Goal: Task Accomplishment & Management: Complete application form

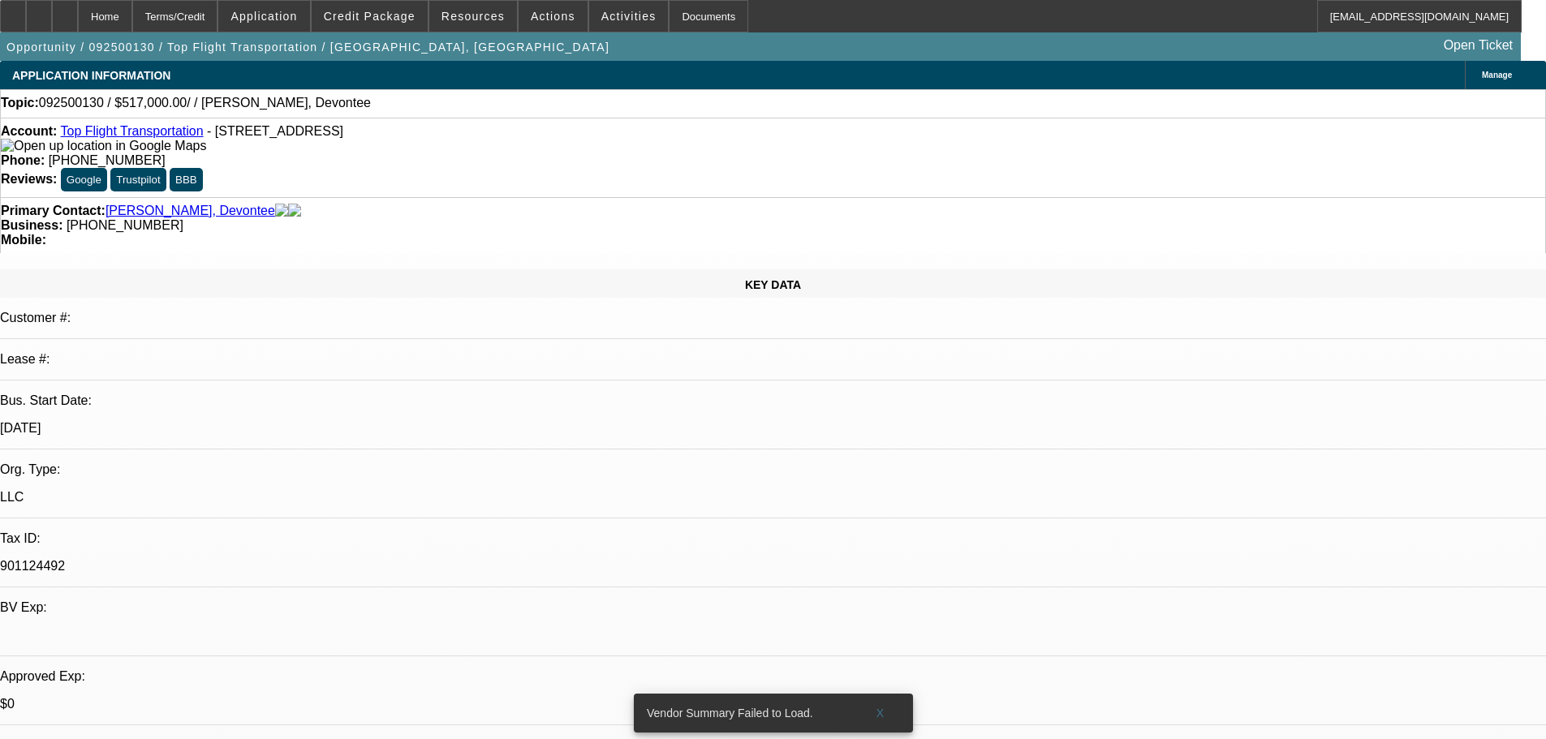
select select "0"
select select "2"
select select "0.1"
select select "4"
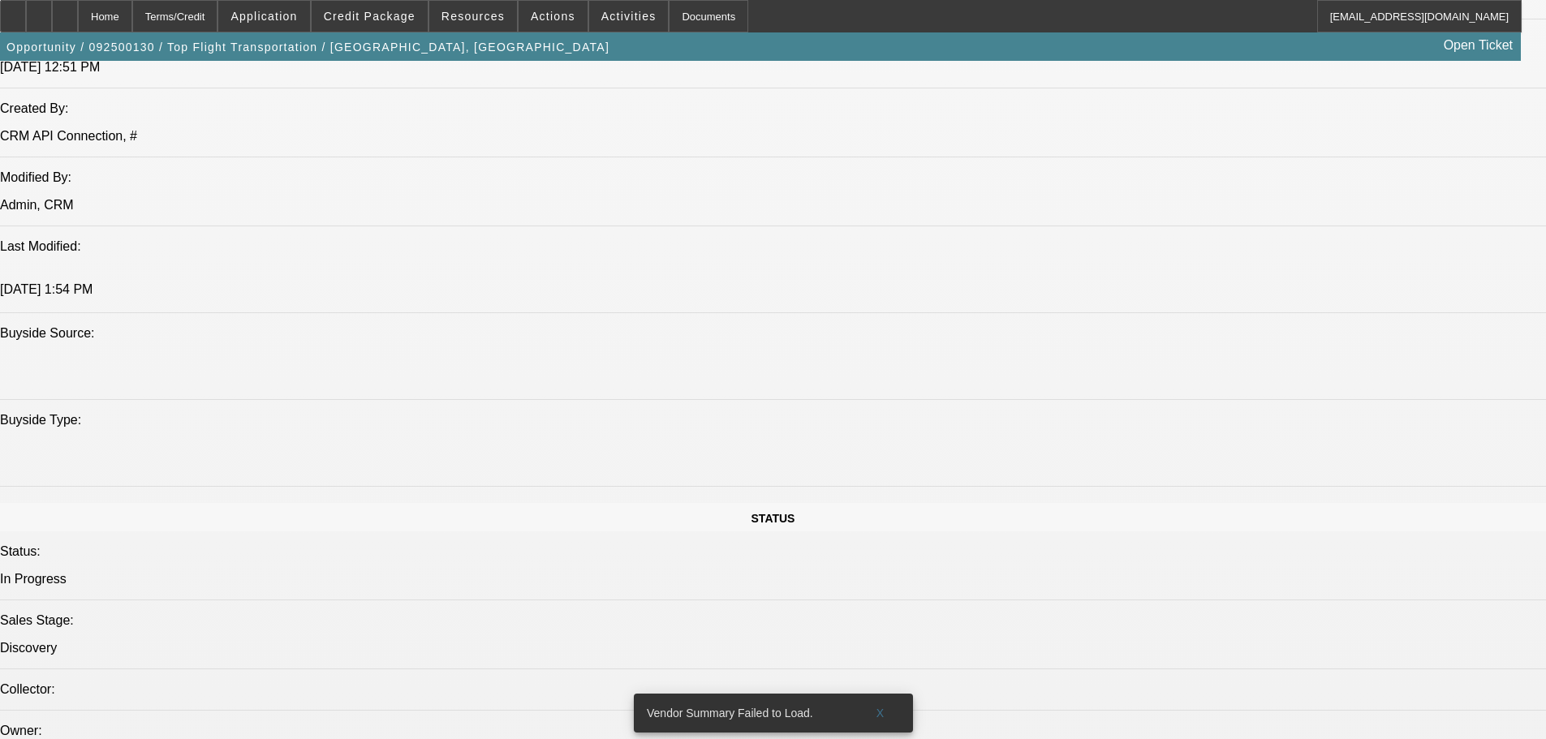
scroll to position [1948, 0]
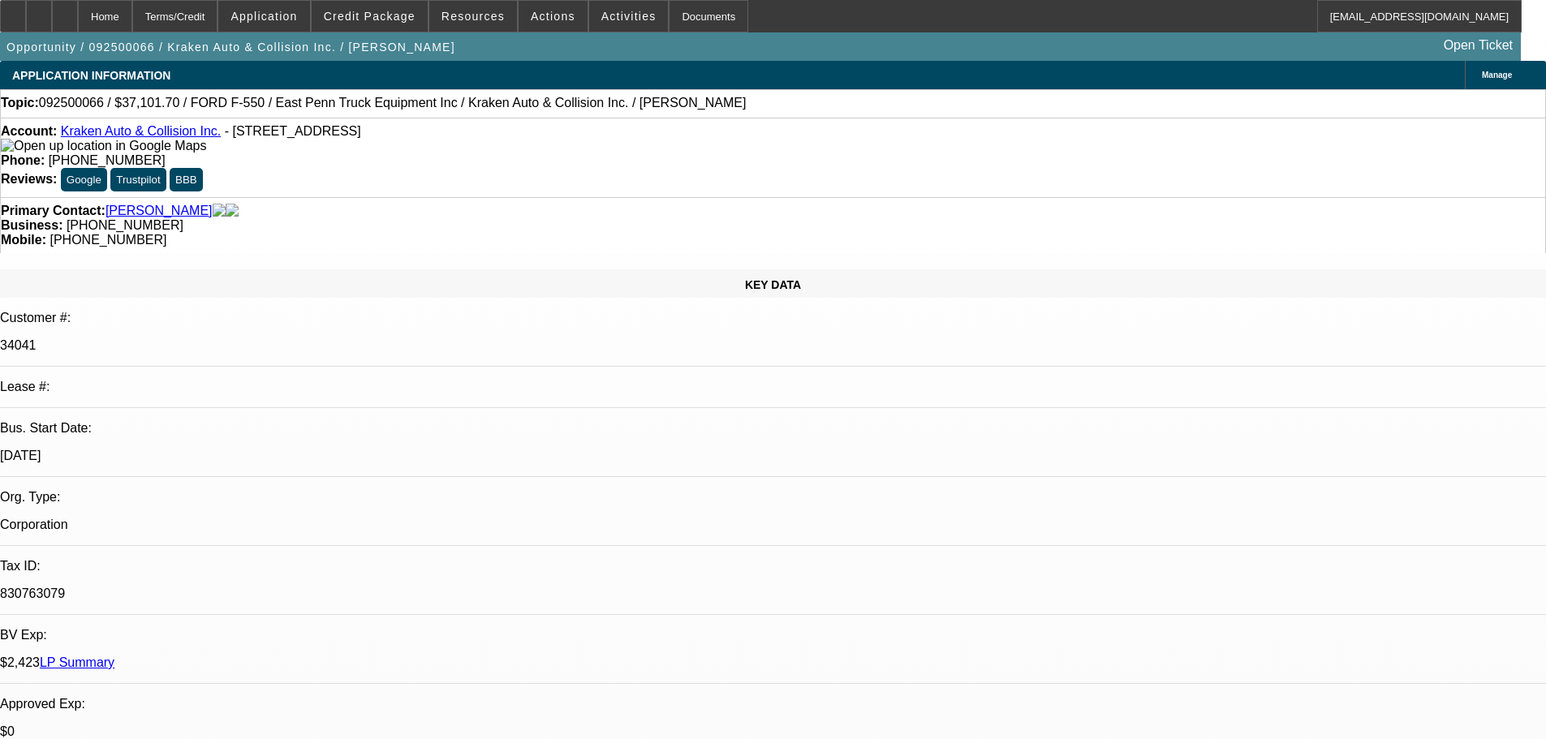
select select "0"
select select "0.1"
select select "4"
select select "0"
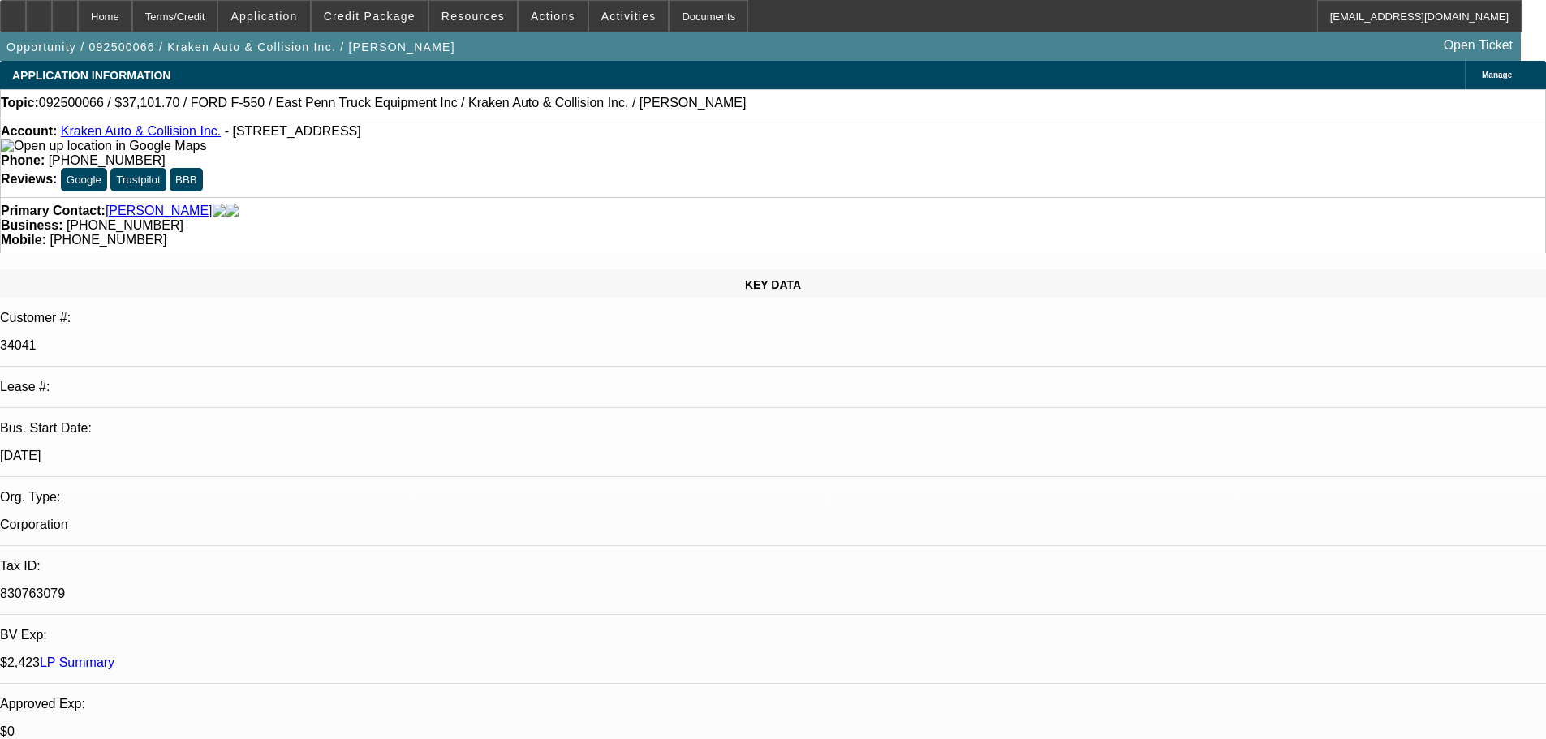
select select "0"
select select "0.1"
select select "4"
select select "0"
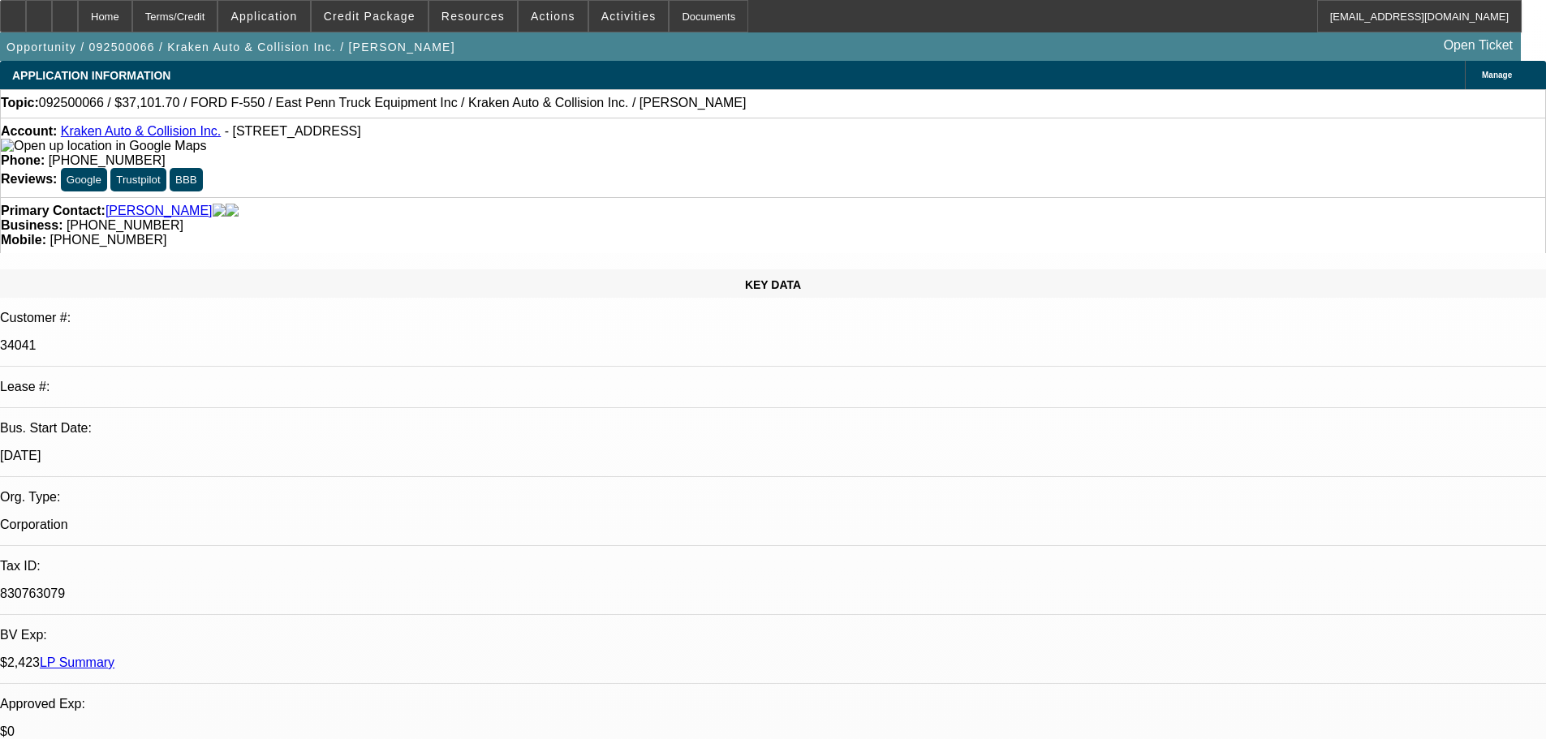
select select "0.1"
select select "4"
select select "0"
select select "0.1"
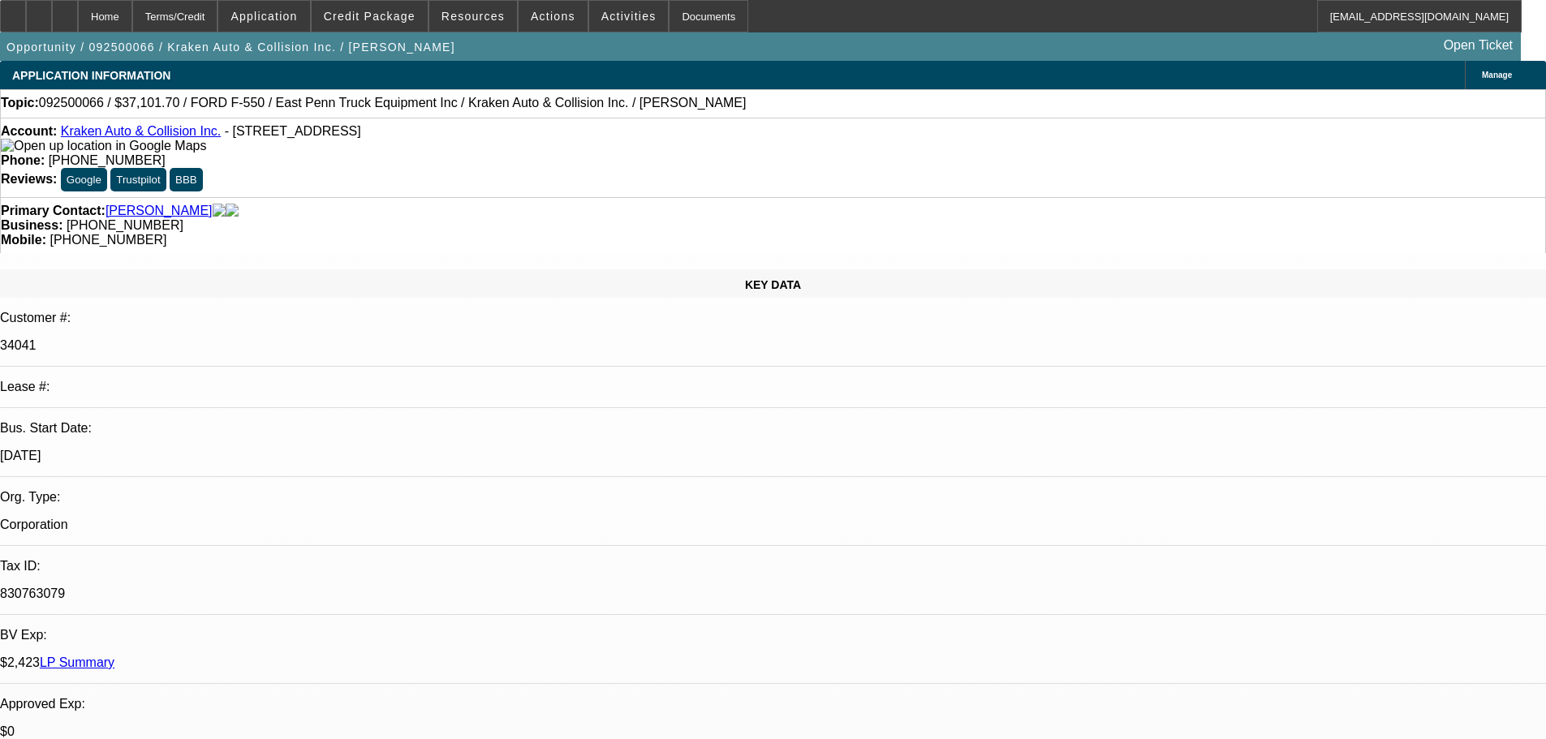
select select "4"
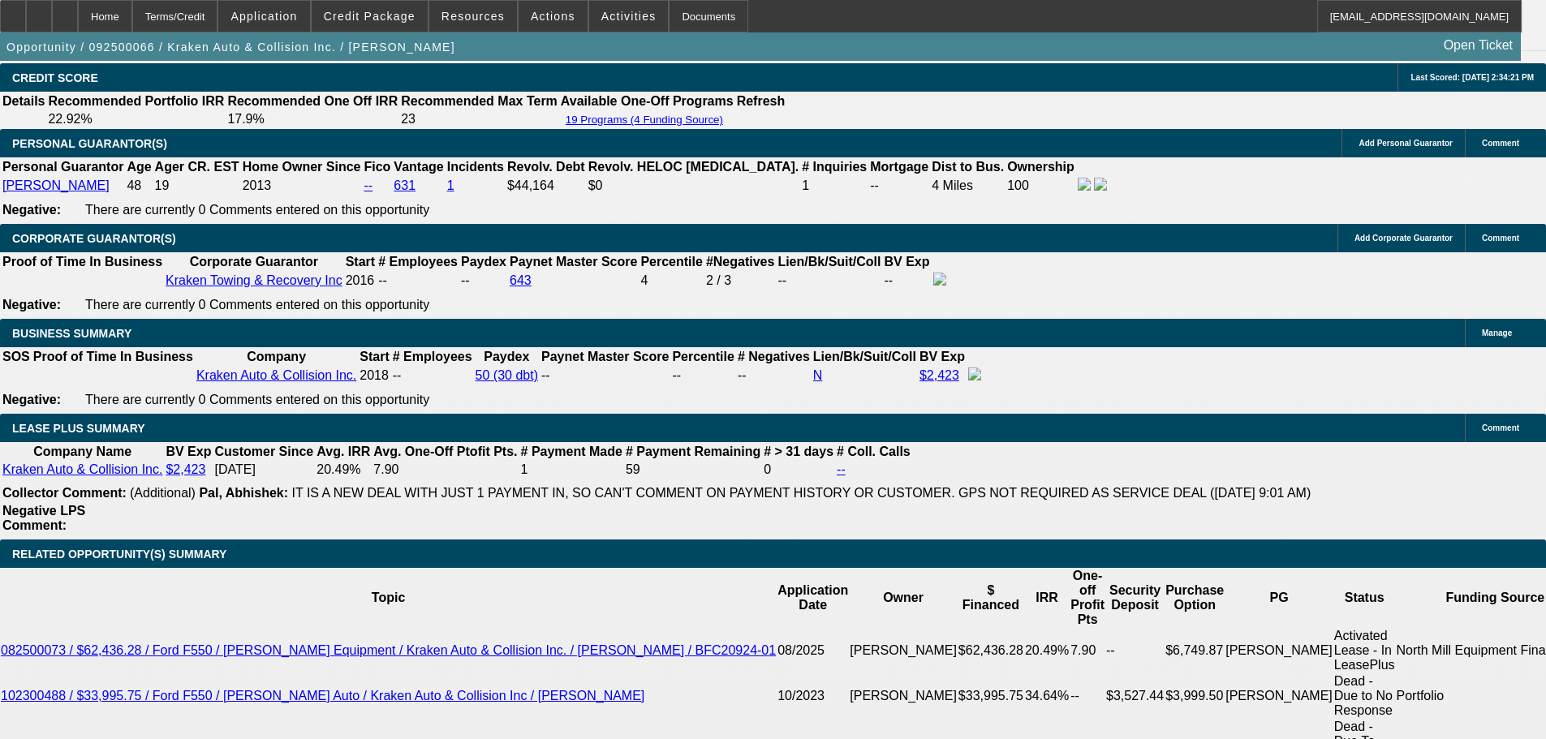
scroll to position [2516, 0]
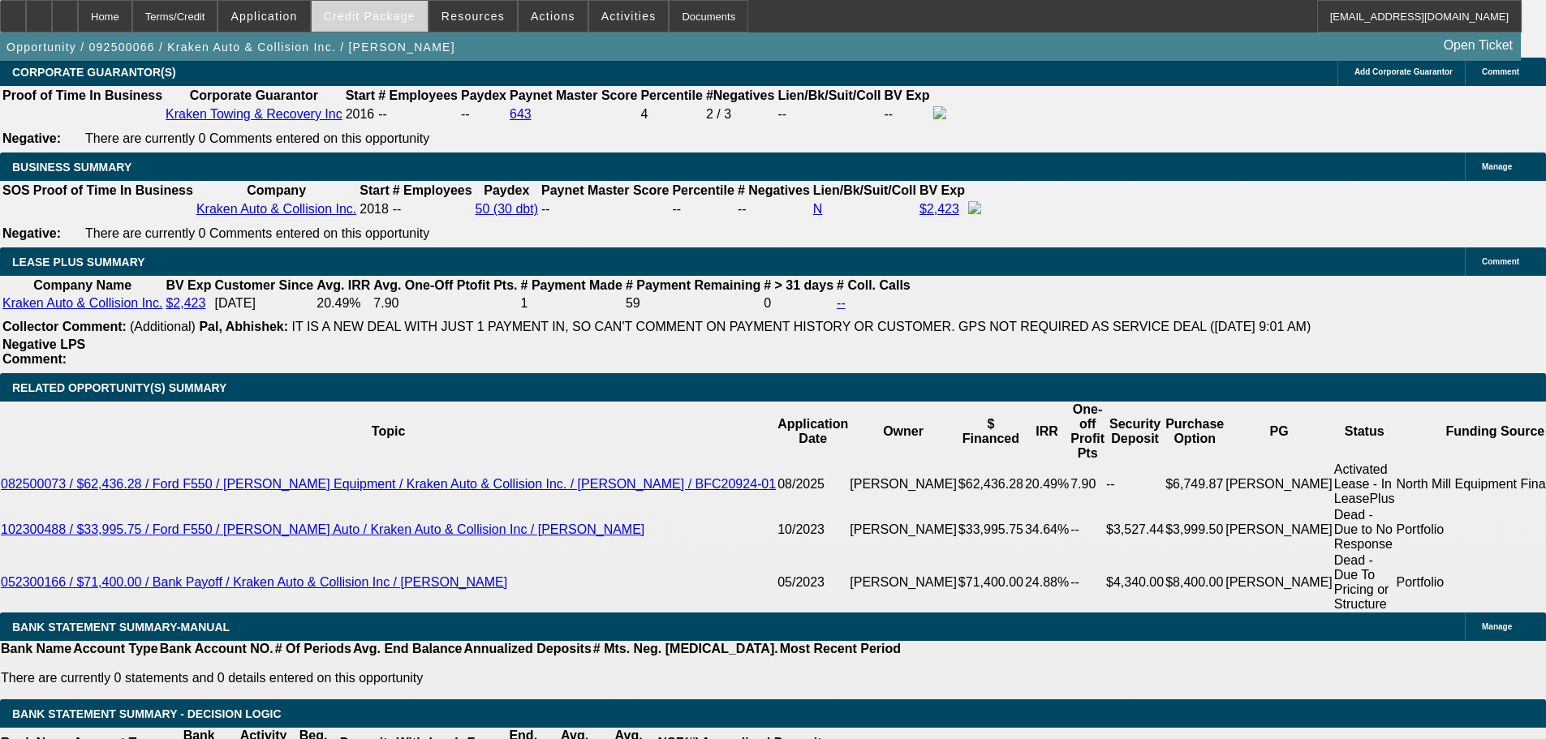
click at [374, 8] on span at bounding box center [370, 16] width 116 height 39
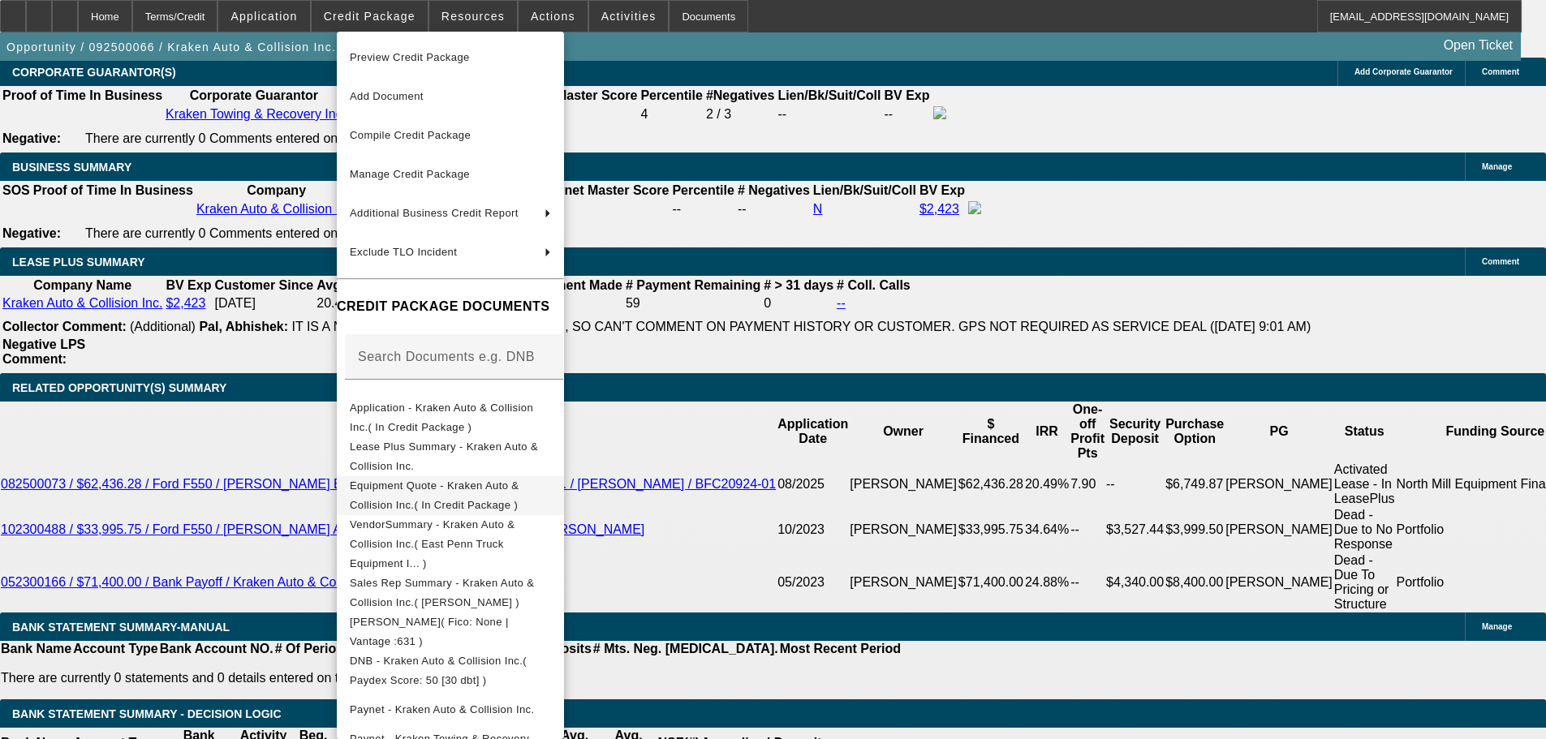
click at [414, 480] on span "Equipment Quote - Kraken Auto & Collision Inc.( In Credit Package )" at bounding box center [450, 495] width 201 height 39
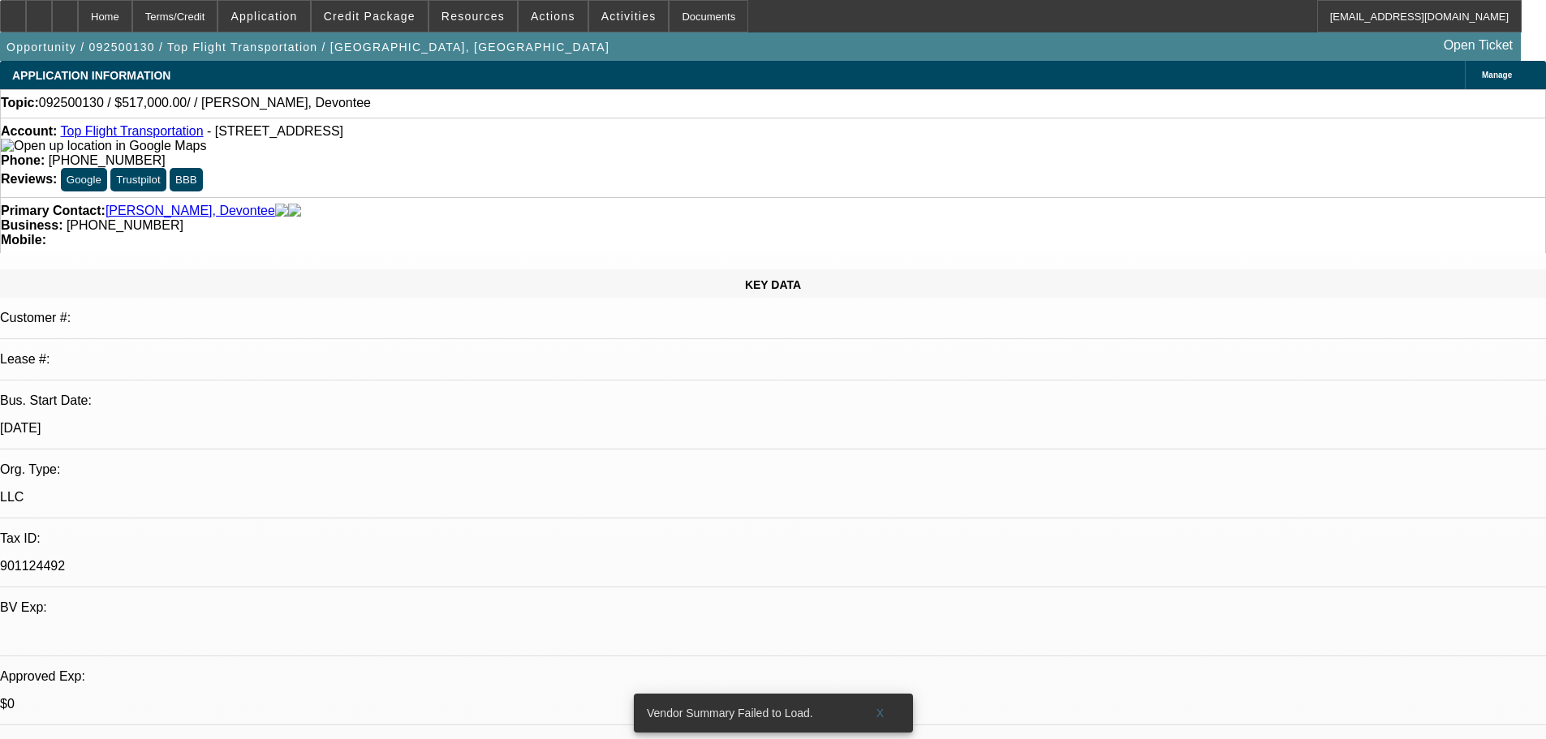
select select "0"
select select "2"
select select "0.1"
select select "1"
select select "2"
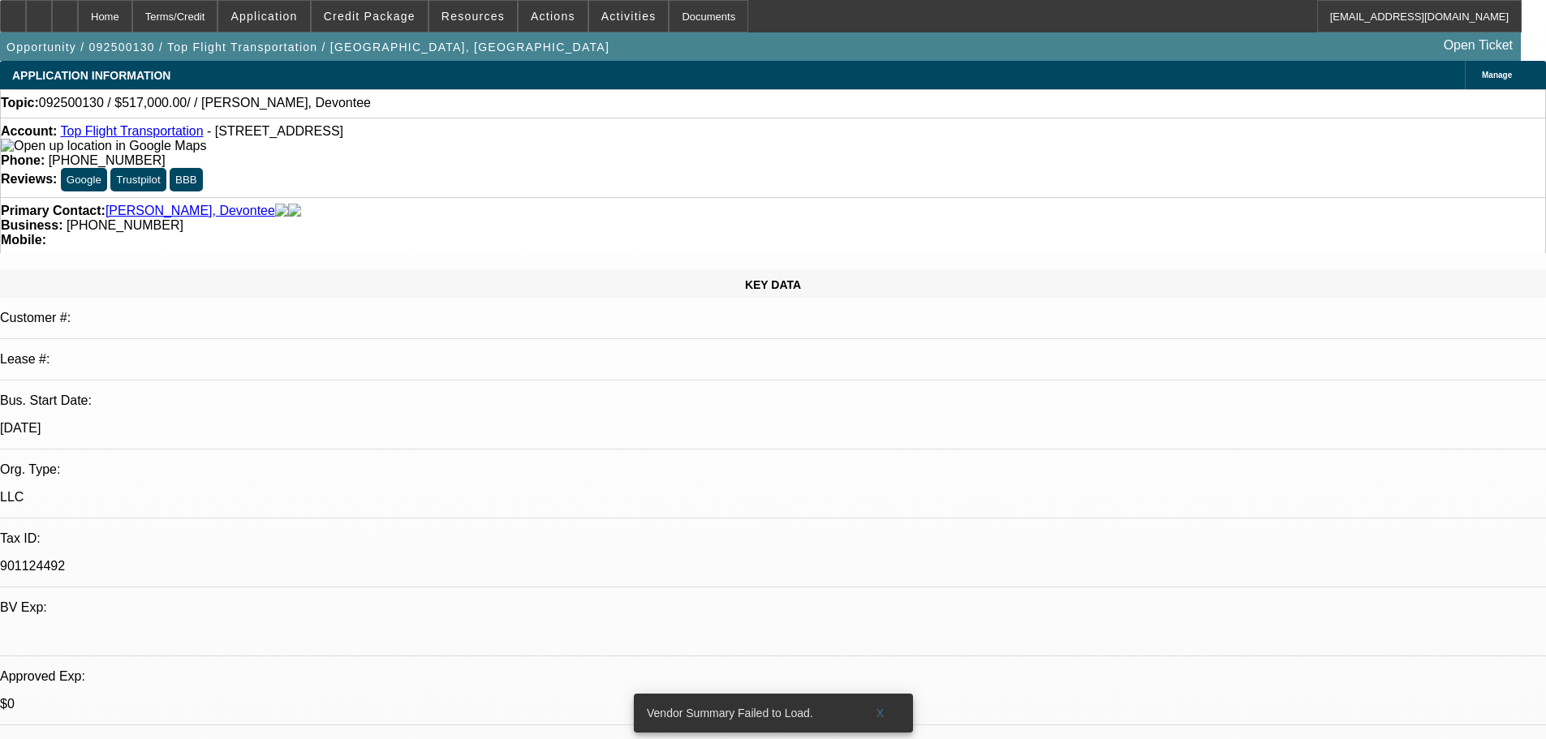
select select "4"
select select "0"
select select "2"
select select "0.1"
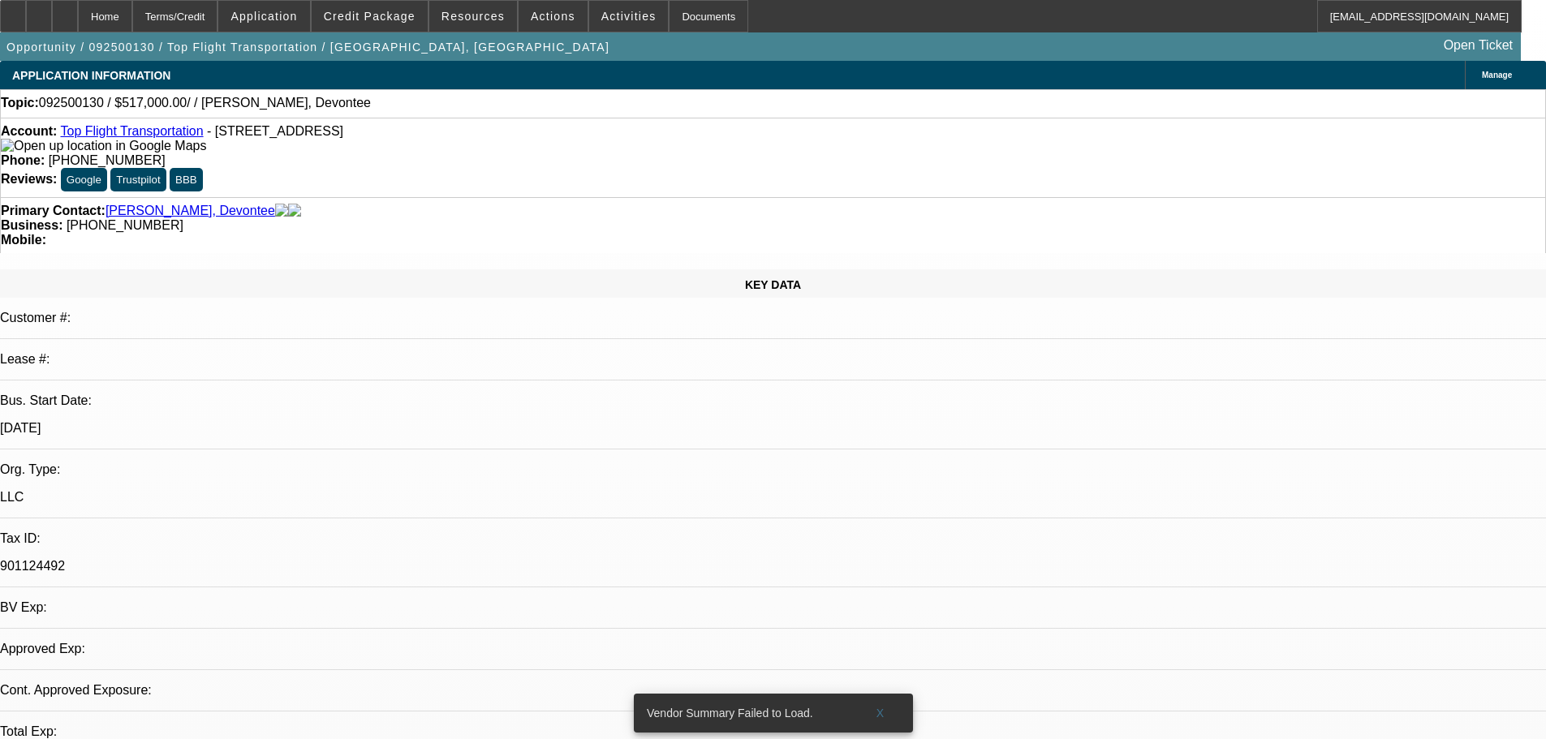
select select "4"
select select "0"
select select "2"
select select "0.1"
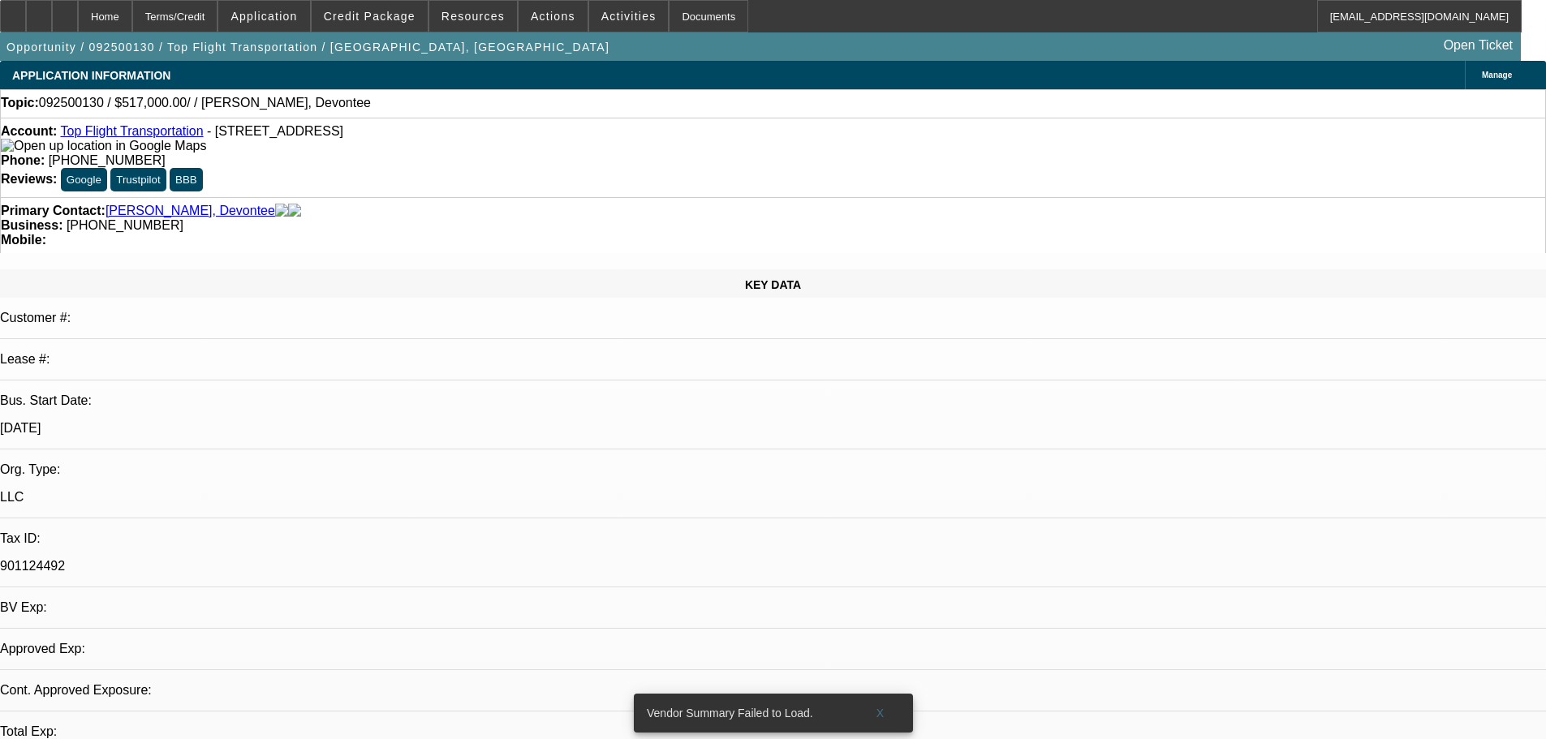
select select "4"
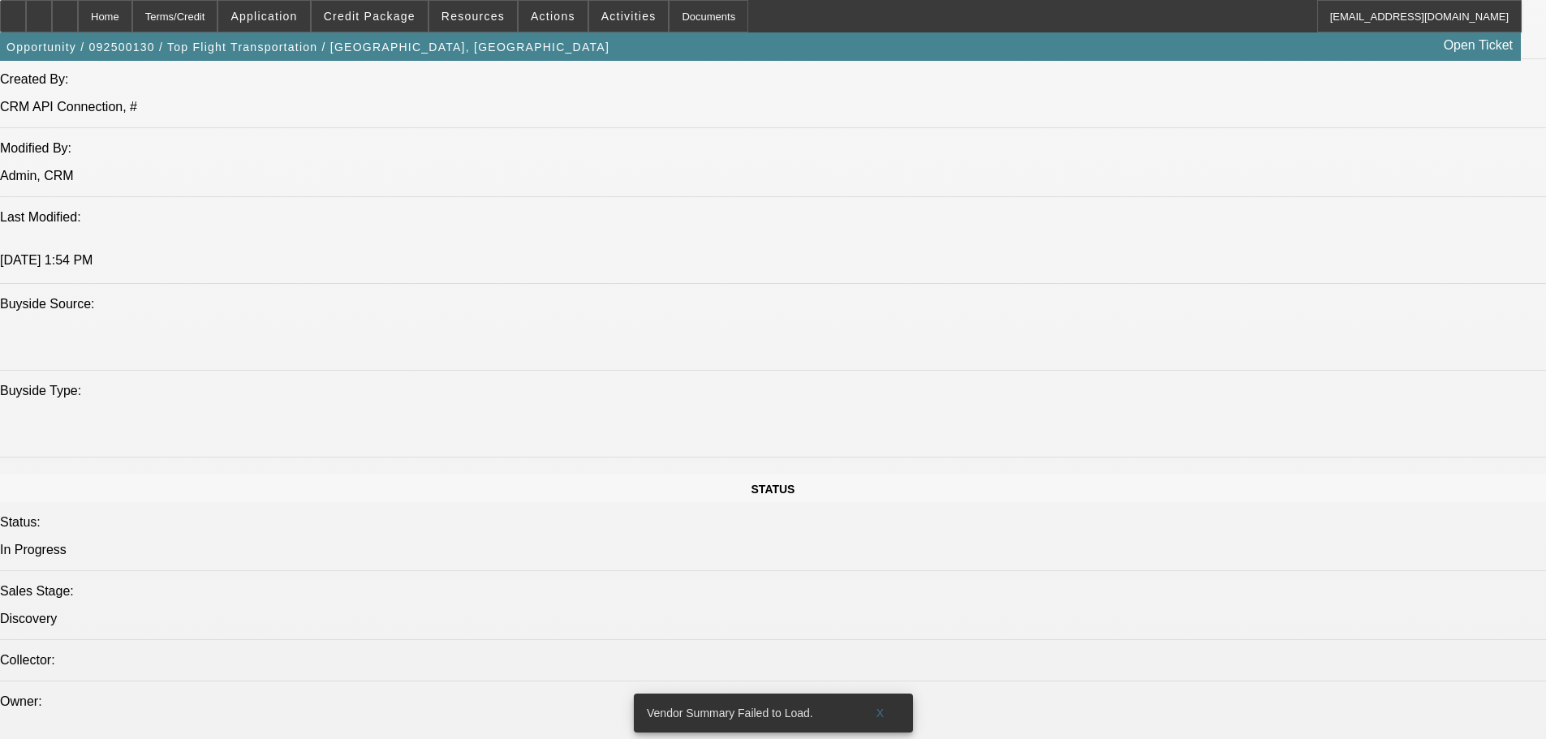
scroll to position [1461, 0]
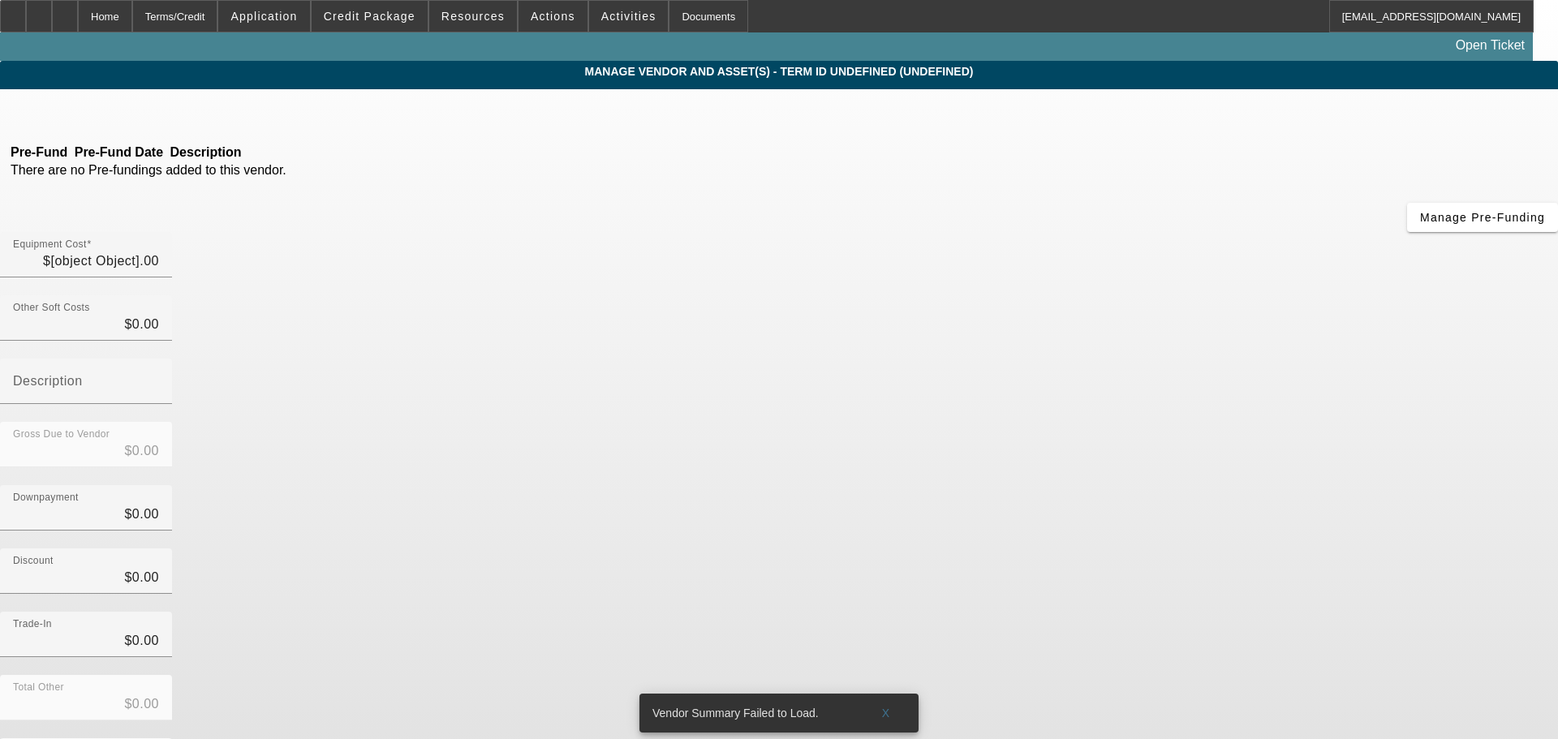
type input "$517,000.00"
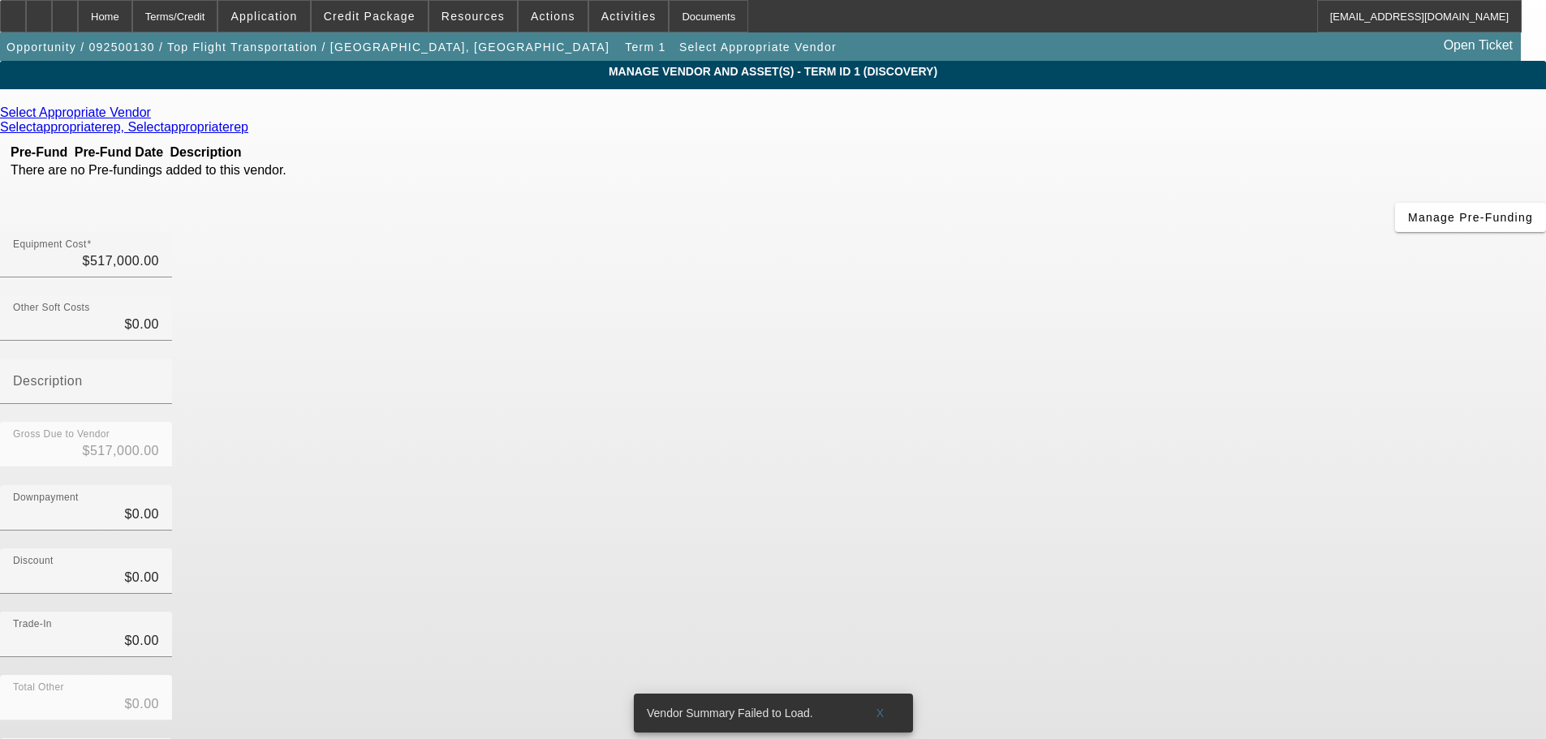
click at [155, 114] on icon at bounding box center [155, 112] width 0 height 14
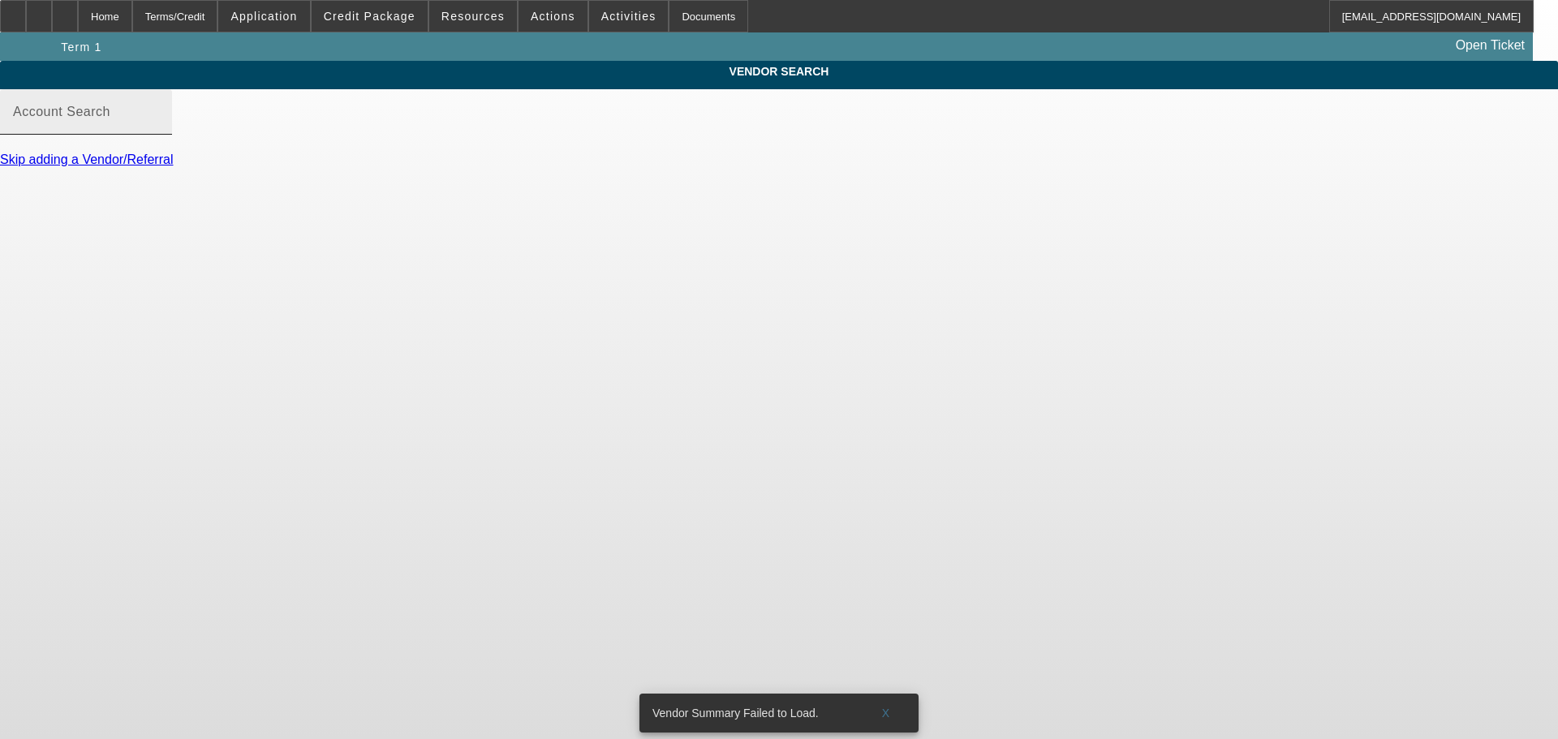
click at [110, 118] on mat-label "Account Search" at bounding box center [61, 112] width 97 height 14
click at [159, 128] on input "Account Search" at bounding box center [86, 118] width 146 height 19
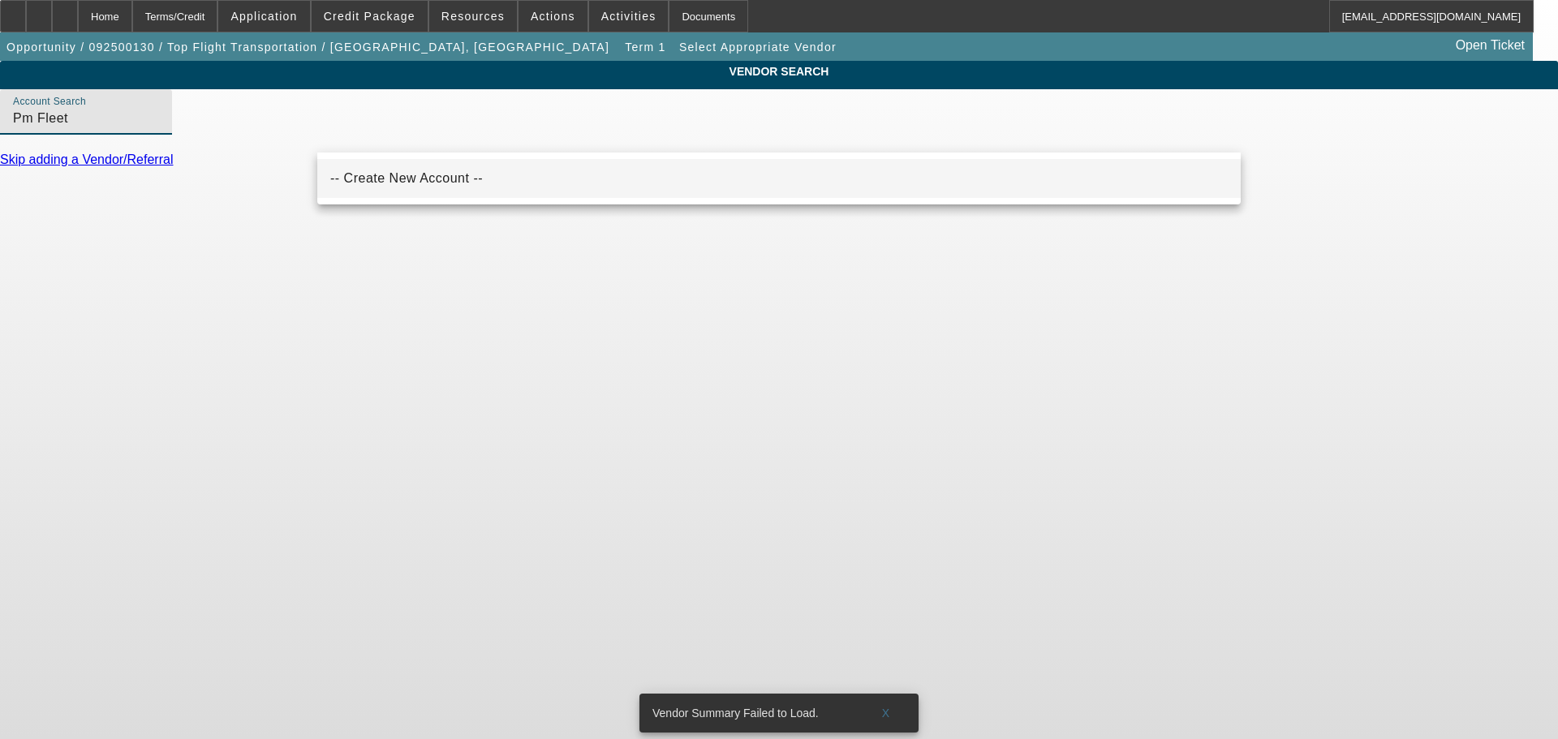
click at [480, 186] on mat-option "-- Create New Account --" at bounding box center [778, 178] width 923 height 39
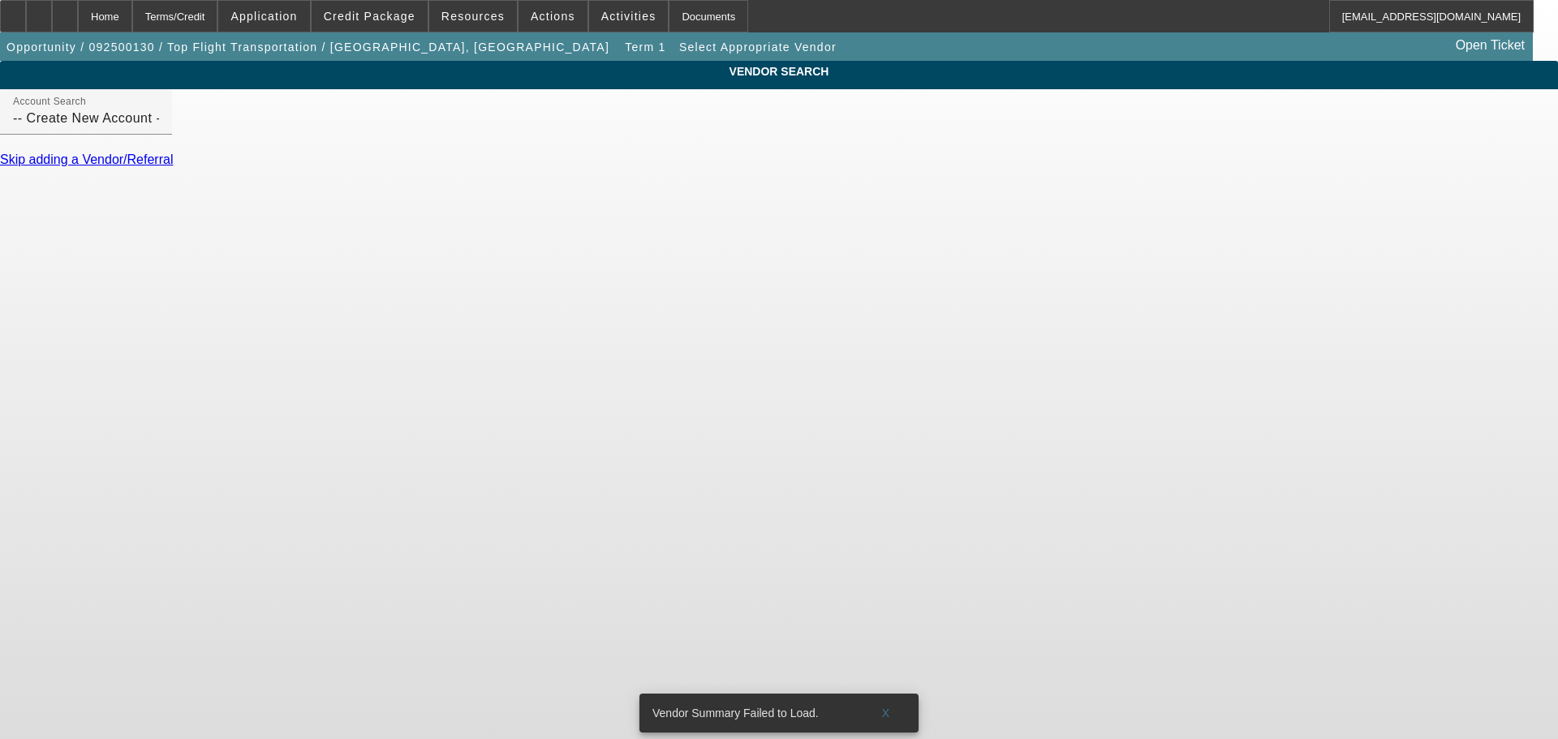
drag, startPoint x: 481, startPoint y: 136, endPoint x: 182, endPoint y: 107, distance: 300.8
click at [159, 128] on input "-- Create New Account --" at bounding box center [86, 118] width 146 height 19
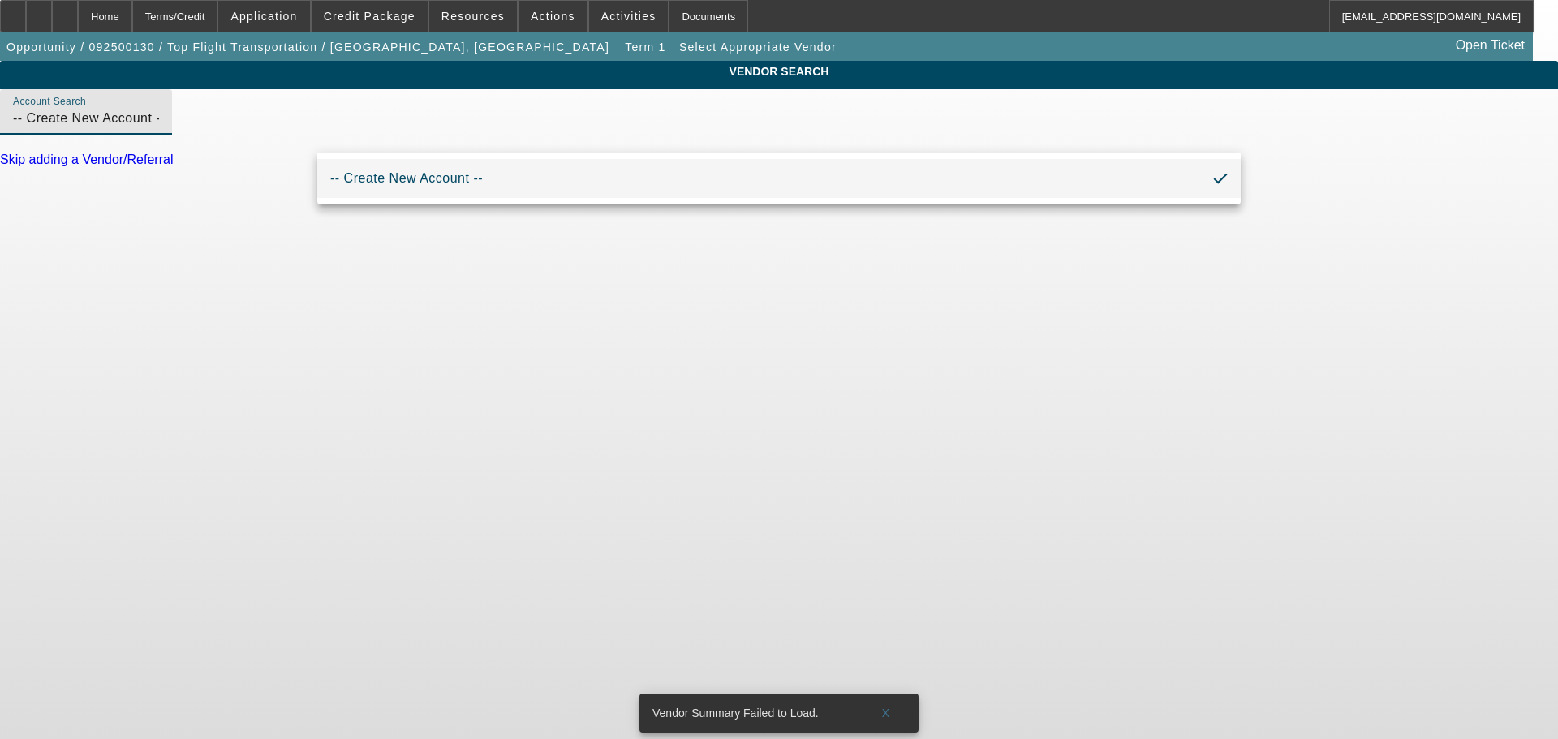
click at [182, 107] on div "VENDOR SEARCH Account Search -- Create New Account -- Skip adding a Vendor/Refe…" at bounding box center [779, 121] width 1558 height 121
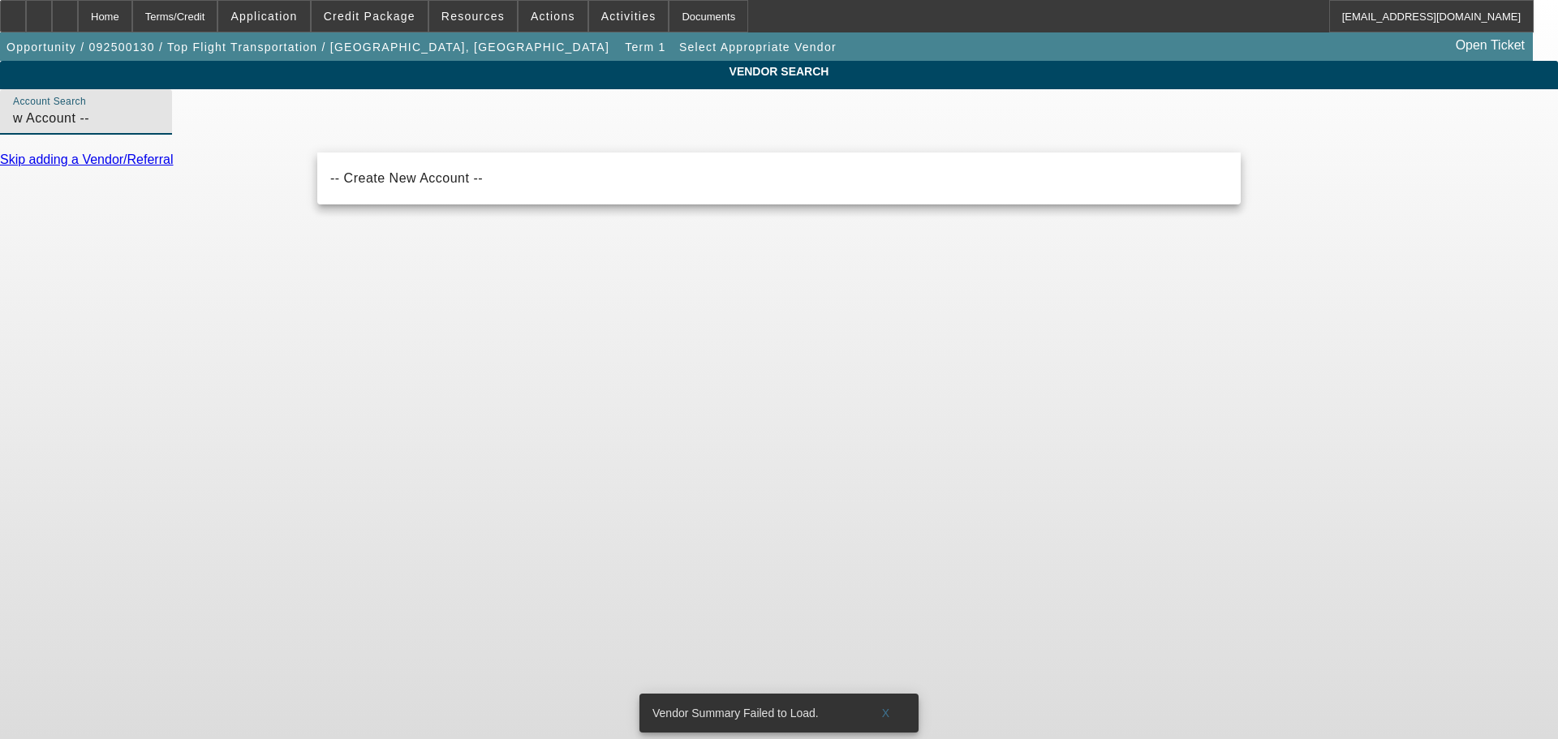
drag, startPoint x: 398, startPoint y: 136, endPoint x: 364, endPoint y: 130, distance: 34.6
click at [159, 128] on input "w Account --" at bounding box center [86, 118] width 146 height 19
drag, startPoint x: 364, startPoint y: 130, endPoint x: 306, endPoint y: 130, distance: 58.4
click at [308, 130] on div "Account Search w Account --" at bounding box center [779, 120] width 1558 height 63
click at [306, 130] on div "Account Search w Account --" at bounding box center [779, 120] width 1558 height 63
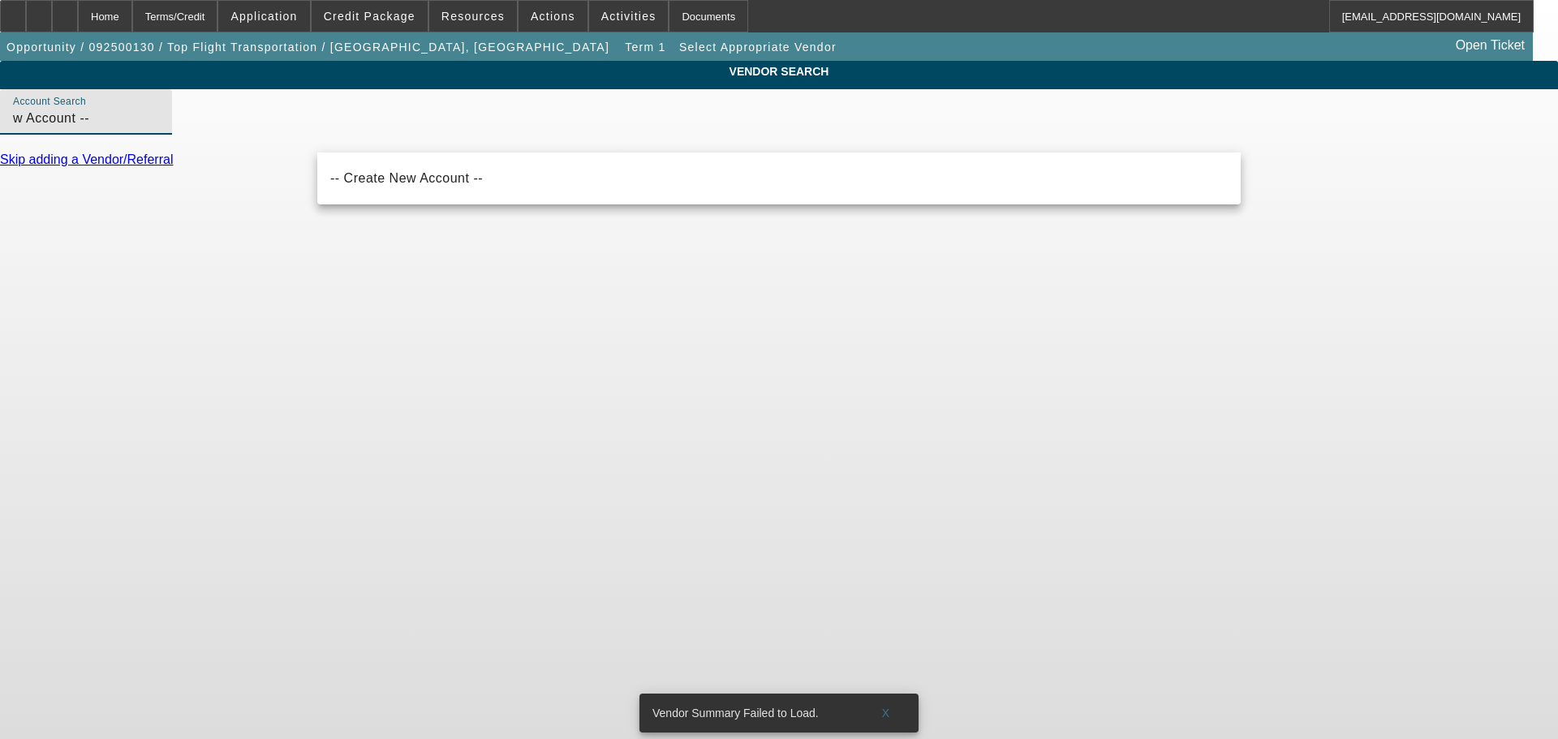
click at [159, 128] on input "w Account --" at bounding box center [86, 118] width 146 height 19
type input "w"
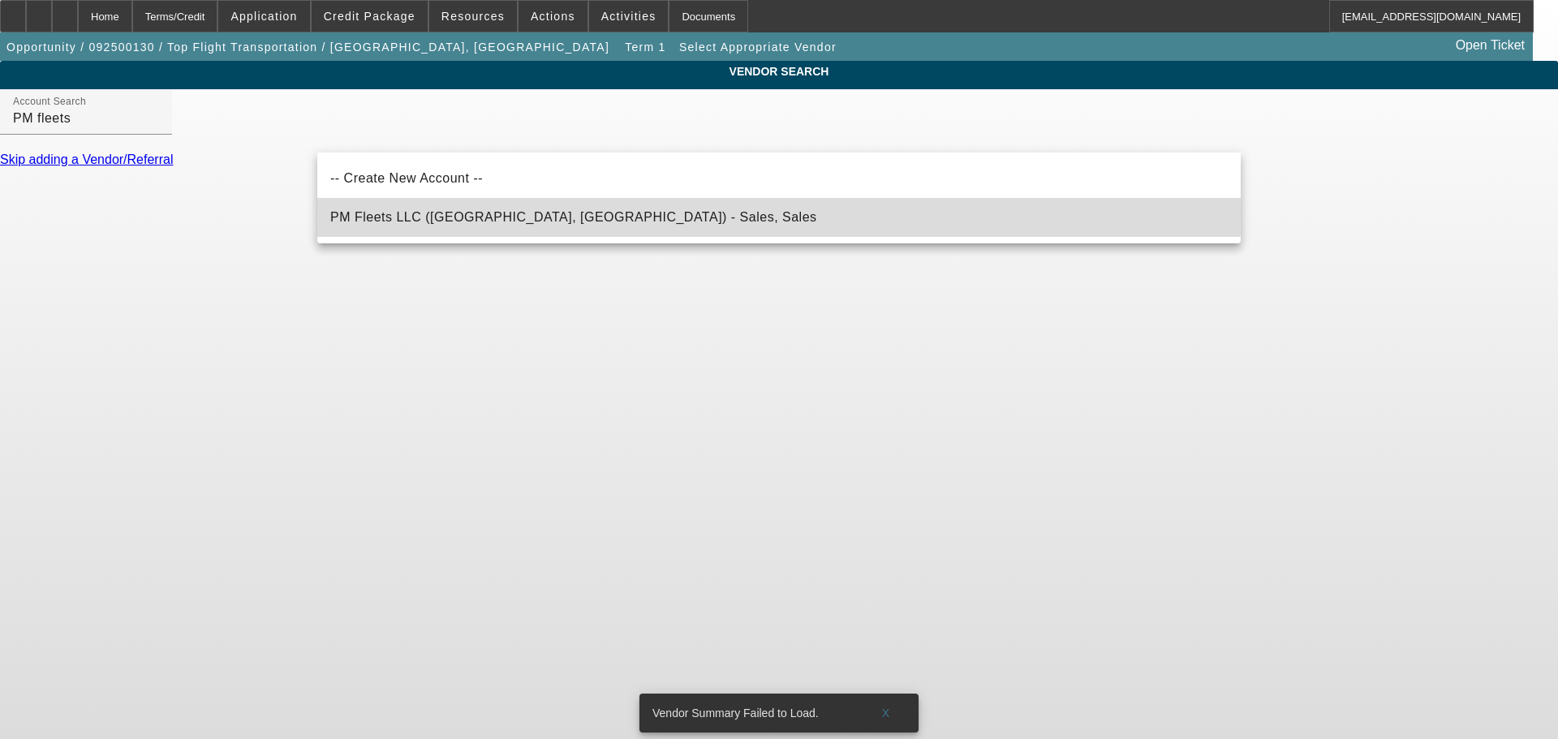
click at [358, 213] on span "PM Fleets LLC (Houston, TX) - Sales, Sales" at bounding box center [573, 217] width 487 height 14
type input "PM Fleets LLC (Houston, TX) - Sales, Sales"
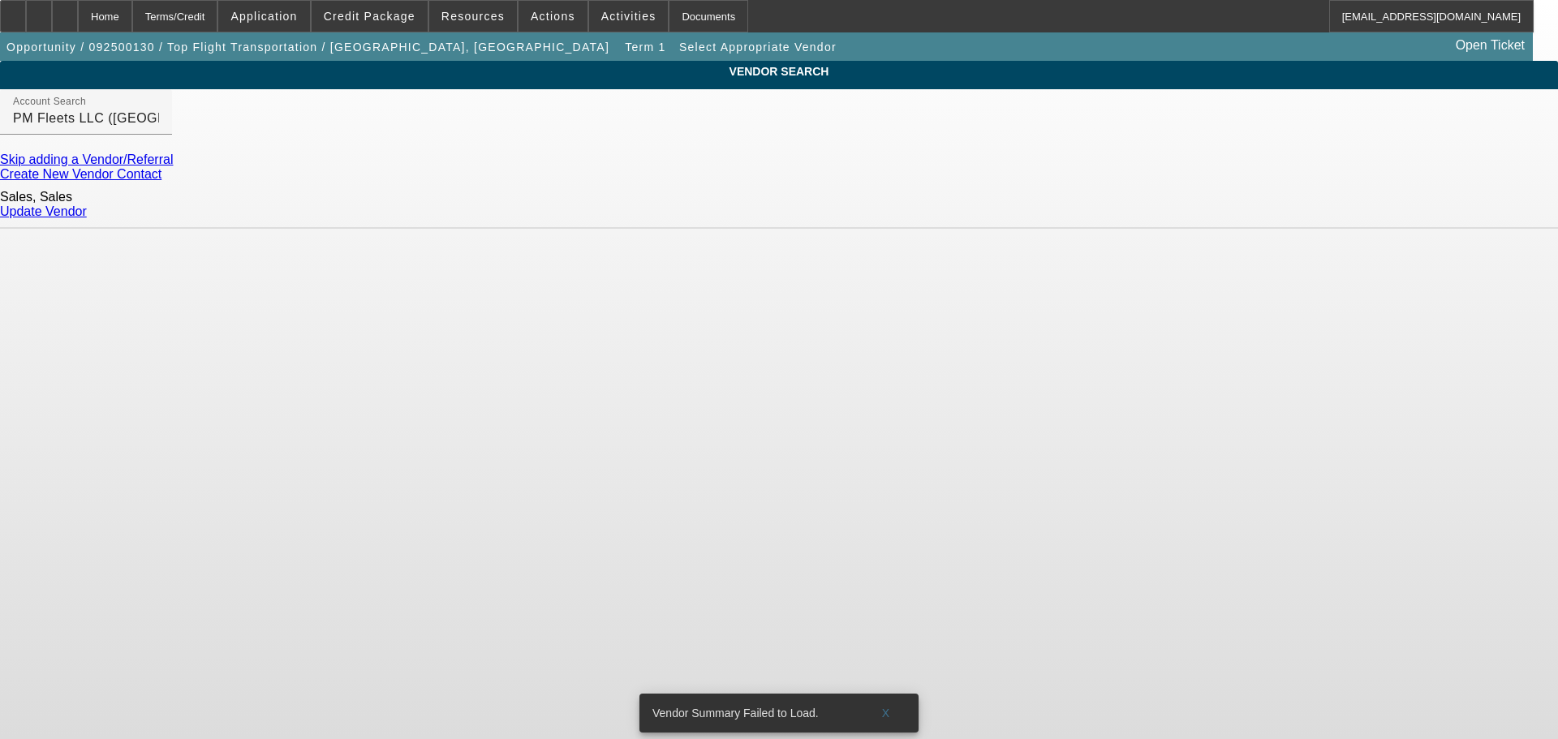
click at [87, 204] on link "Update Vendor" at bounding box center [43, 211] width 87 height 14
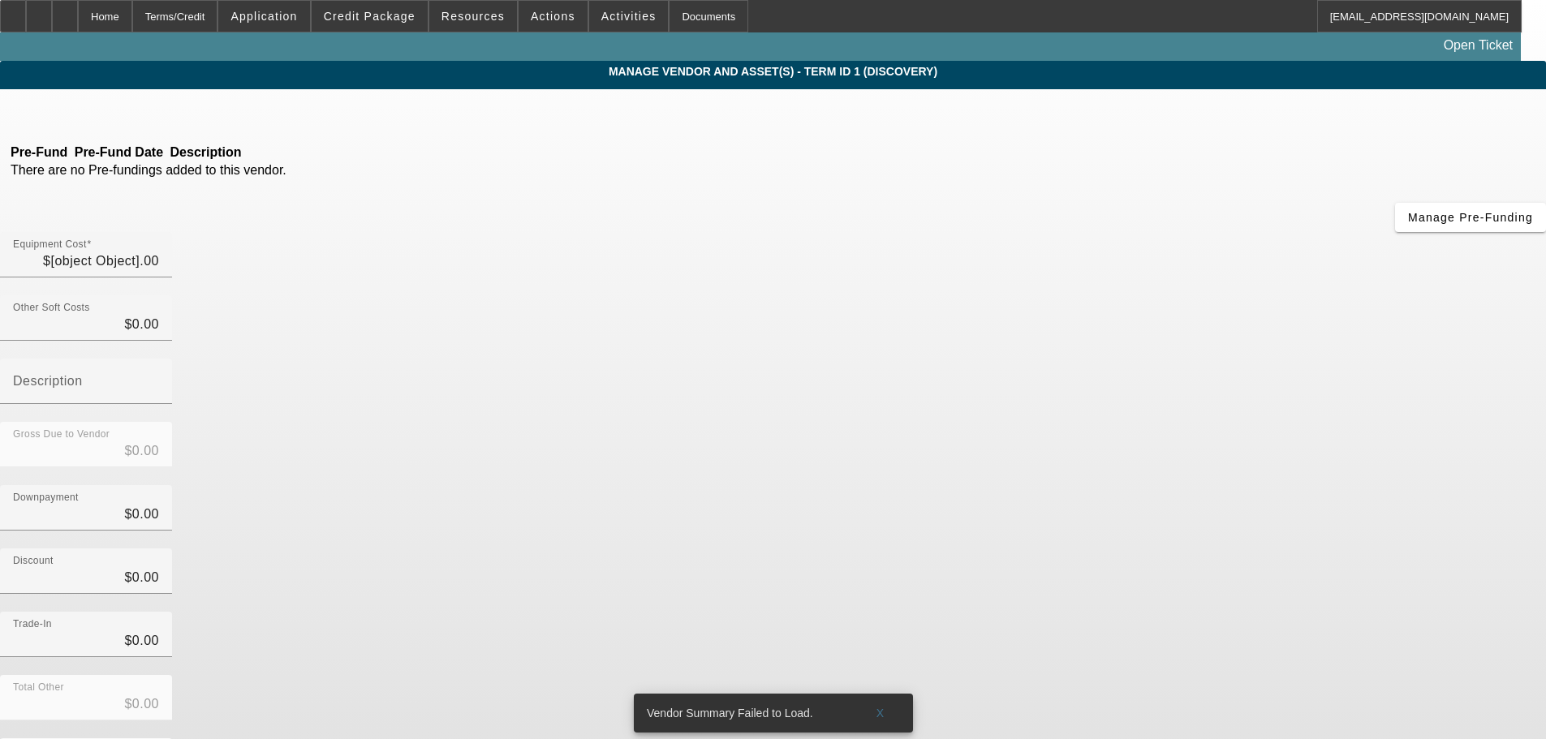
type input "$517,000.00"
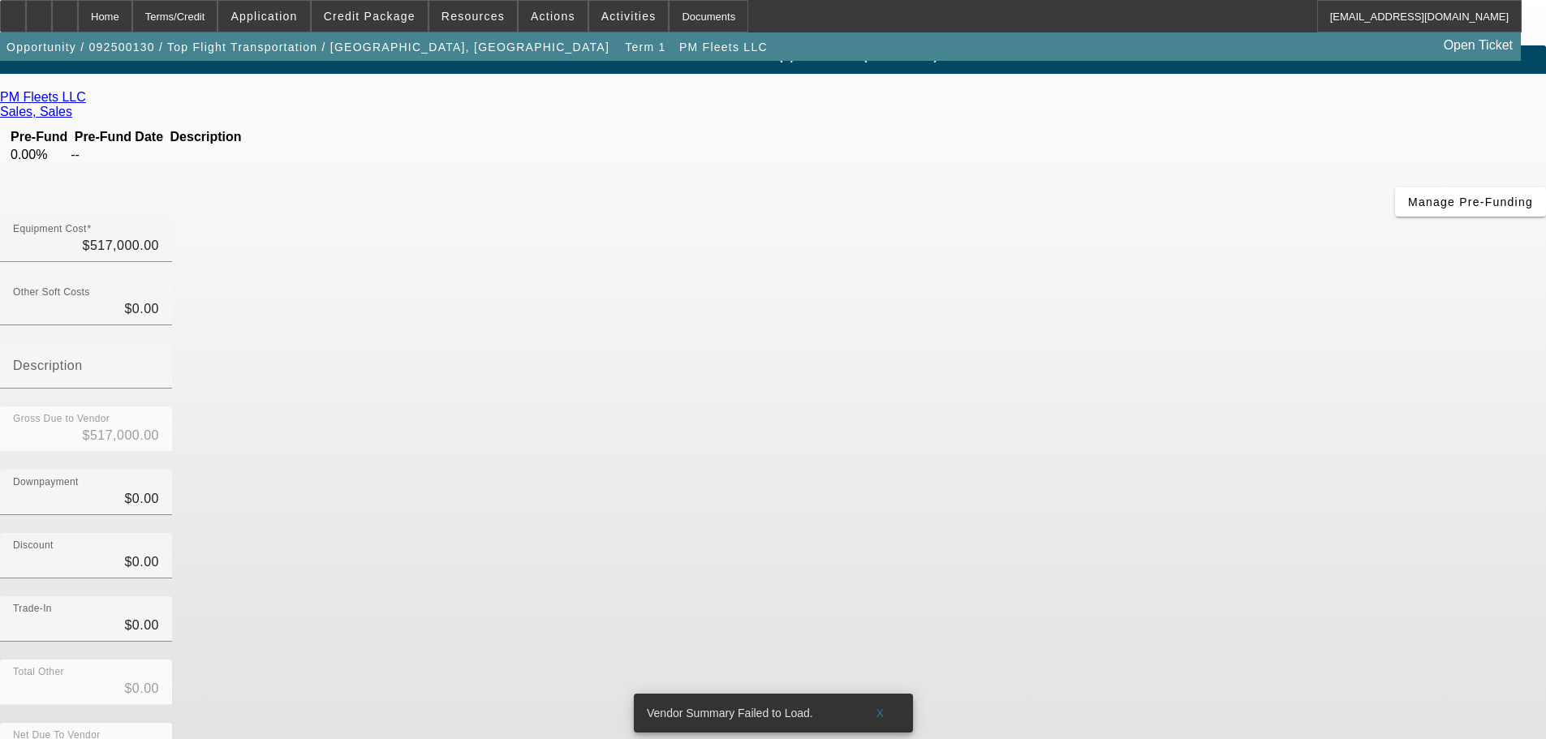
scroll to position [22, 0]
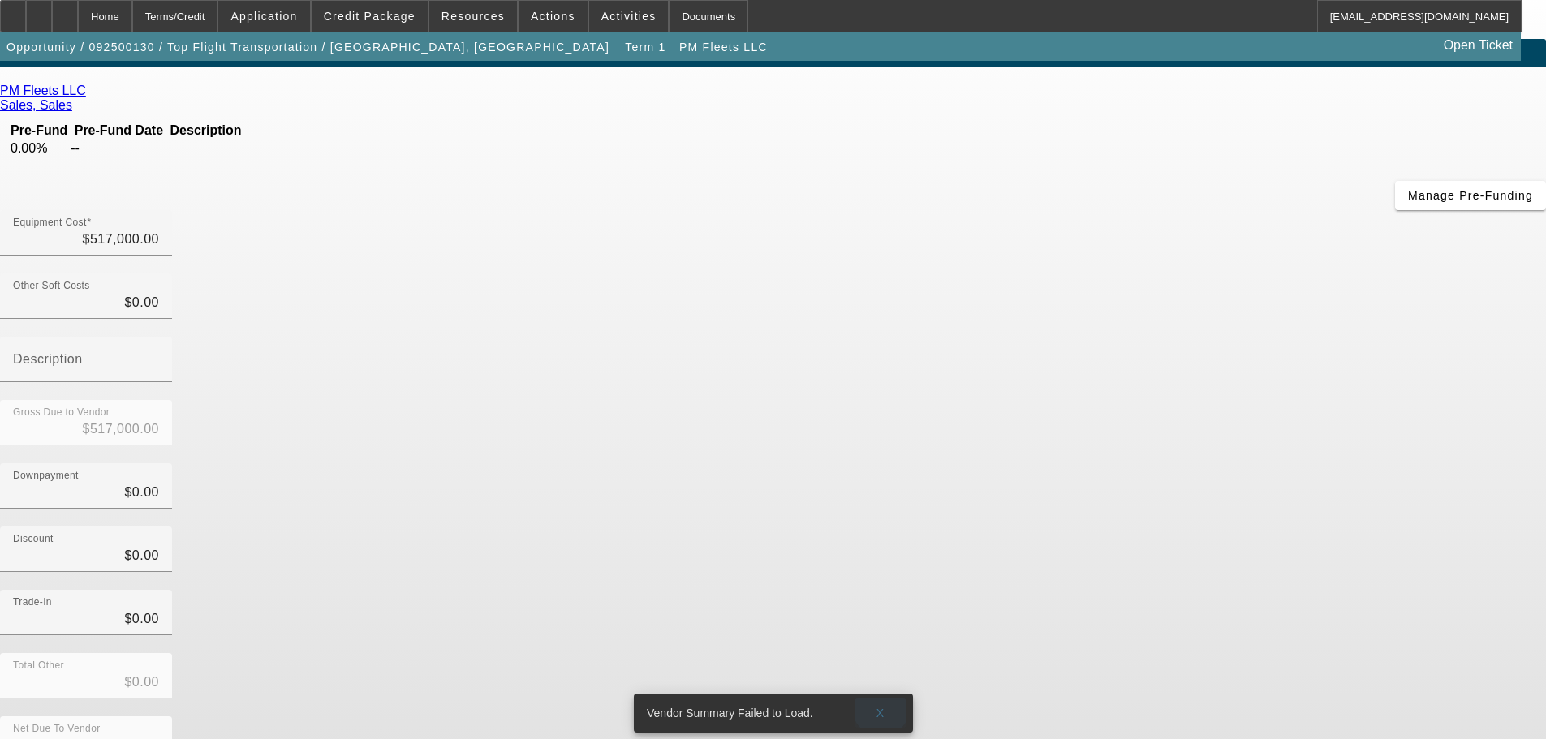
click at [880, 707] on span "X" at bounding box center [880, 713] width 9 height 13
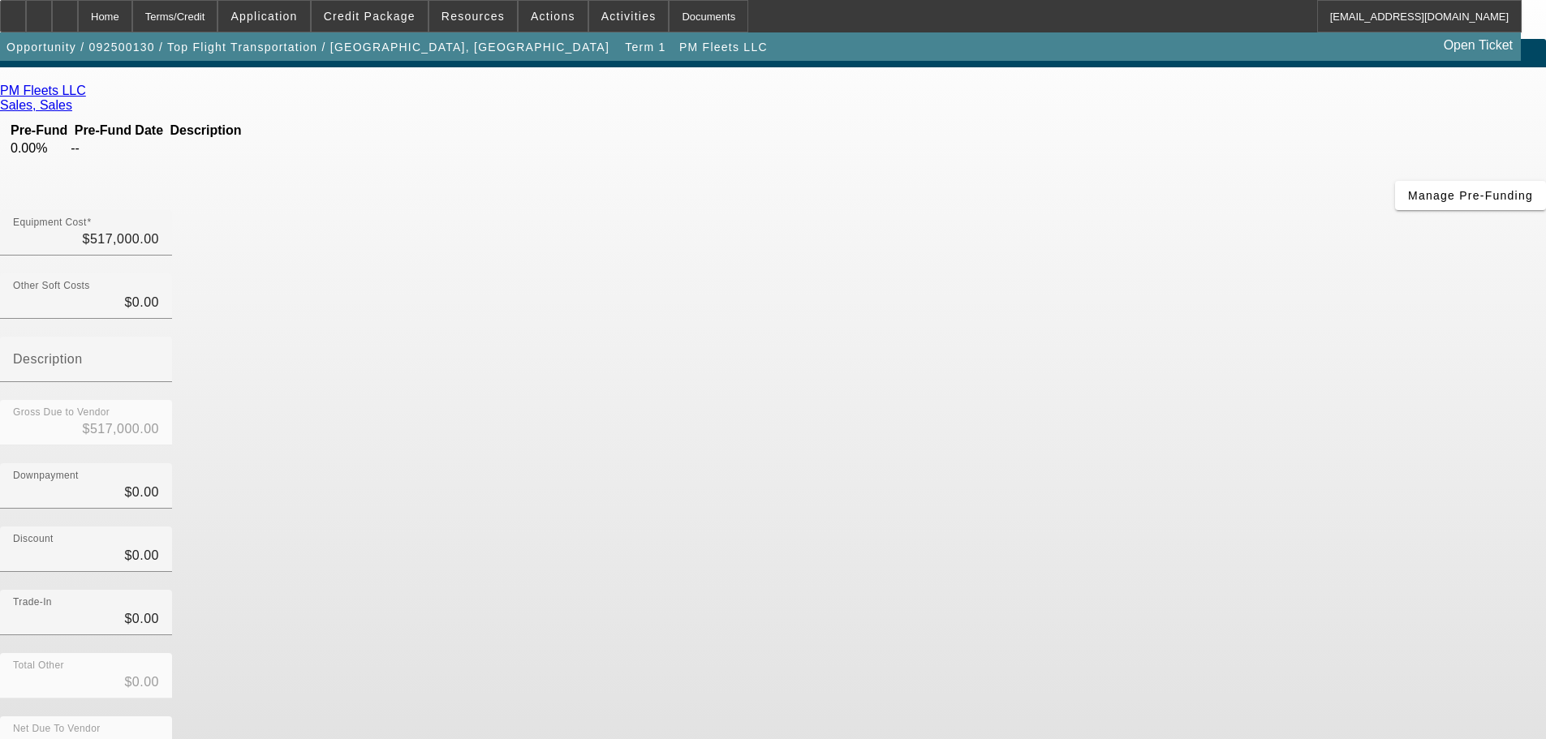
click at [1177, 653] on div "Total Other $0.00" at bounding box center [773, 684] width 1546 height 63
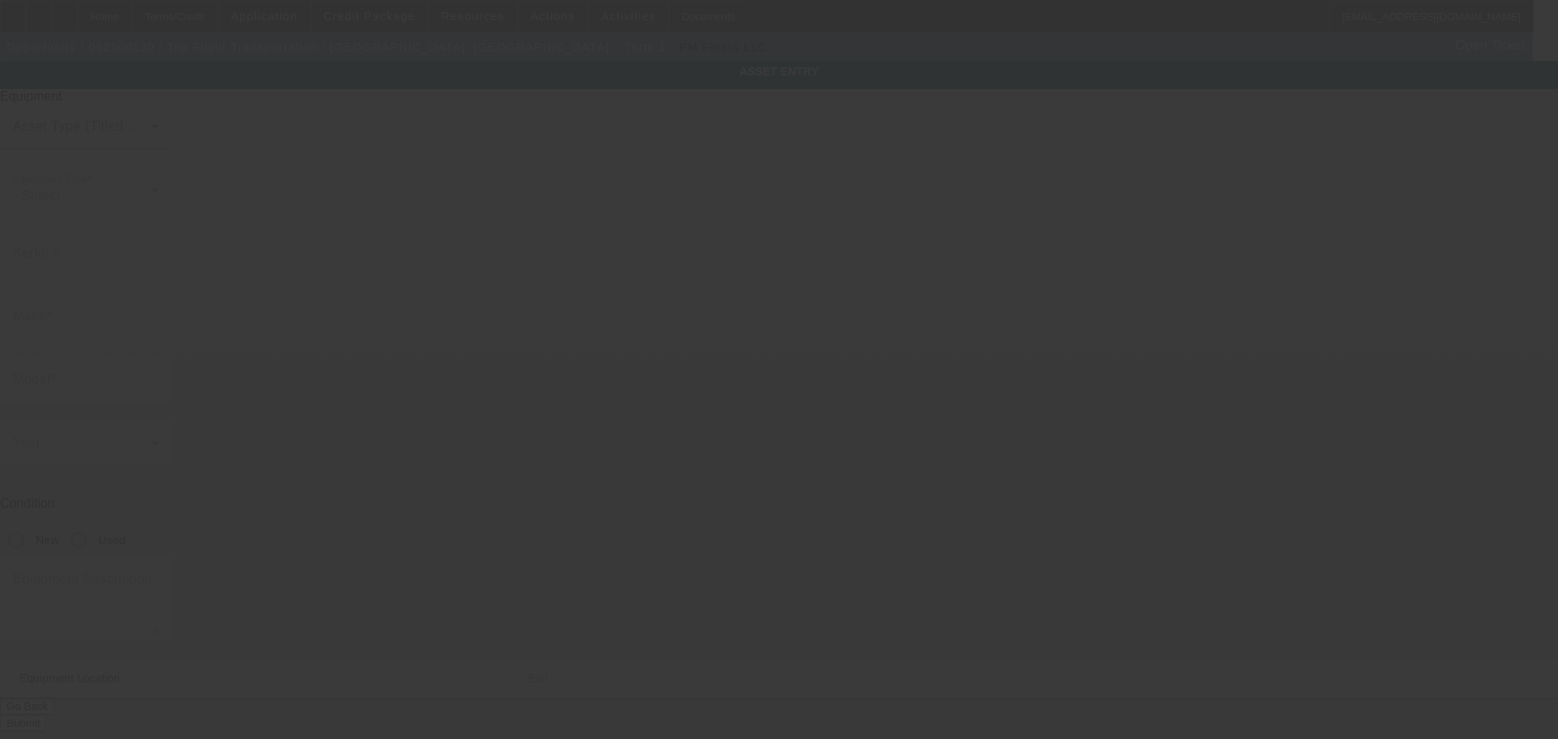
type textarea "Make: Freightliners; Model: Dump Trucks"
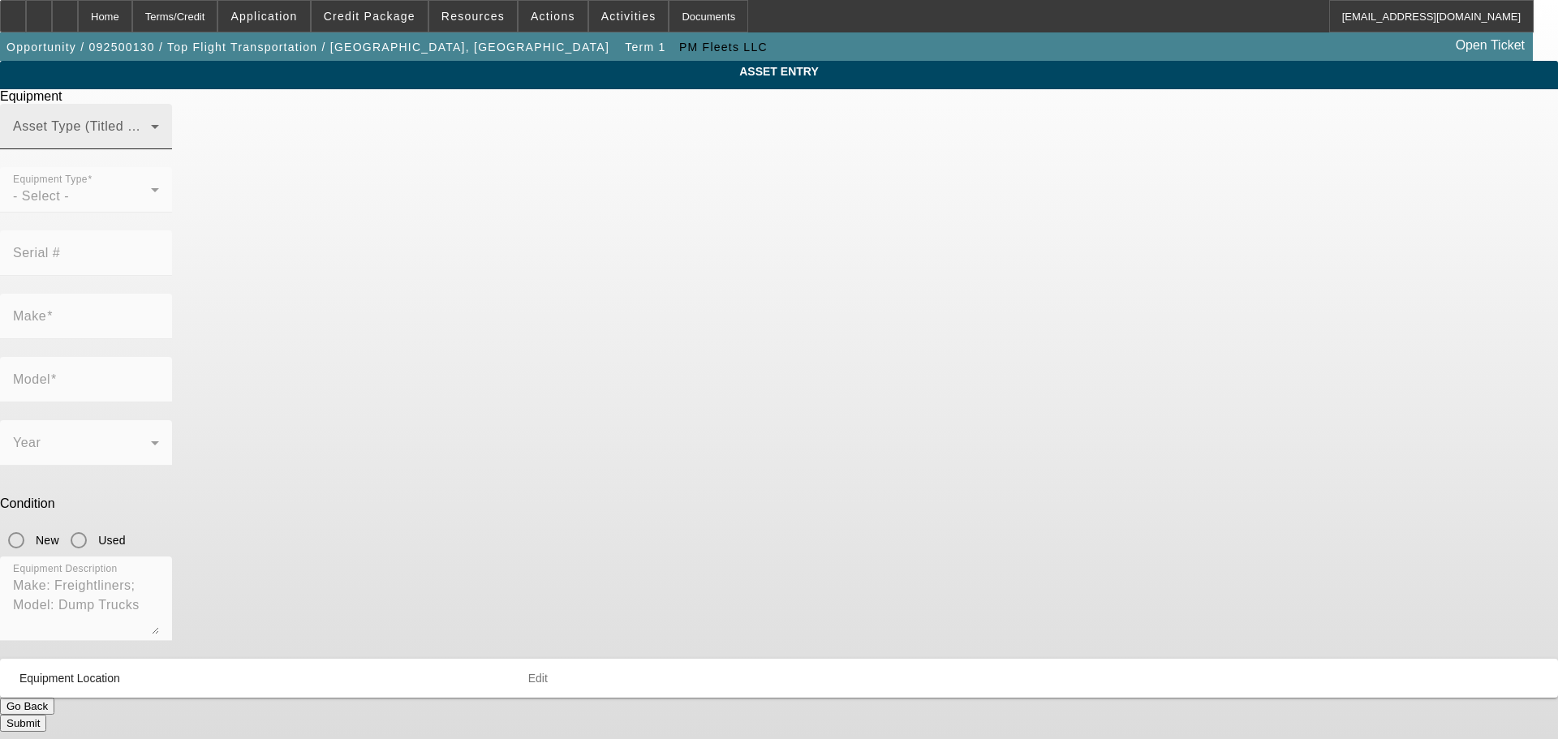
click at [151, 143] on span at bounding box center [82, 132] width 138 height 19
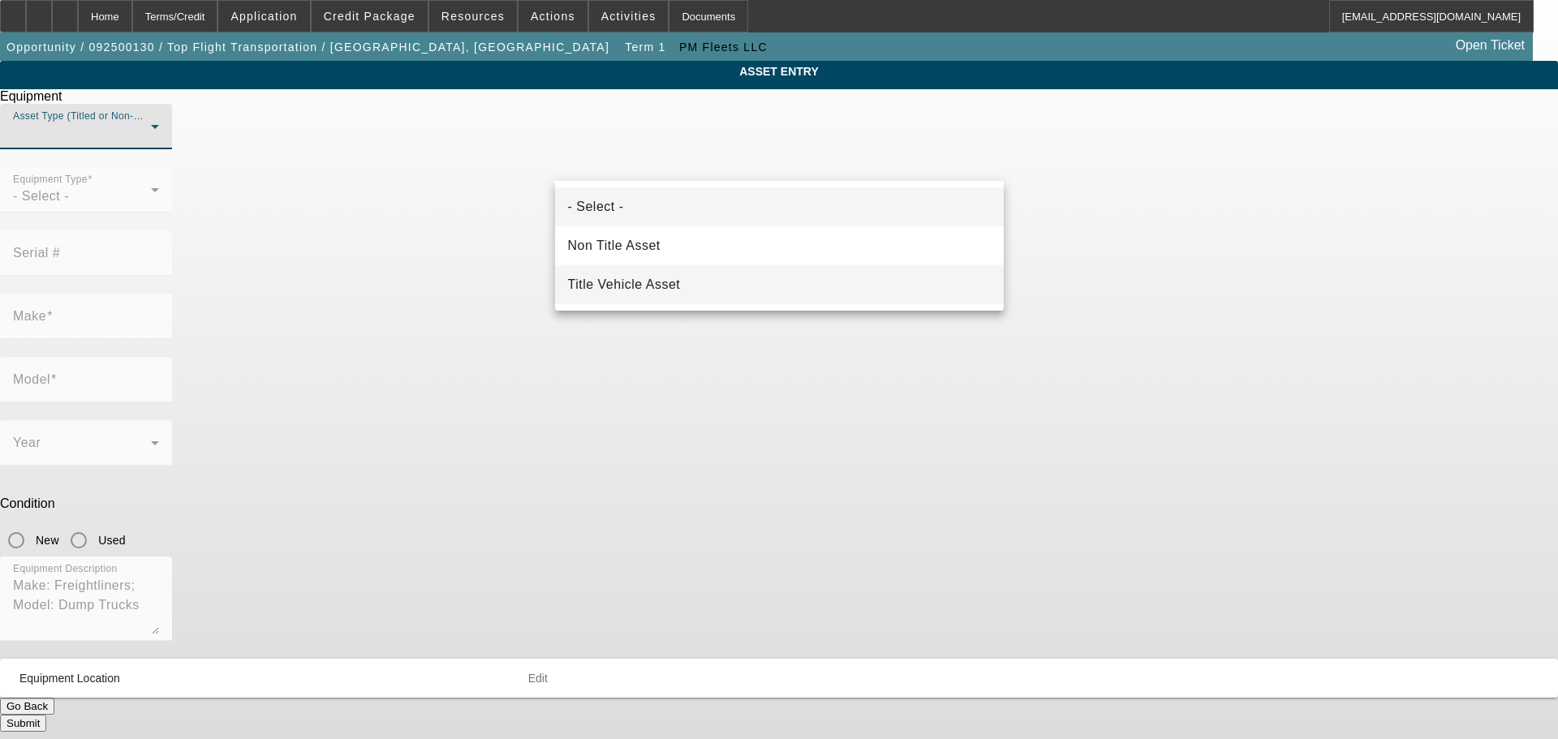
click at [645, 287] on span "Title Vehicle Asset" at bounding box center [624, 284] width 113 height 19
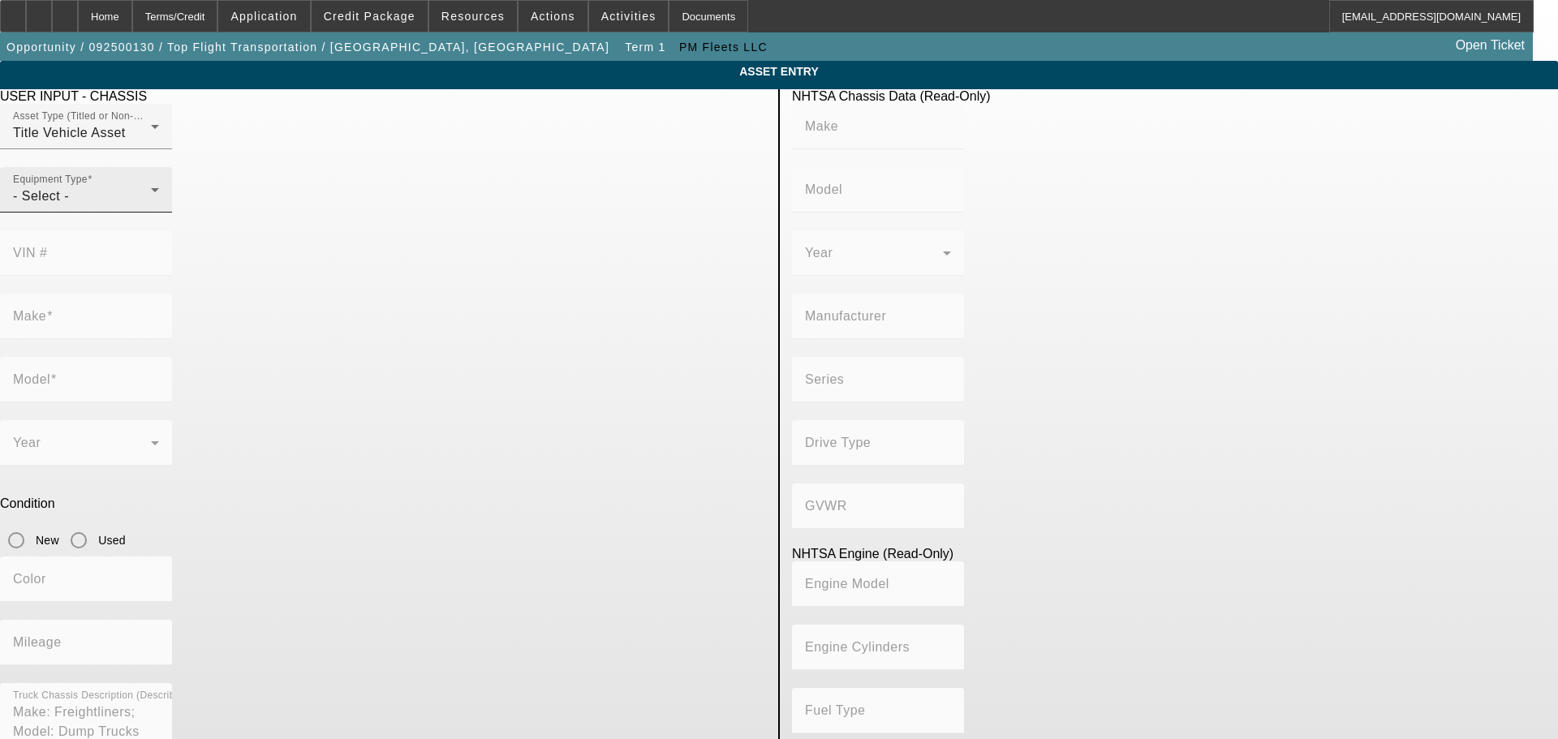
click at [88, 185] on mat-label "Equipment Type" at bounding box center [50, 179] width 75 height 11
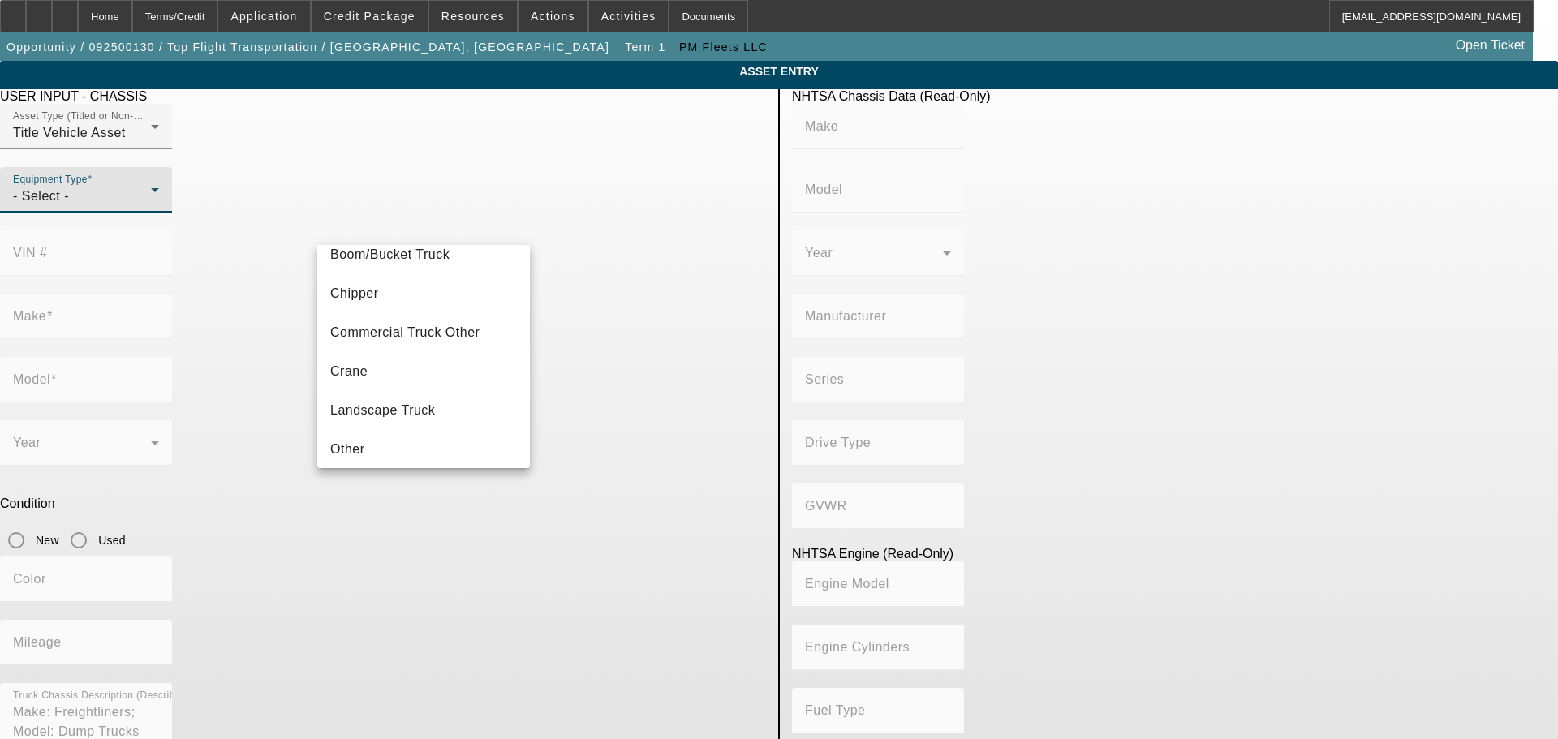
scroll to position [17, 0]
click at [428, 361] on span "Commercial Truck Other" at bounding box center [404, 370] width 149 height 19
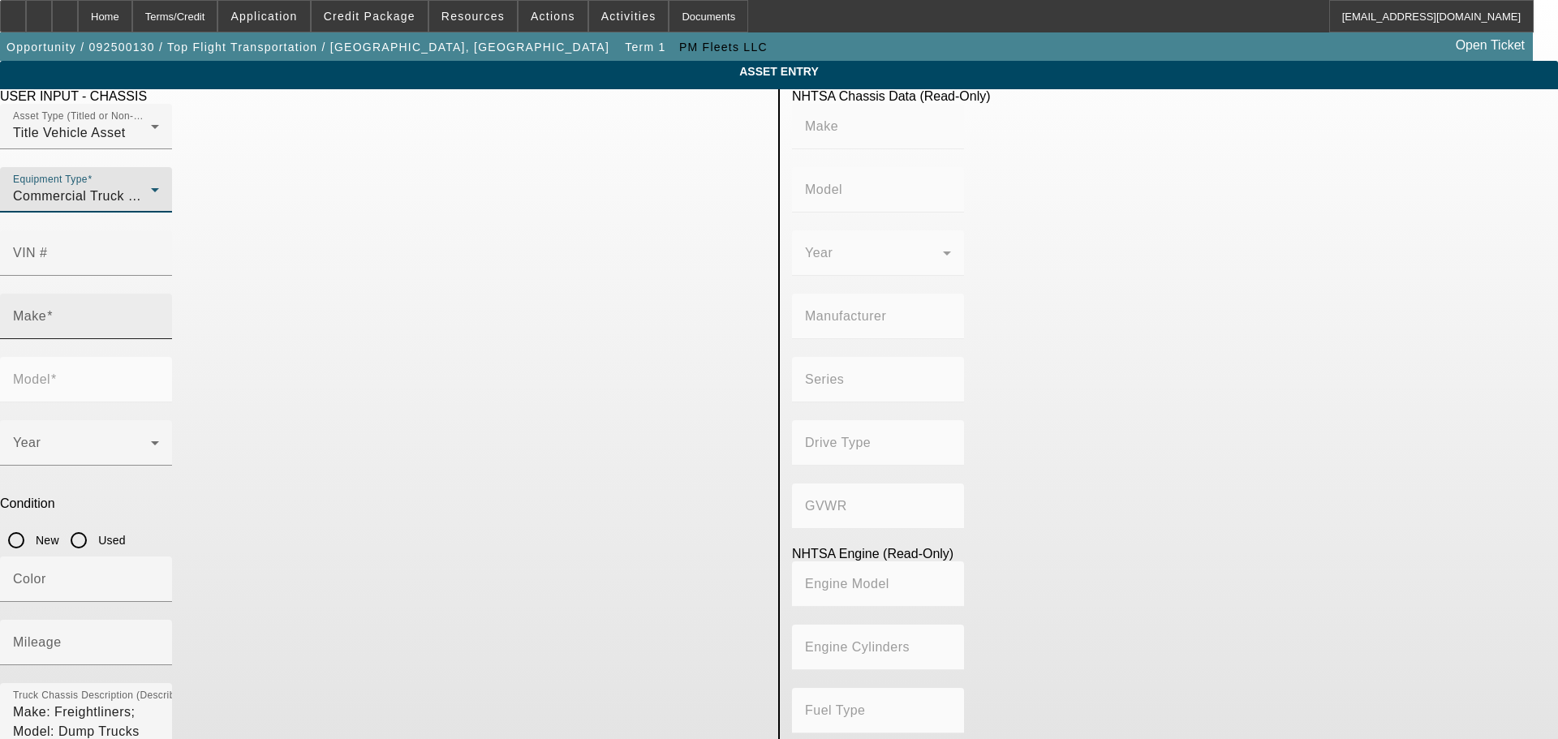
click at [159, 313] on input "Make" at bounding box center [86, 322] width 146 height 19
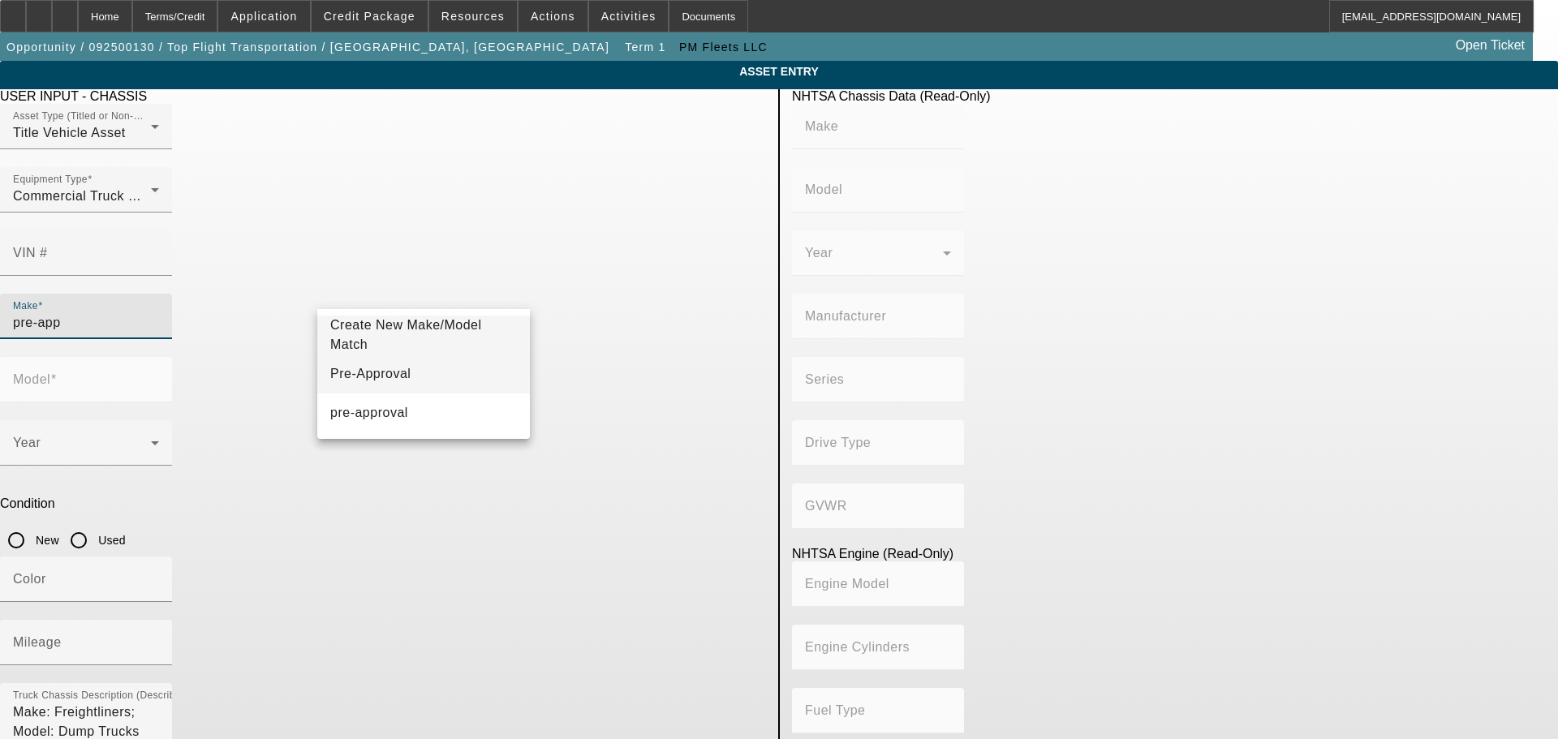
click at [375, 386] on mat-option "Pre-Approval" at bounding box center [423, 374] width 213 height 39
type input "Pre-Approval"
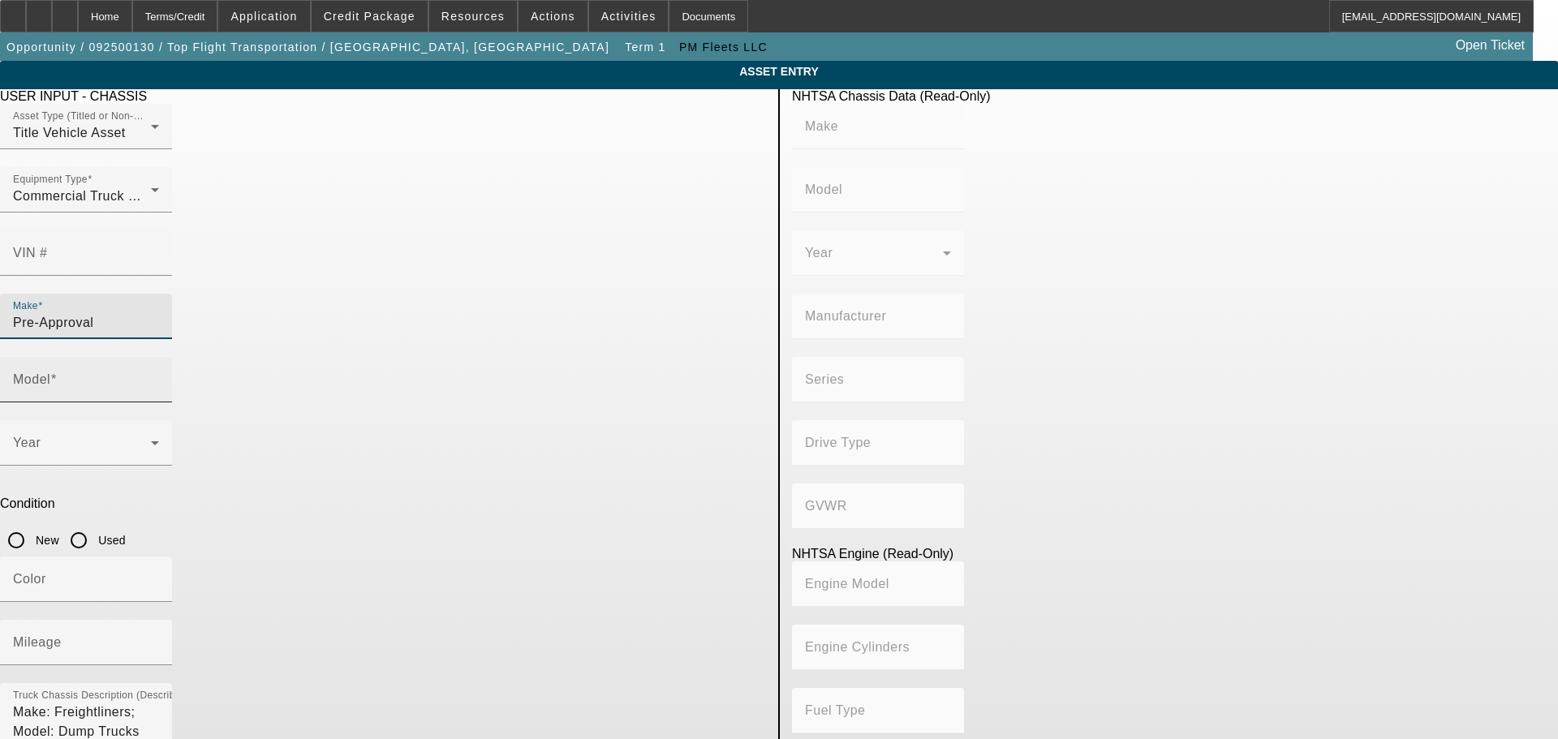
click at [159, 377] on input "Model" at bounding box center [86, 386] width 146 height 19
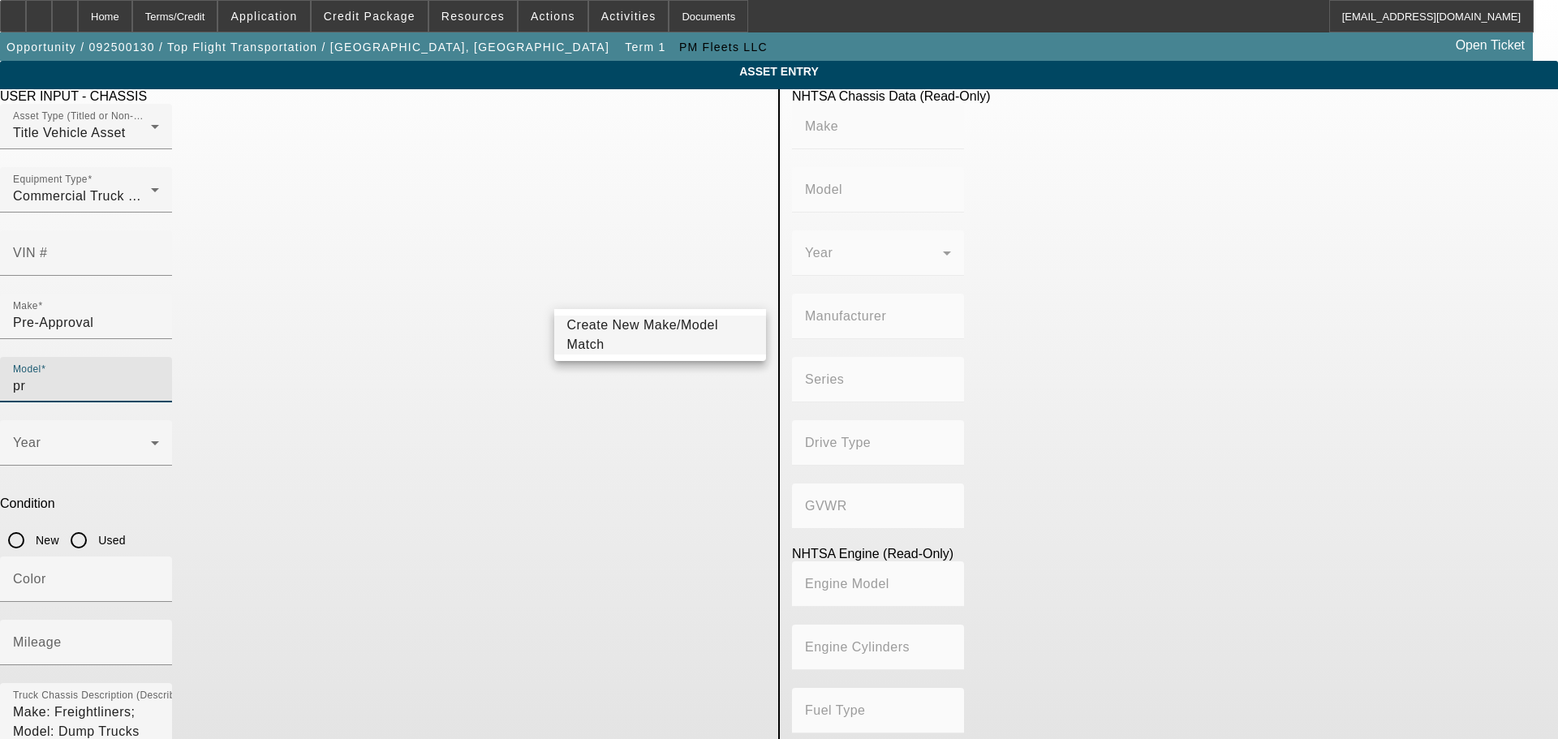
type input "p"
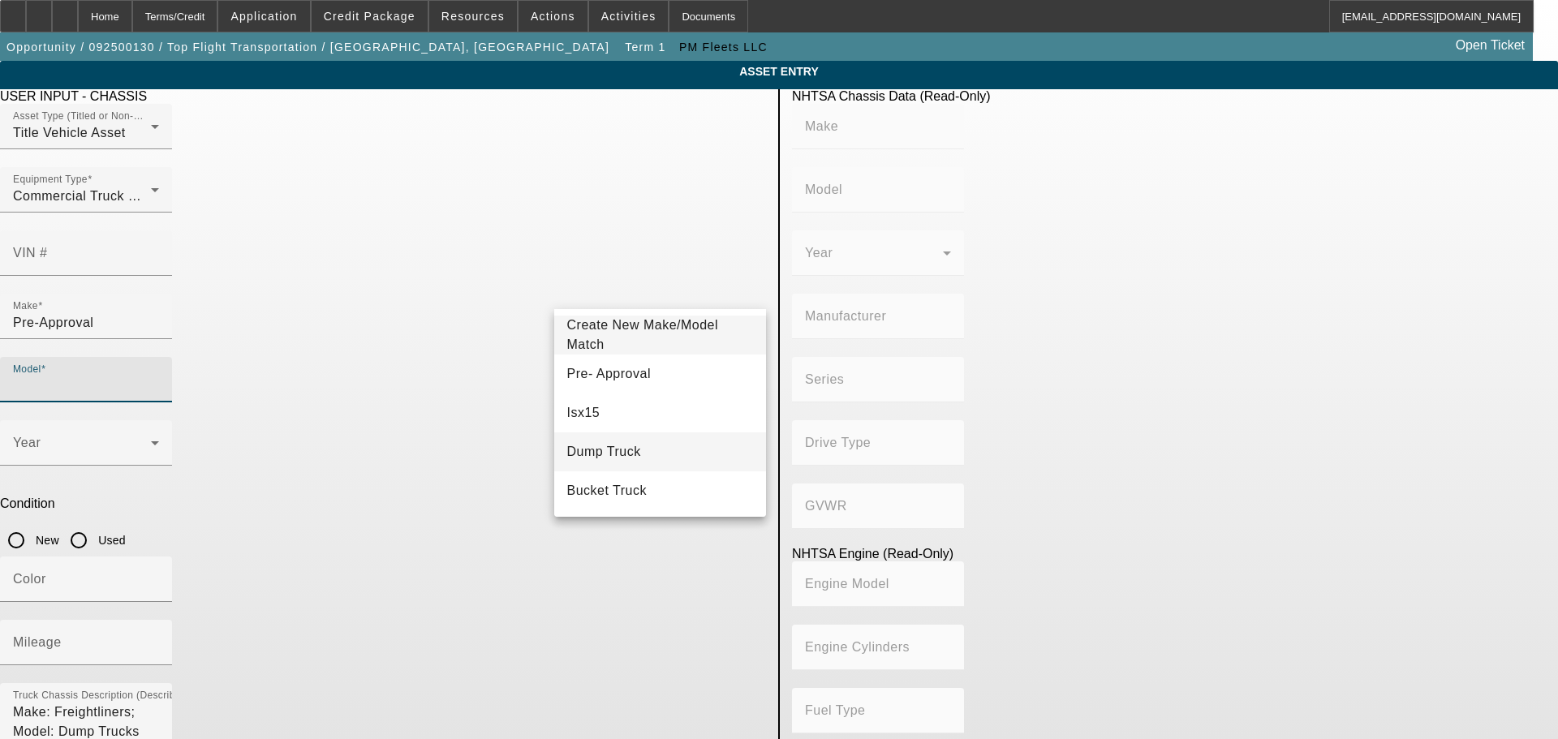
click at [626, 451] on mat-option "Dump Truck" at bounding box center [660, 452] width 213 height 39
type input "Dump Truck"
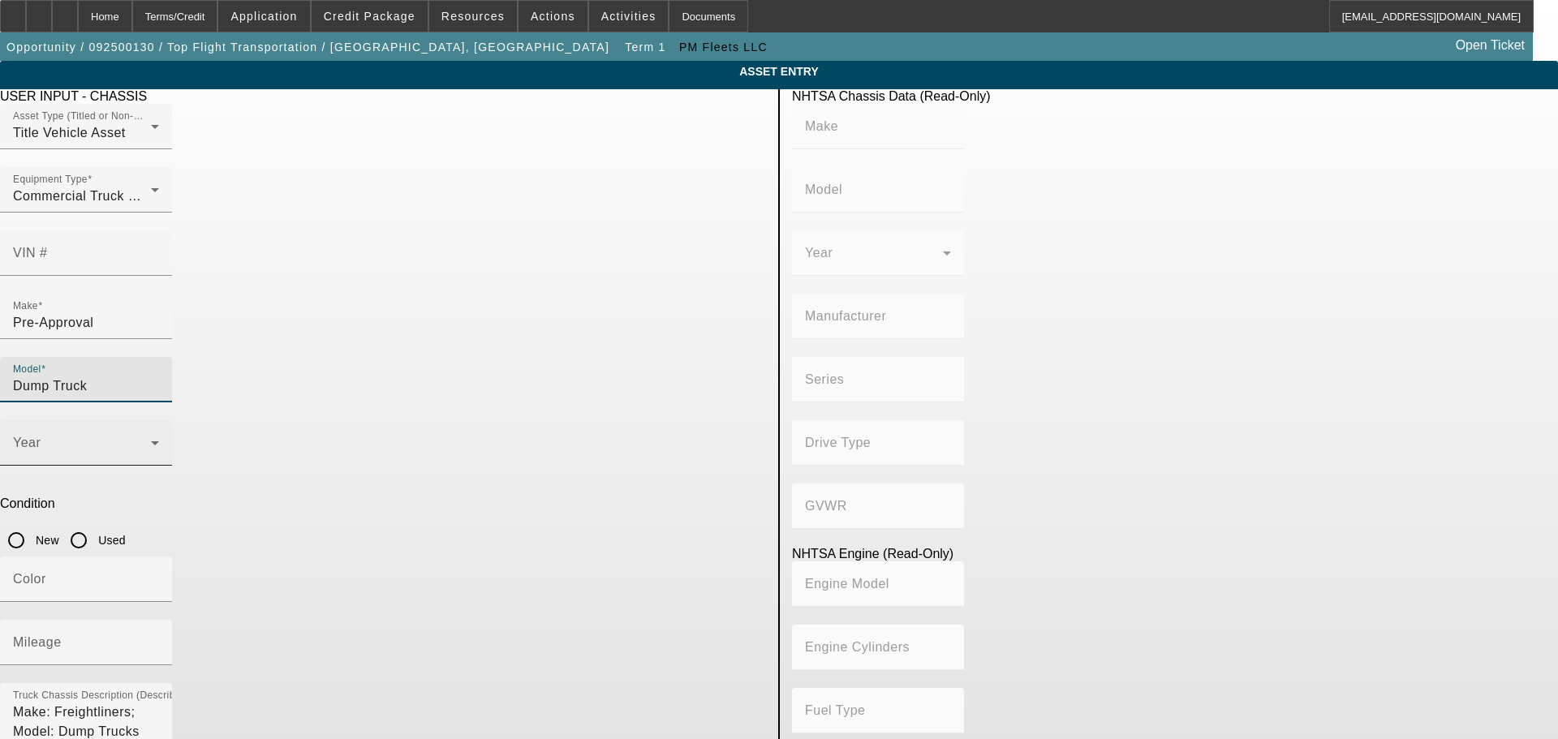
click at [159, 420] on div "Year" at bounding box center [86, 442] width 146 height 45
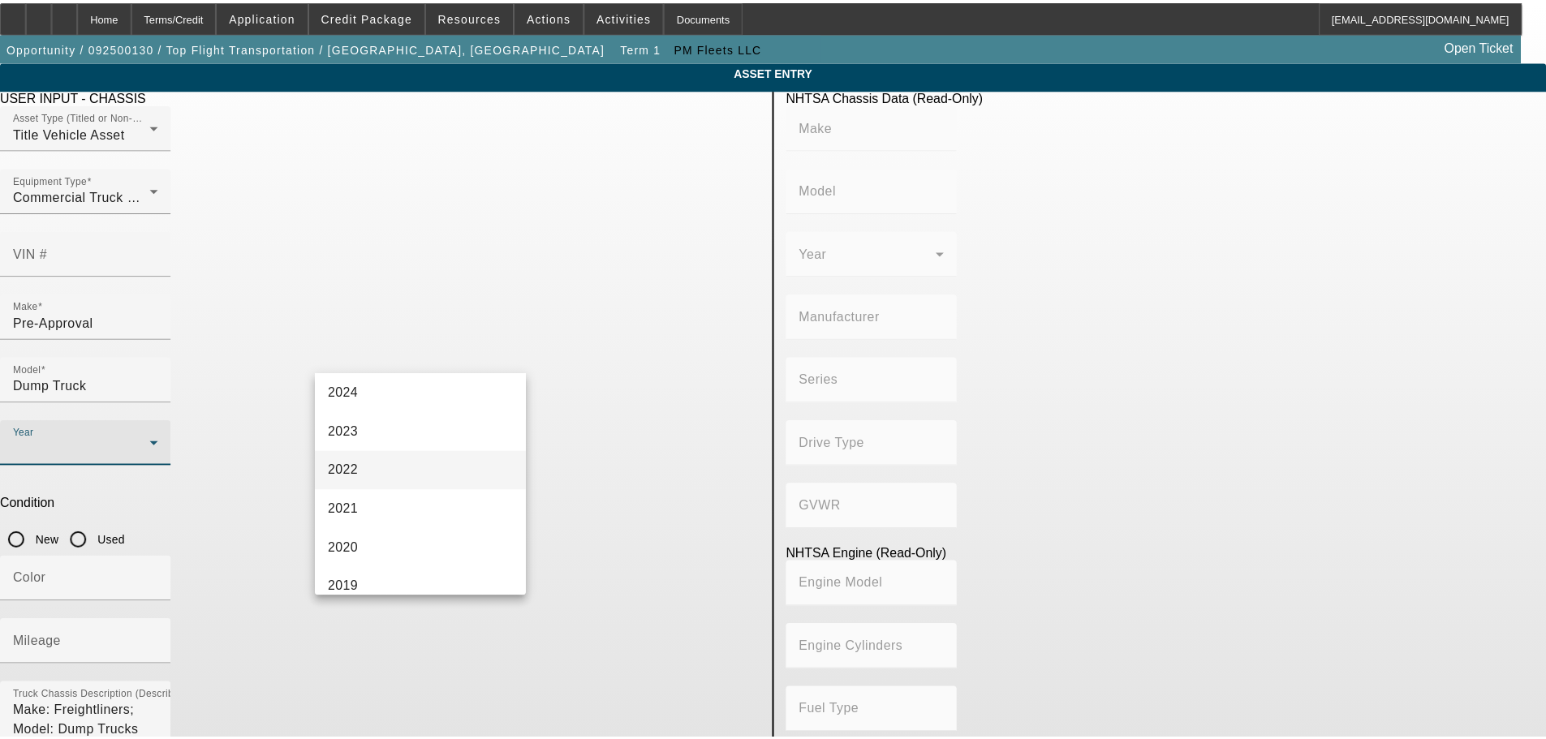
scroll to position [325, 0]
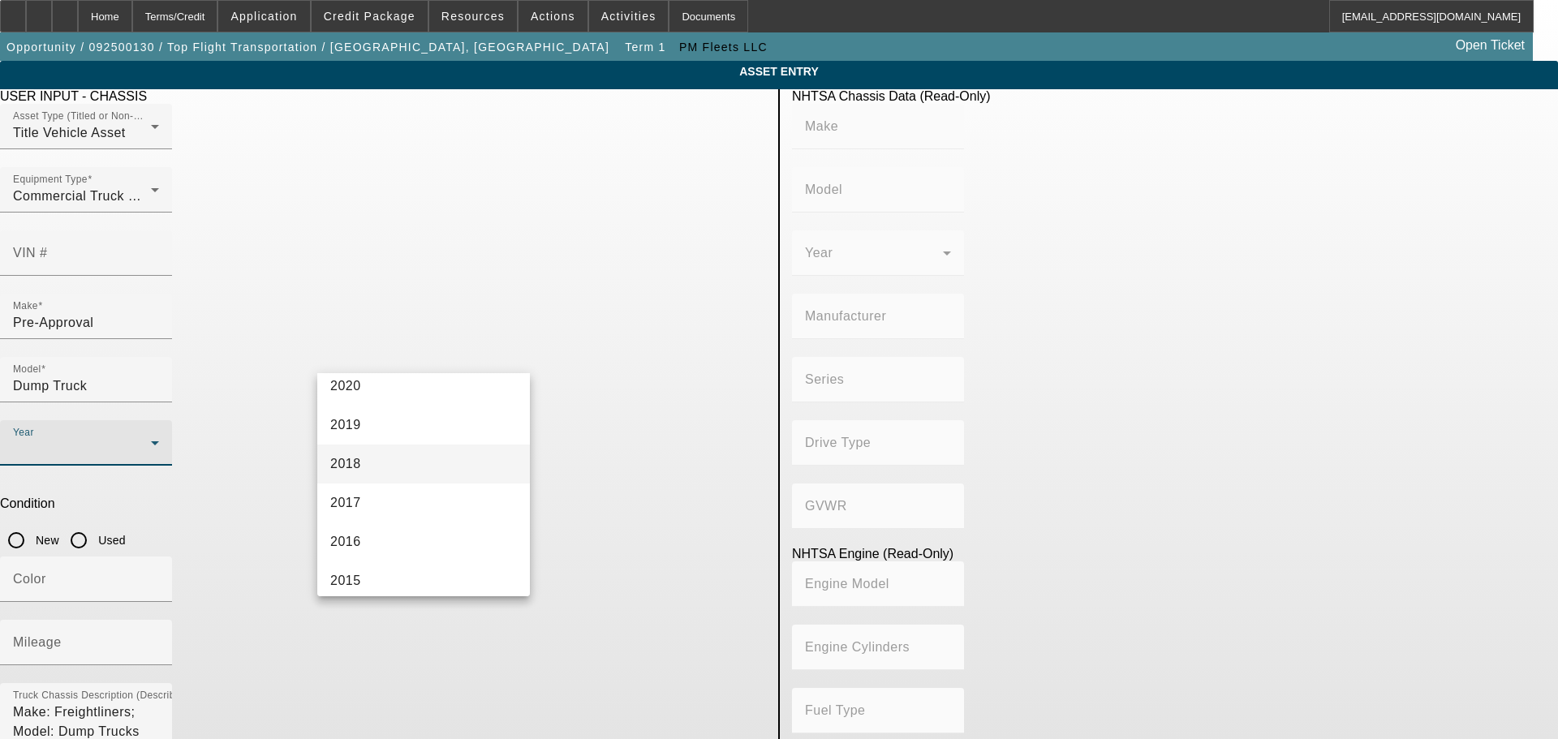
click at [385, 464] on mat-option "2018" at bounding box center [423, 464] width 213 height 39
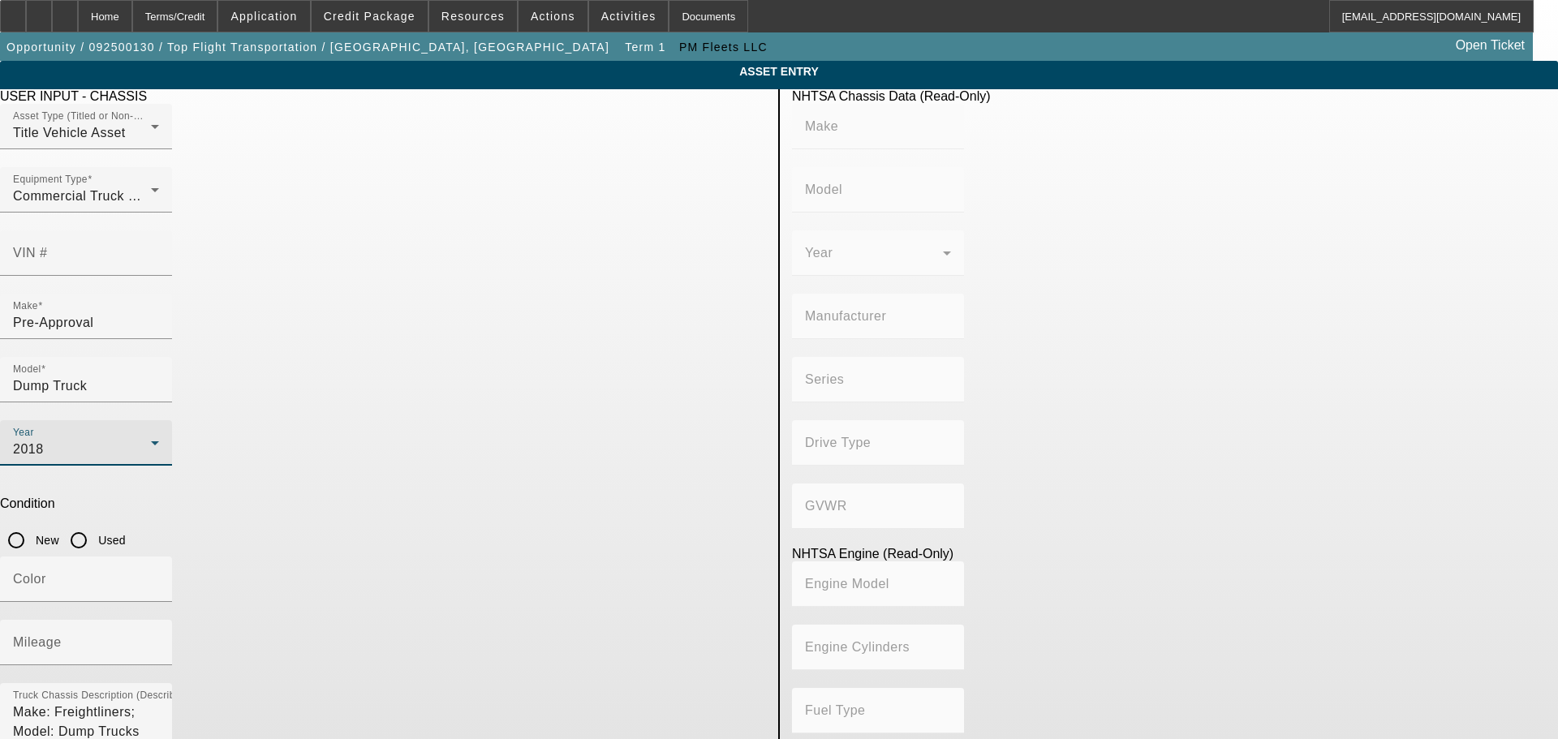
click at [95, 524] on input "Used" at bounding box center [78, 540] width 32 height 32
radio input "true"
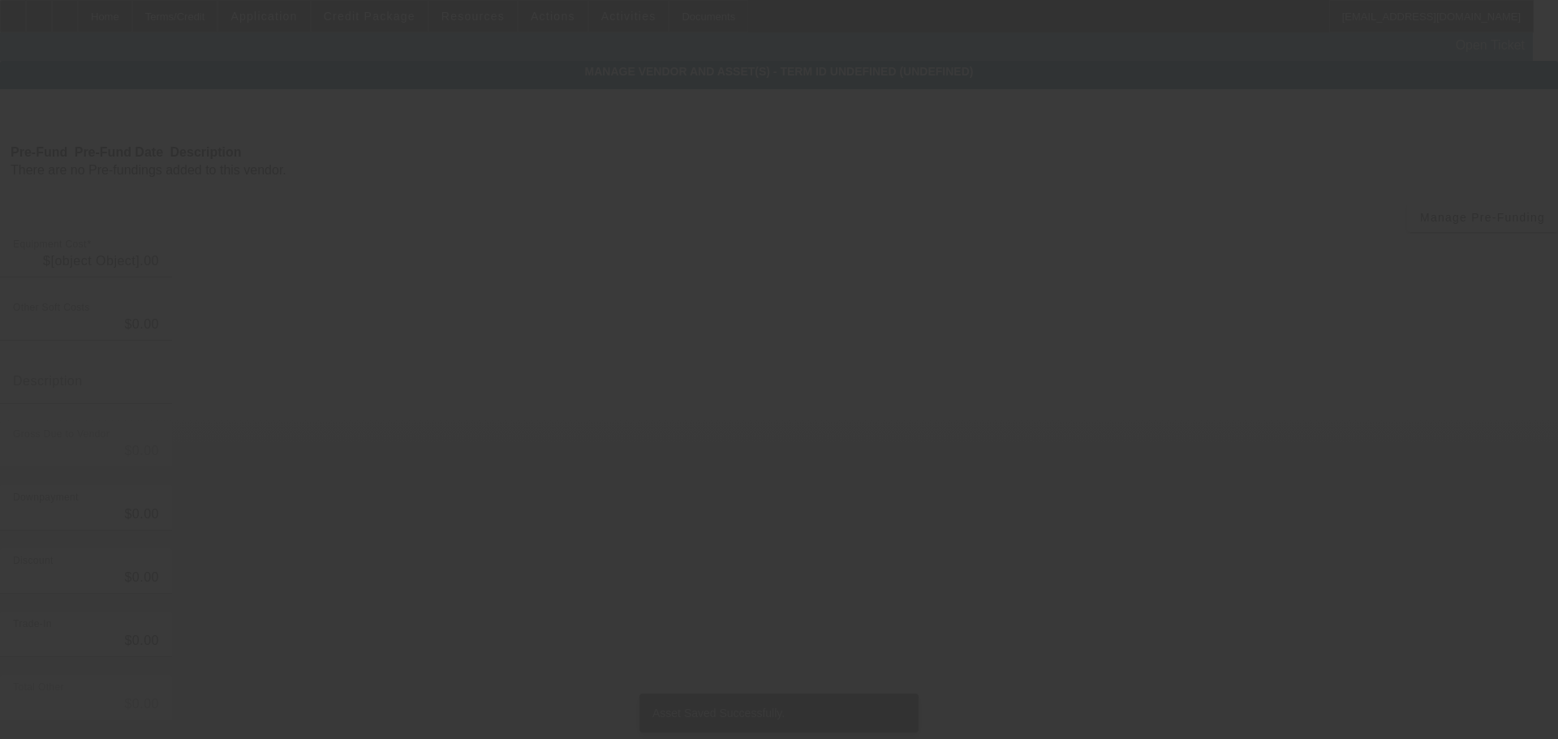
type input "$517,000.00"
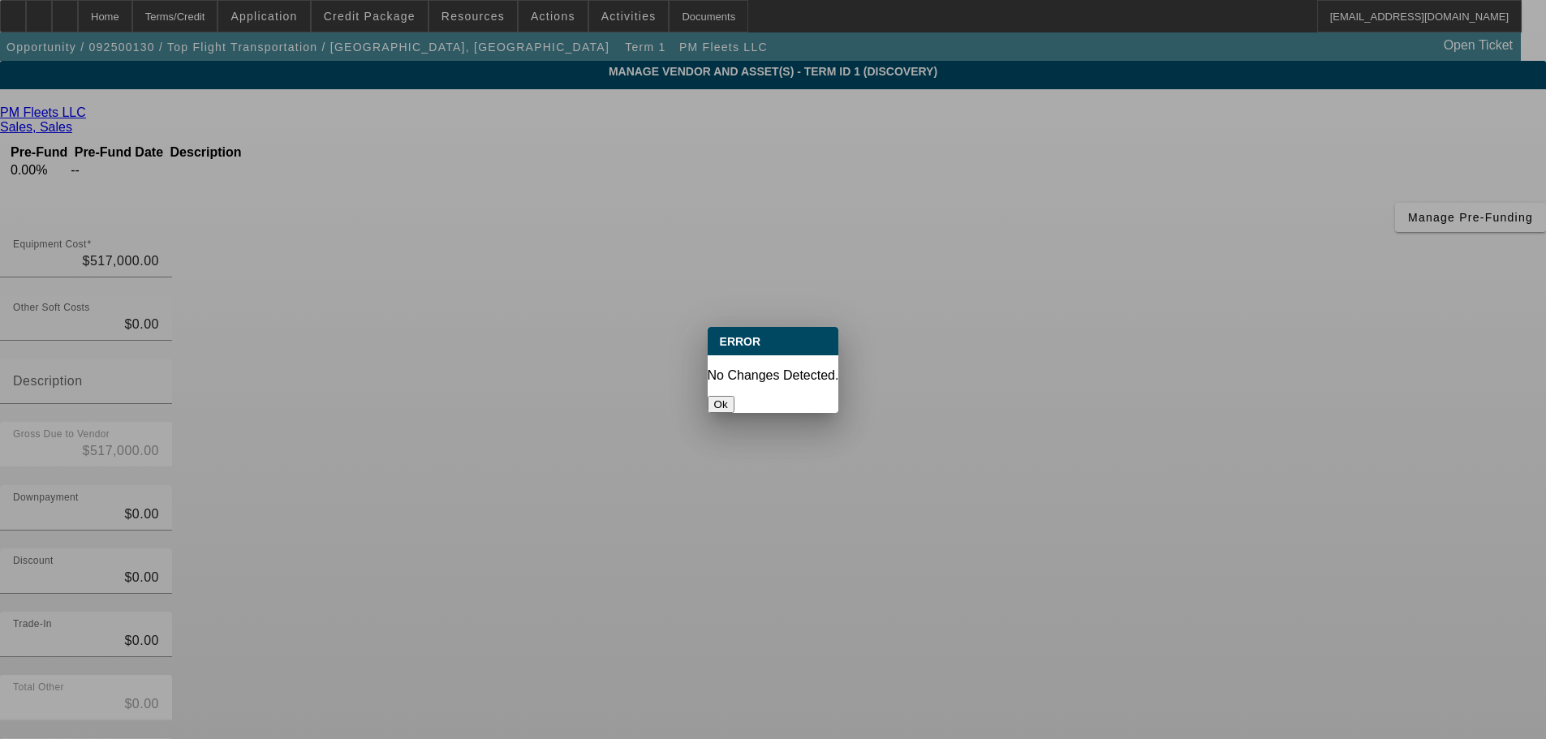
click at [734, 396] on button "Ok" at bounding box center [721, 404] width 27 height 17
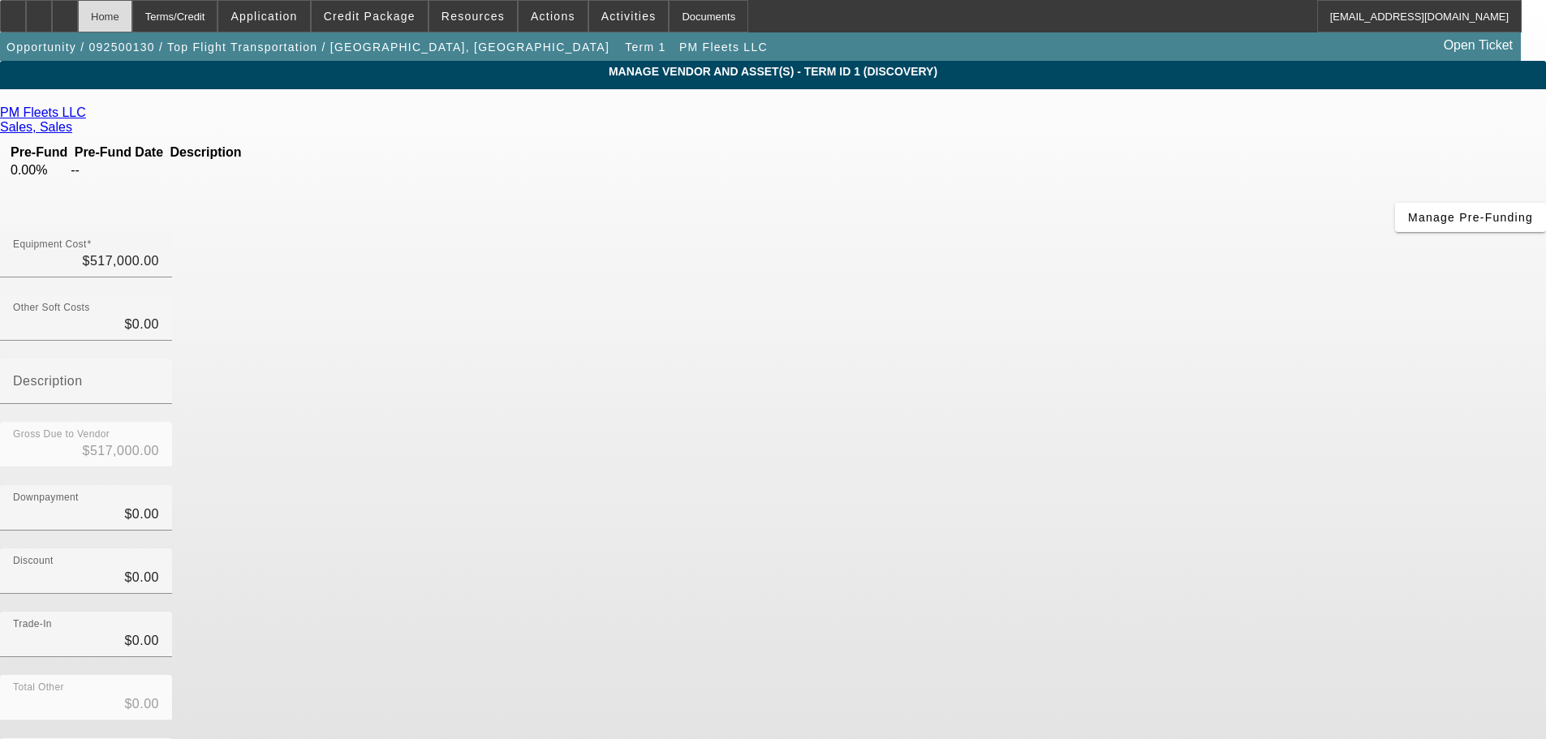
click at [132, 13] on div "Home" at bounding box center [105, 16] width 54 height 32
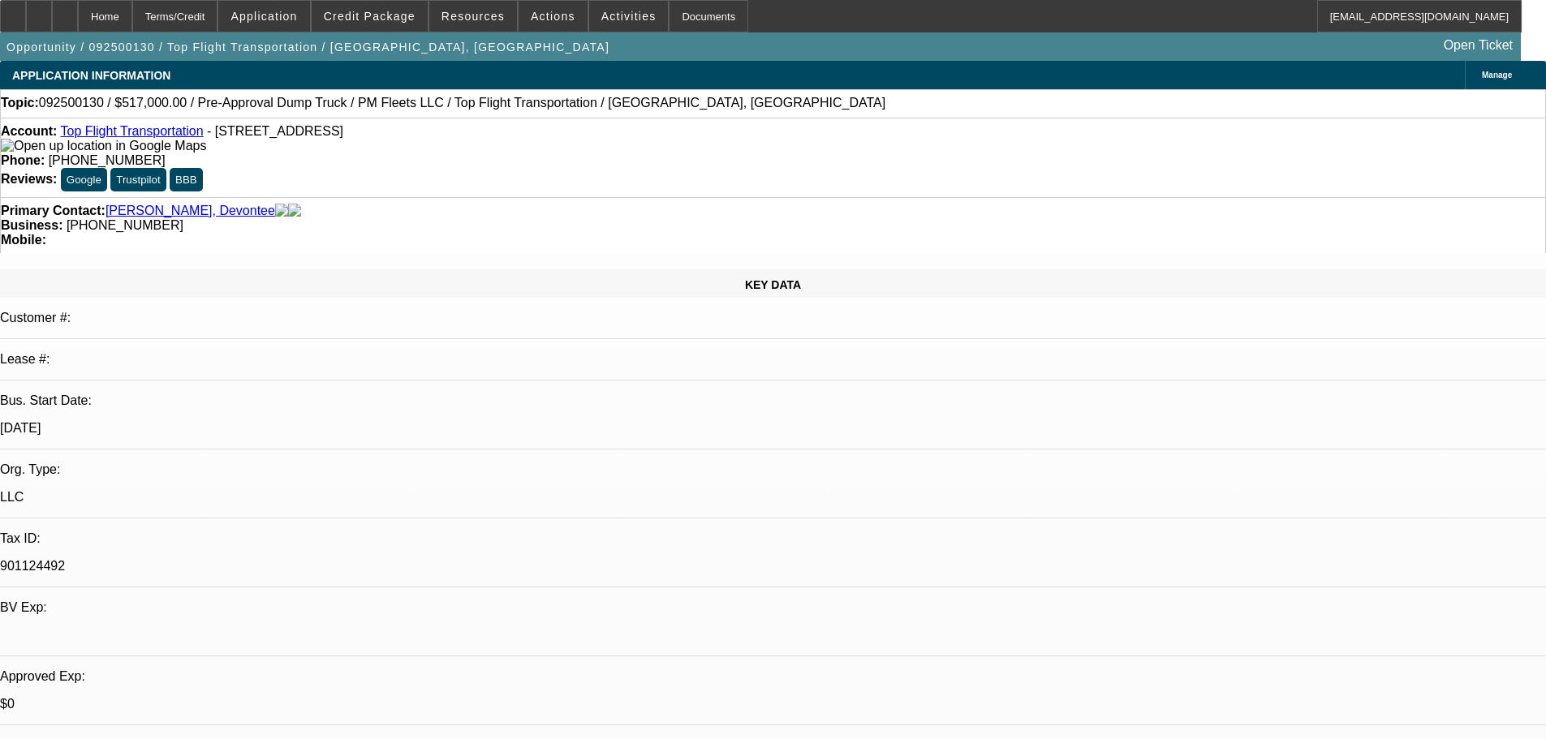
select select "0"
select select "2"
select select "0.1"
select select "4"
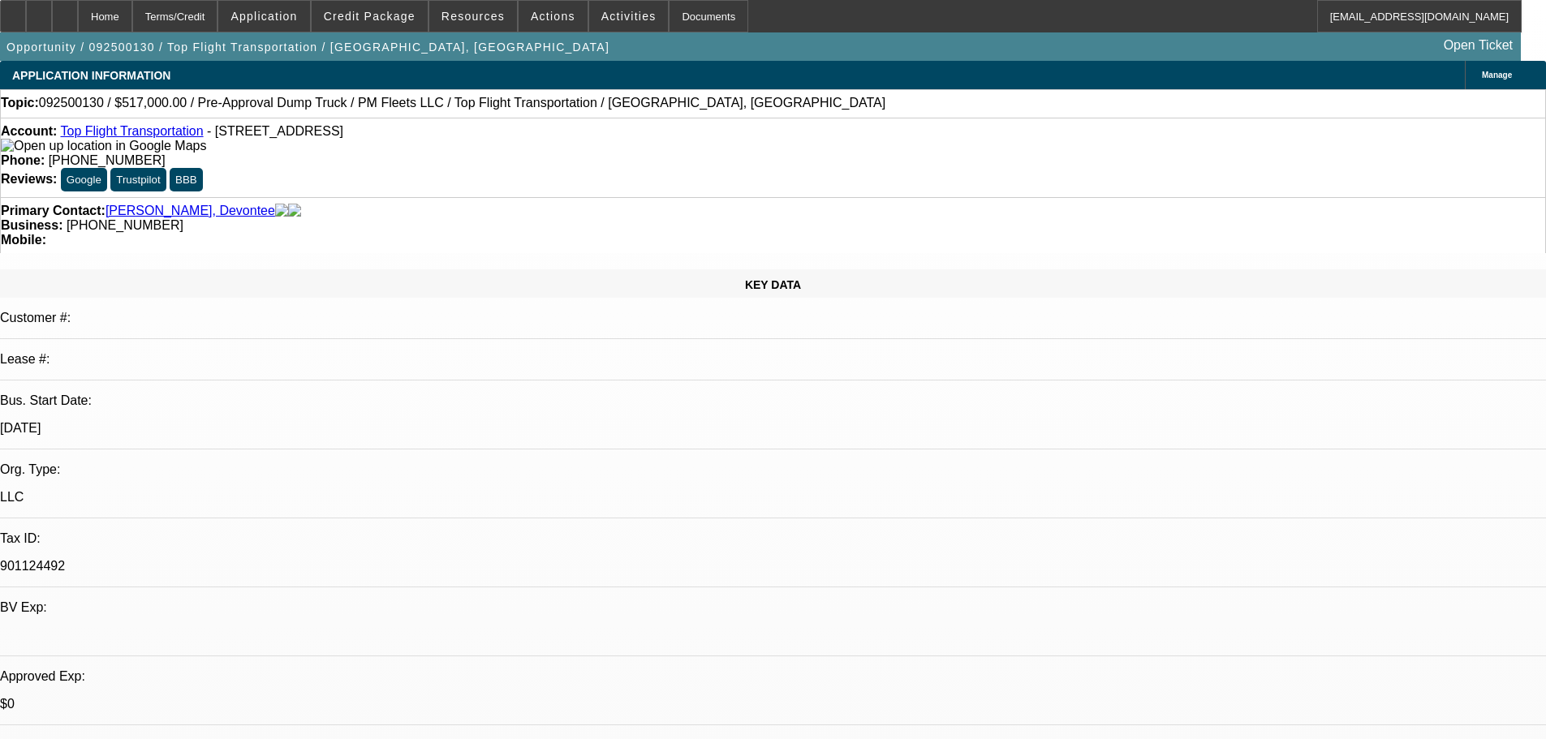
scroll to position [568, 0]
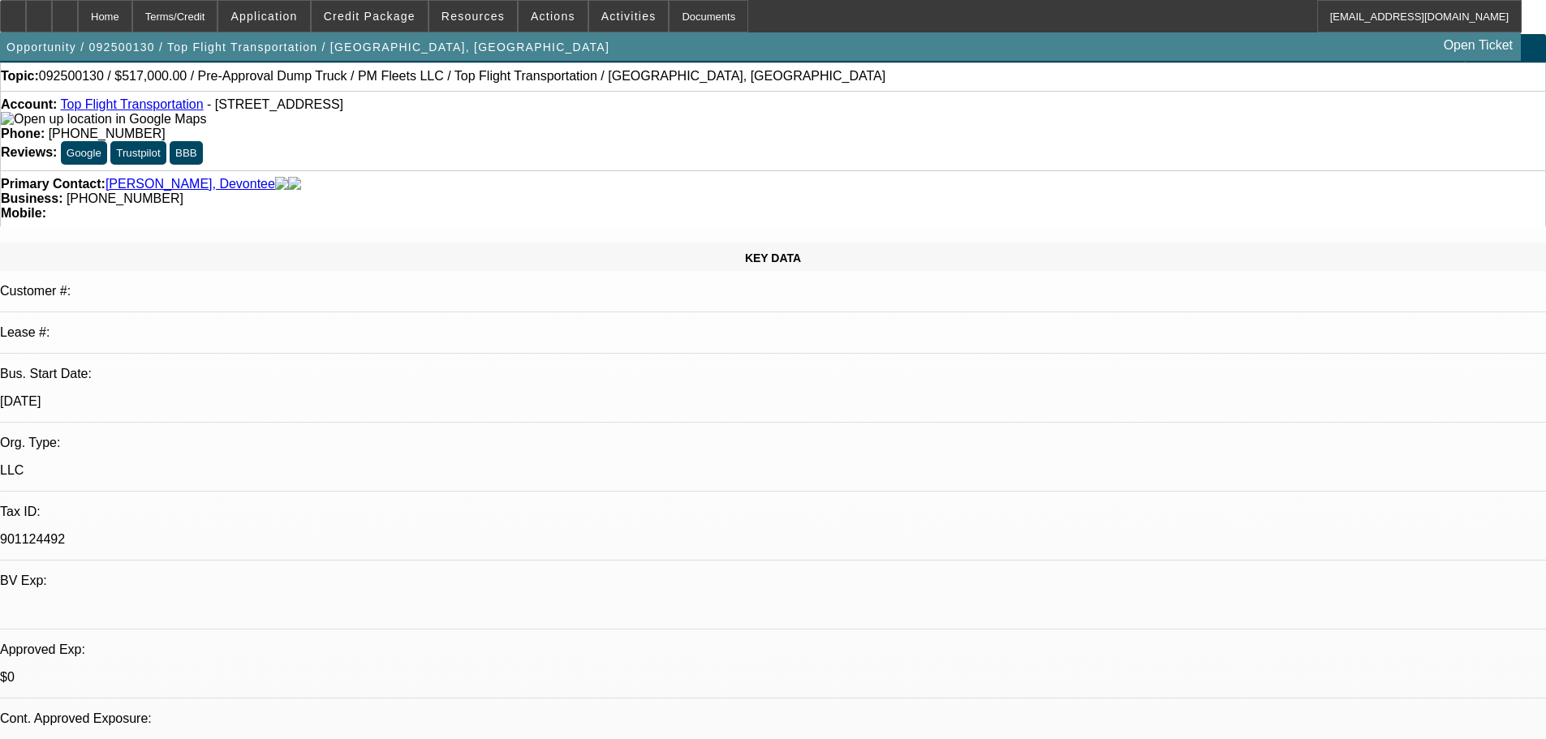
scroll to position [0, 0]
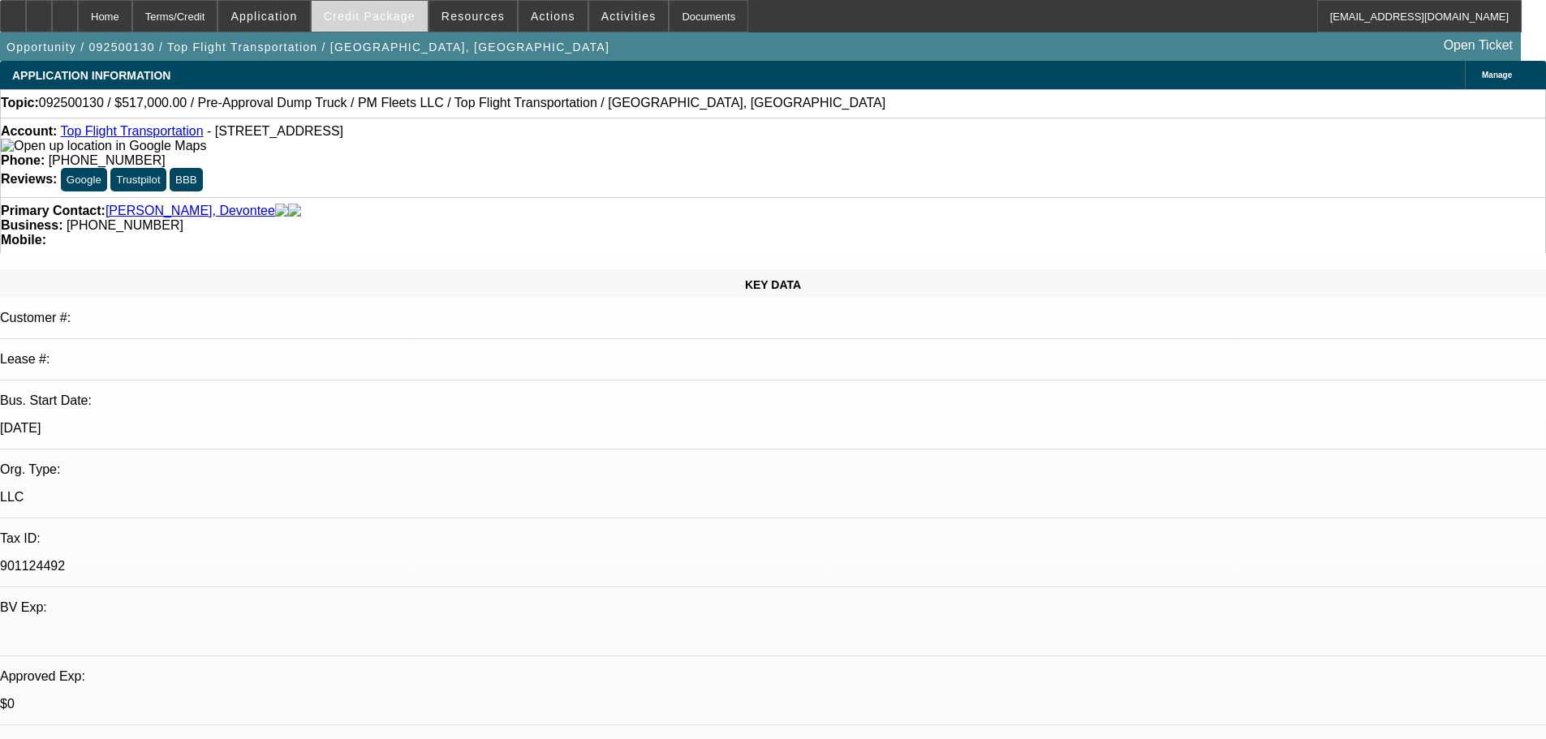
click at [375, 13] on span "Credit Package" at bounding box center [370, 16] width 92 height 13
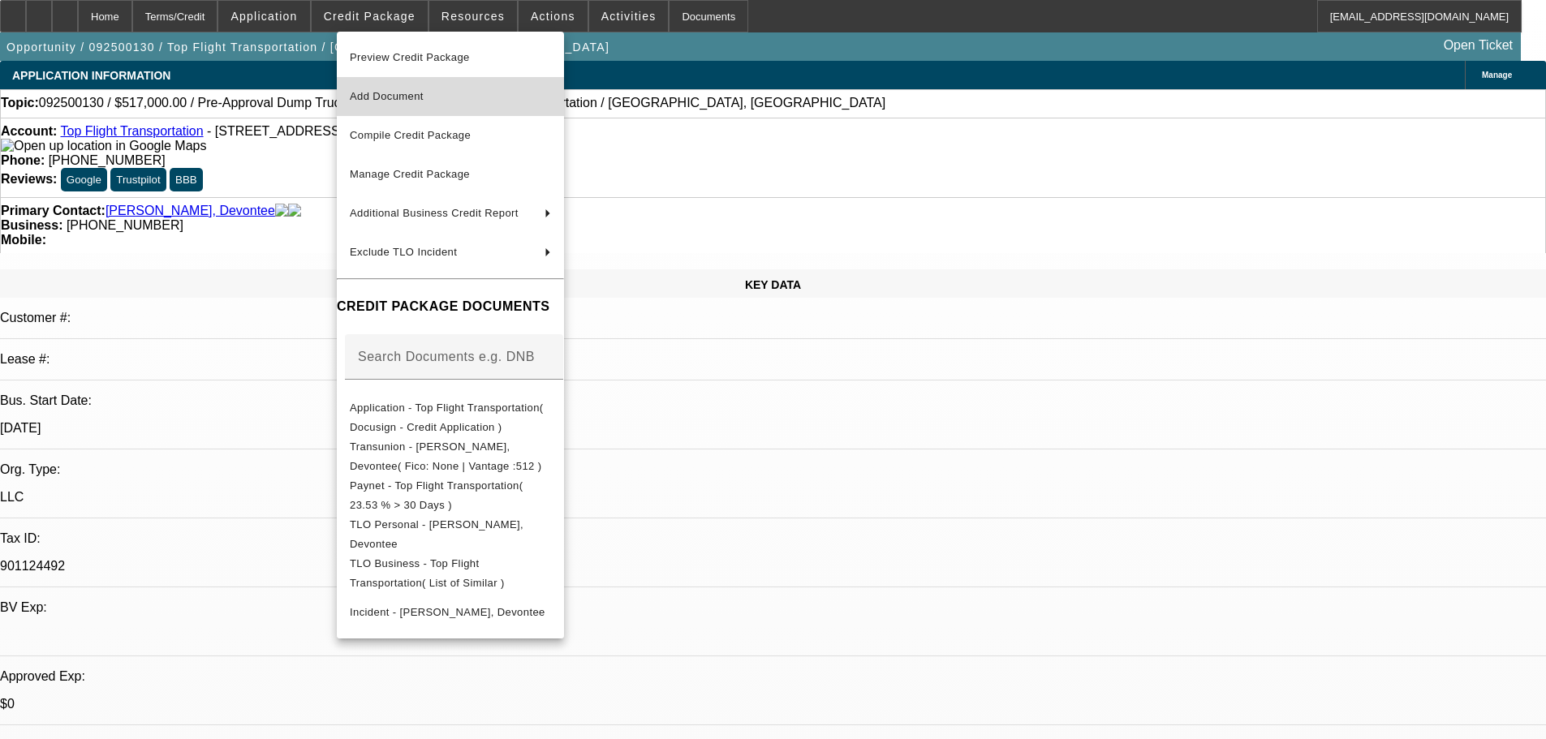
click at [368, 93] on span "Add Document" at bounding box center [387, 96] width 74 height 12
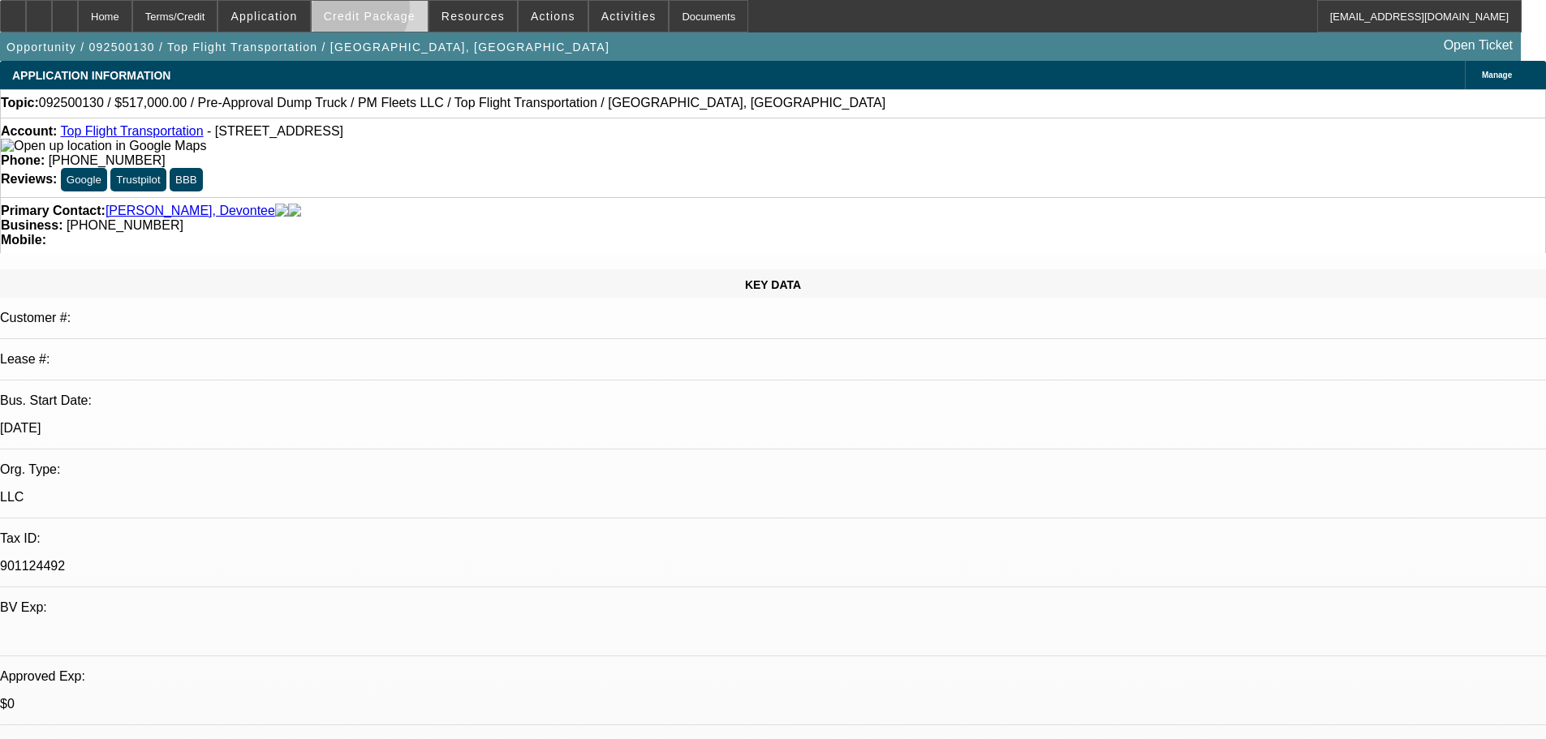
click at [377, 11] on span "Credit Package" at bounding box center [370, 16] width 92 height 13
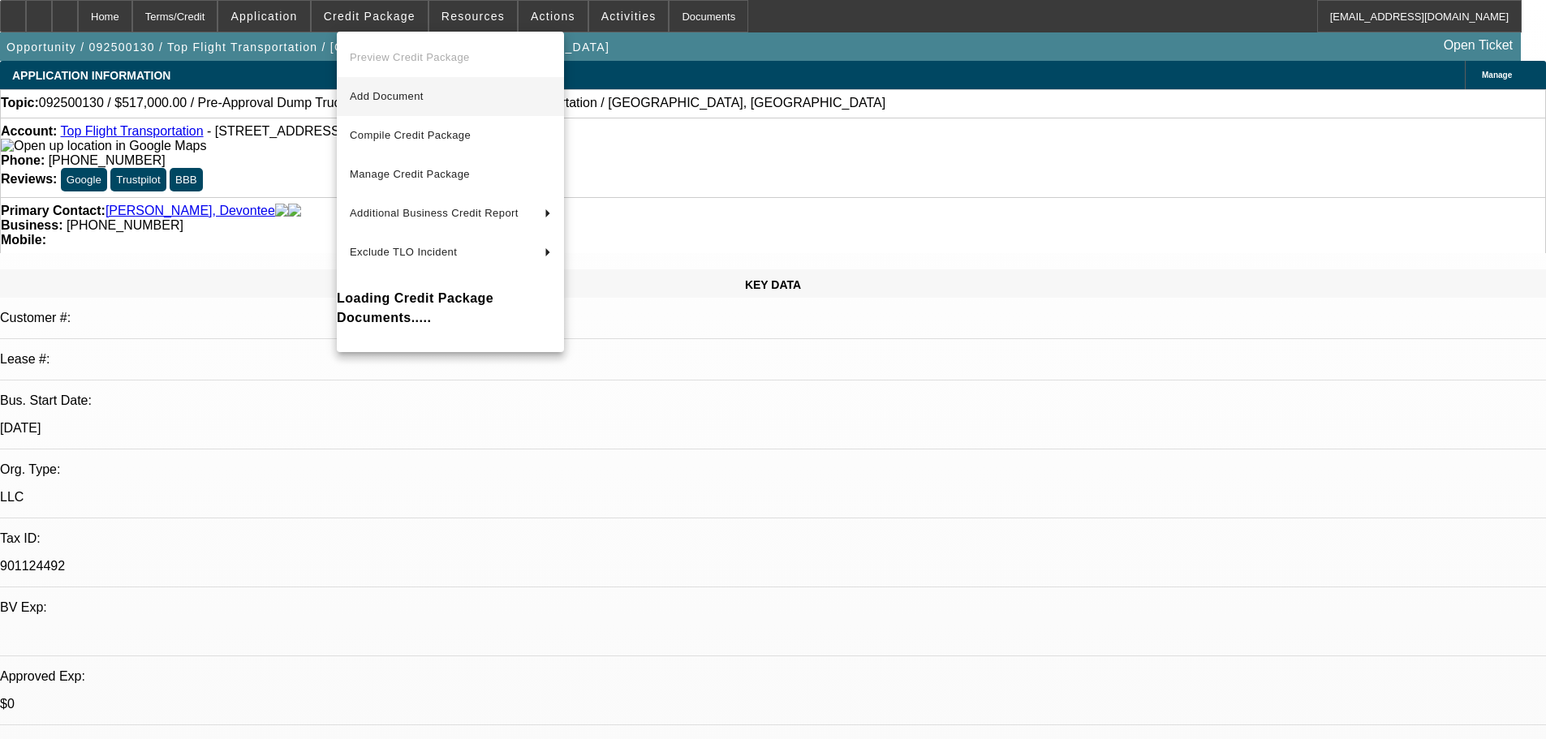
click at [406, 96] on span "Add Document" at bounding box center [387, 96] width 74 height 12
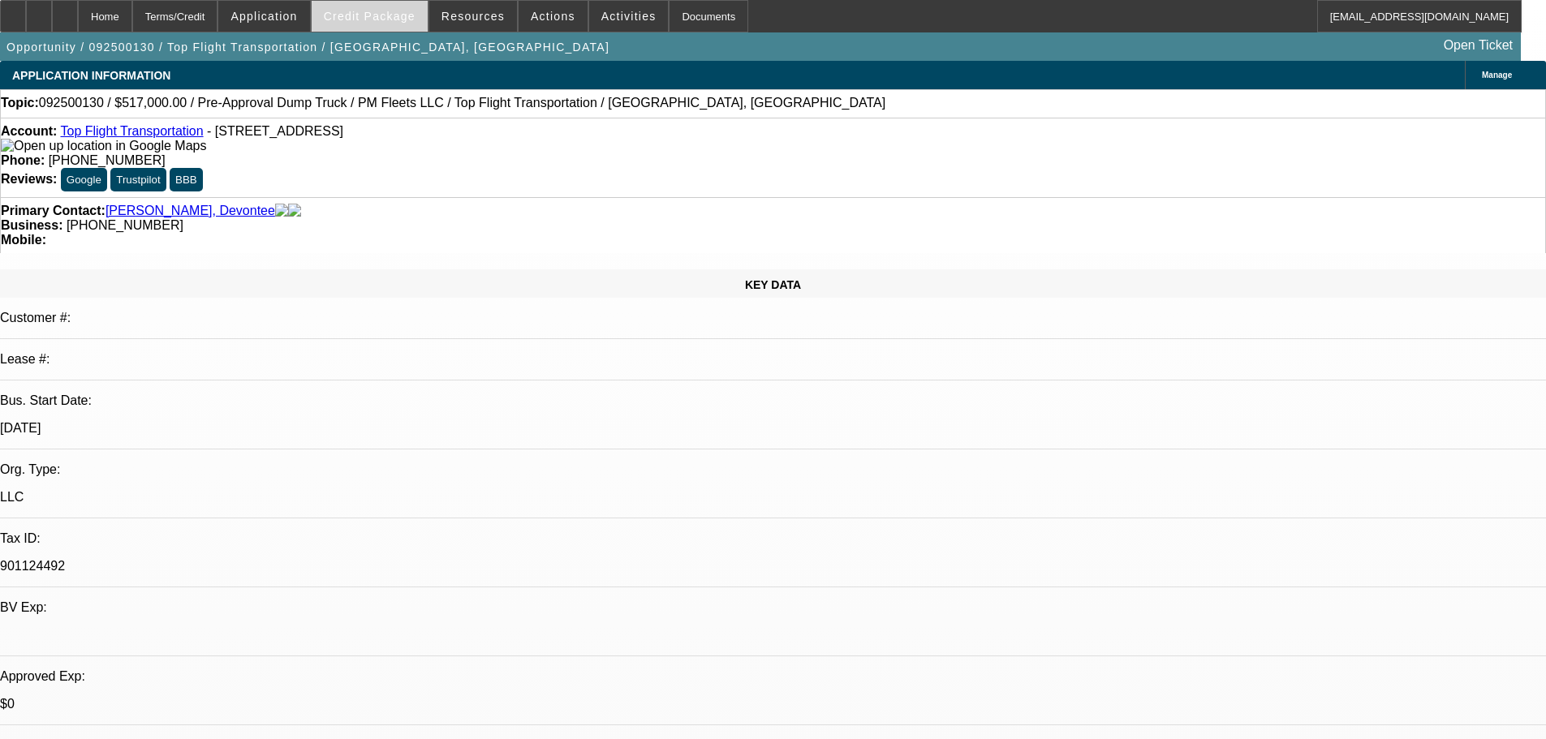
click at [391, 18] on span "Credit Package" at bounding box center [370, 16] width 92 height 13
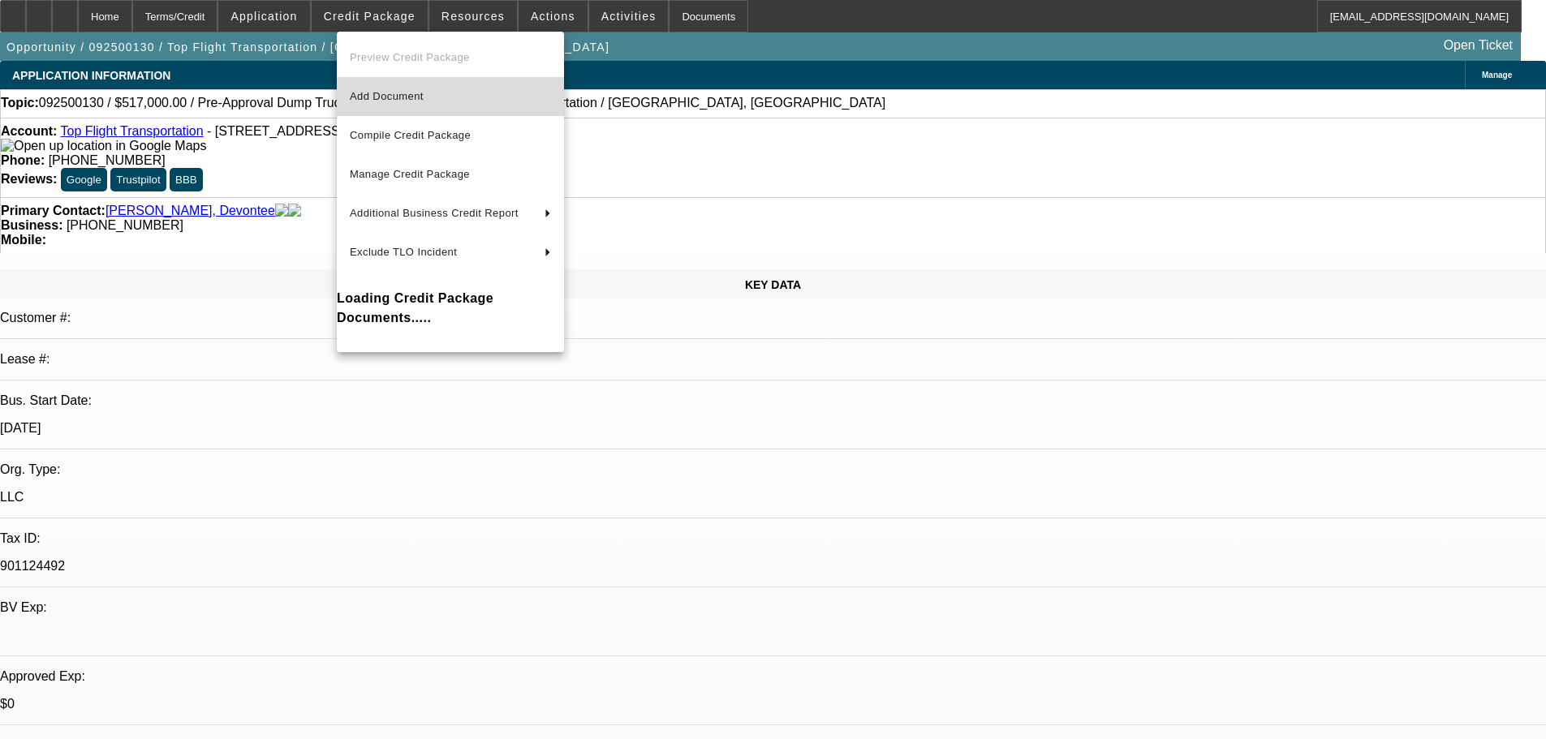
click at [391, 89] on span "Add Document" at bounding box center [450, 96] width 201 height 19
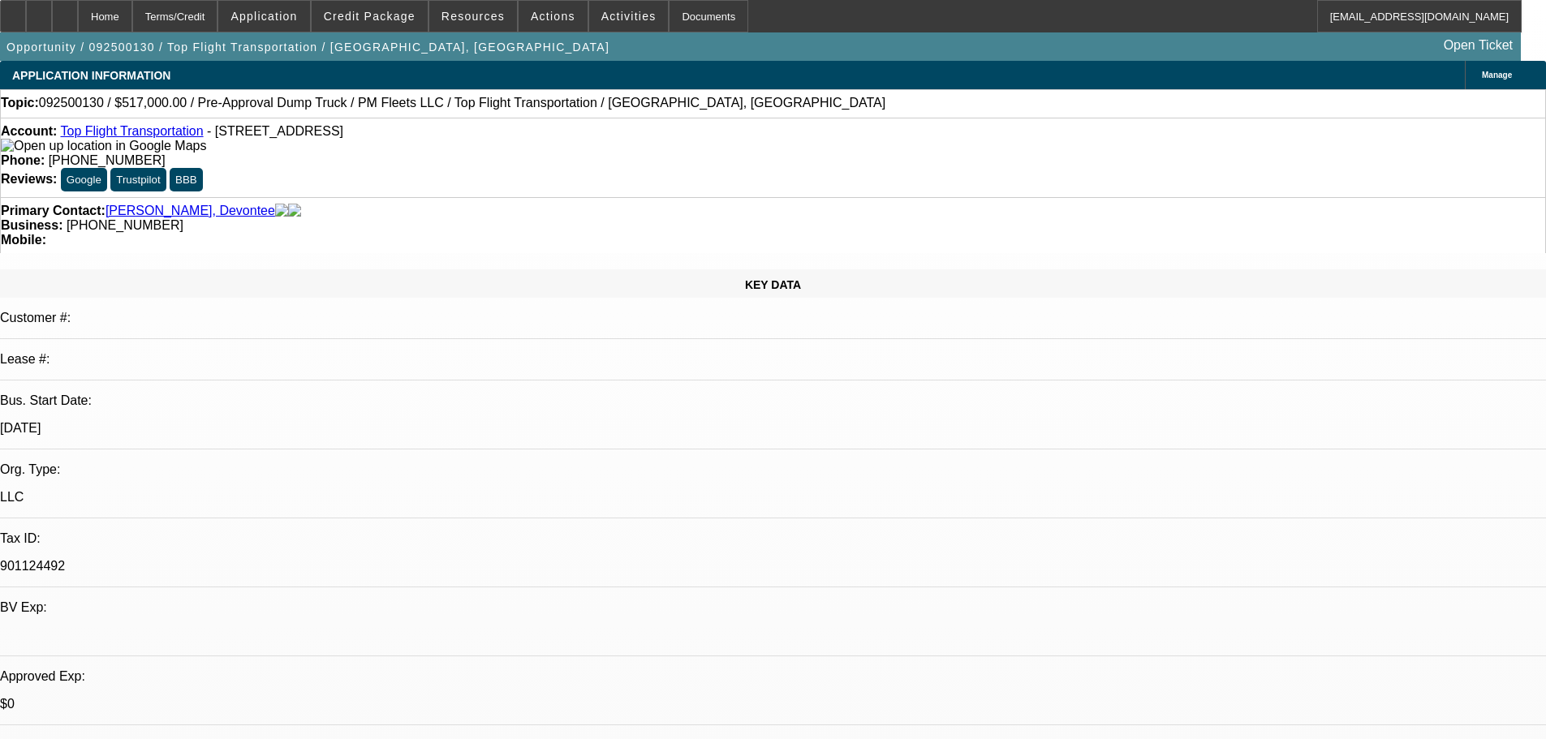
radio input "true"
paste textarea "The job is in [GEOGRAPHIC_DATA], [US_STATE]. The job will last 3 to 5 years 57 …"
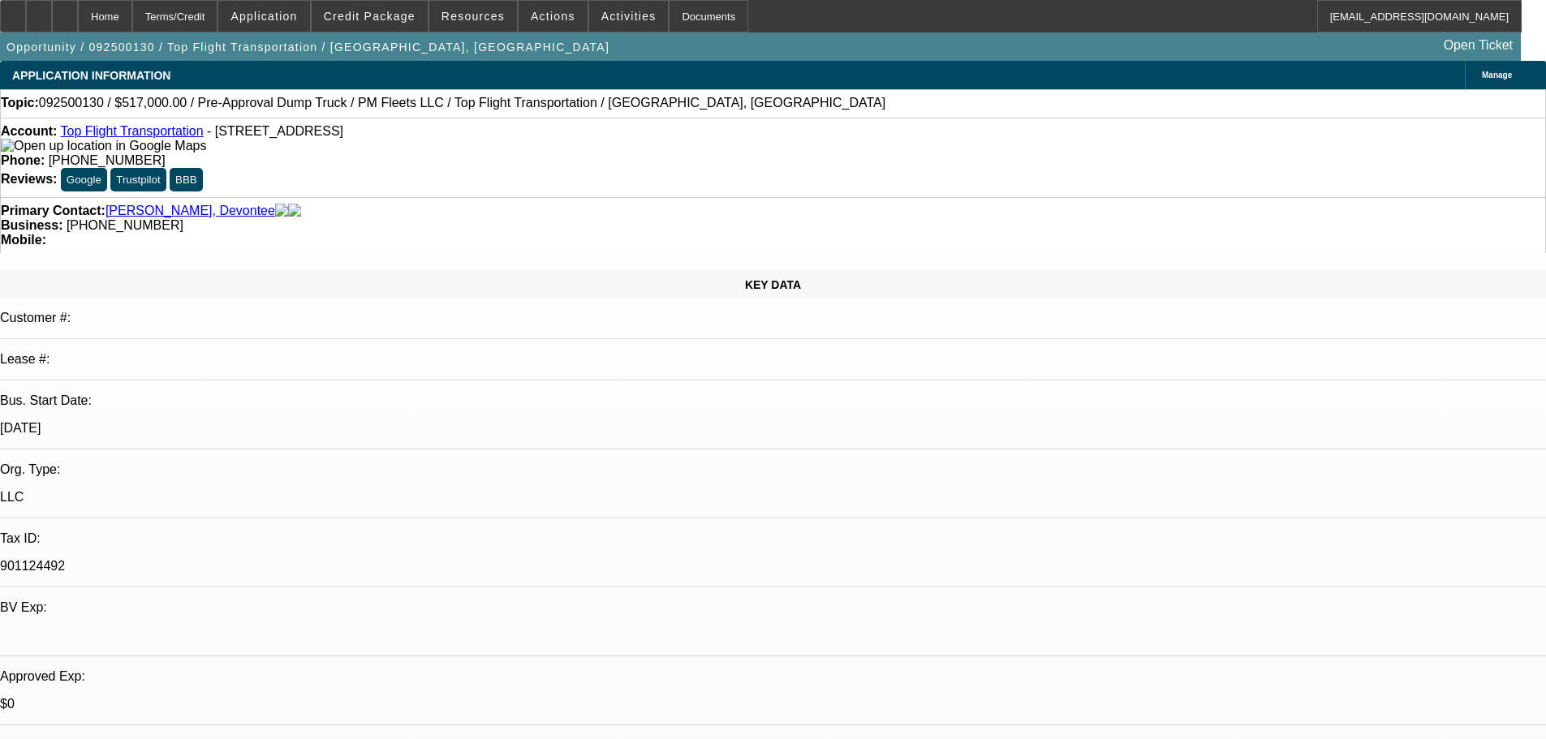
scroll to position [152, 0]
type textarea "The job is in [GEOGRAPHIC_DATA], [US_STATE]. The job will last 3 to 5 years 57 …"
radio input "true"
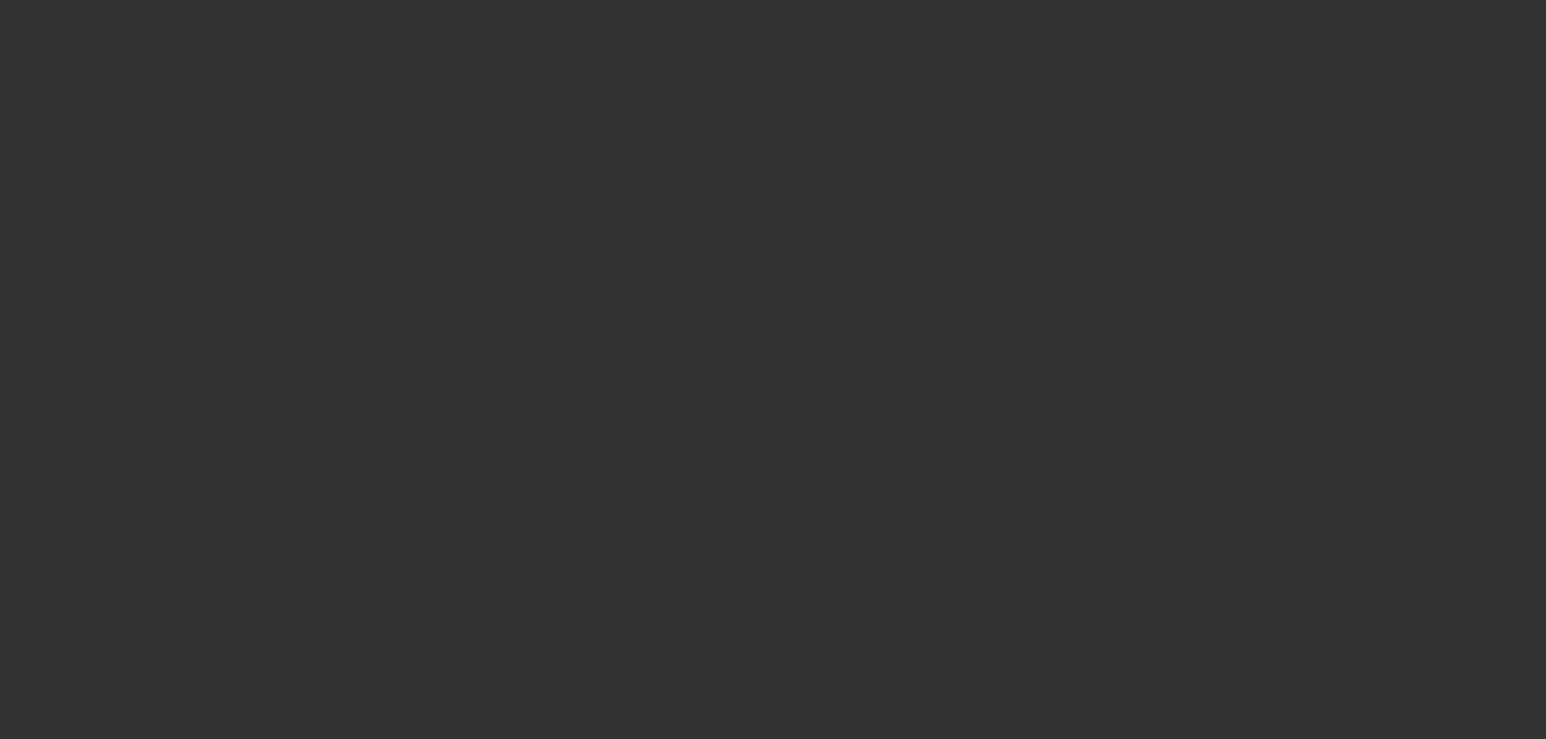
scroll to position [0, 0]
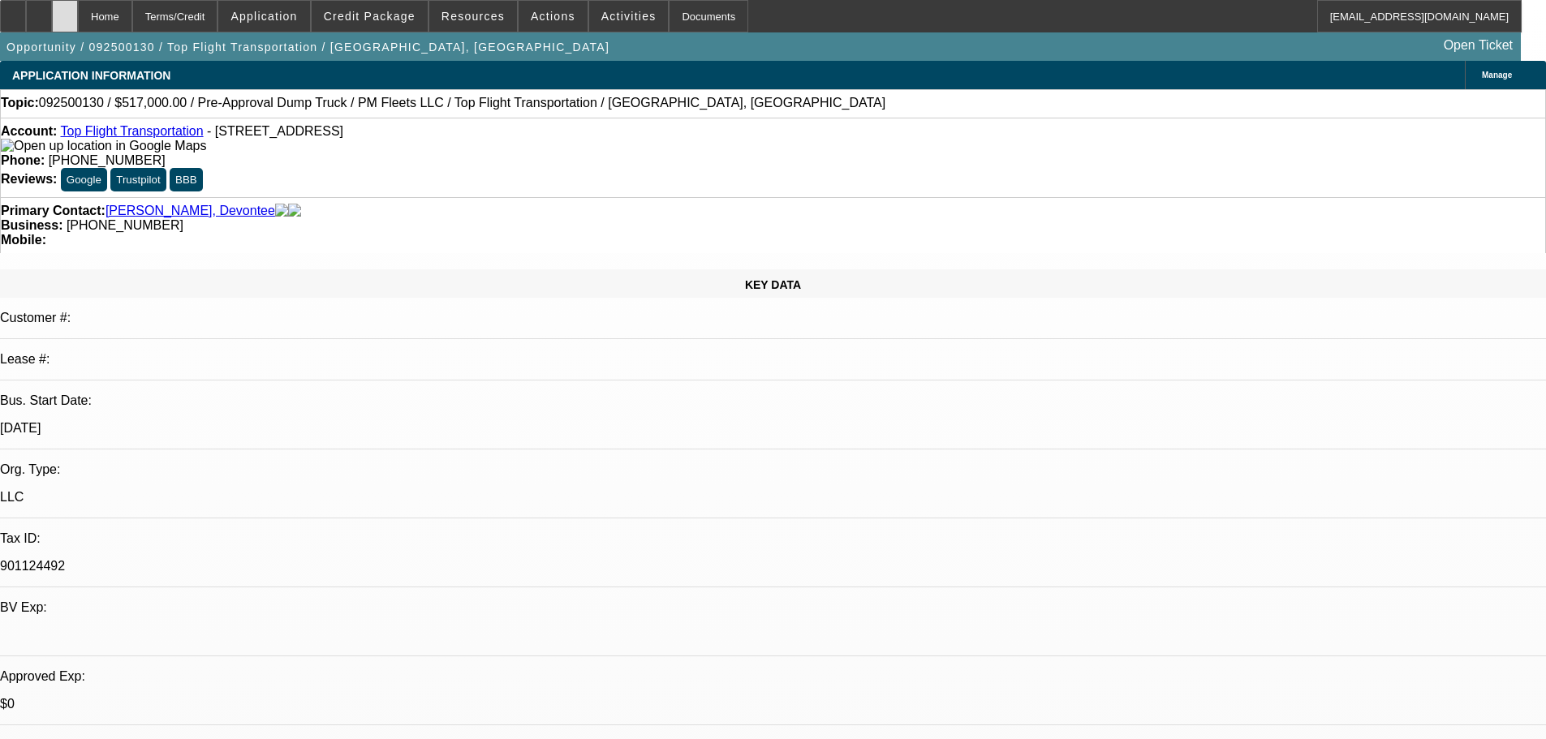
click at [78, 17] on div at bounding box center [65, 16] width 26 height 32
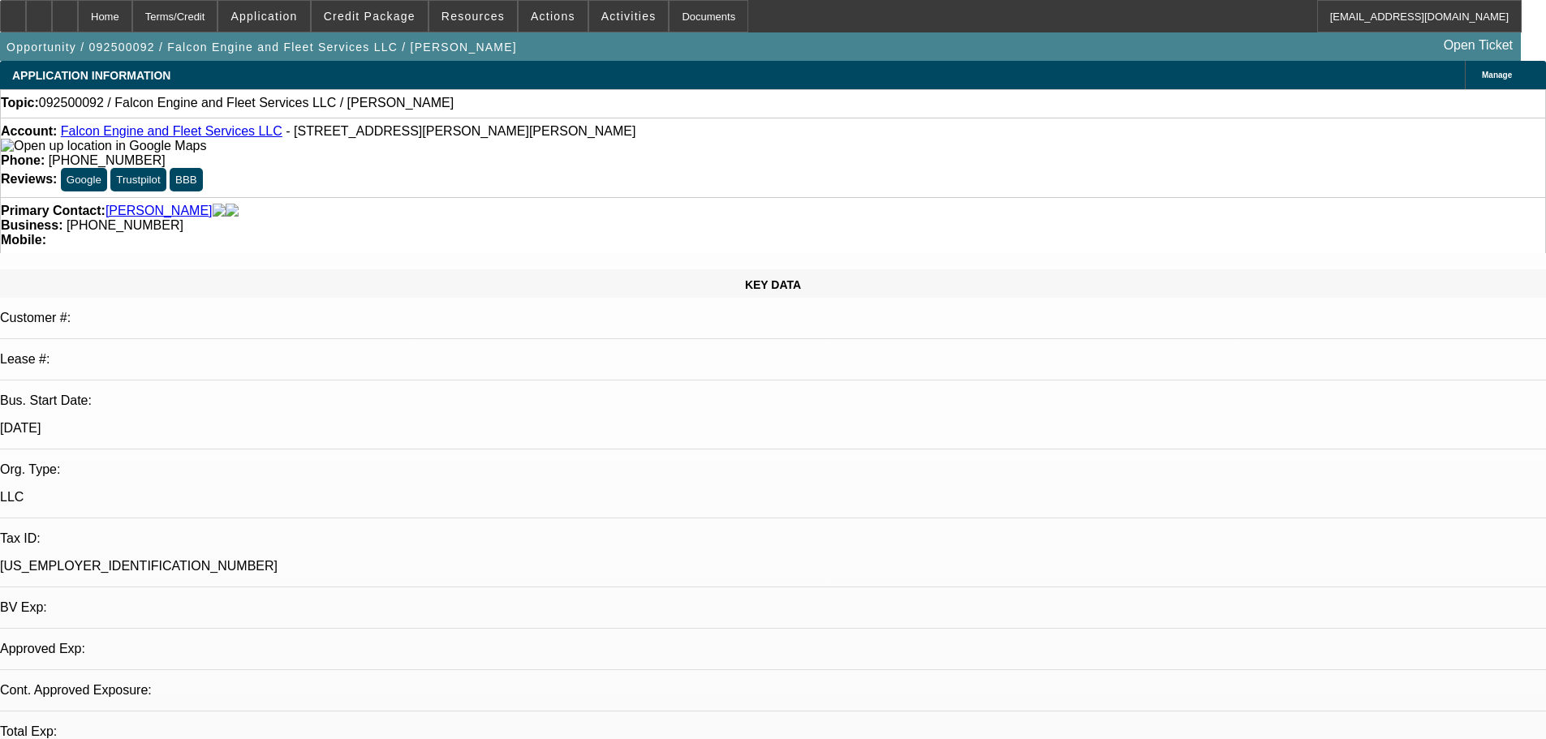
select select "0"
select select "2"
select select "0.1"
select select "4"
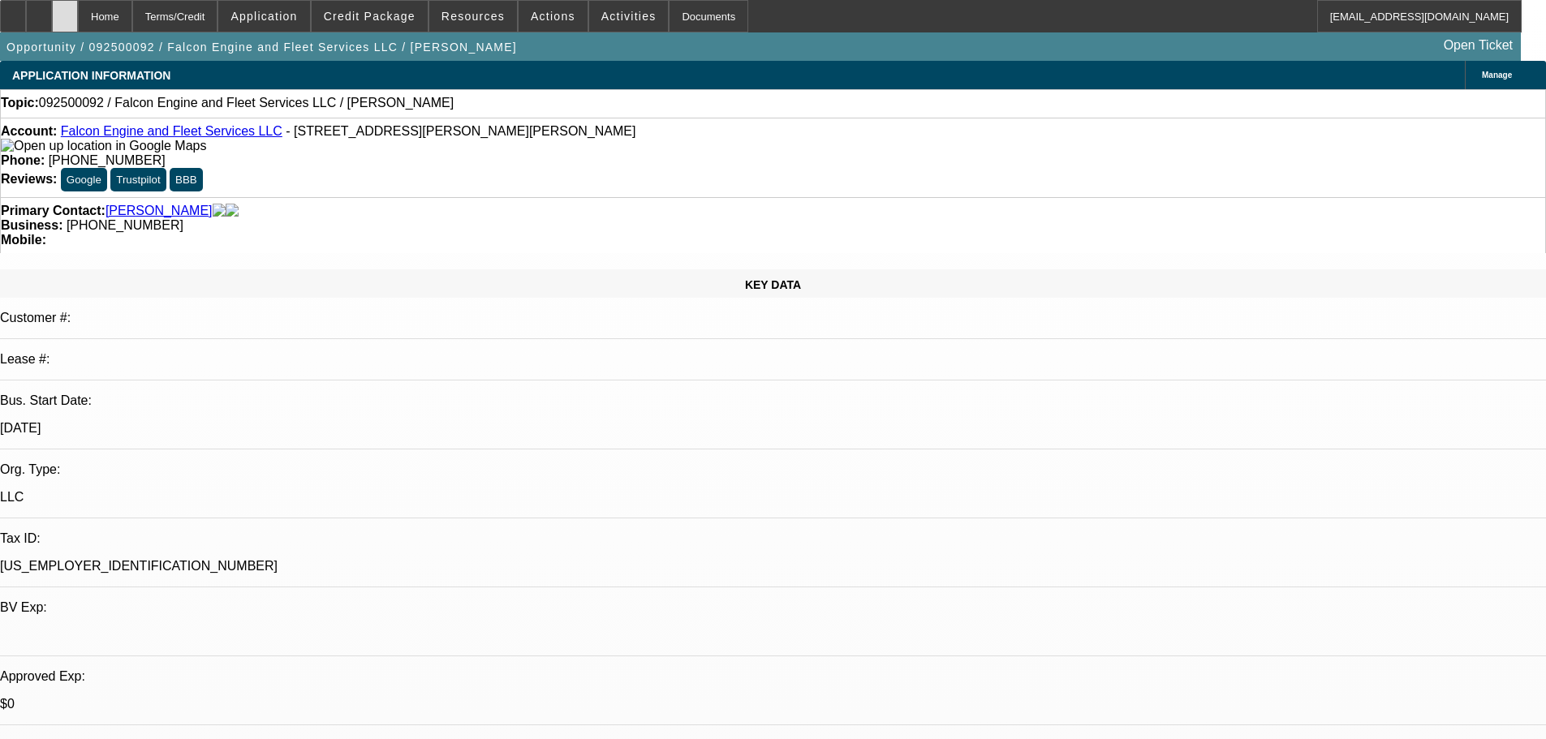
click at [78, 28] on div at bounding box center [65, 16] width 26 height 32
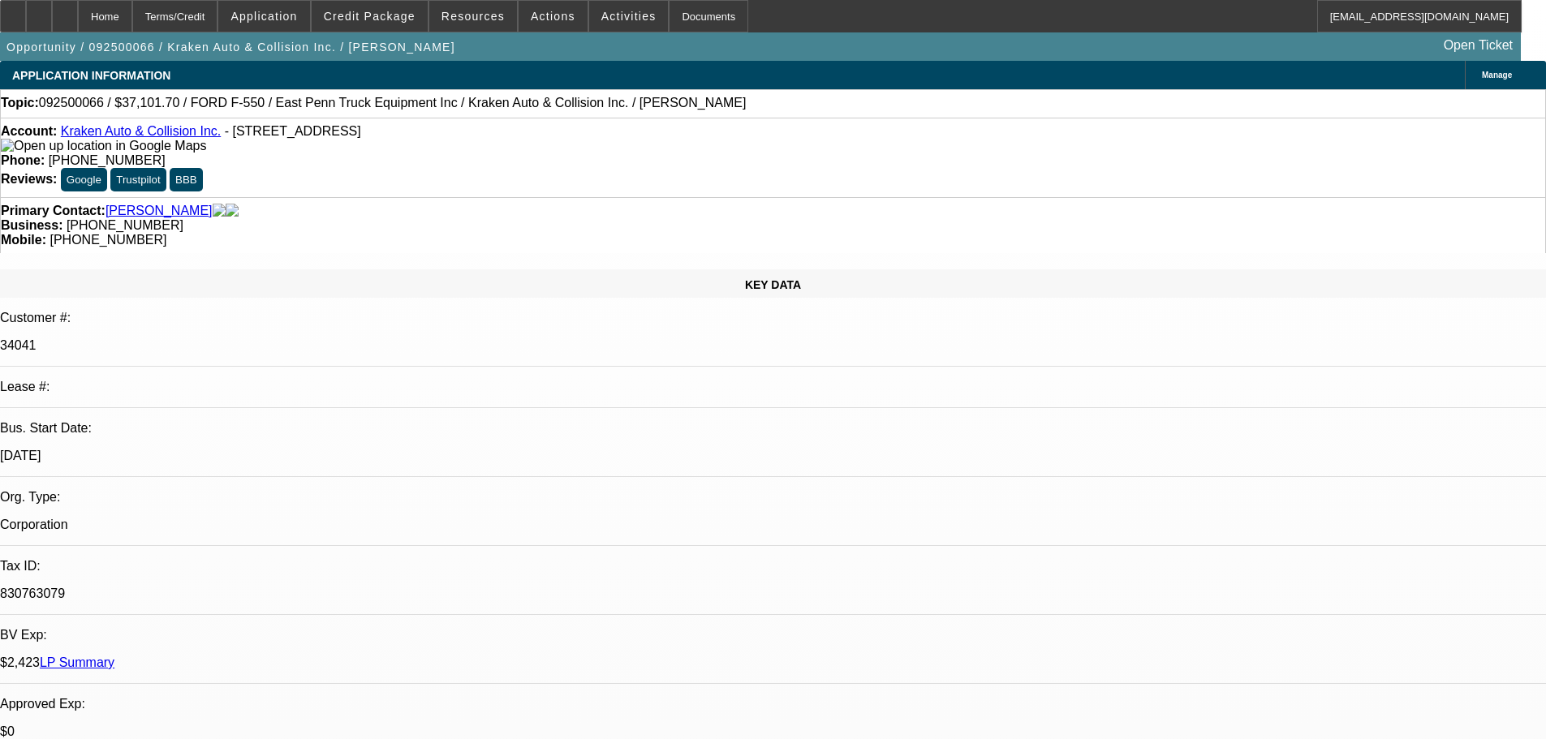
select select "0"
select select "0.1"
select select "4"
select select "0"
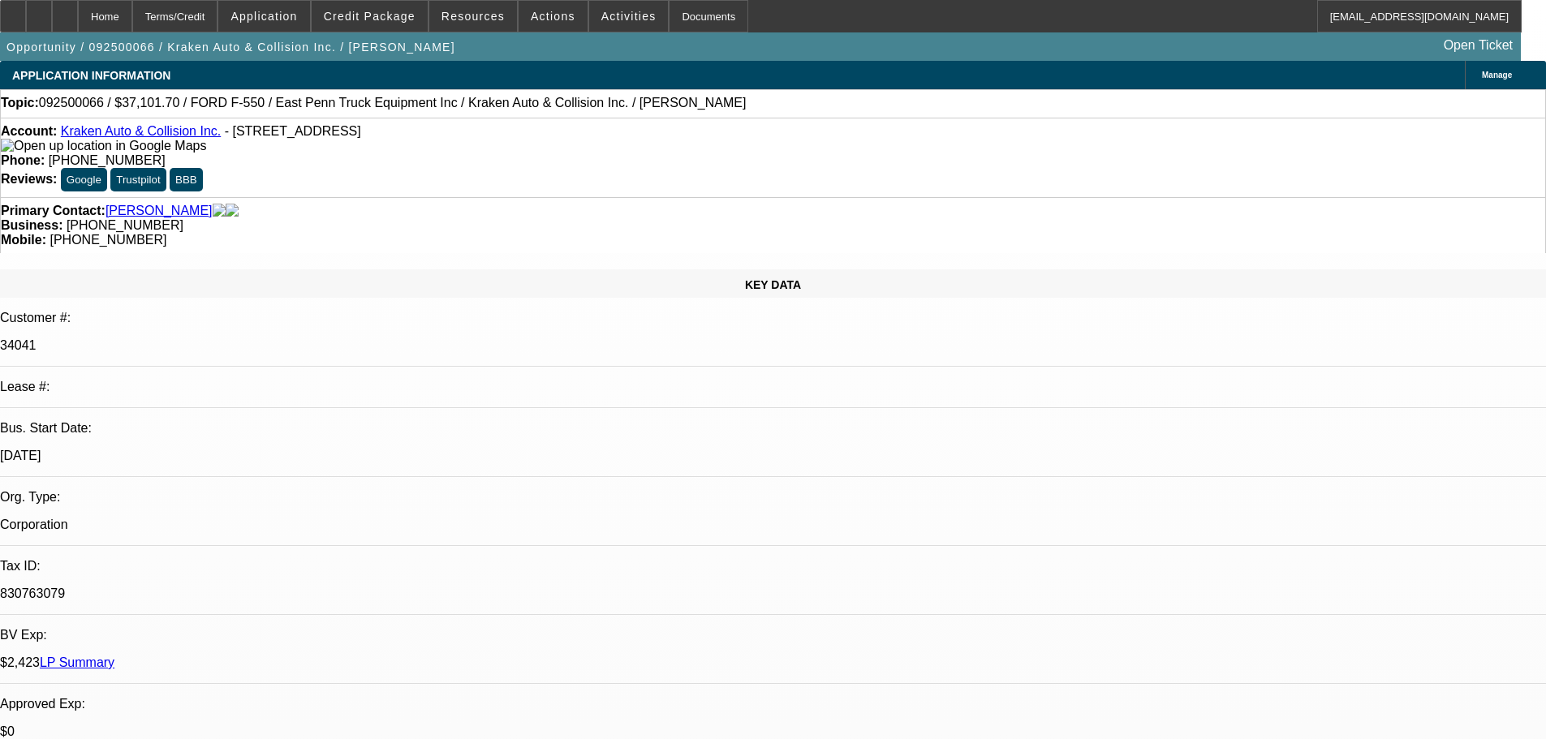
select select "0"
select select "0.1"
select select "4"
select select "0"
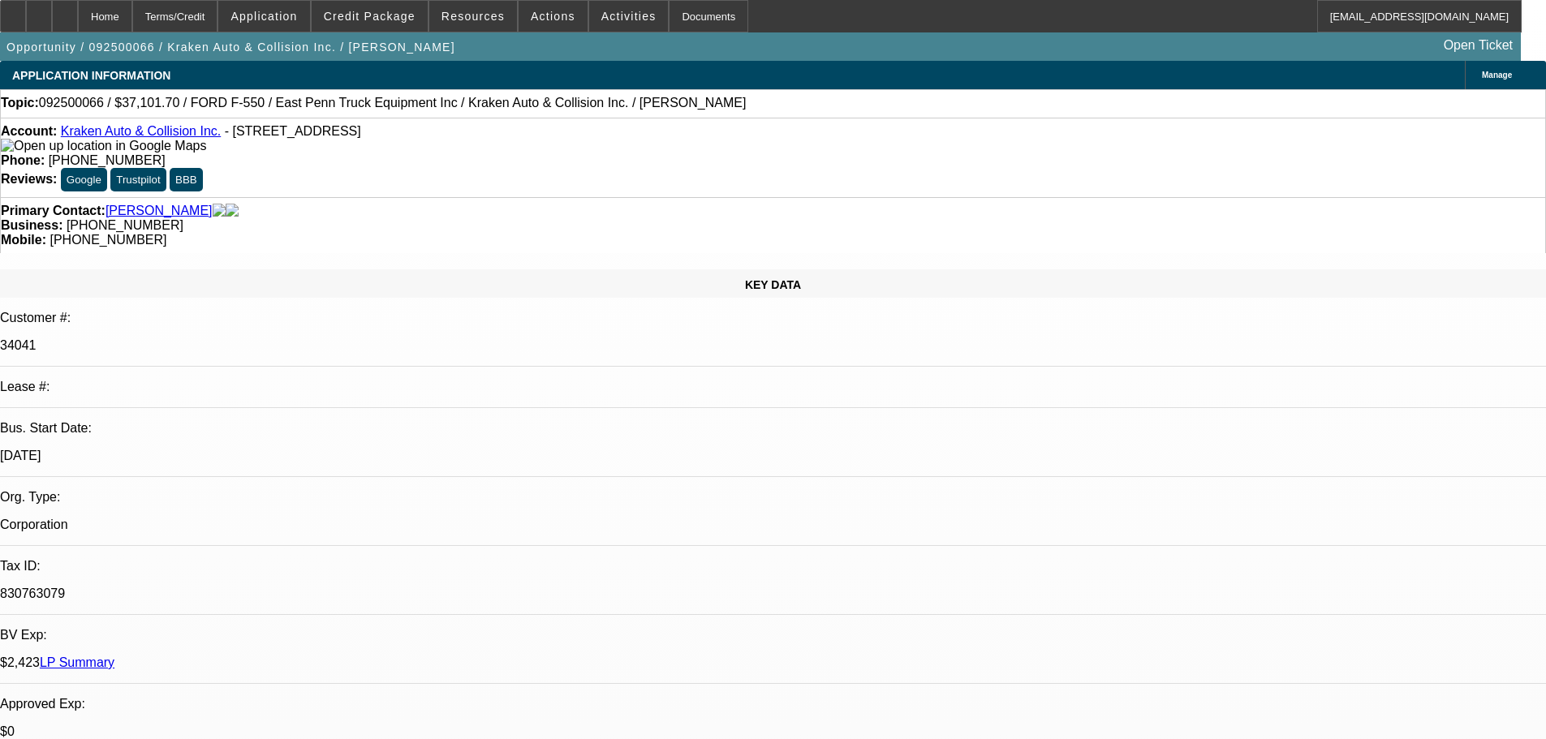
select select "0.1"
select select "4"
select select "0"
select select "0.1"
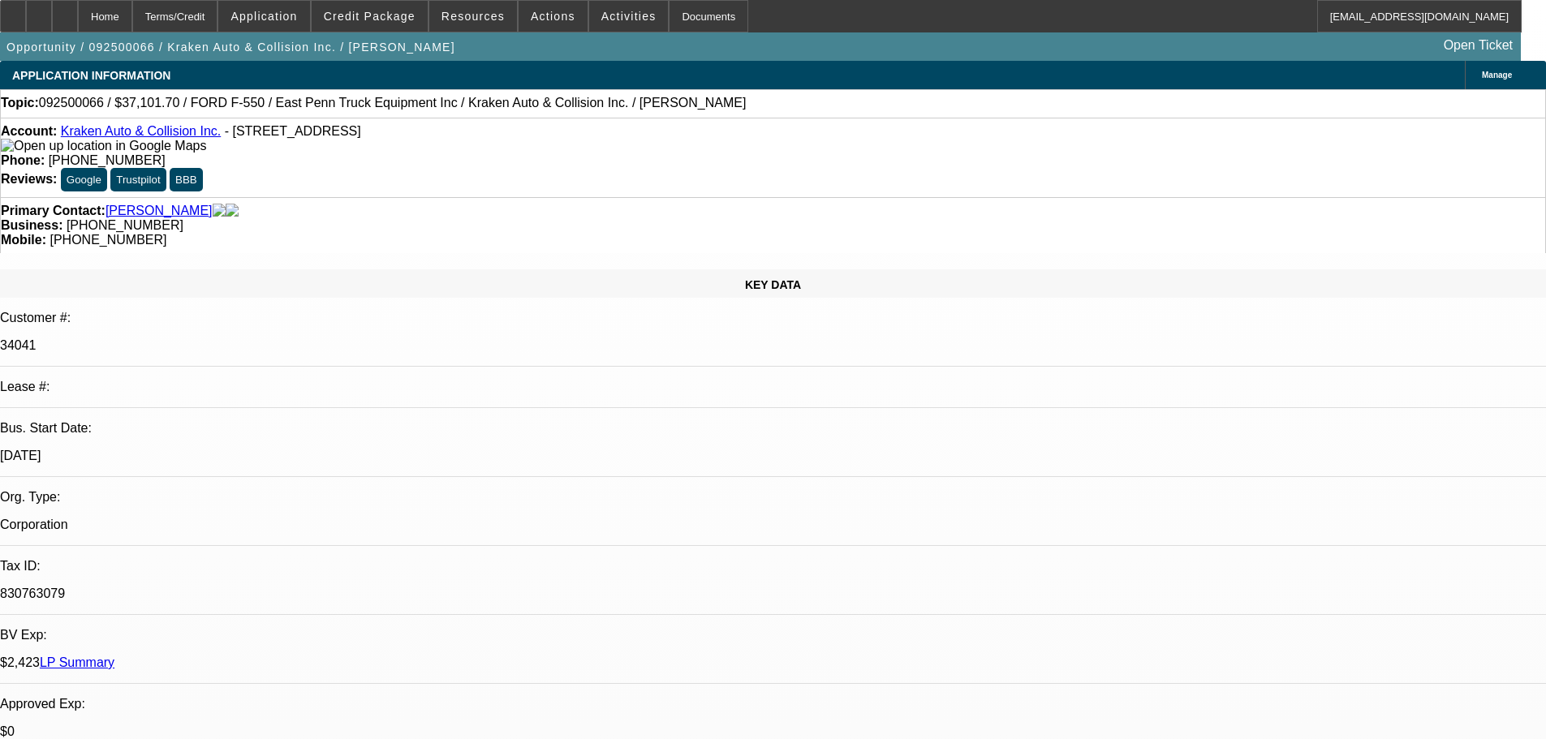
select select "4"
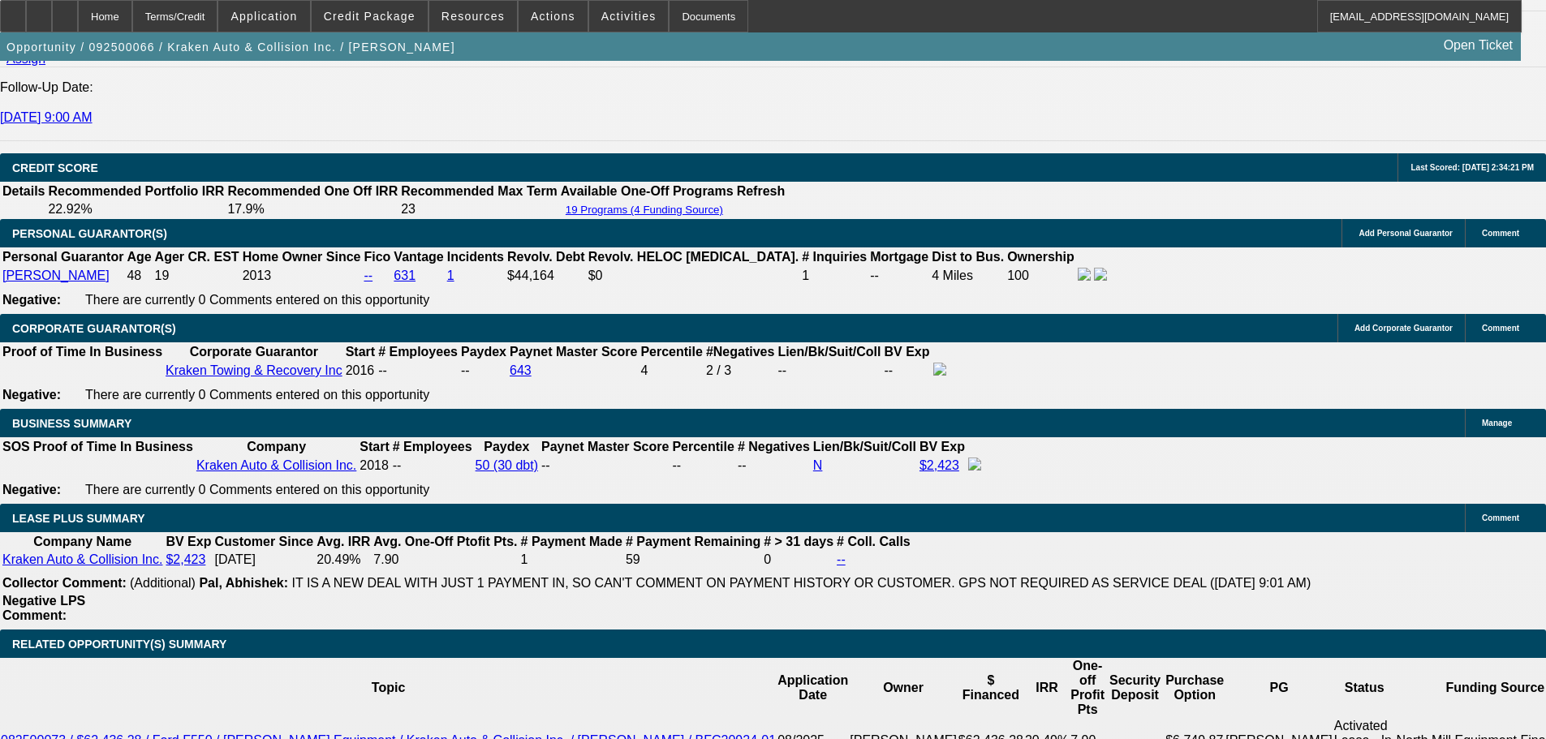
scroll to position [2516, 0]
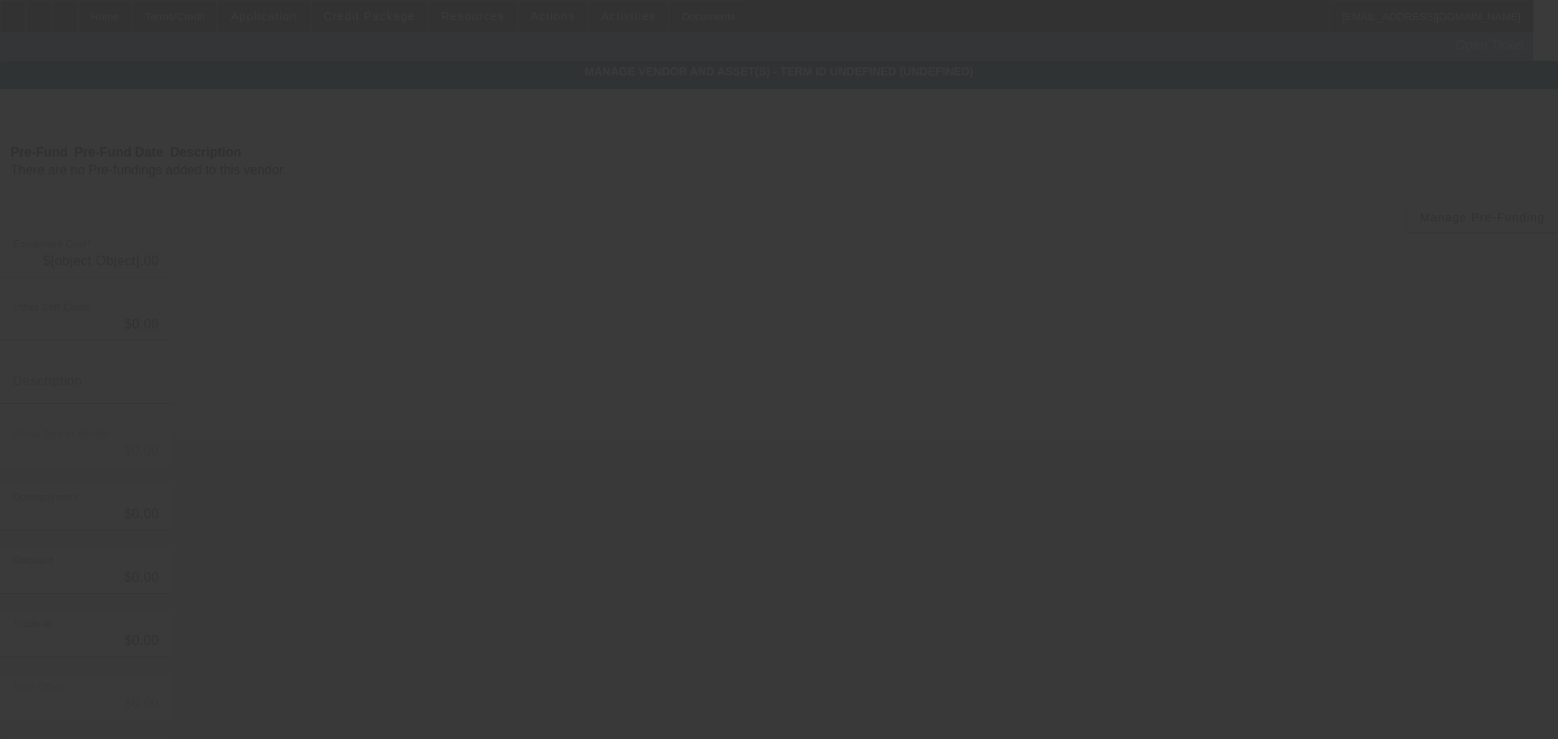
type input "$39,500.00"
type input "$609.95"
type input "Fees"
type input "$40,109.95"
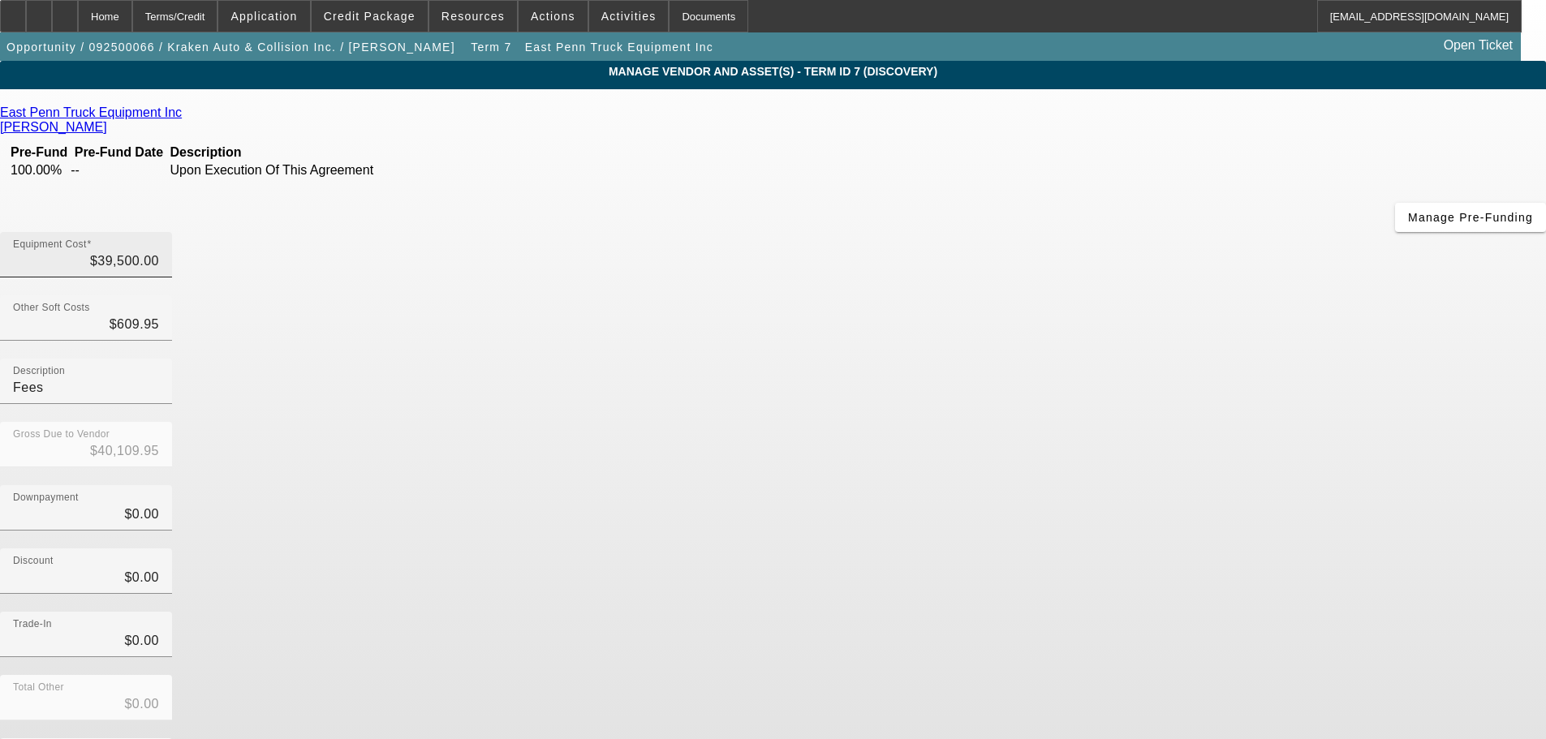
click at [159, 232] on div "Equipment Cost $39,500.00" at bounding box center [86, 254] width 146 height 45
click at [159, 252] on input "39500" at bounding box center [86, 261] width 146 height 19
type input "3"
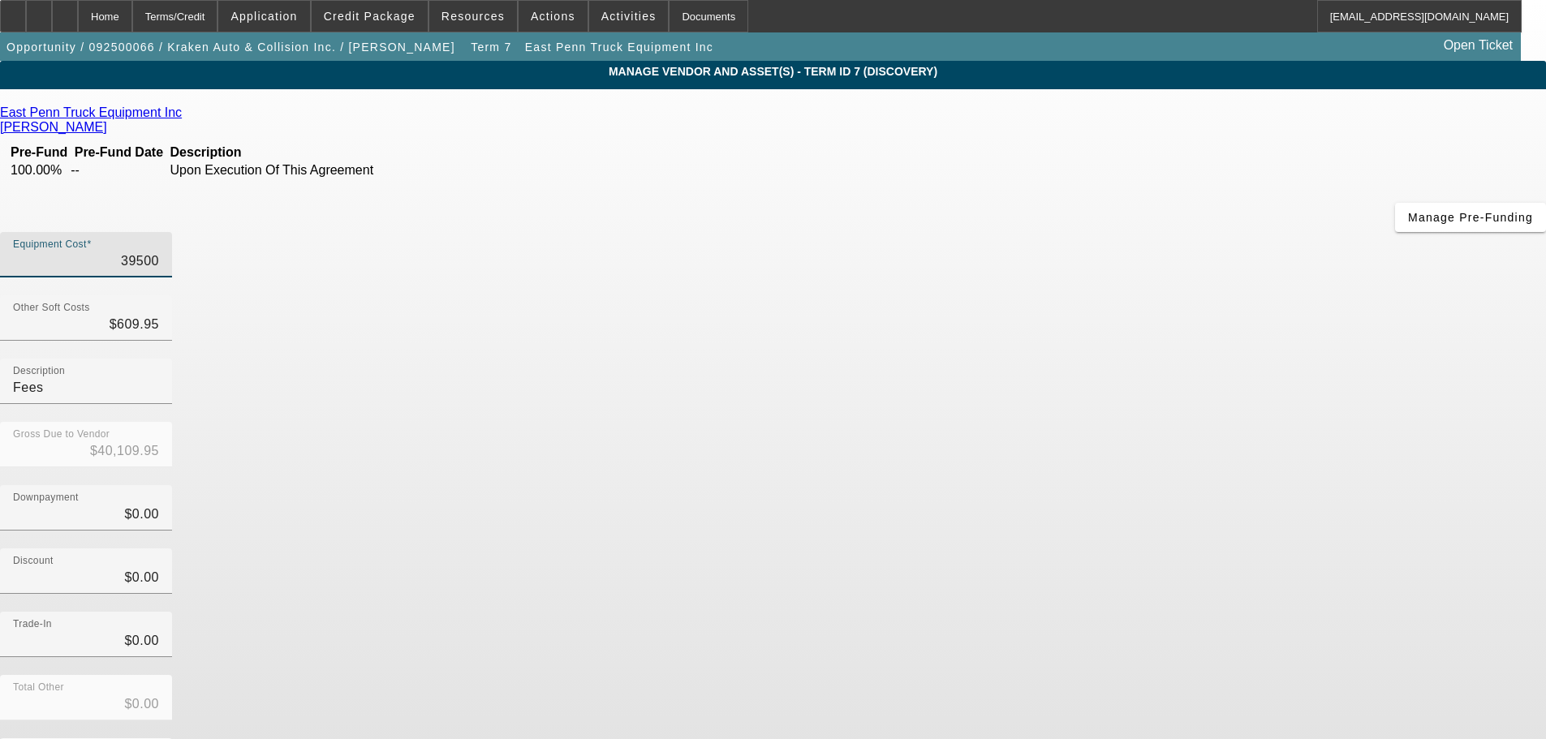
type input "$612.95"
type input "37"
type input "$646.95"
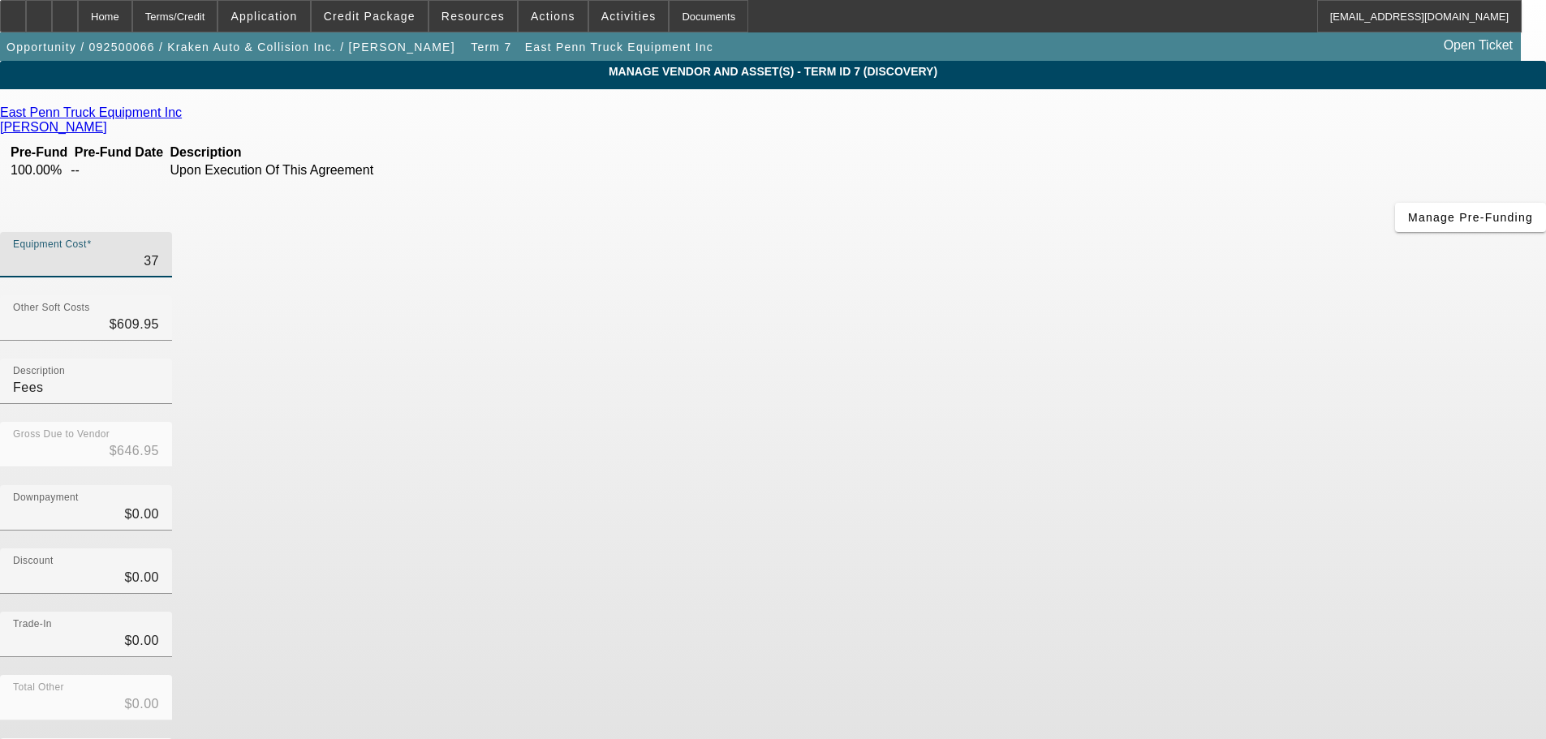
type input "375"
type input "$984.95"
type input "3750"
type input "$4,359.95"
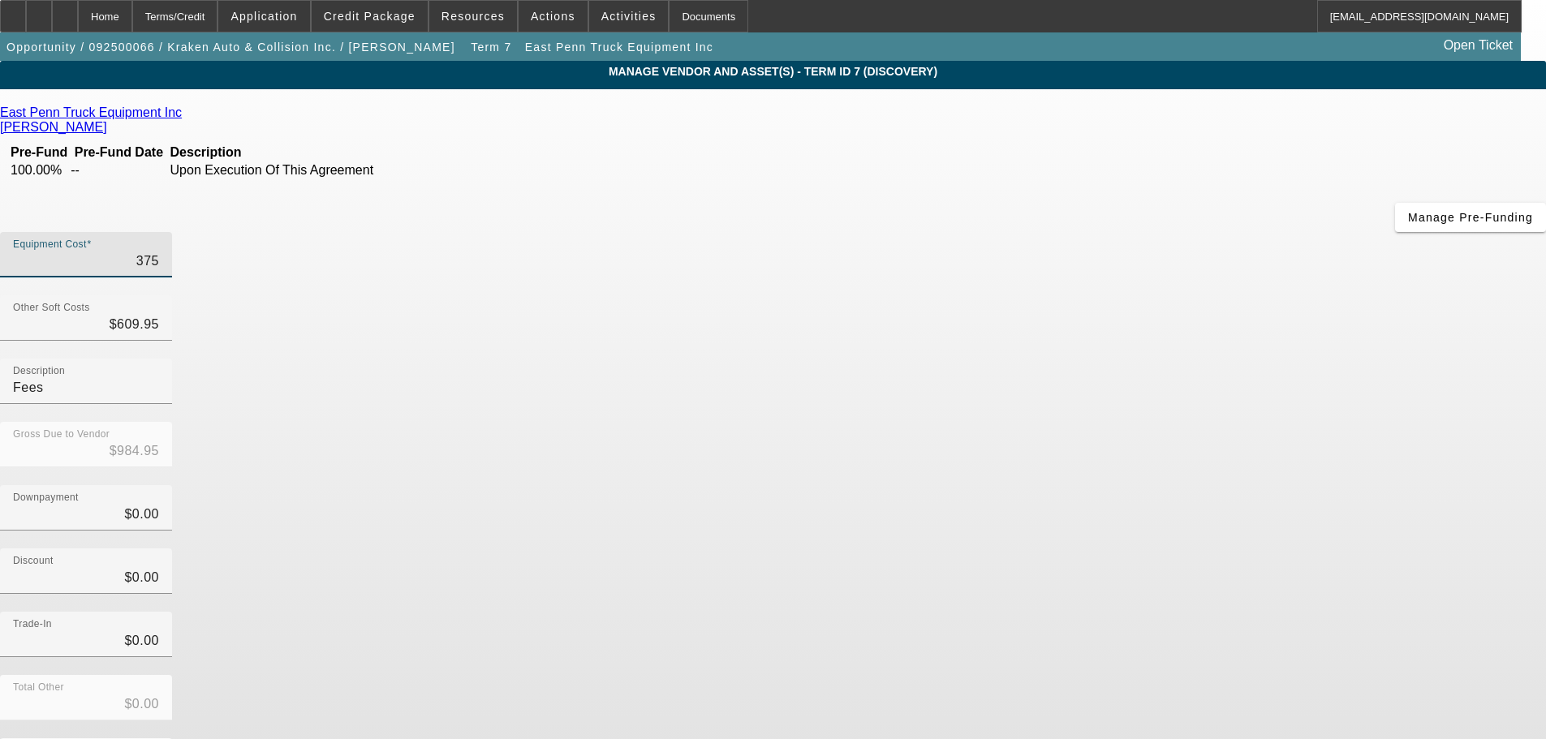
type input "$4,359.95"
type input "37500"
type input "$38,109.95"
type input "$37,500.00"
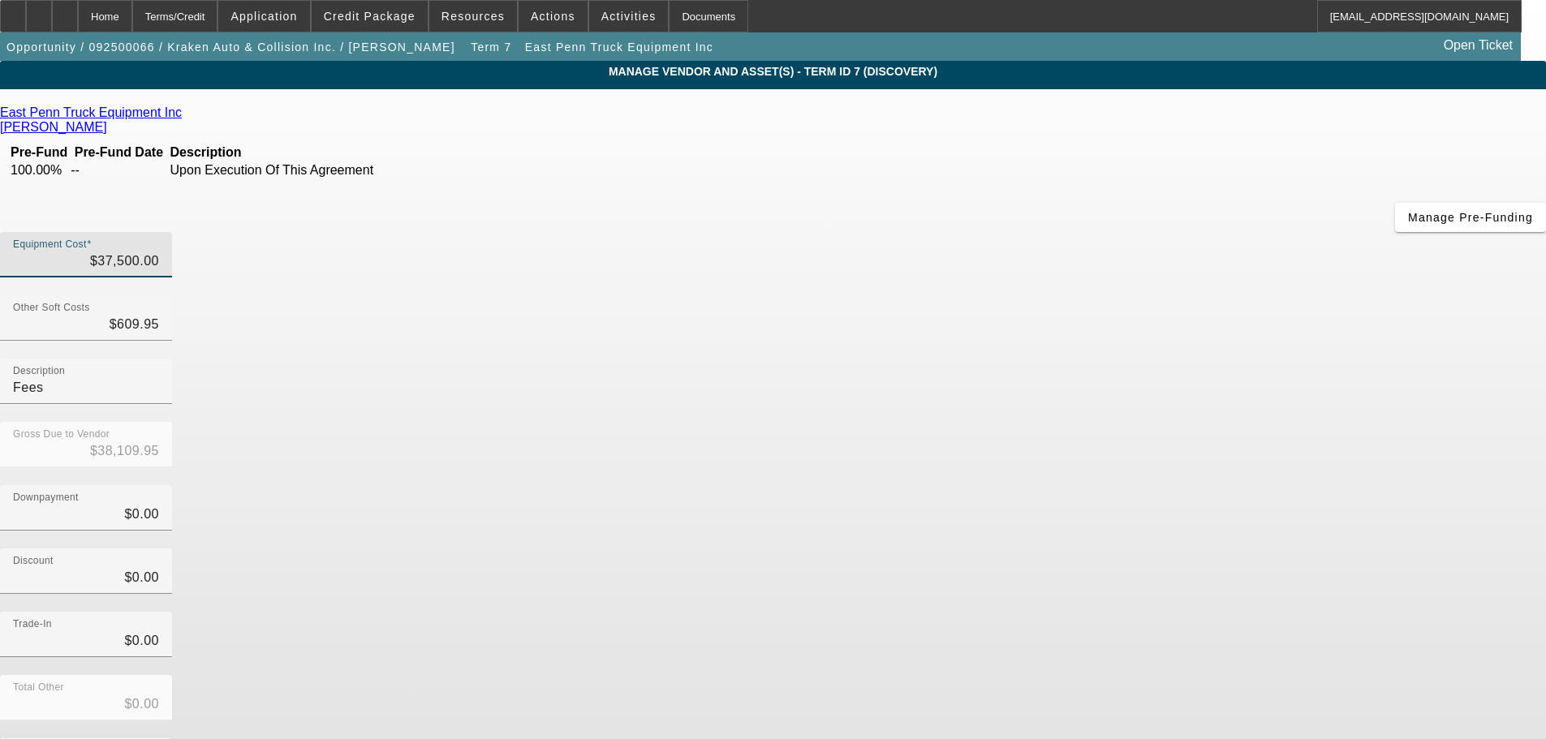
click at [1049, 232] on div "Equipment Cost $37,500.00" at bounding box center [773, 263] width 1546 height 63
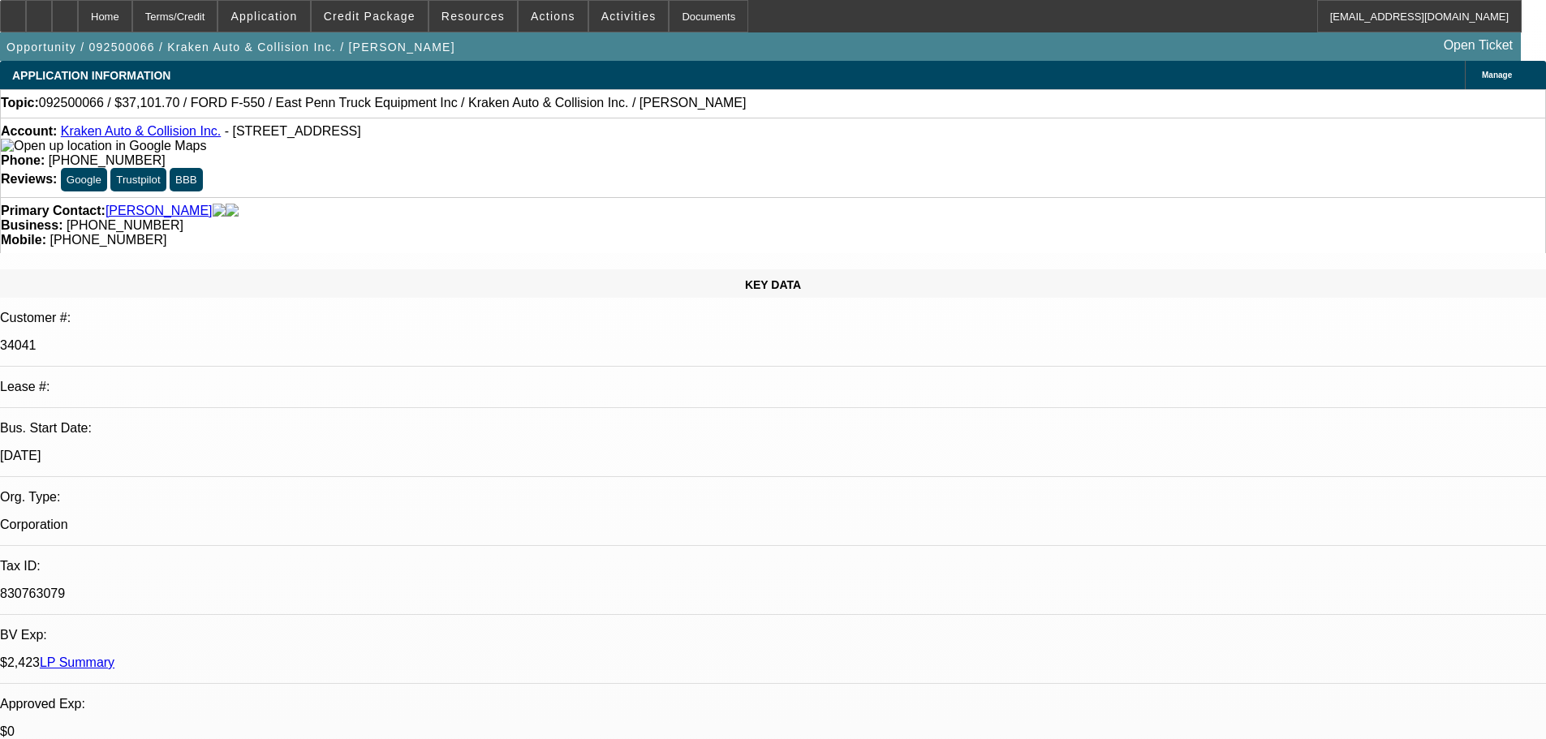
select select "0"
select select "0.1"
select select "4"
select select "0"
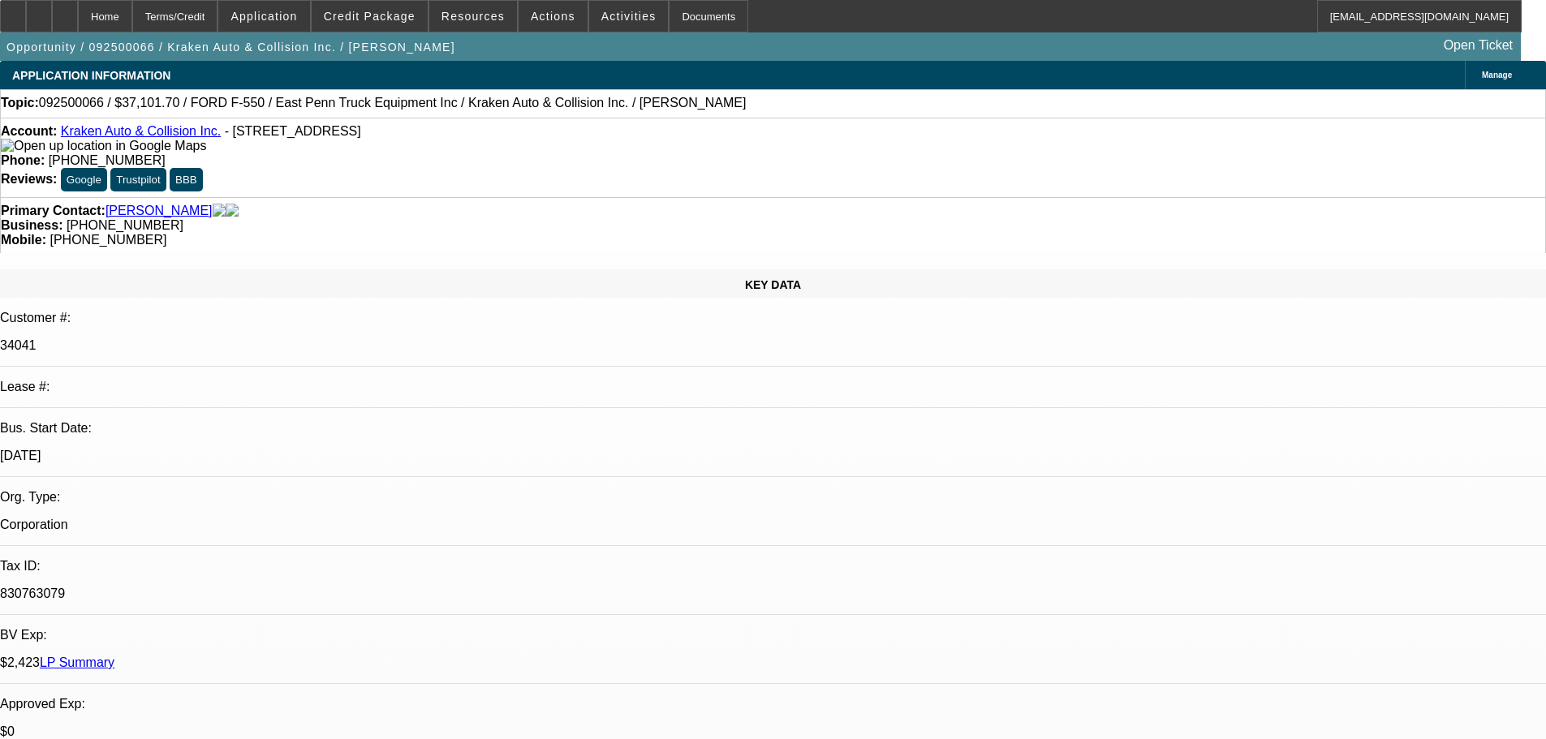
select select "0"
select select "0.1"
select select "4"
select select "0"
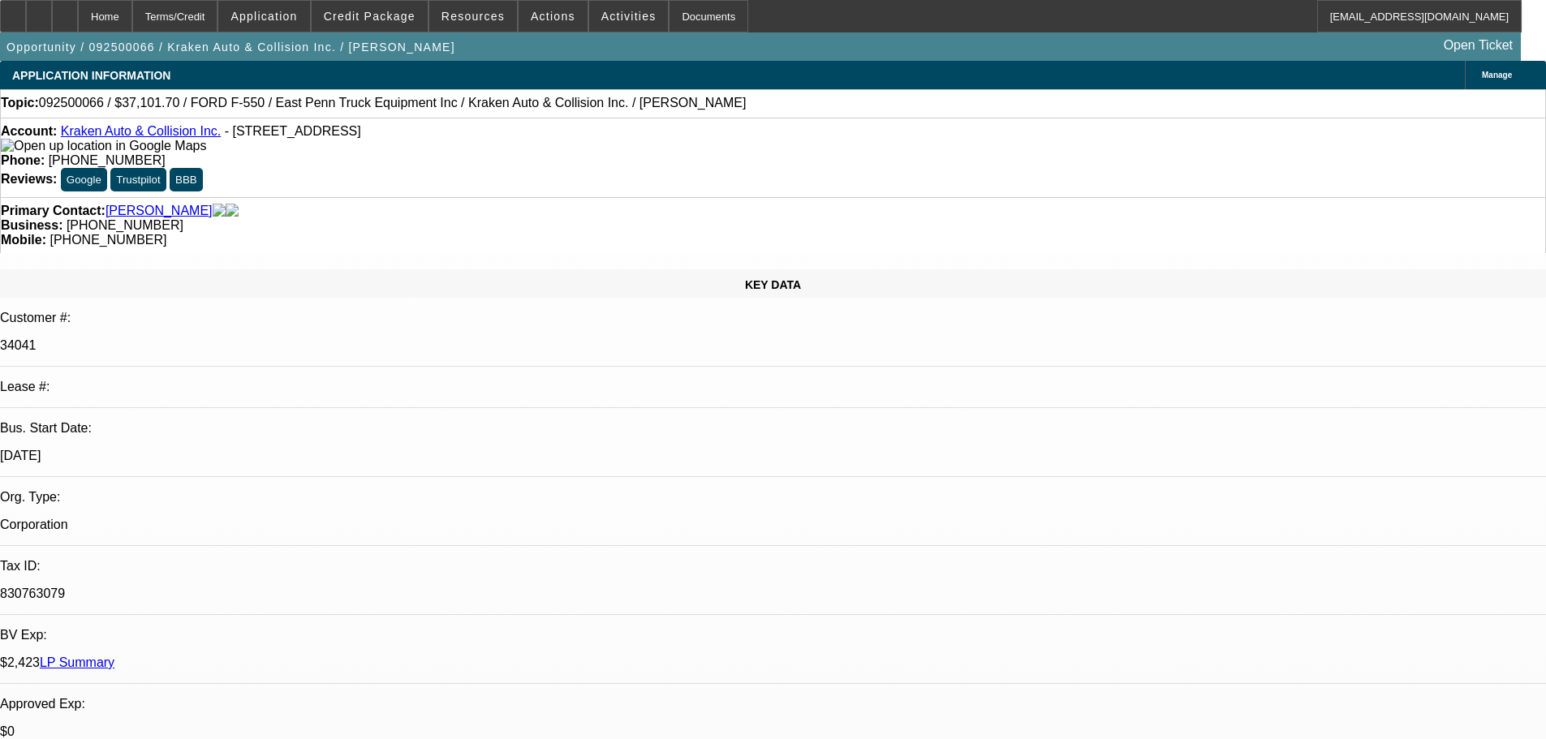
select select "0.1"
select select "4"
select select "0"
select select "0.1"
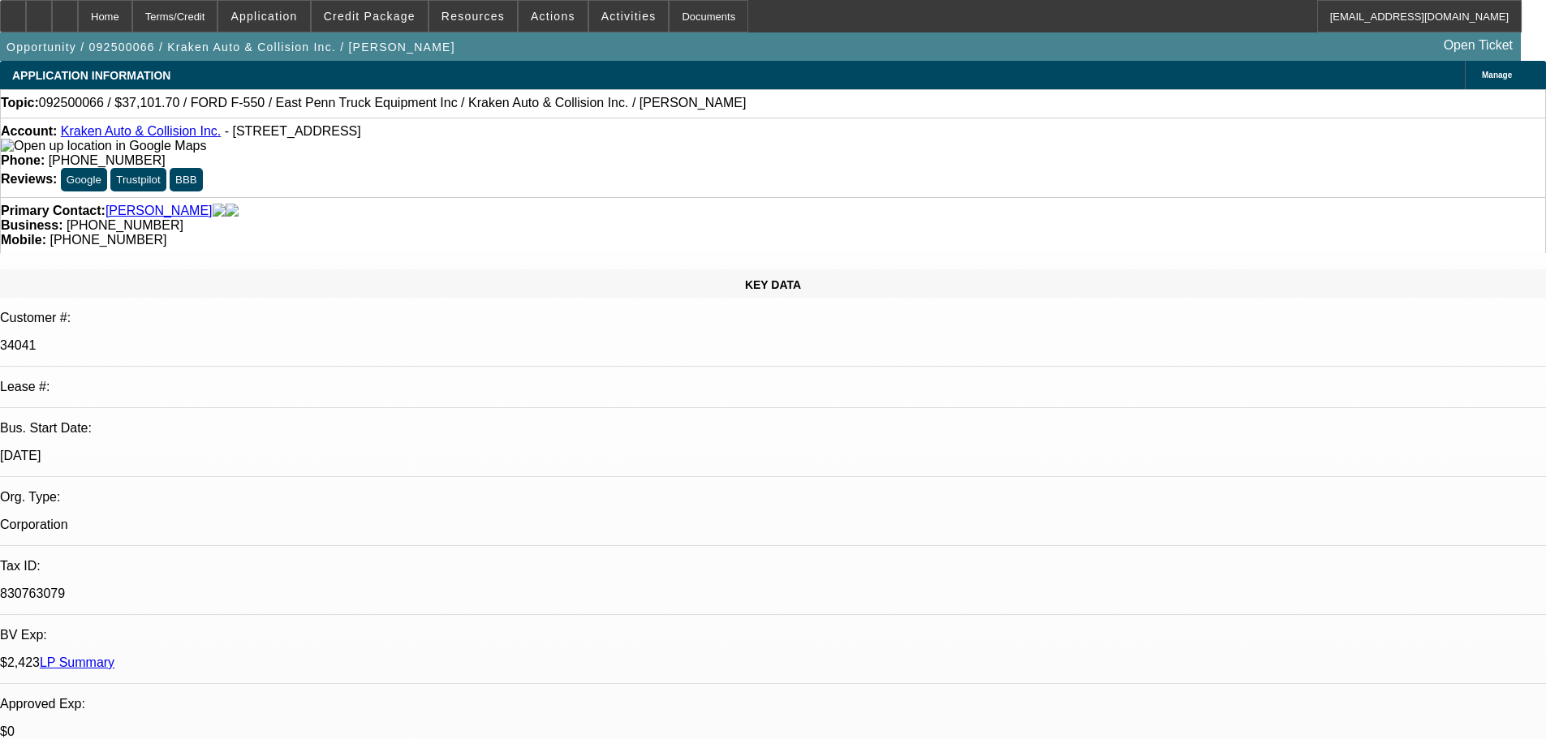
select select "4"
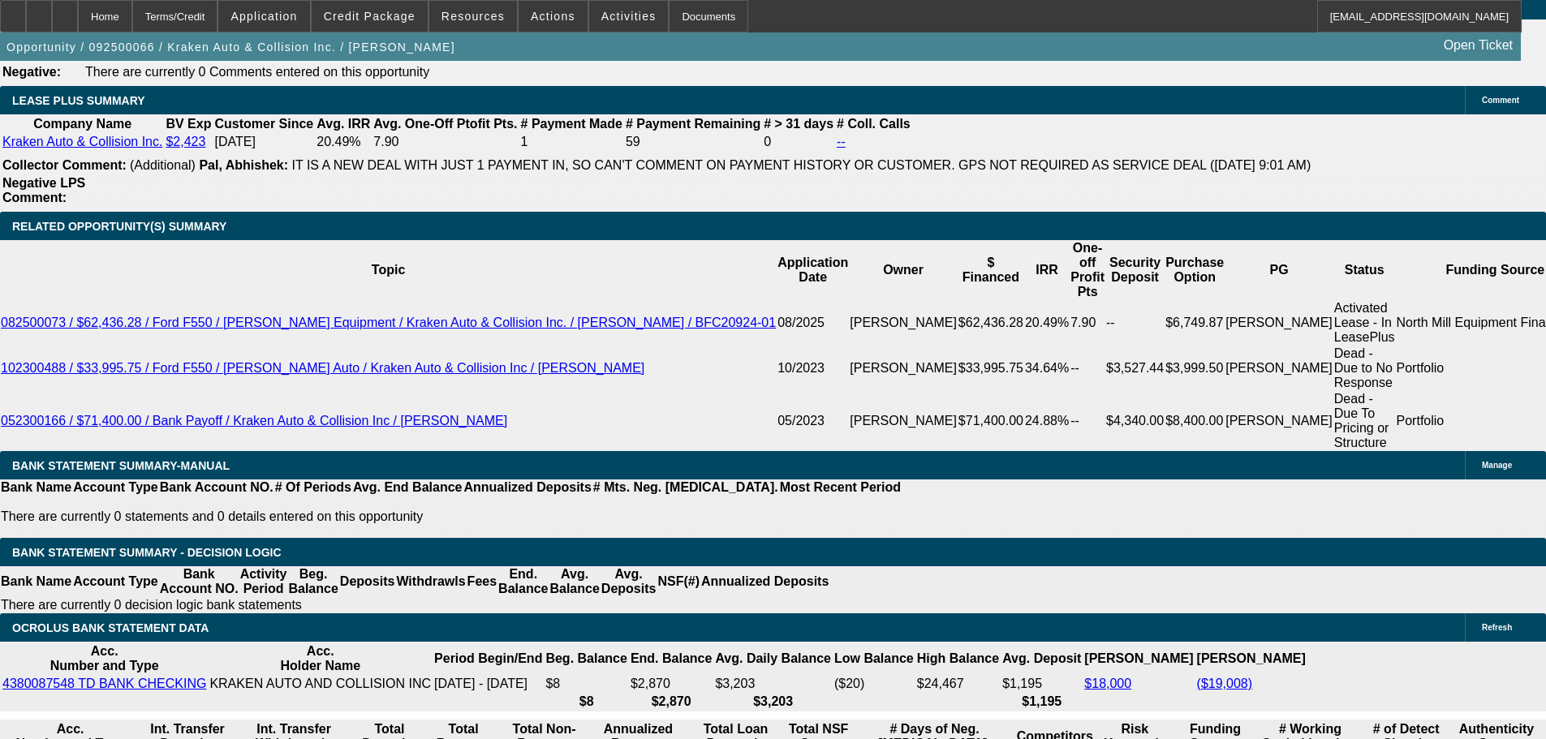
scroll to position [2678, 0]
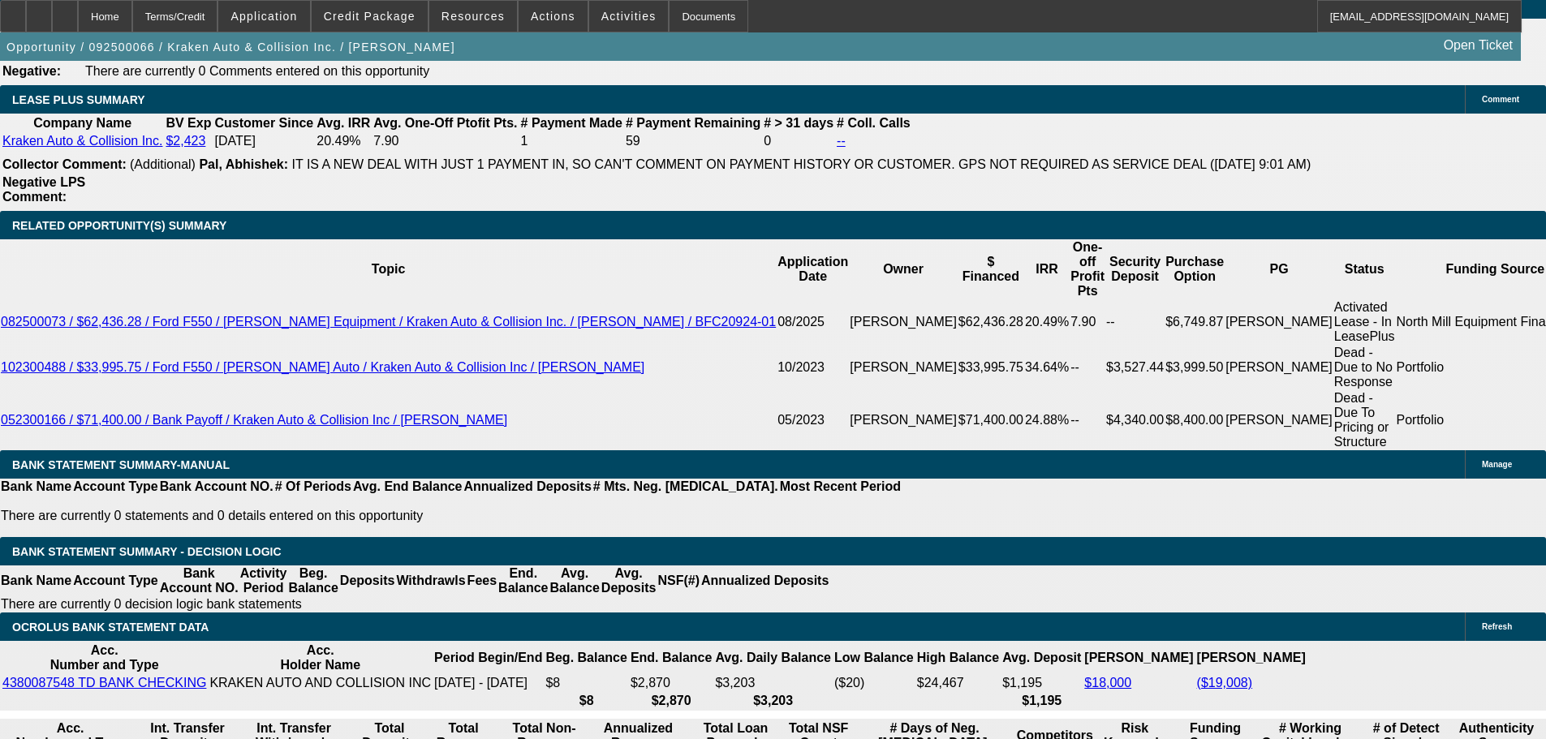
type input "$0.00"
type input "UNKNOWN"
type input "$1,512.90"
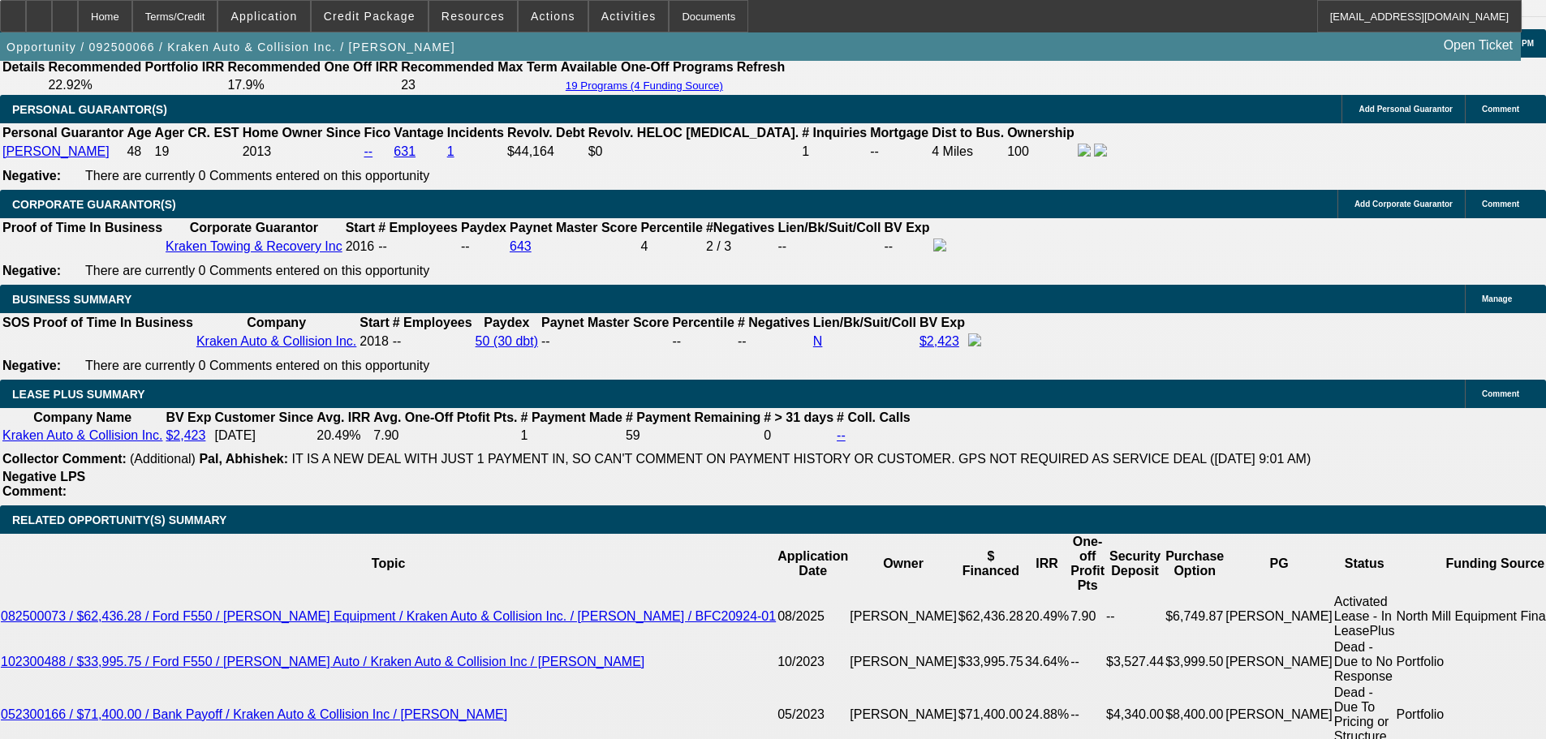
scroll to position [2353, 0]
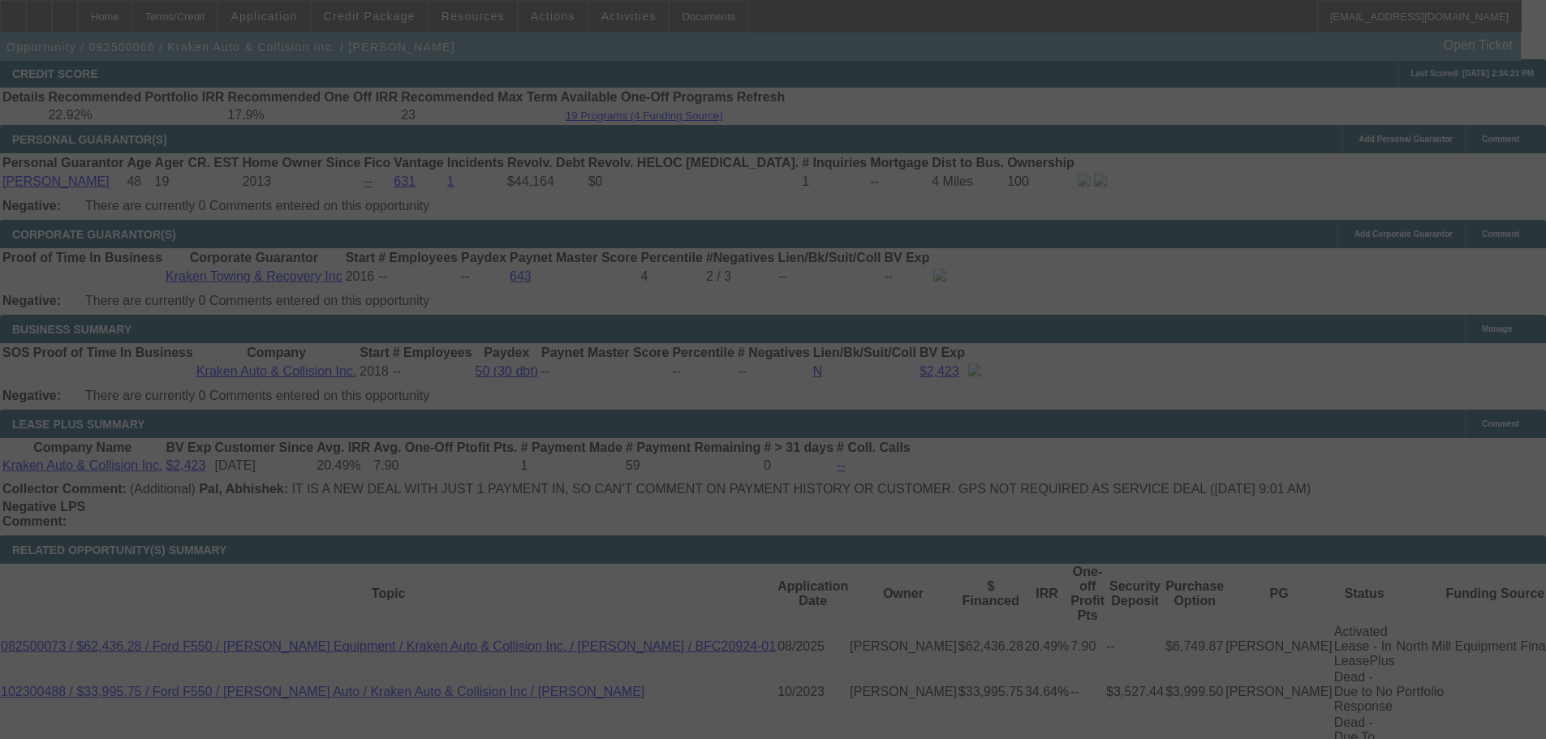
select select "0"
select select "0.1"
select select "4"
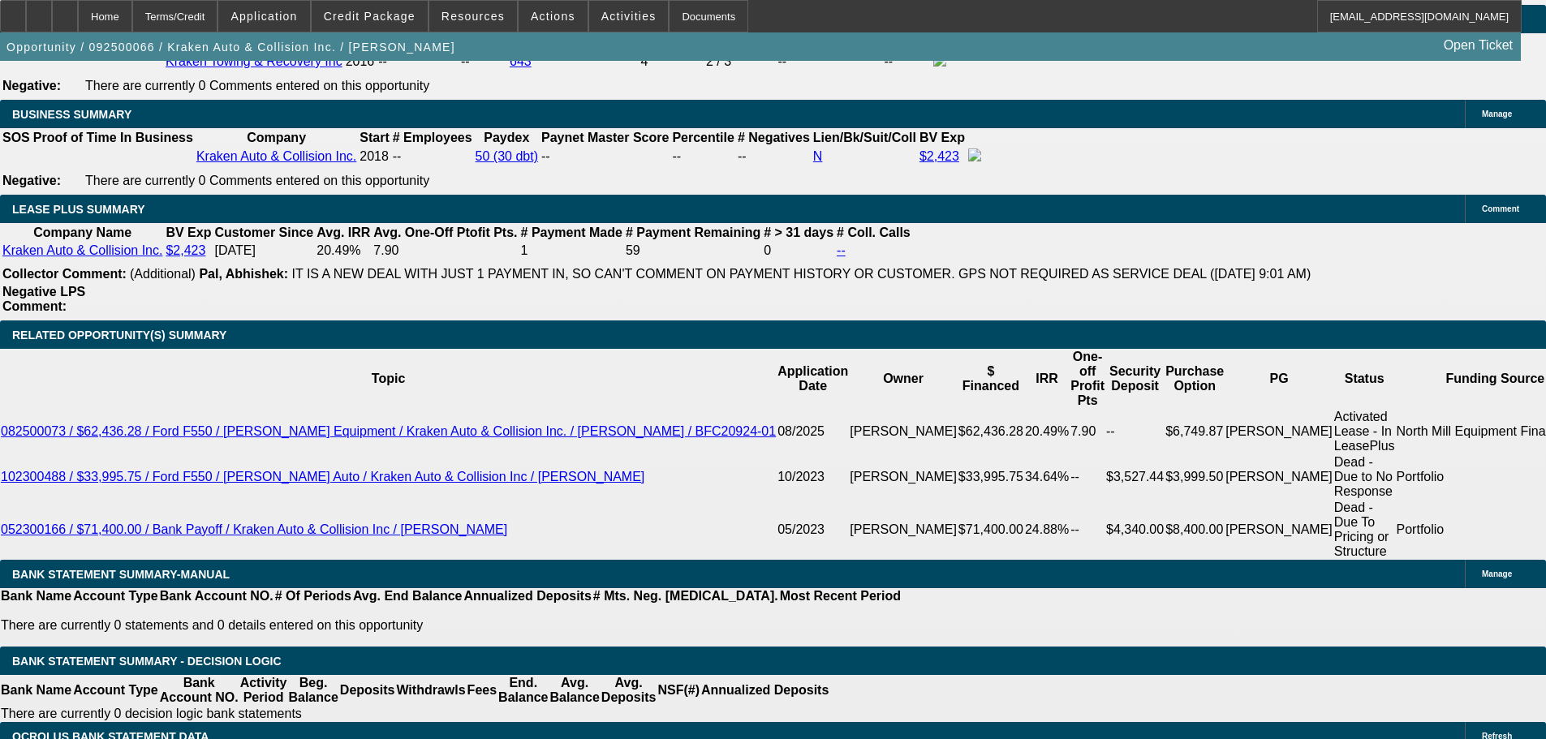
scroll to position [2597, 0]
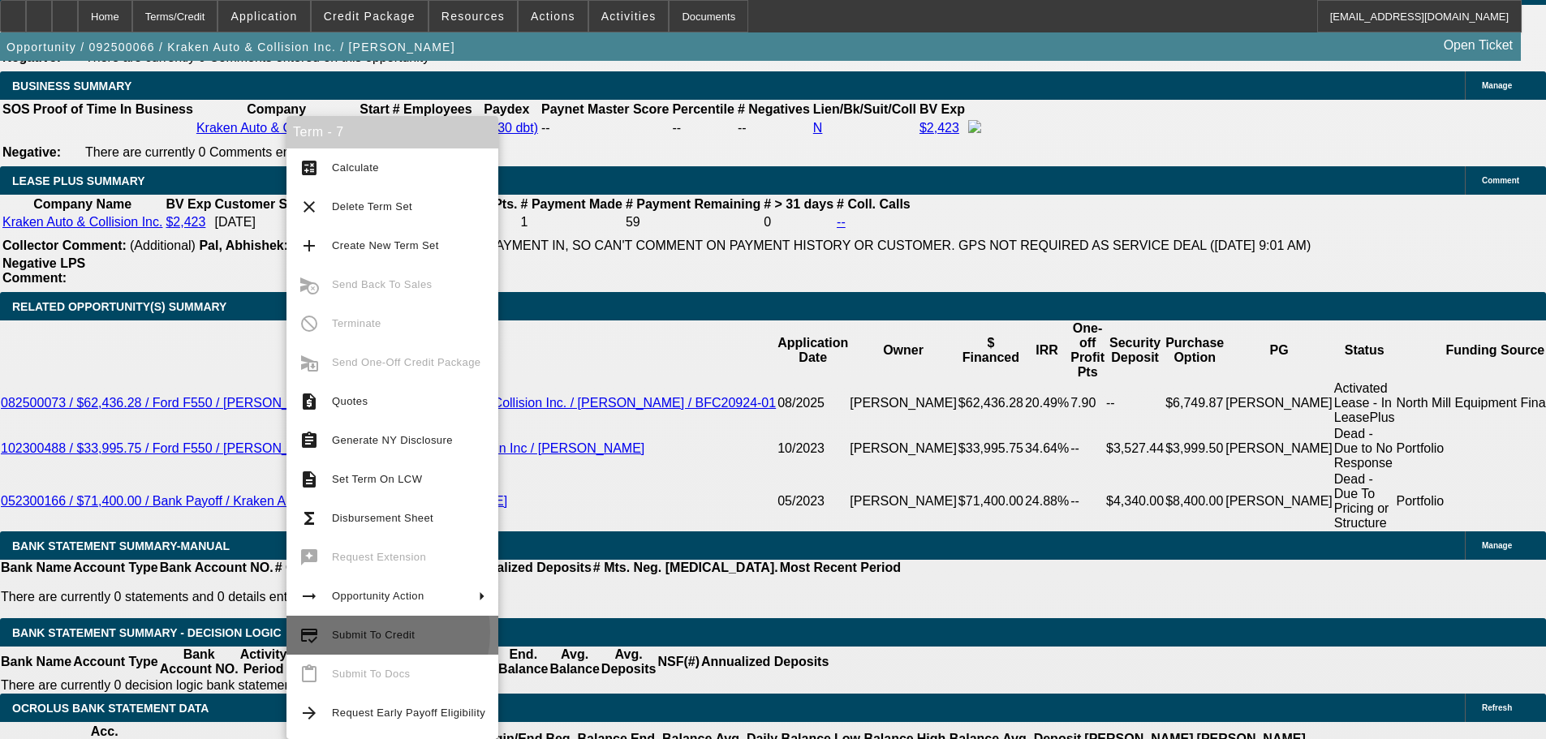
click at [372, 632] on span "Submit To Credit" at bounding box center [373, 635] width 83 height 12
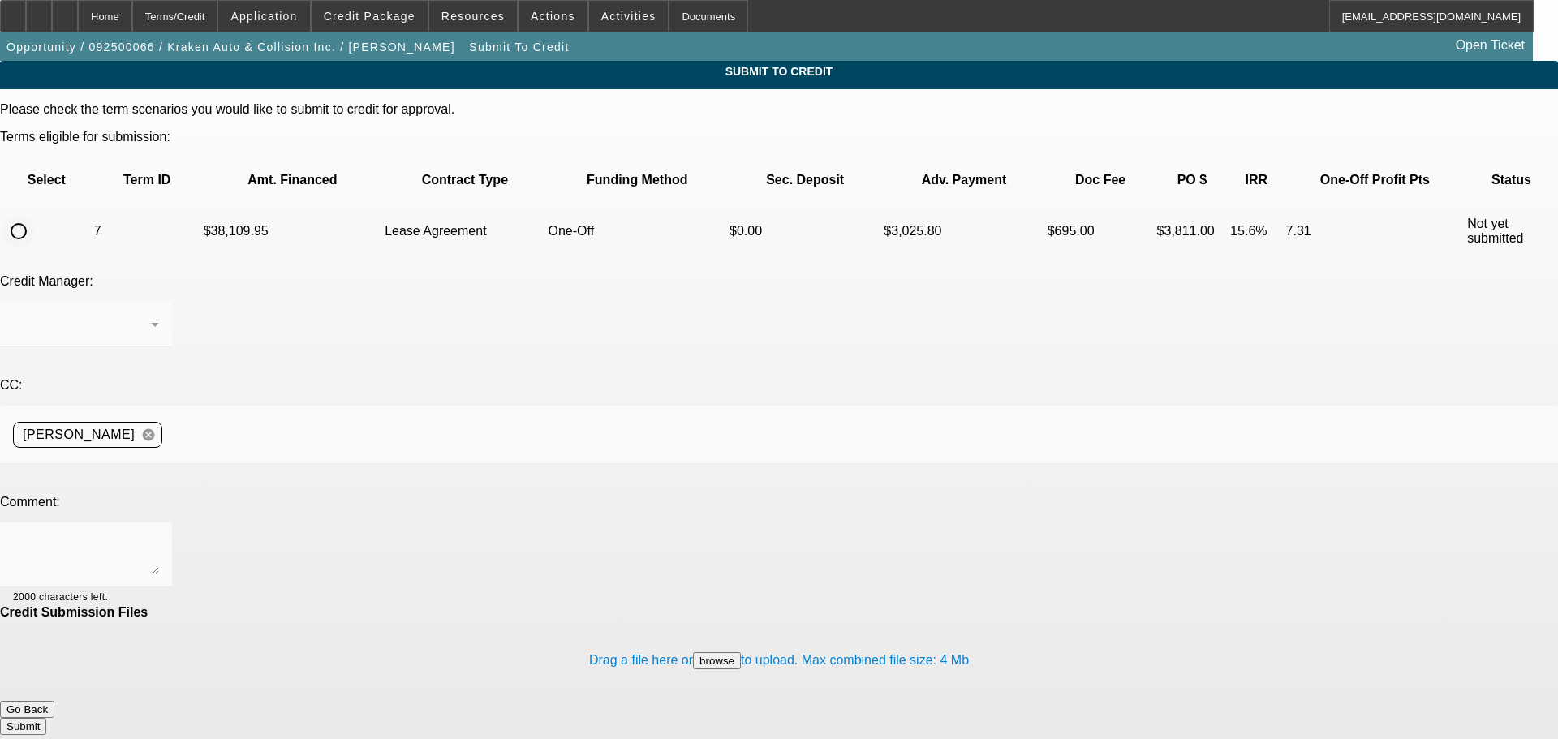
click at [35, 215] on input "radio" at bounding box center [18, 231] width 32 height 32
radio input "true"
click at [235, 373] on div at bounding box center [779, 369] width 1558 height 739
click at [159, 523] on div at bounding box center [86, 555] width 146 height 65
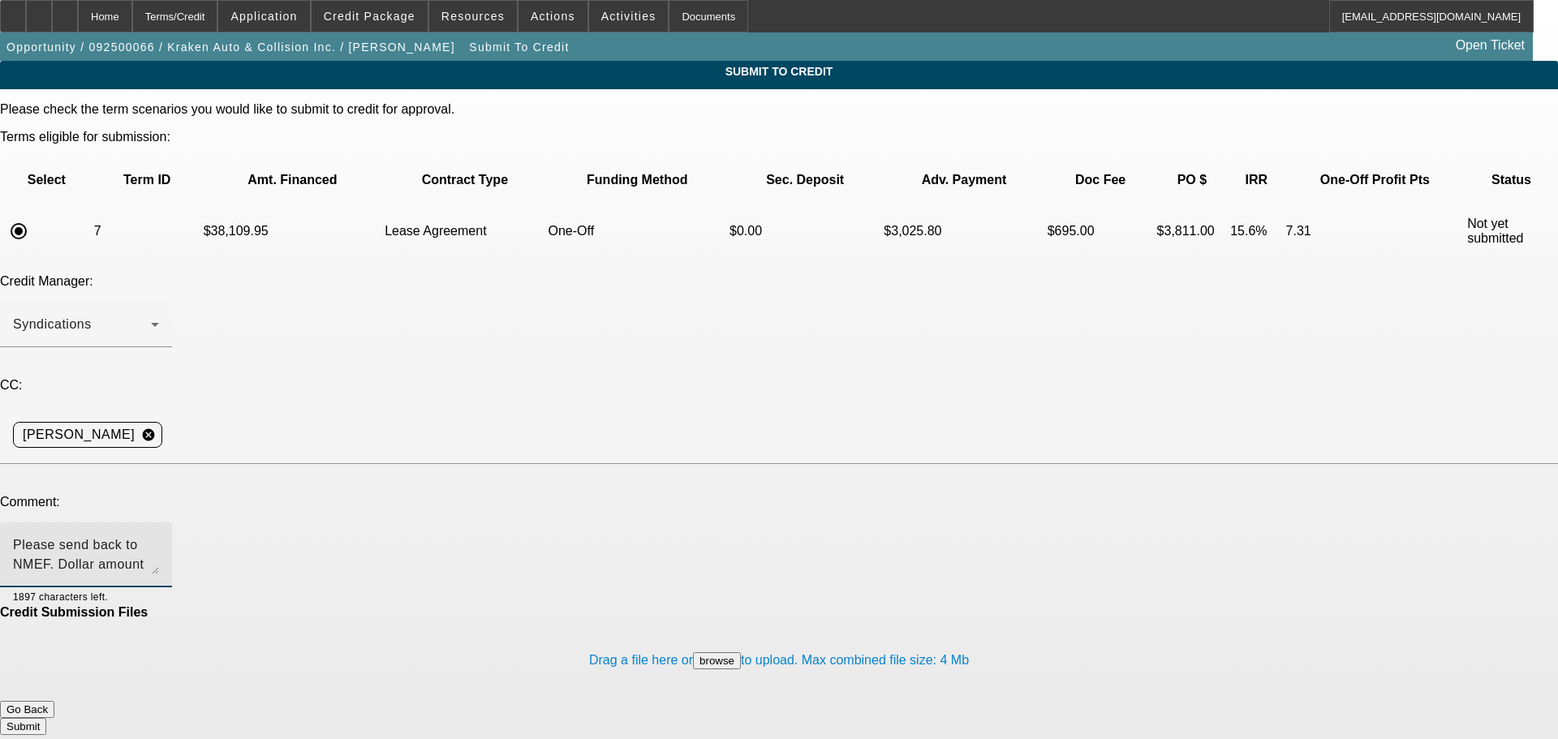
click at [159, 536] on textarea "Please send back to NMEF. Dollar amount lessened slightly. Will get updated inv…" at bounding box center [86, 555] width 146 height 39
click at [159, 523] on div "Please send back to NMEF as they requested re-approval for any changes. Dollar …" at bounding box center [86, 555] width 146 height 65
click at [159, 536] on textarea "Please send back to NMEF as they requested re-approval for any changes. Dollar …" at bounding box center [86, 555] width 146 height 39
type textarea "Please send back to NMEF as they requested re-approval for any changes. Dollar …"
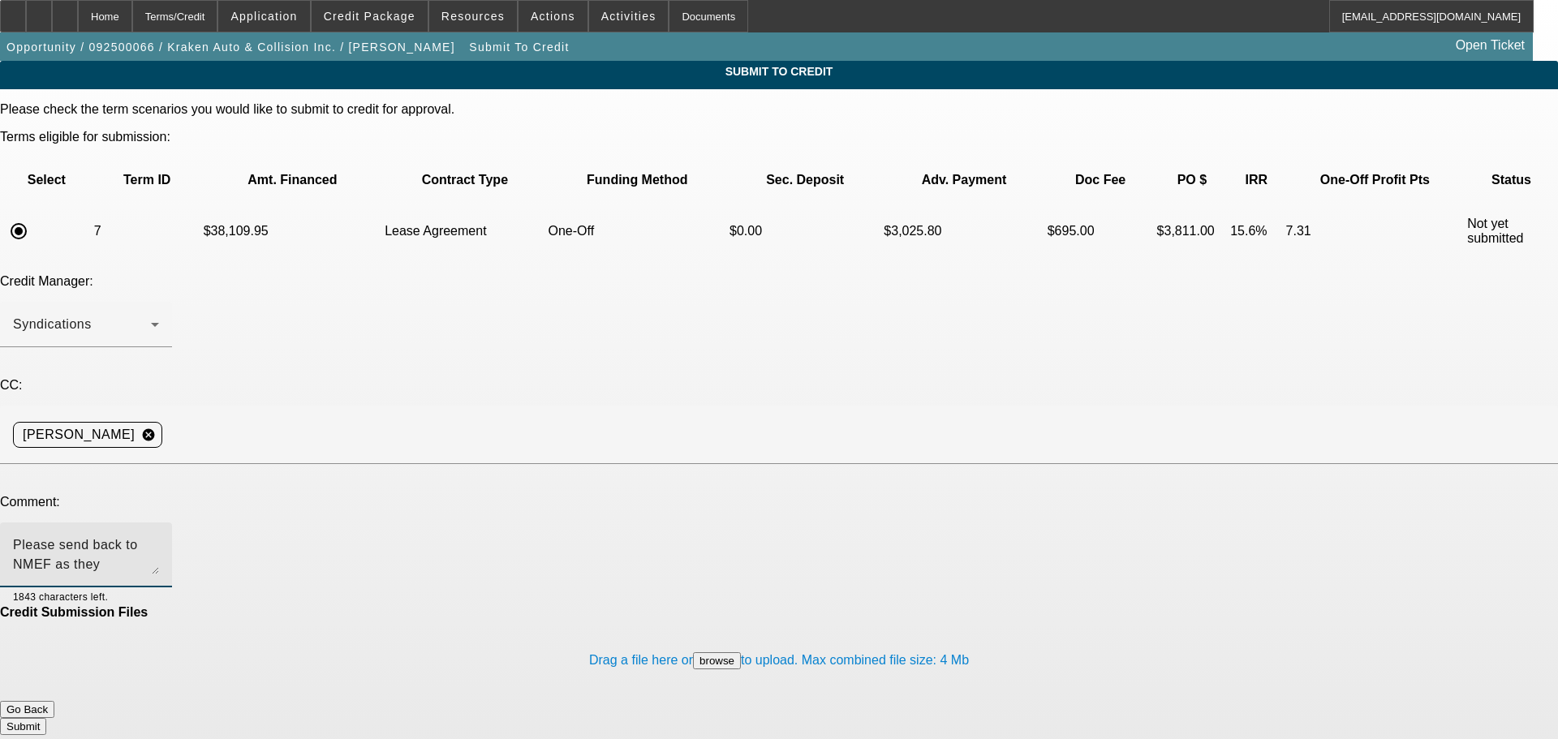
click at [46, 718] on button "Submit" at bounding box center [23, 726] width 46 height 17
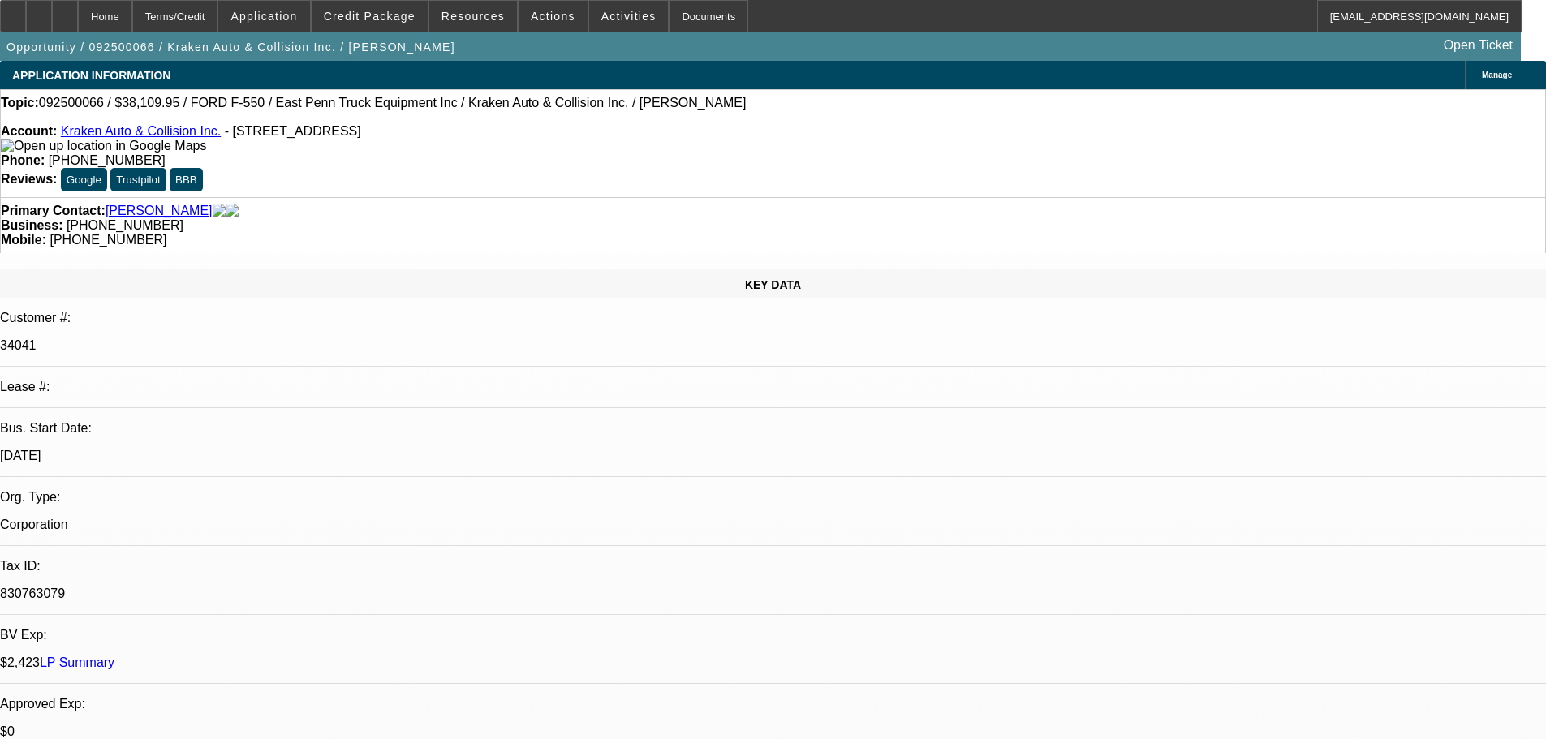
select select "0"
select select "0.1"
select select "4"
select select "0"
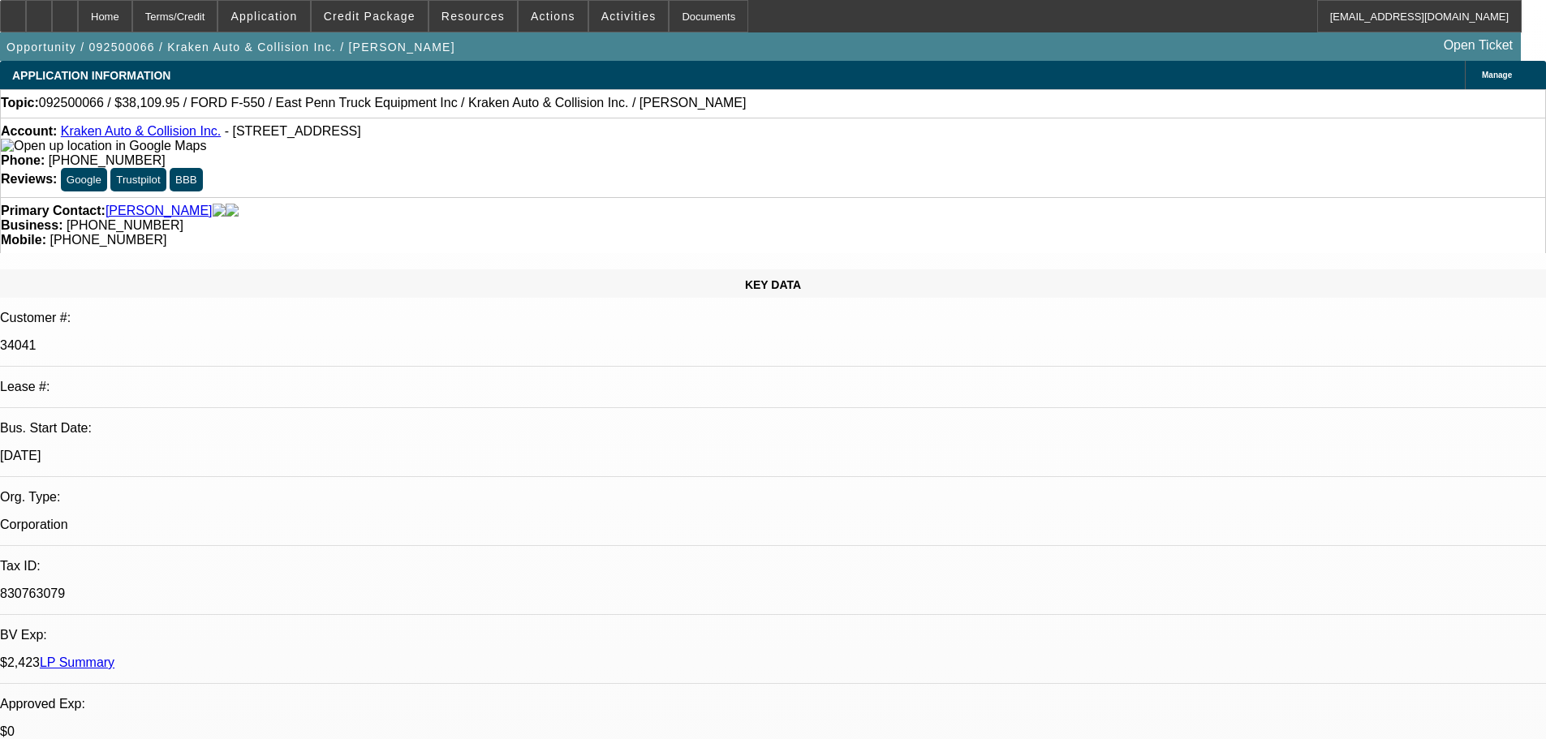
select select "0"
select select "0.1"
select select "4"
select select "0"
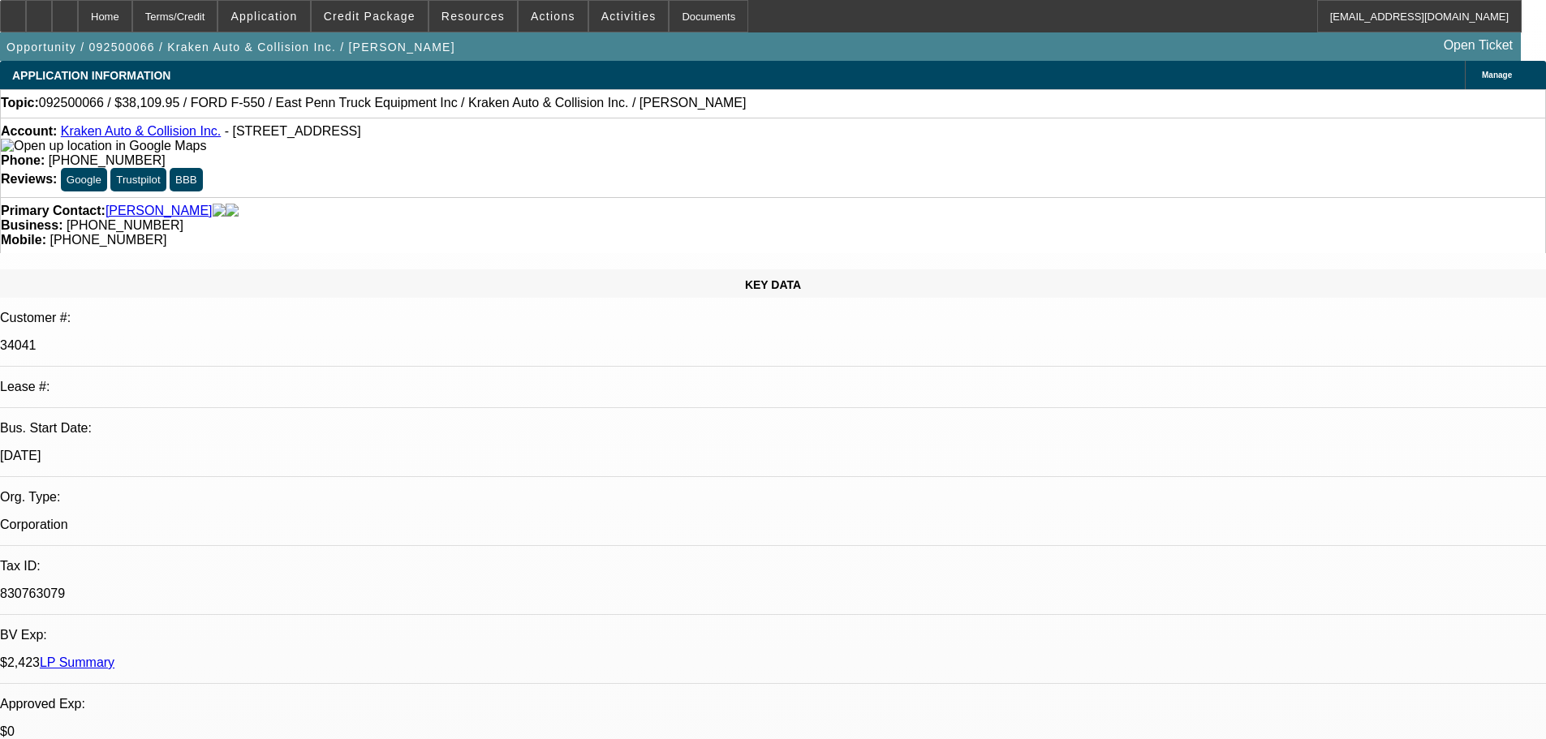
select select "0.1"
select select "4"
select select "0"
select select "0.1"
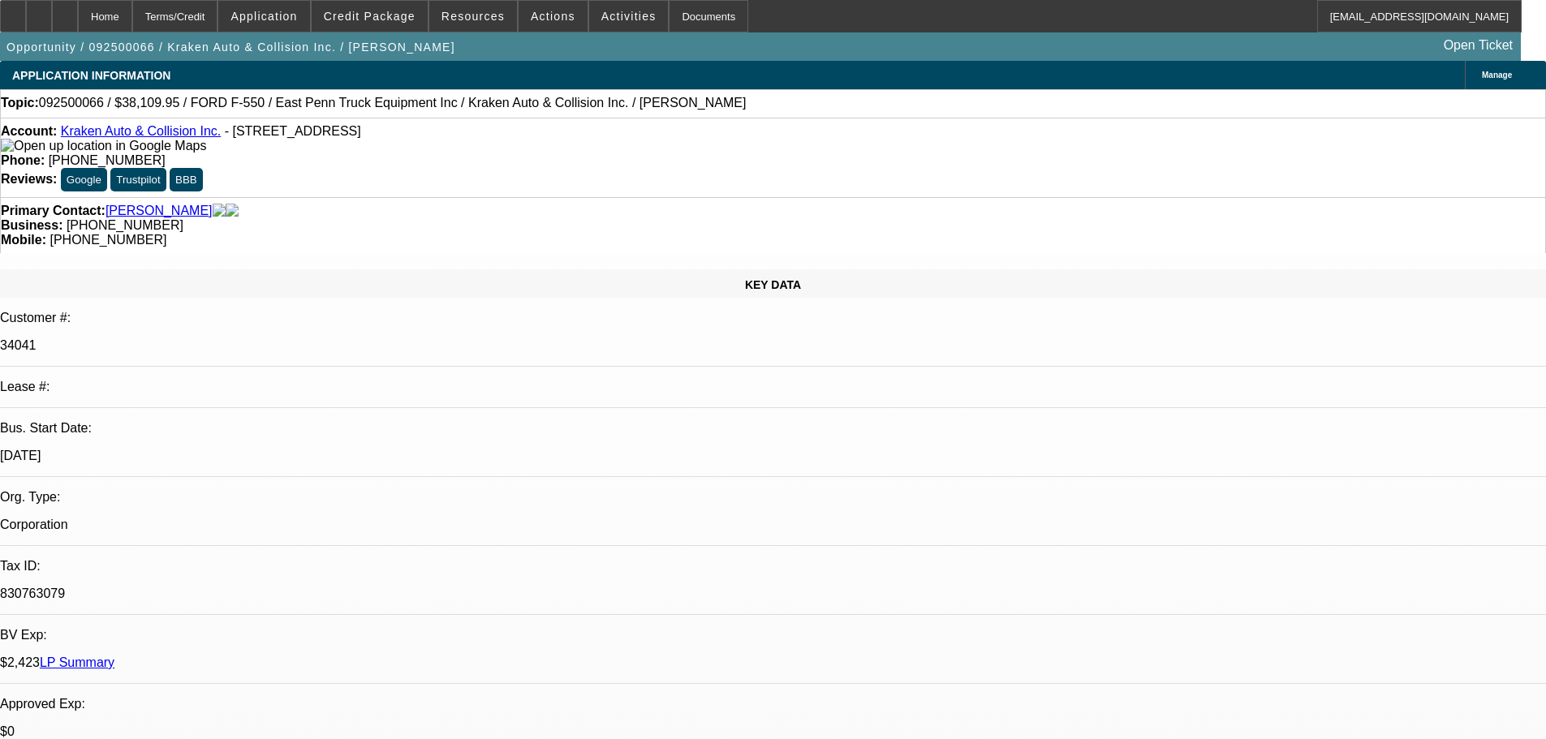
select select "4"
click at [65, 11] on icon at bounding box center [65, 11] width 0 height 0
select select "0"
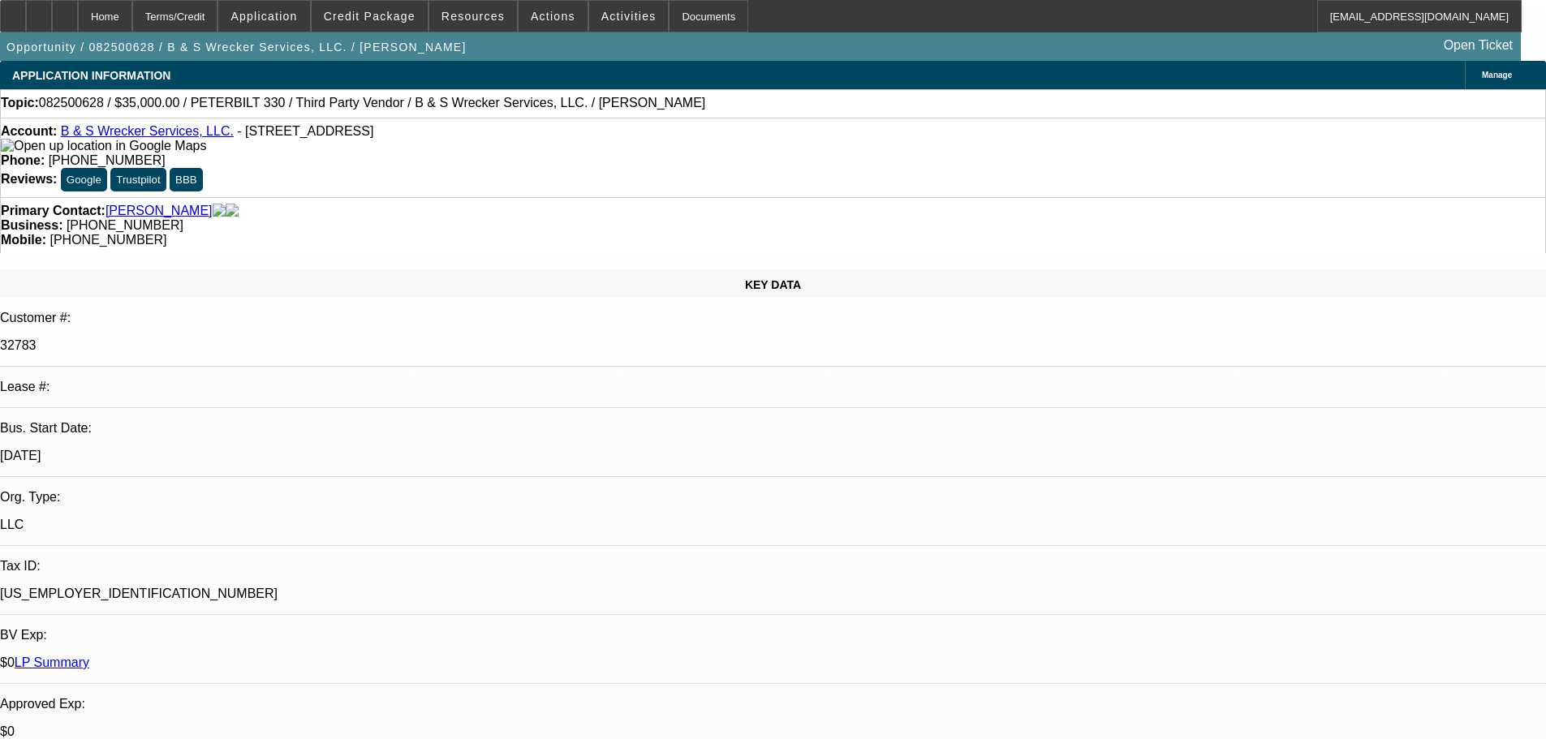
select select "6"
select select "0"
select select "6"
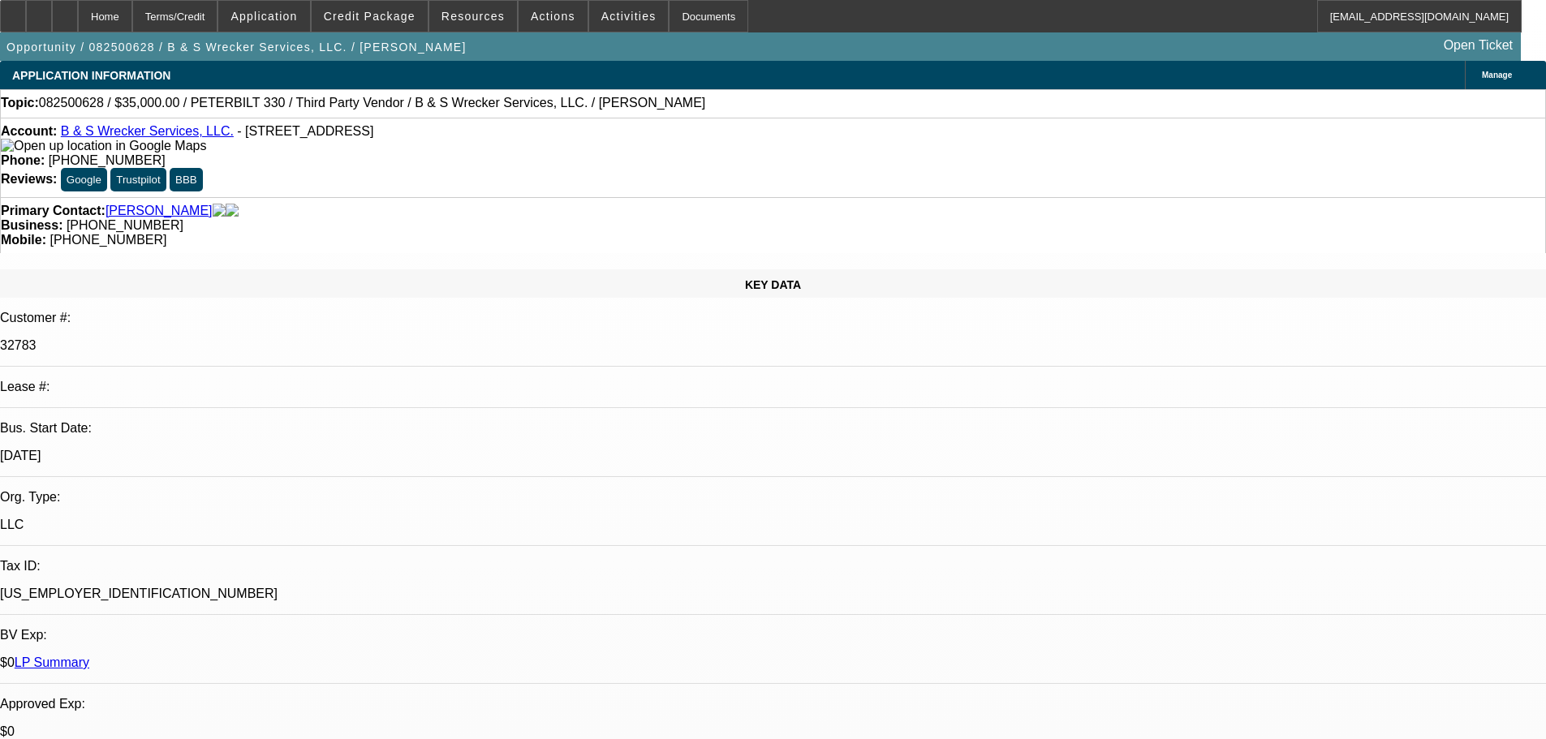
select select "0"
select select "6"
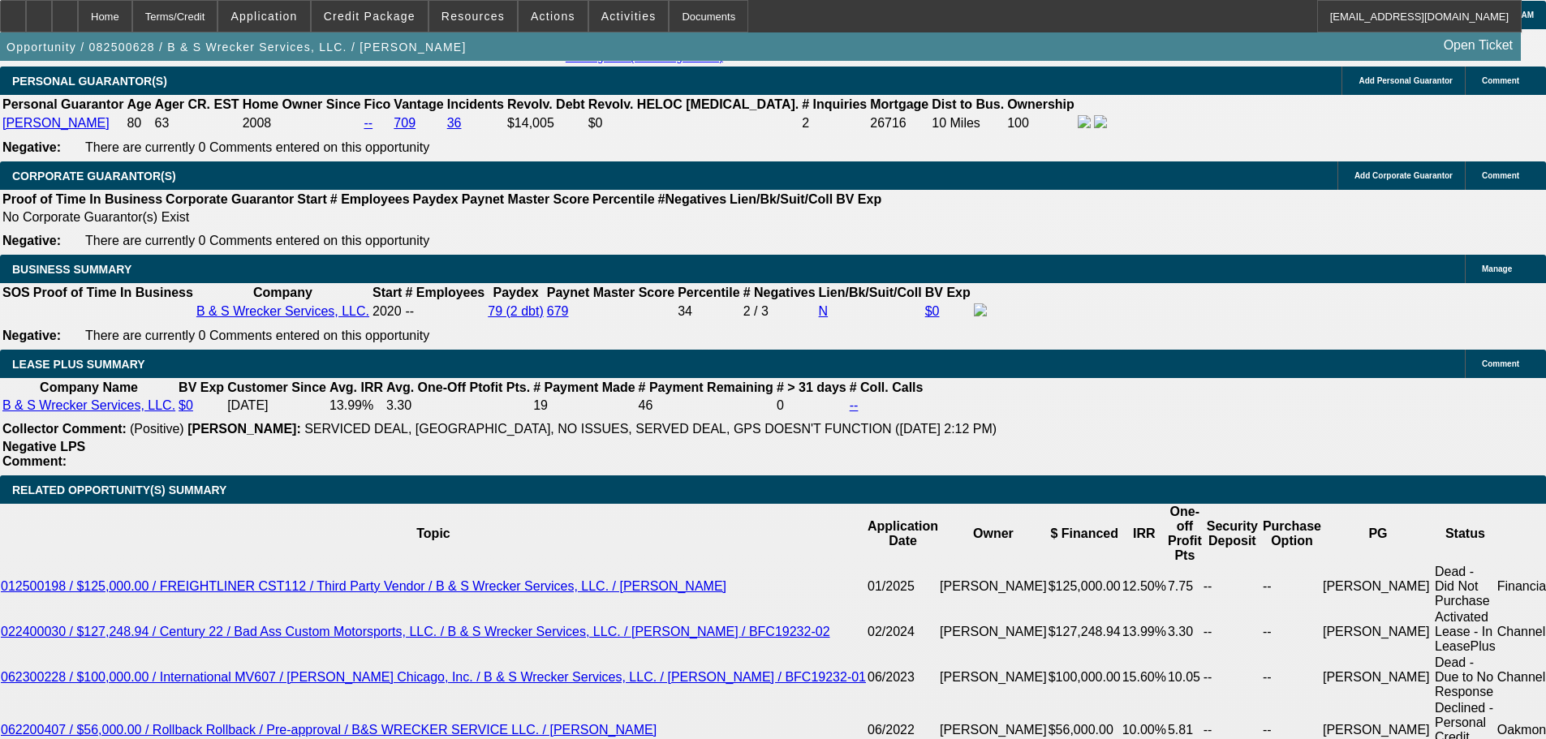
scroll to position [2678, 0]
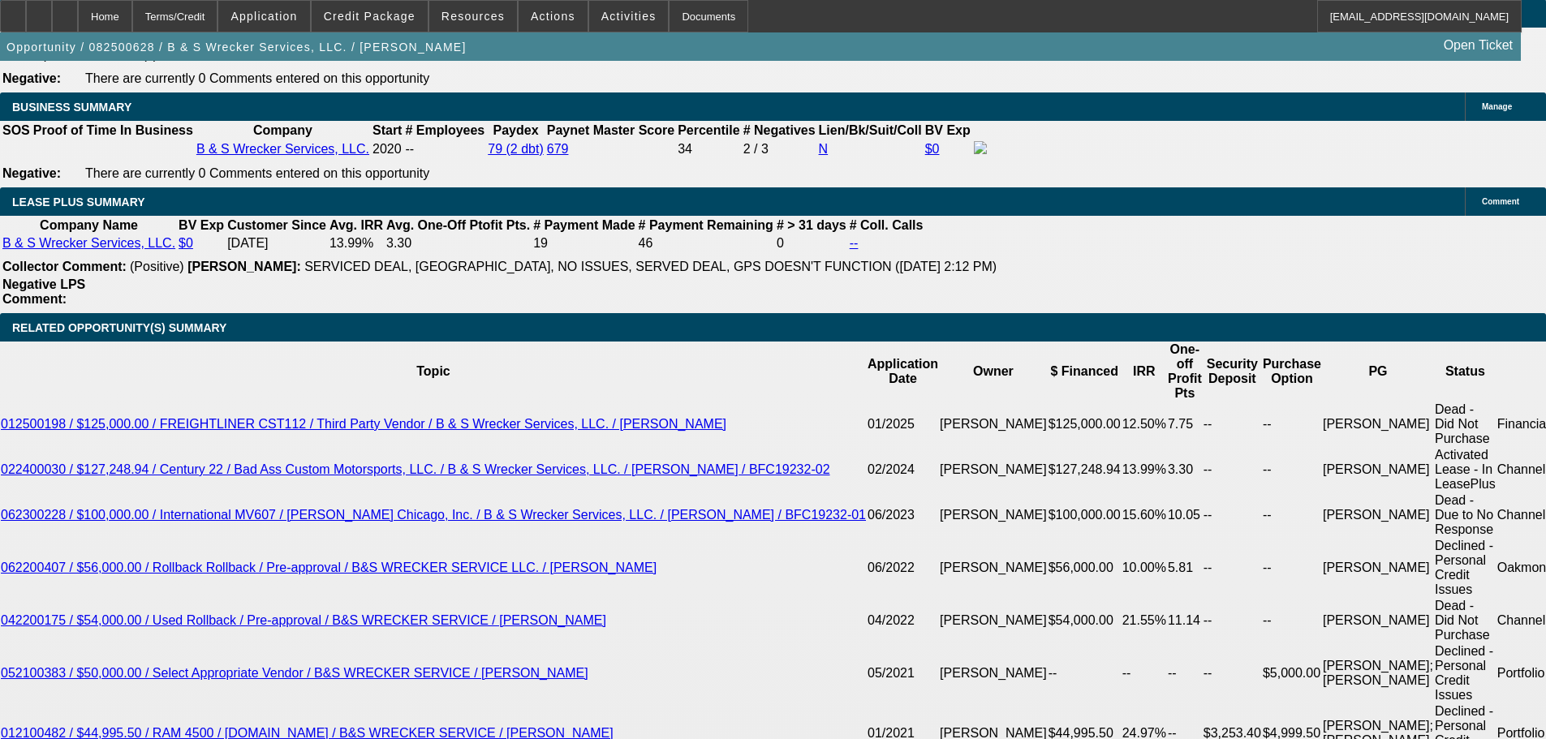
type input "1204"
type input "UNKNOWN"
type input "14.5"
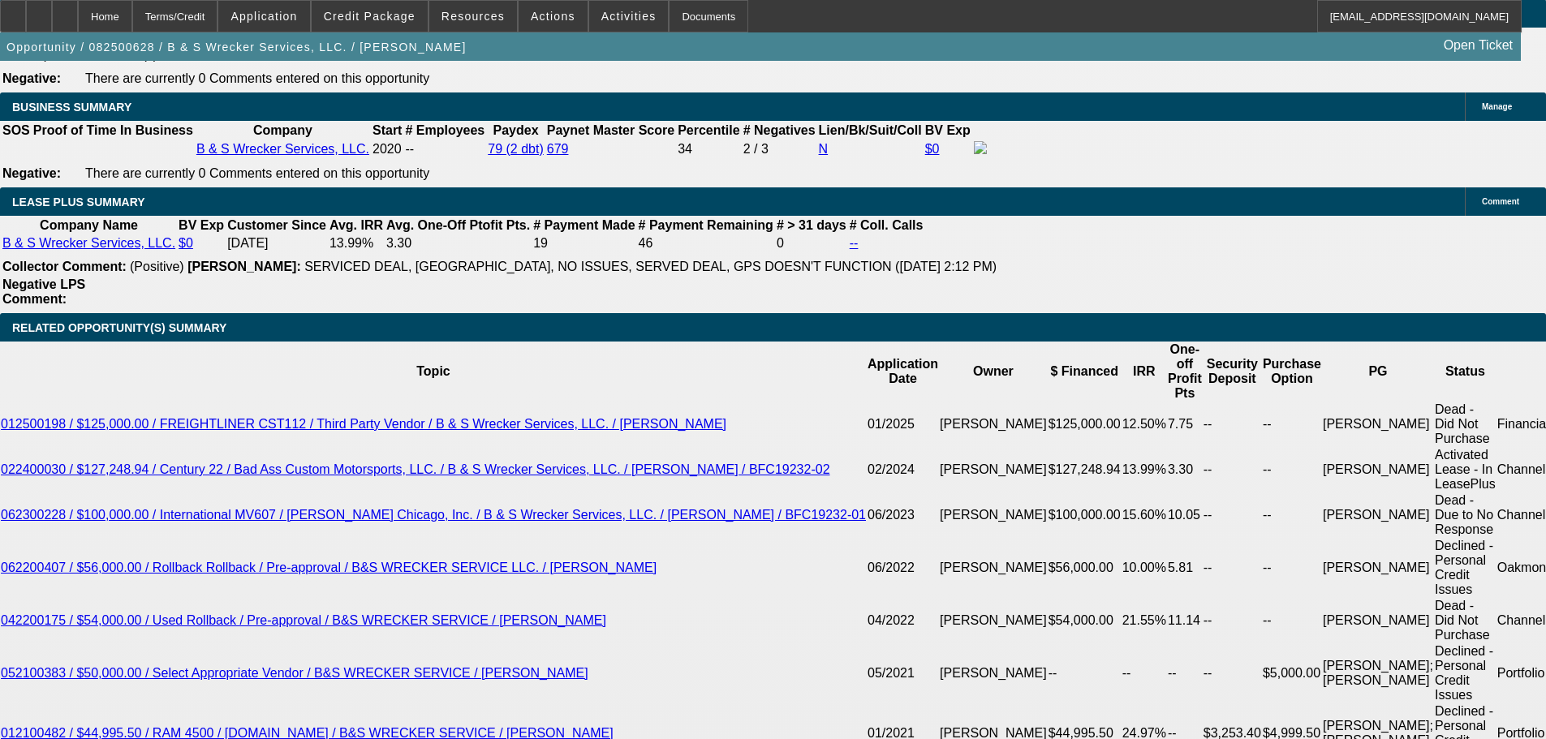
type input "$1,204.00"
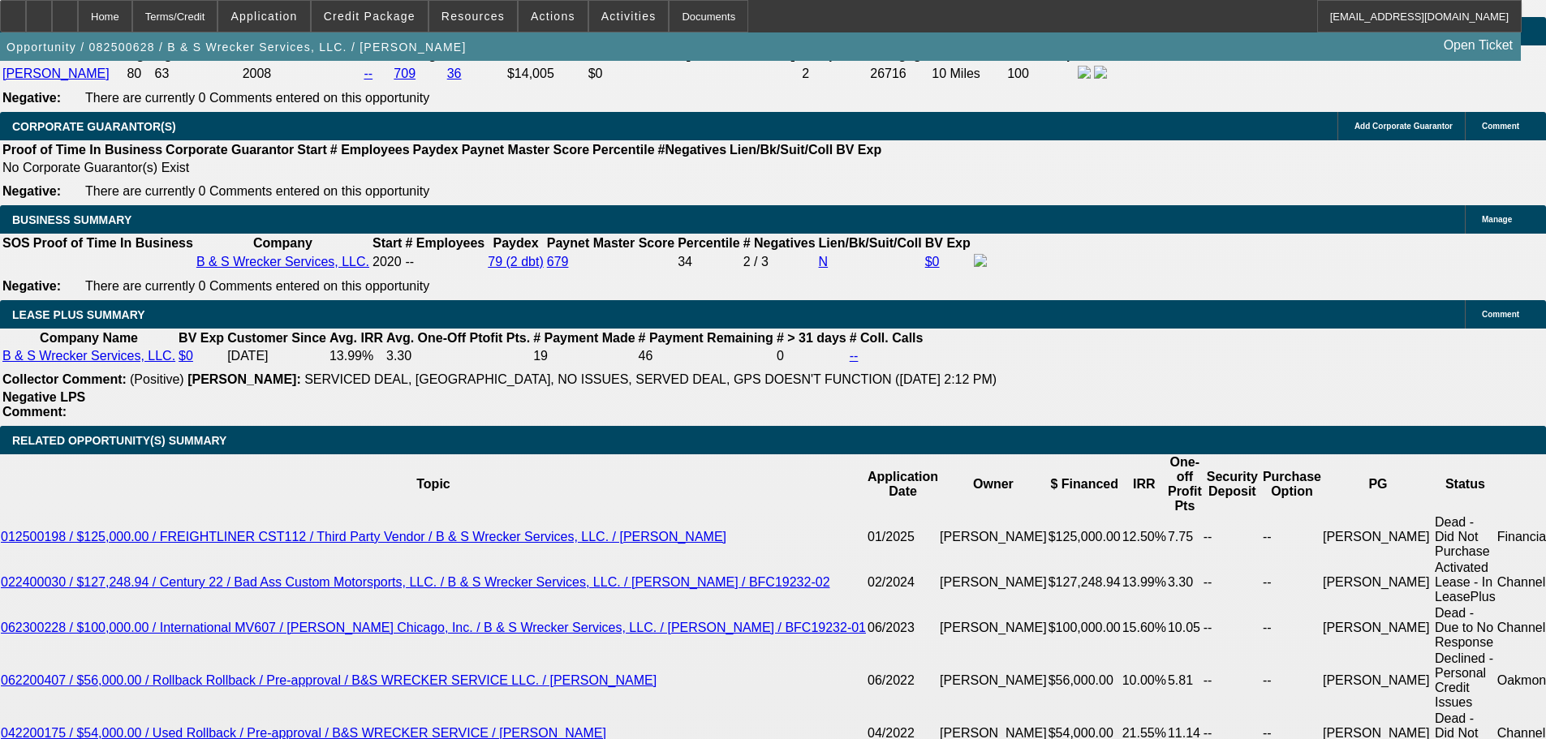
scroll to position [2434, 0]
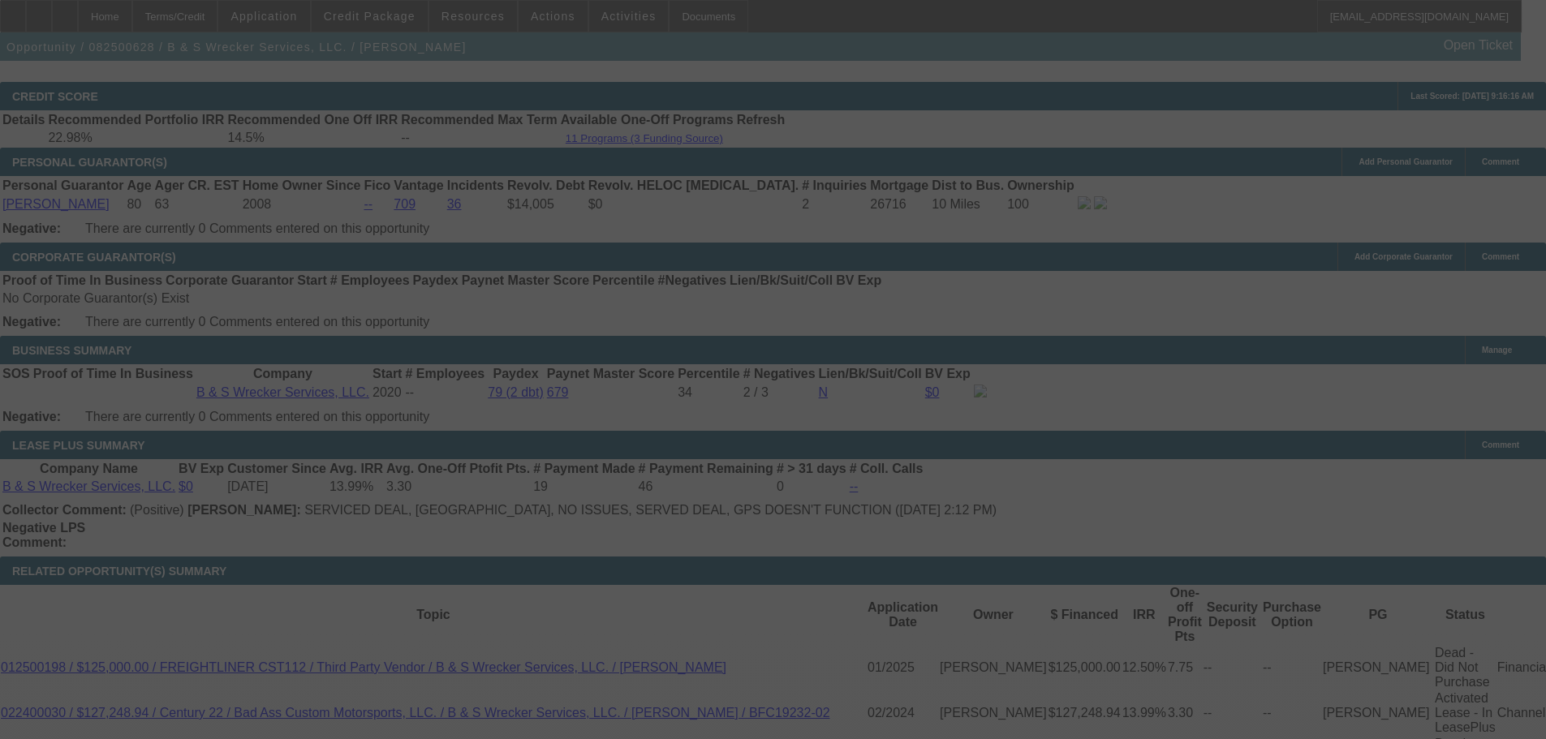
scroll to position [2597, 0]
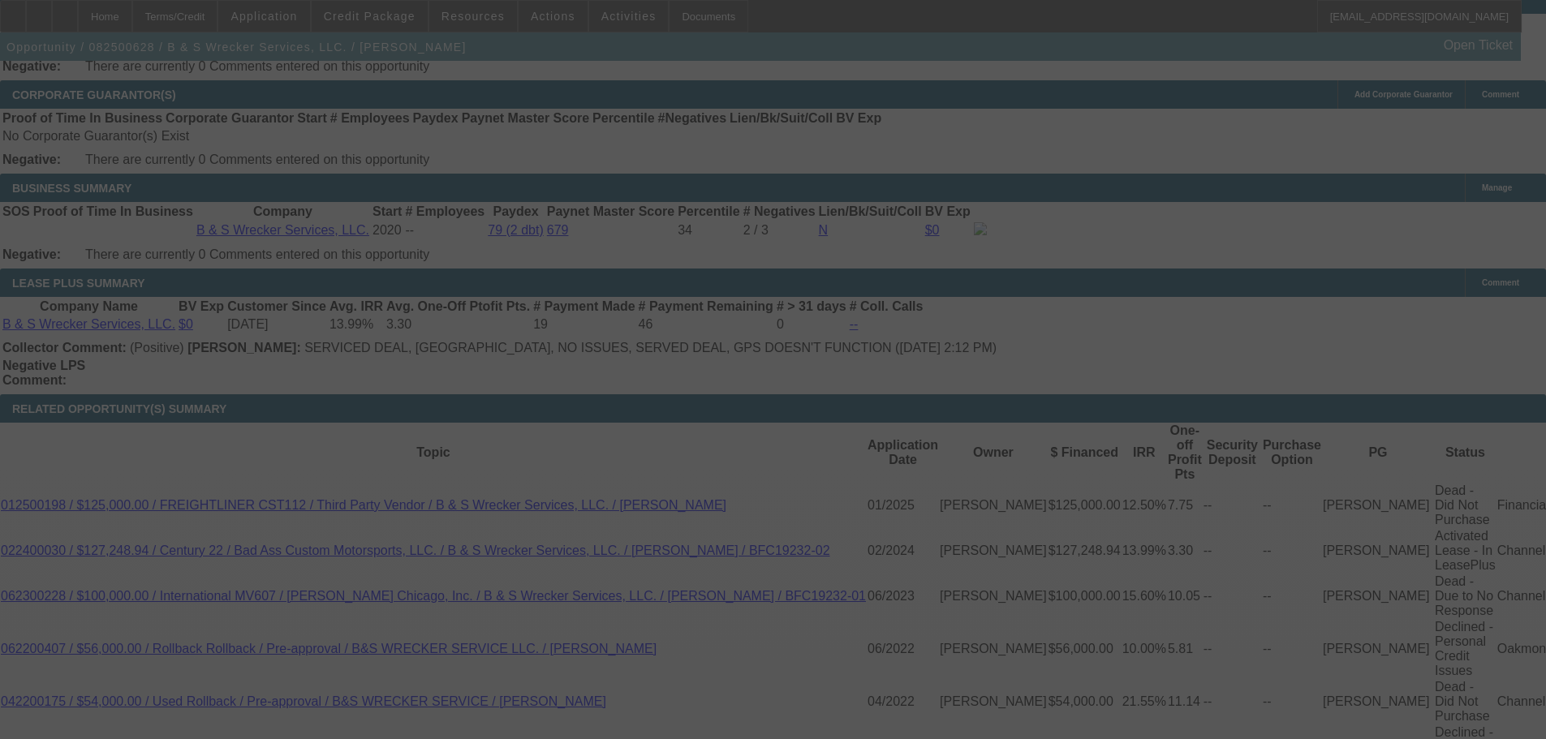
select select "0"
select select "6"
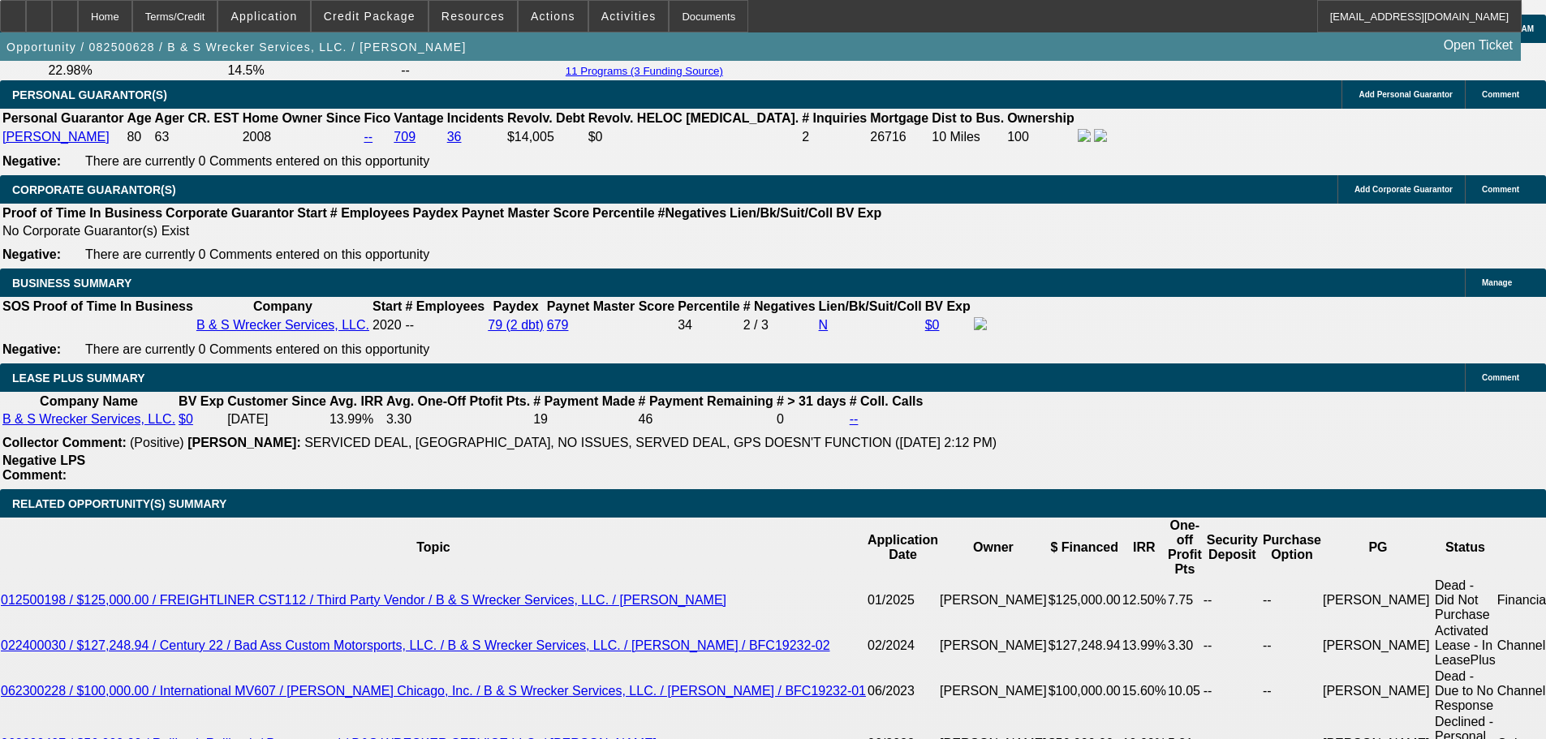
scroll to position [2497, 0]
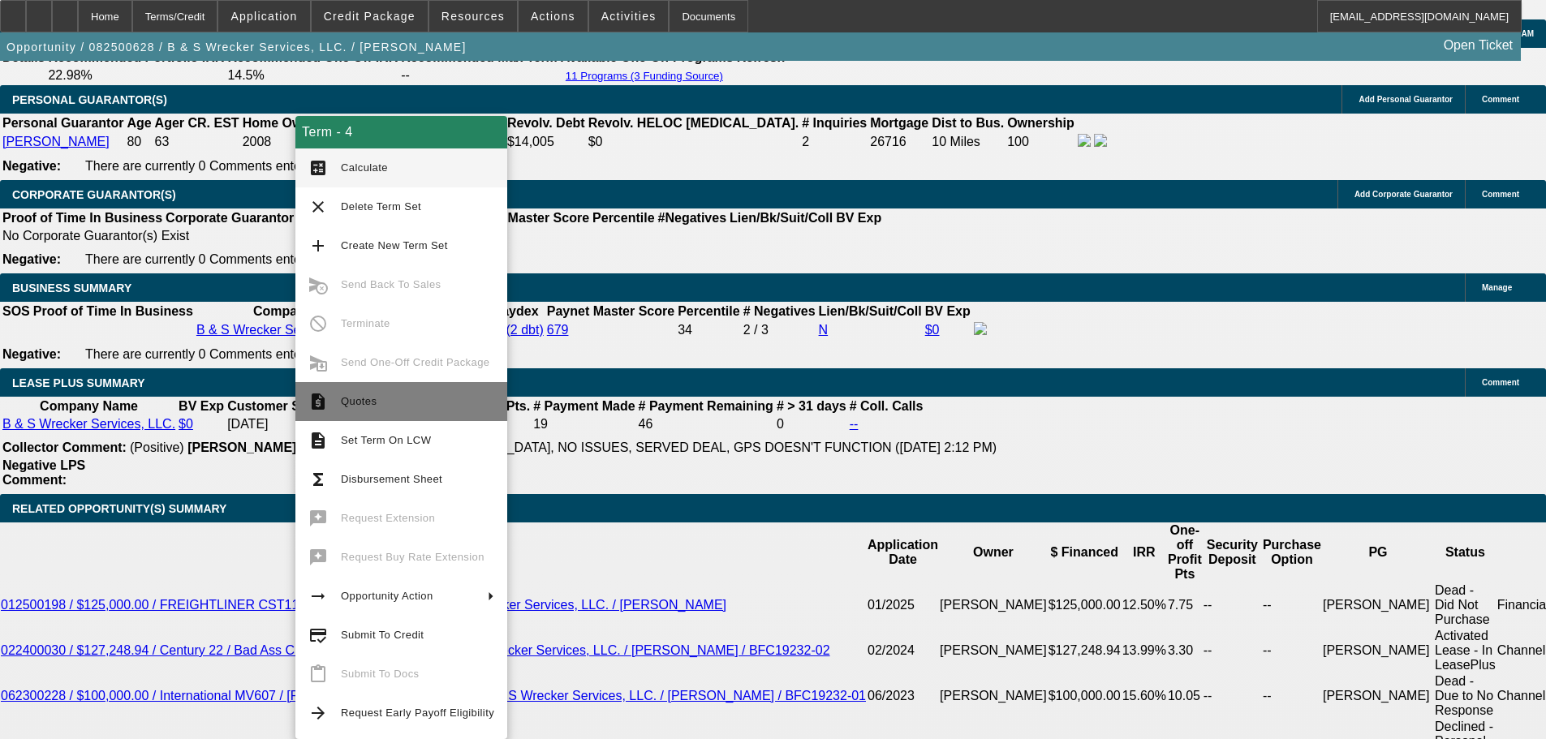
click at [375, 406] on span "Quotes" at bounding box center [417, 401] width 153 height 19
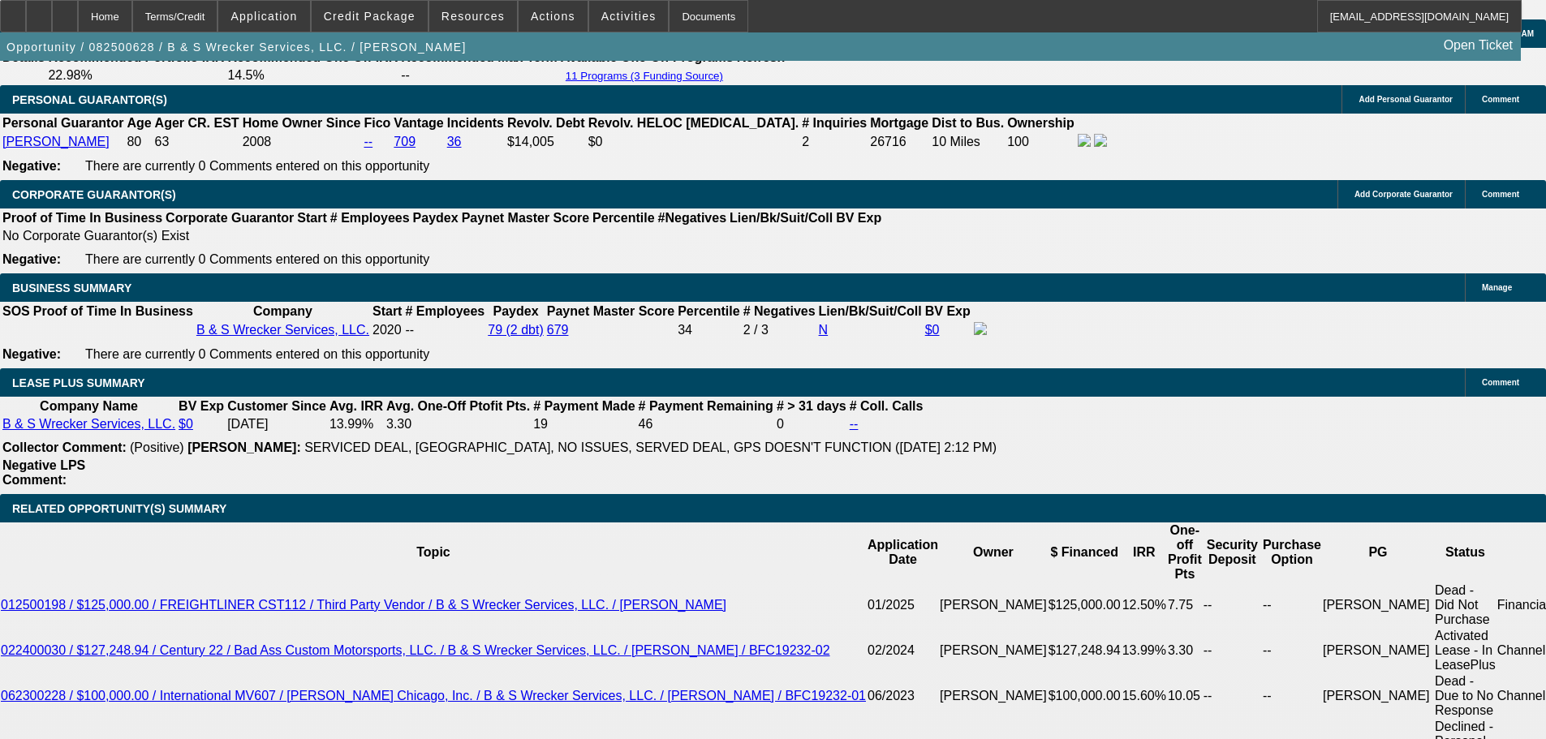
drag, startPoint x: 325, startPoint y: 214, endPoint x: 393, endPoint y: 248, distance: 75.5
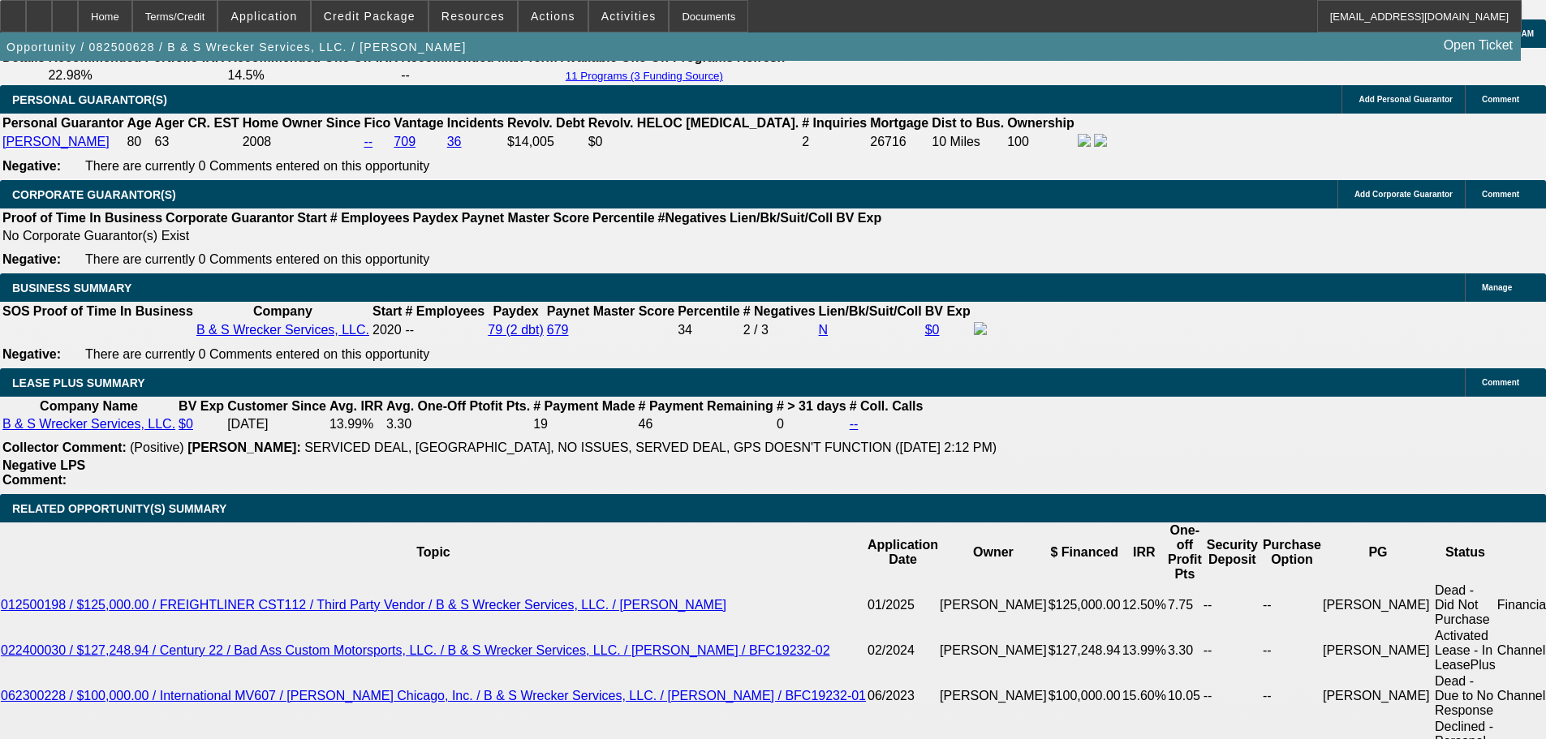
drag, startPoint x: 338, startPoint y: 220, endPoint x: 402, endPoint y: 338, distance: 134.3
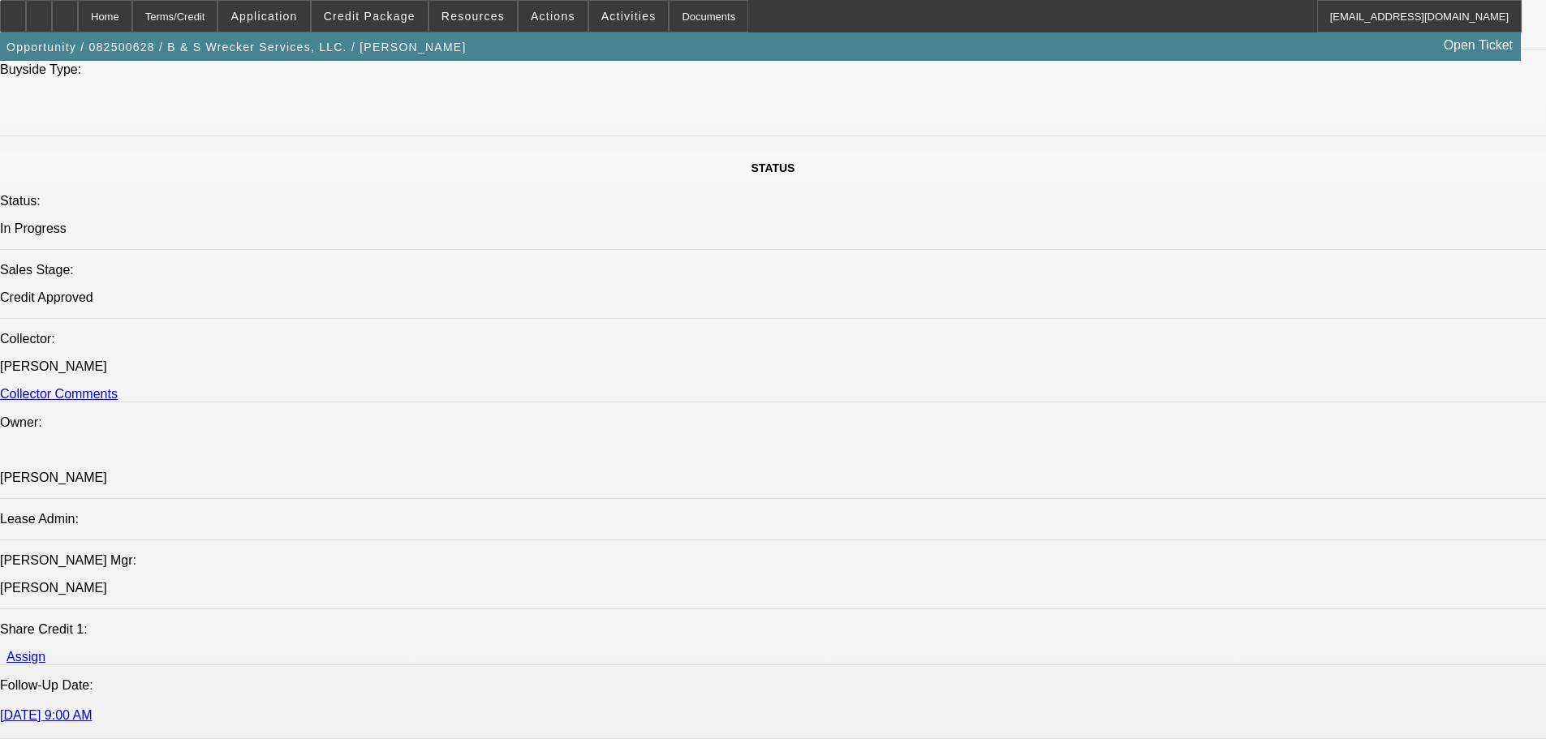
scroll to position [1866, 0]
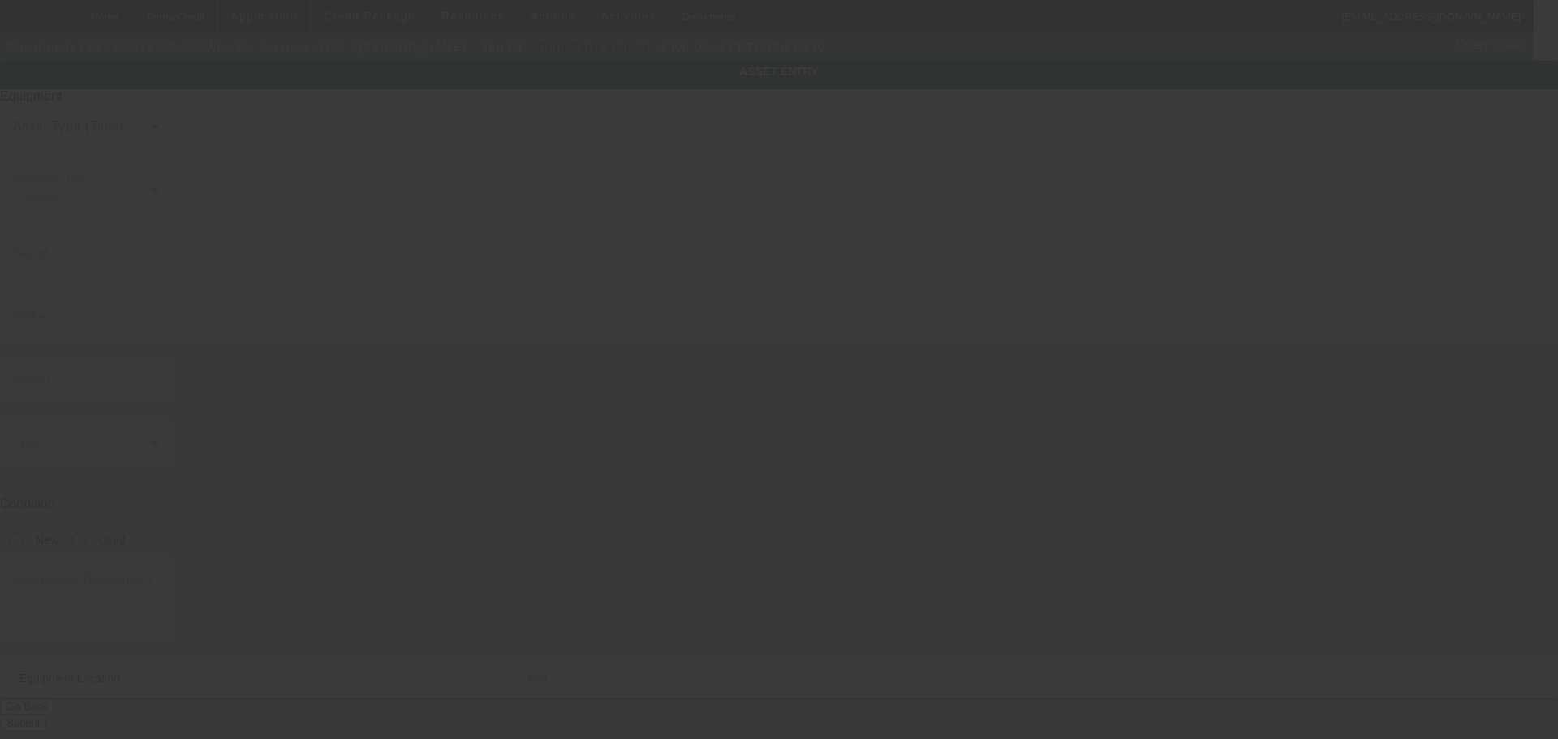
type input "1NPNHD7X4YS515164"
type input "Peterbilt"
type input "330"
radio input "true"
type input "1401 Cherry St"
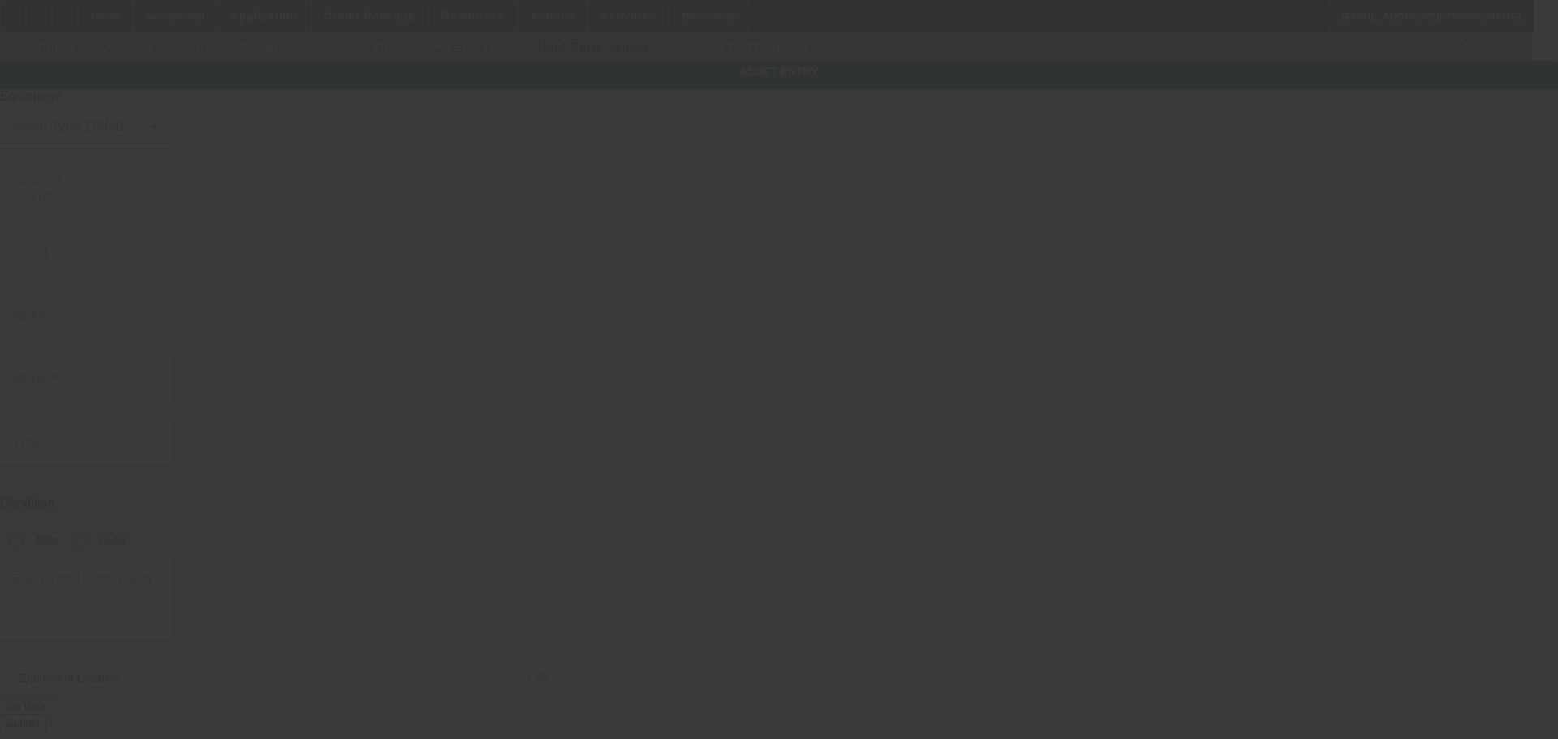
type input "Abilene"
type input "79602"
type input "Taylor"
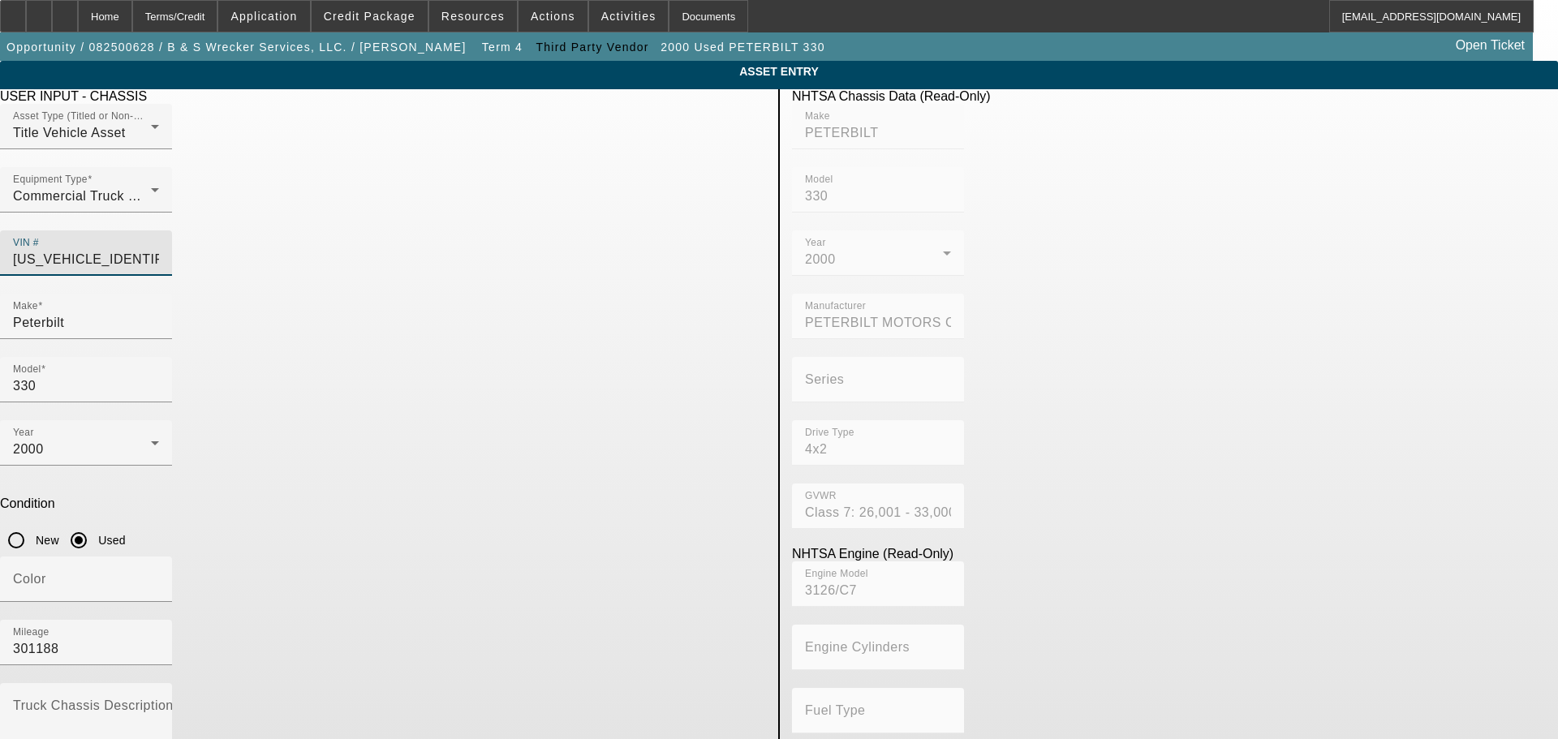
click at [159, 250] on input "1NPNHD7X4YS515164" at bounding box center [86, 259] width 146 height 19
click at [243, 125] on app-asset-collateral-manage "ASSET ENTRY Delete asset USER INPUT - CHASSIS Asset Type (Titled or Non-Titled)…" at bounding box center [779, 511] width 1558 height 900
click at [132, 9] on div "Home" at bounding box center [105, 16] width 54 height 32
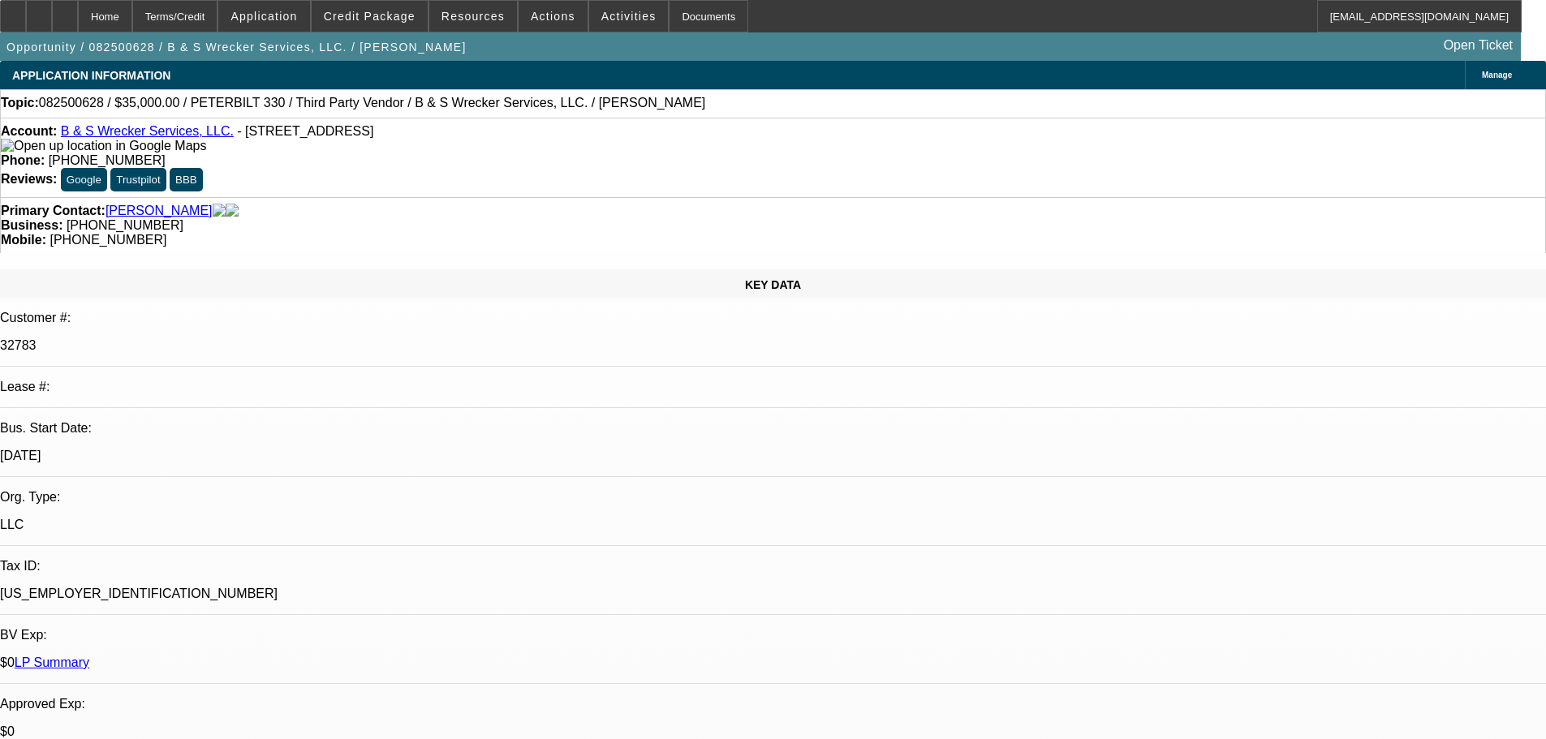
select select "0"
select select "6"
select select "0"
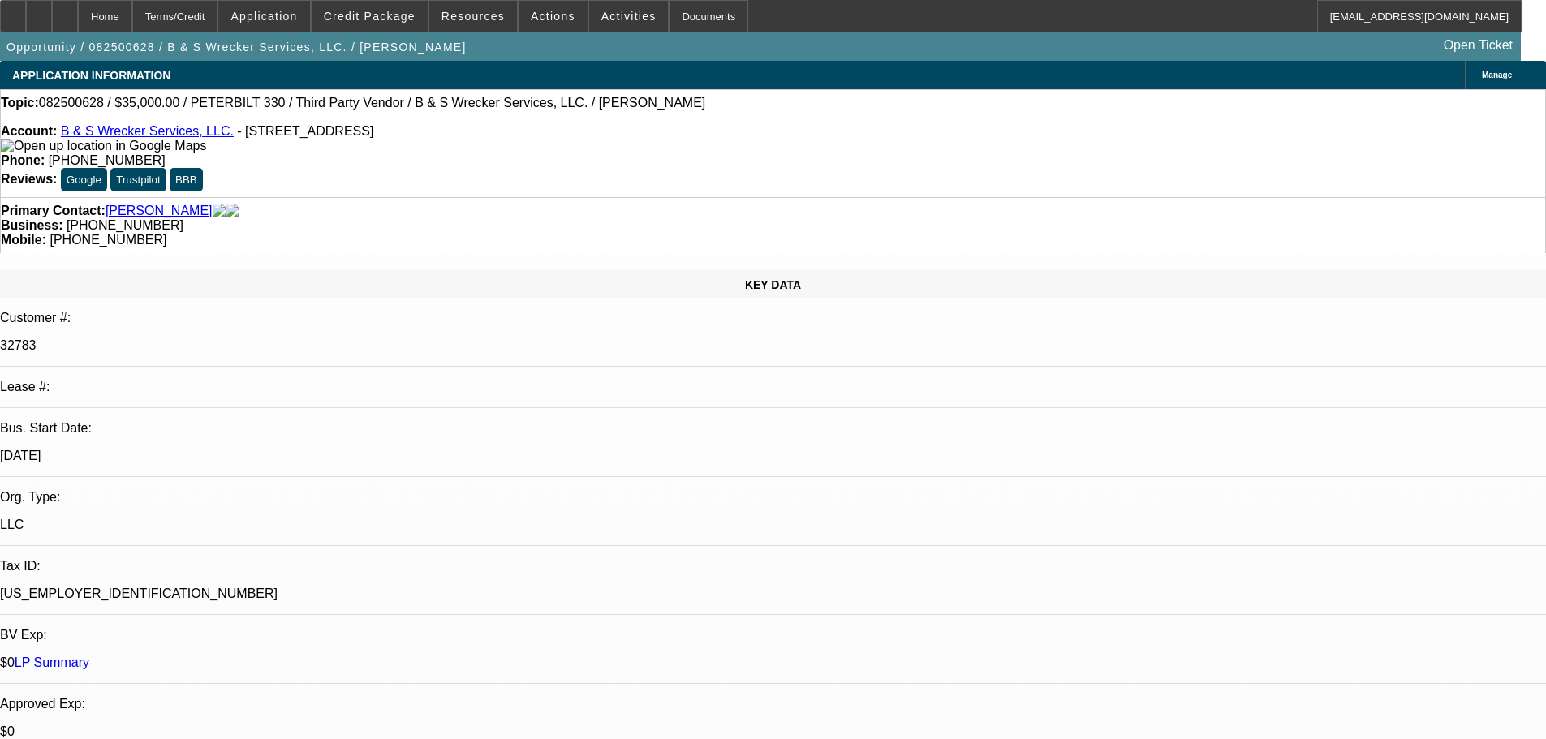
select select "0"
select select "6"
select select "0"
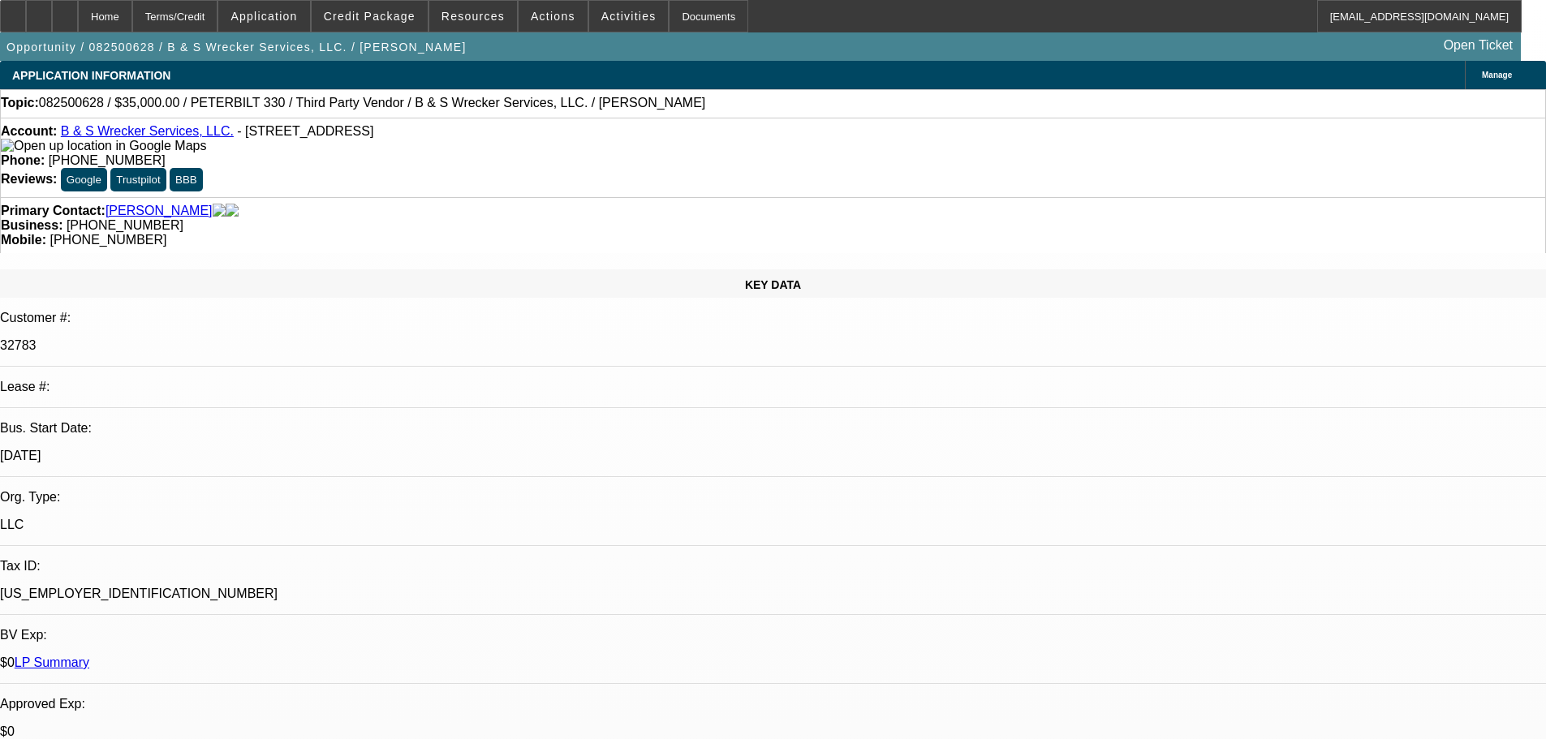
select select "0"
select select "6"
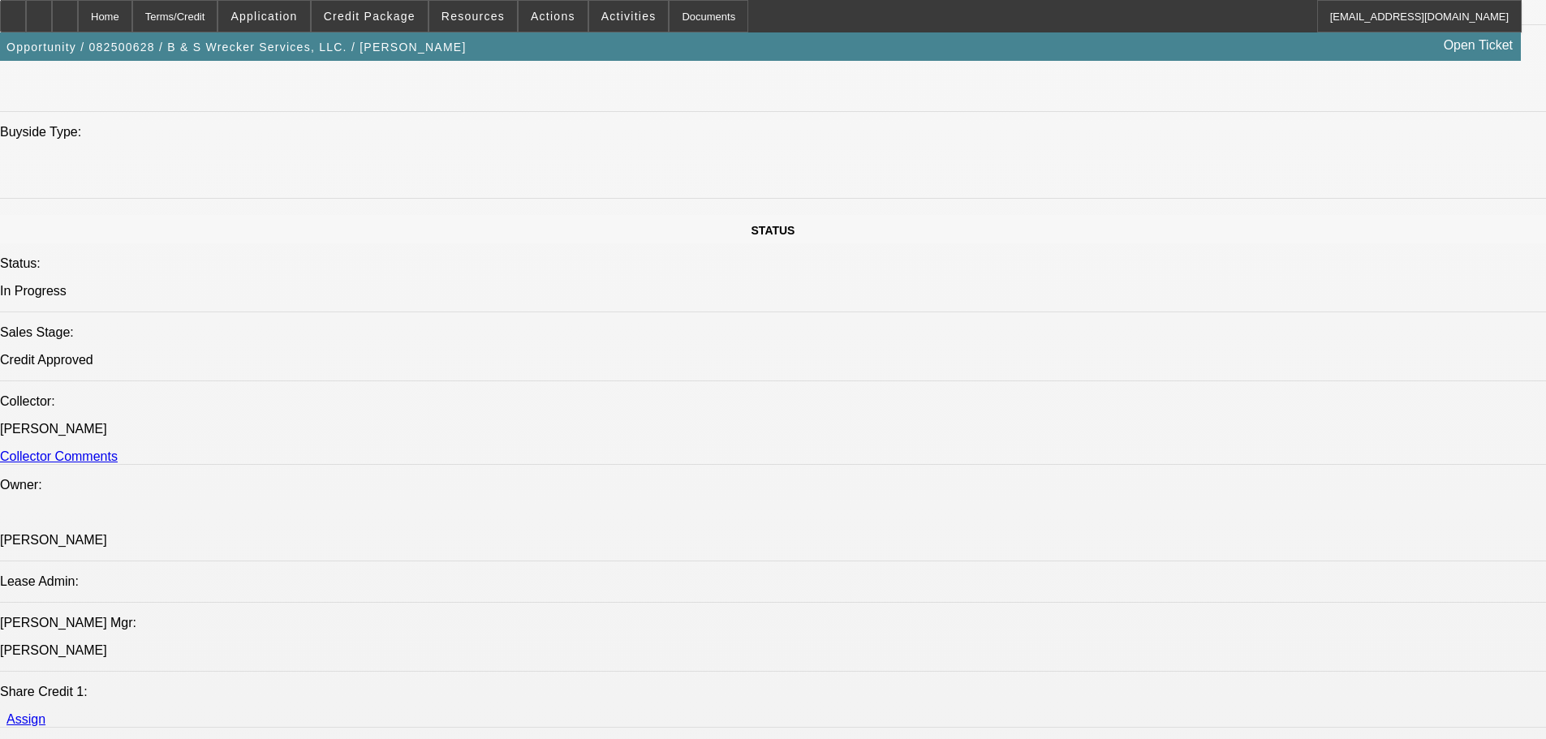
scroll to position [1704, 0]
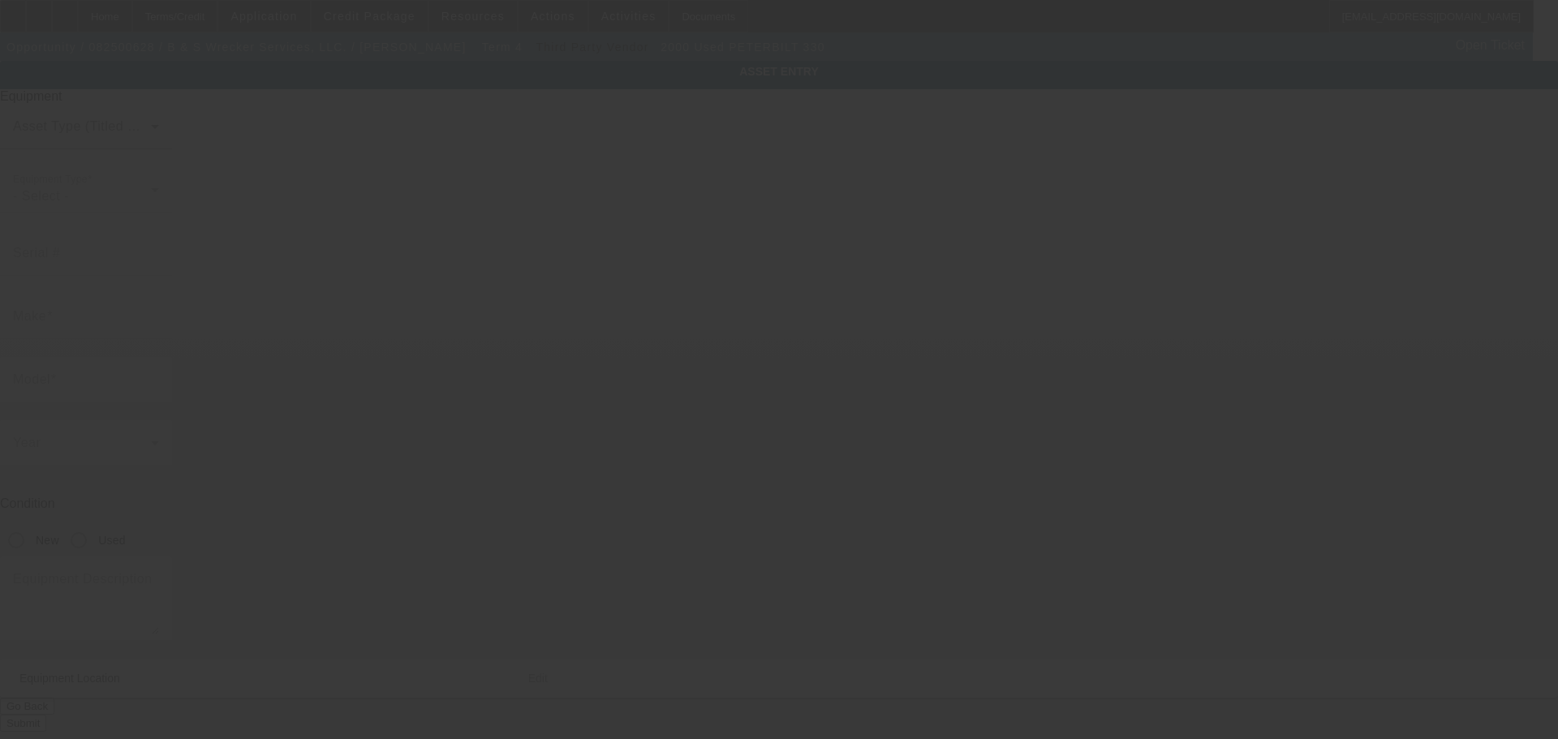
type input "1NPNHD7X4YS515164"
type input "Peterbilt"
type input "330"
radio input "true"
type input "1401 Cherry St"
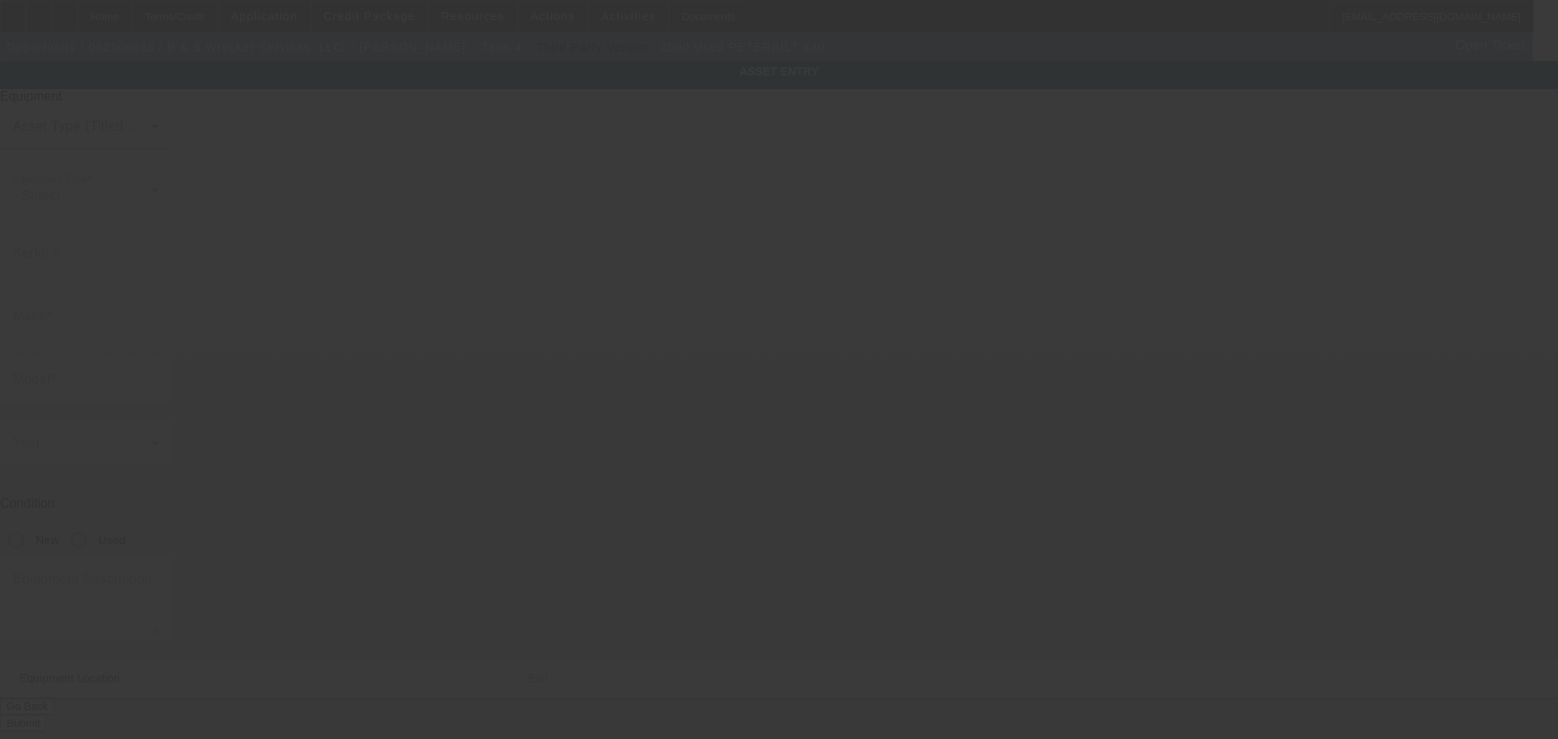
type input "Abilene"
type input "79602"
type input "Taylor"
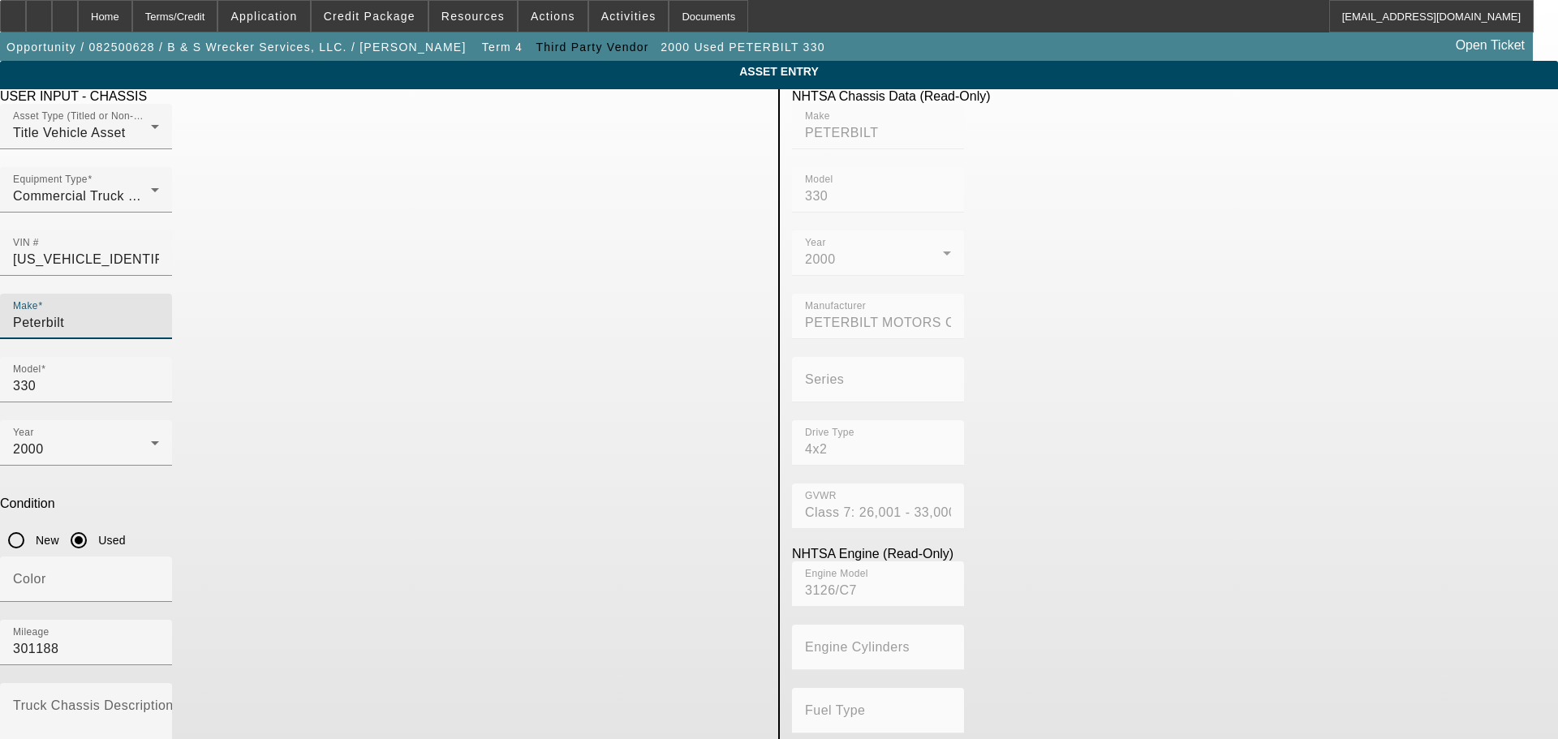
drag, startPoint x: 383, startPoint y: 291, endPoint x: 278, endPoint y: 290, distance: 105.5
click at [278, 290] on app-asset-collateral-manage "ASSET ENTRY Delete asset USER INPUT - CHASSIS Asset Type (Titled or Non-Titled)…" at bounding box center [779, 511] width 1558 height 900
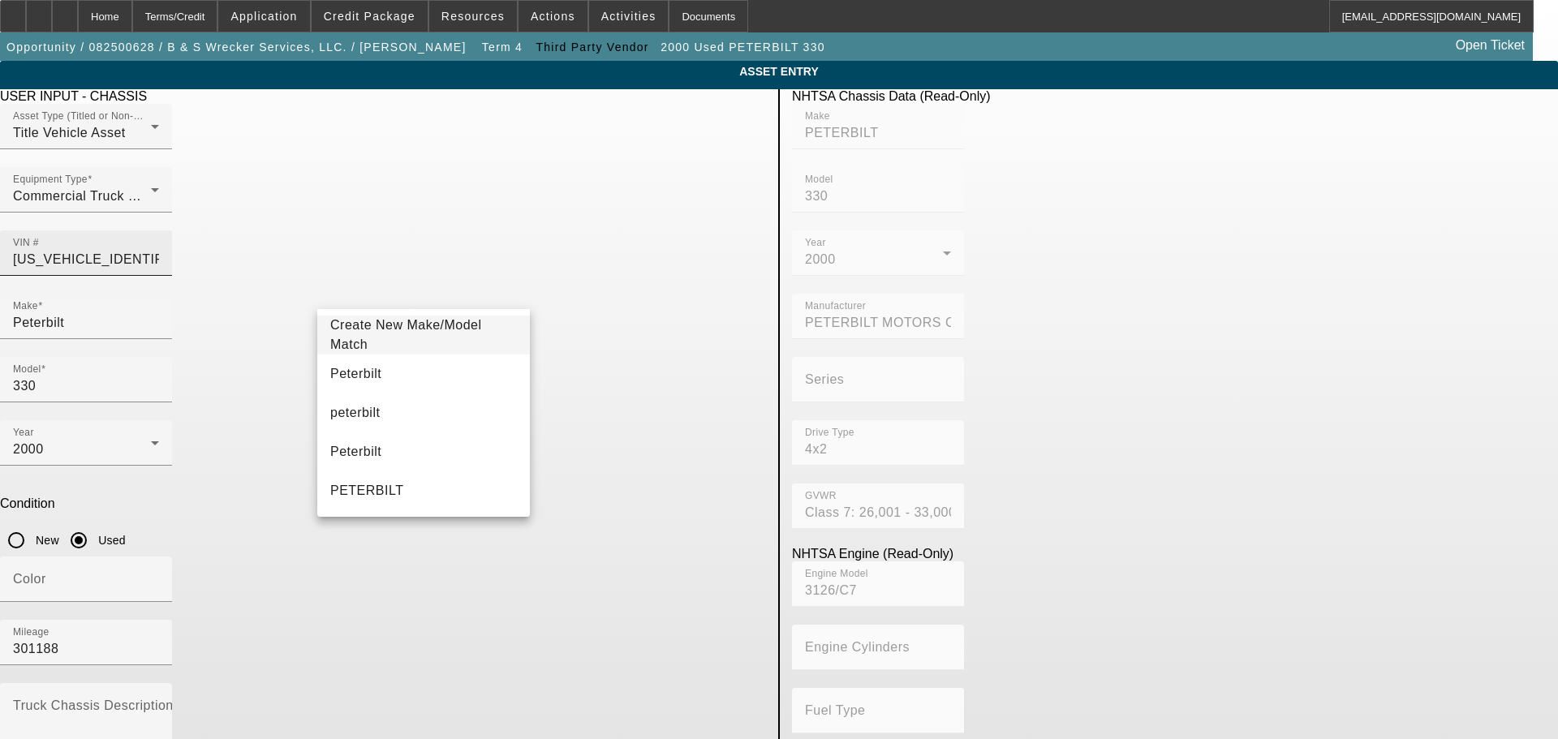
click at [159, 250] on input "1NPNHD7X4YS515164" at bounding box center [86, 259] width 146 height 19
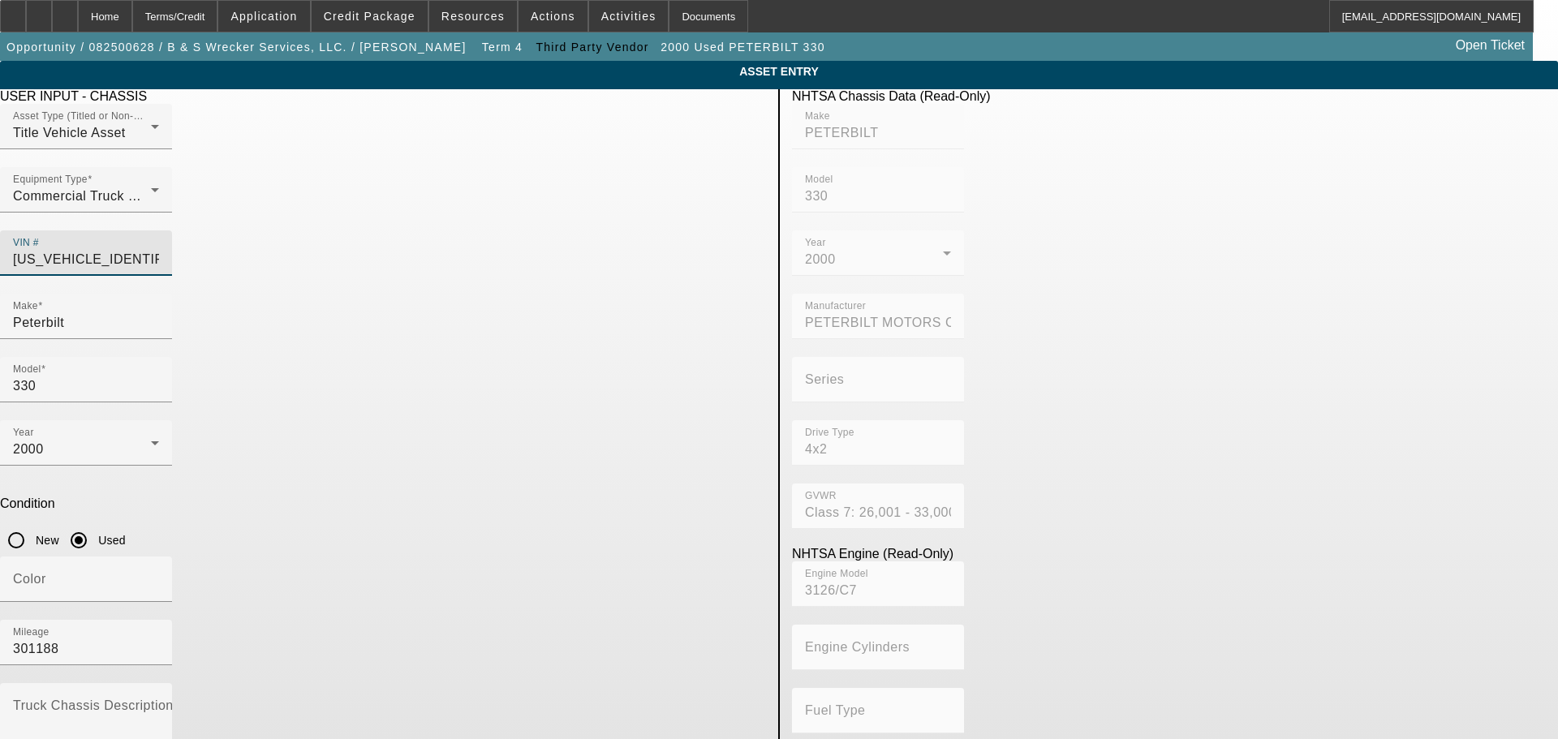
click at [159, 250] on input "1NPNHD7X4YS515164" at bounding box center [86, 259] width 146 height 19
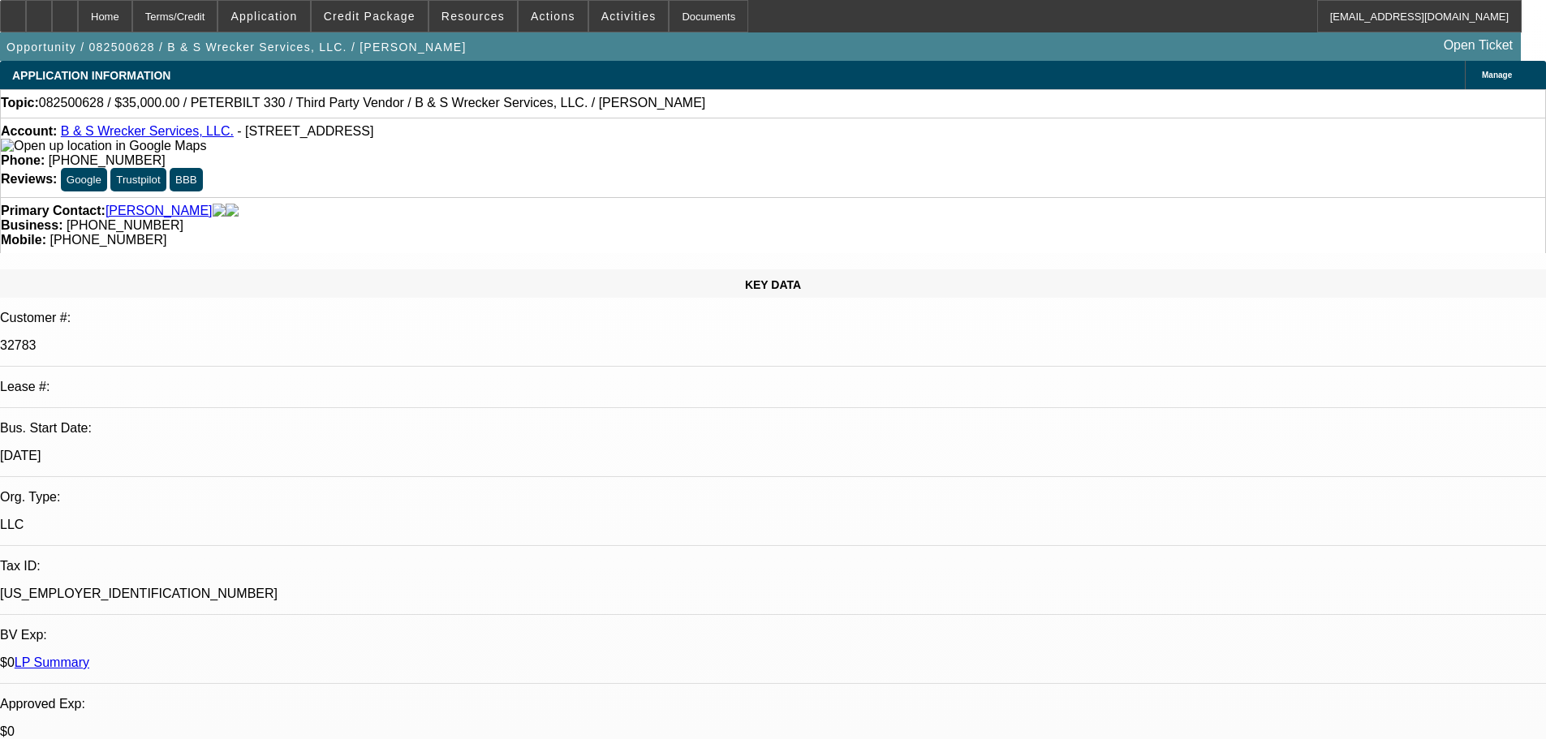
select select "0"
select select "6"
select select "0"
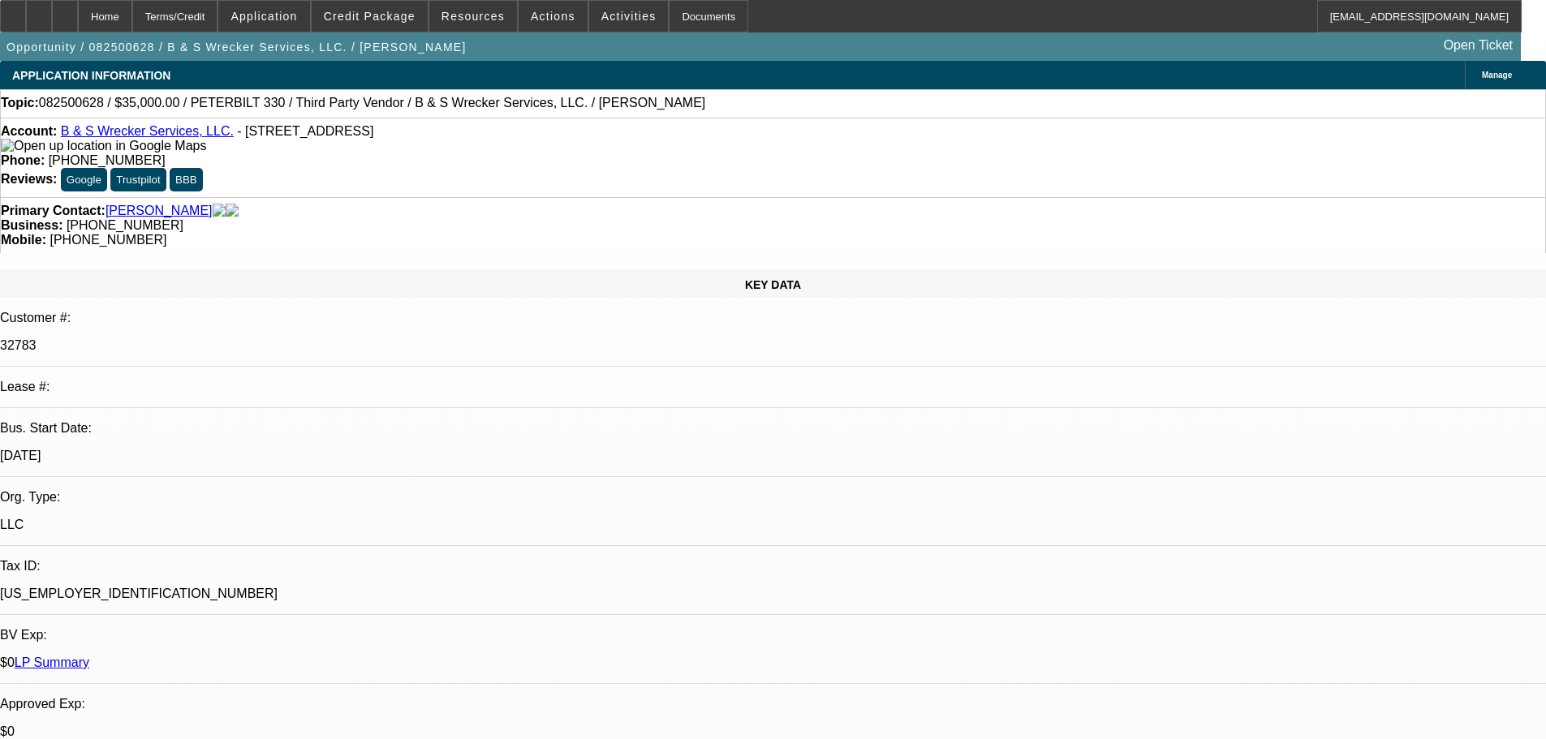
select select "0"
select select "6"
select select "0"
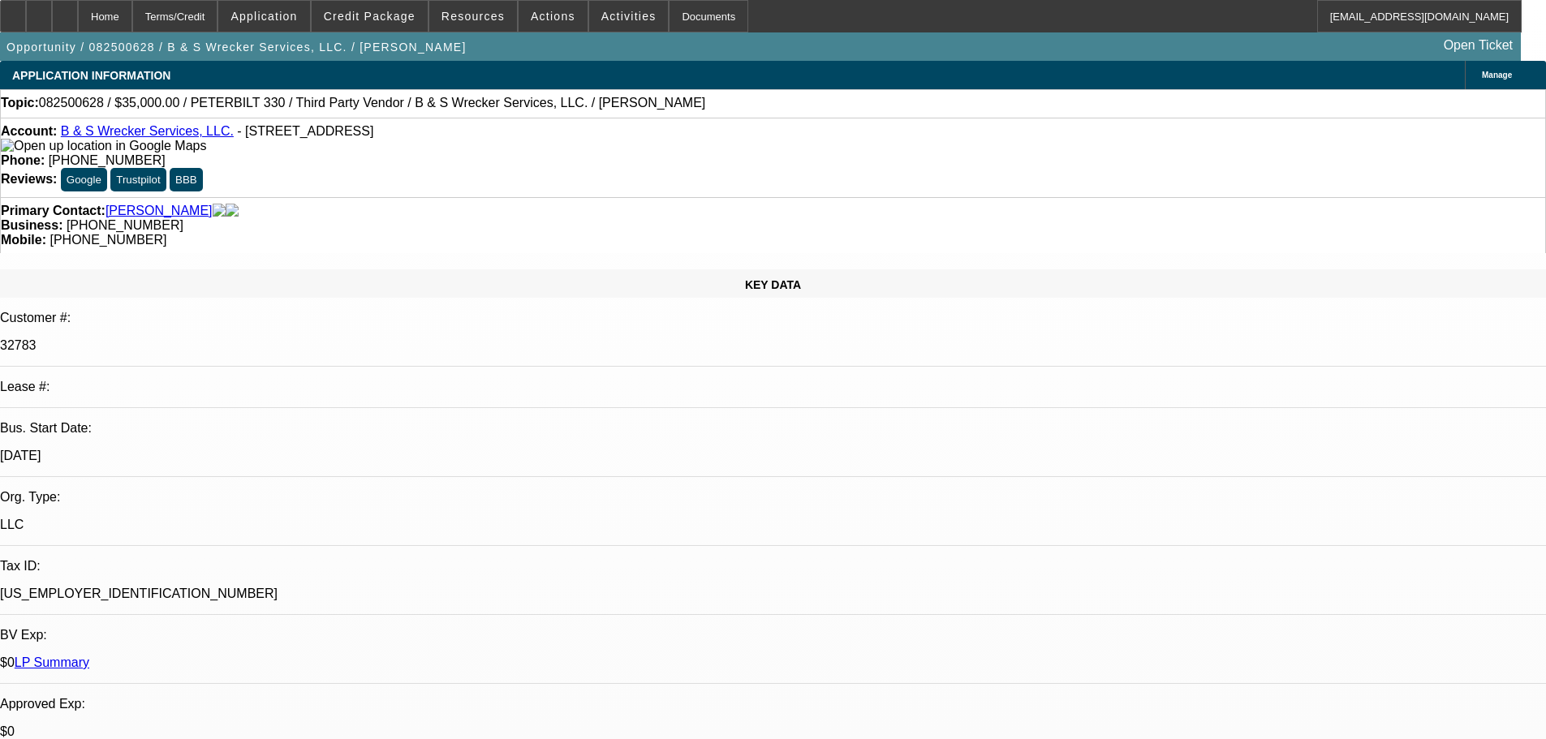
select select "0"
select select "6"
click at [389, 17] on span "Credit Package" at bounding box center [370, 16] width 92 height 13
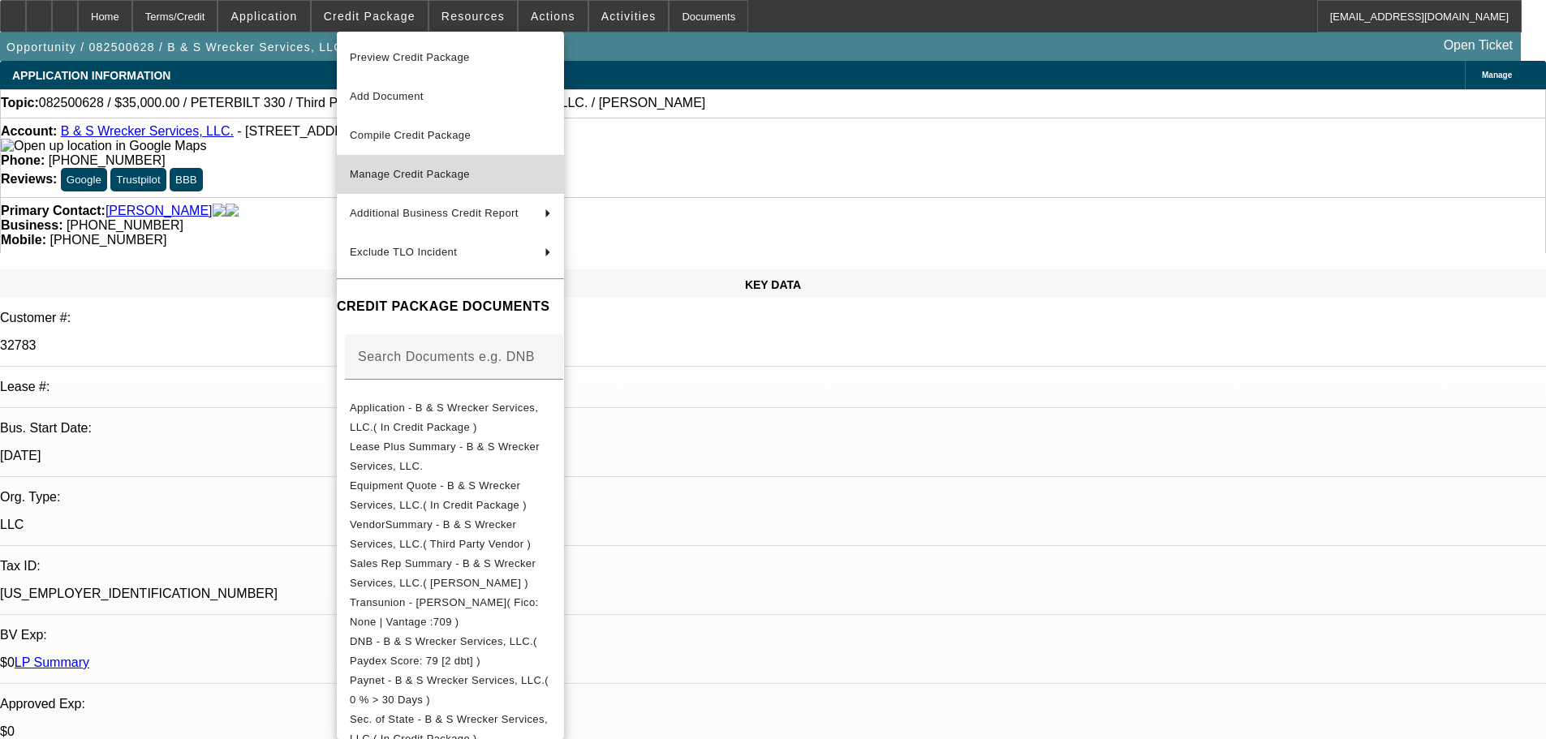
click at [425, 179] on span "Manage Credit Package" at bounding box center [410, 174] width 120 height 12
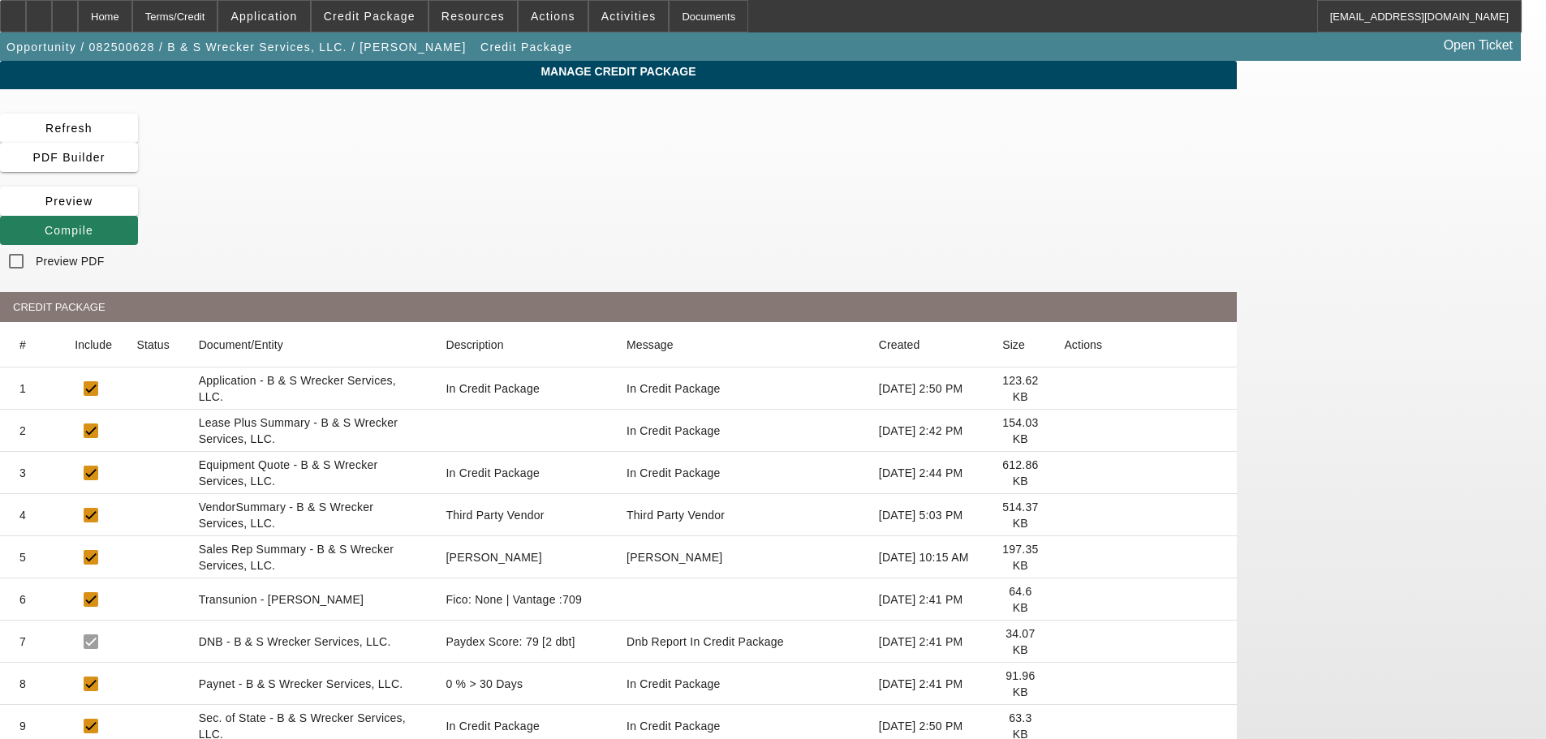
click at [93, 224] on span "Compile" at bounding box center [69, 230] width 49 height 13
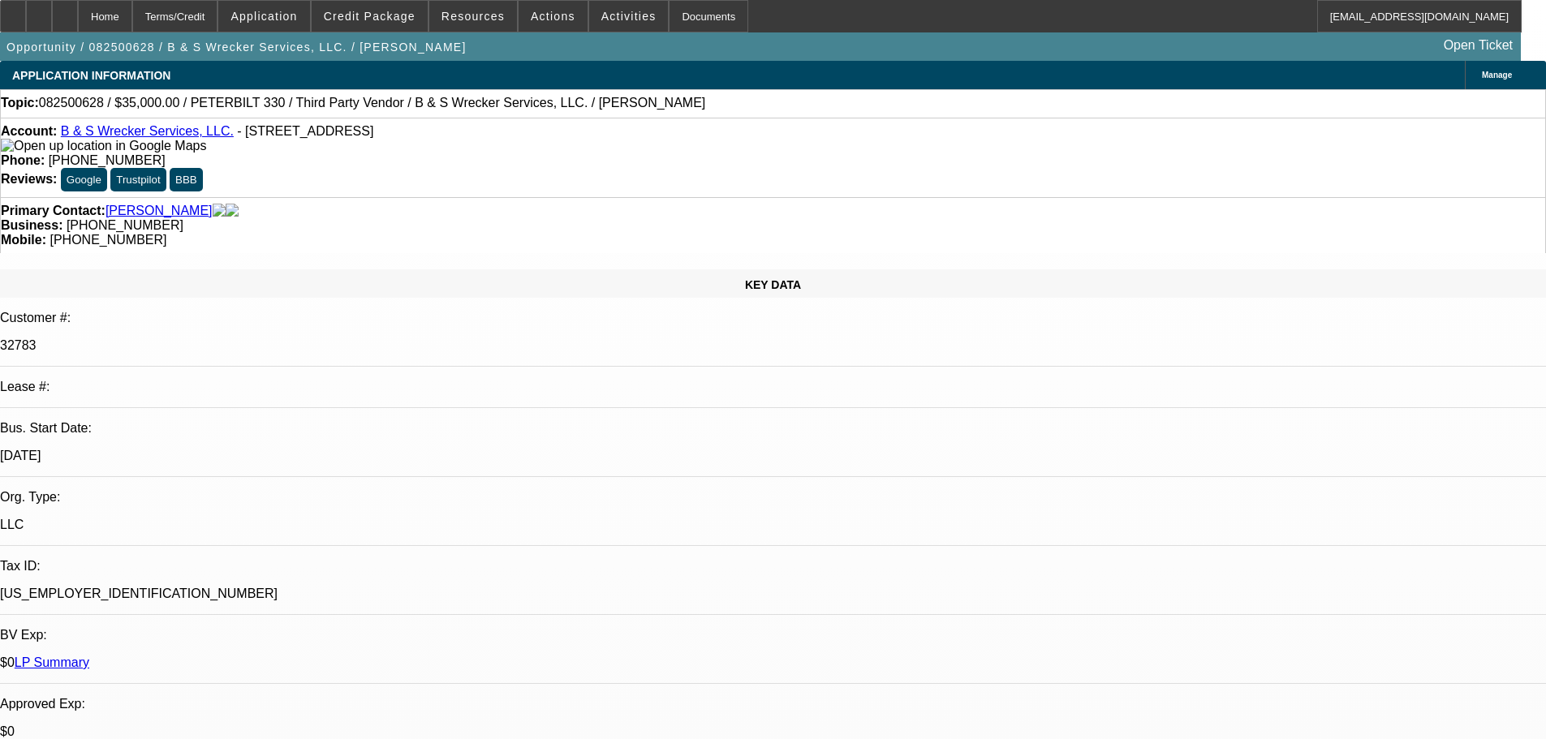
select select "0"
select select "6"
select select "0"
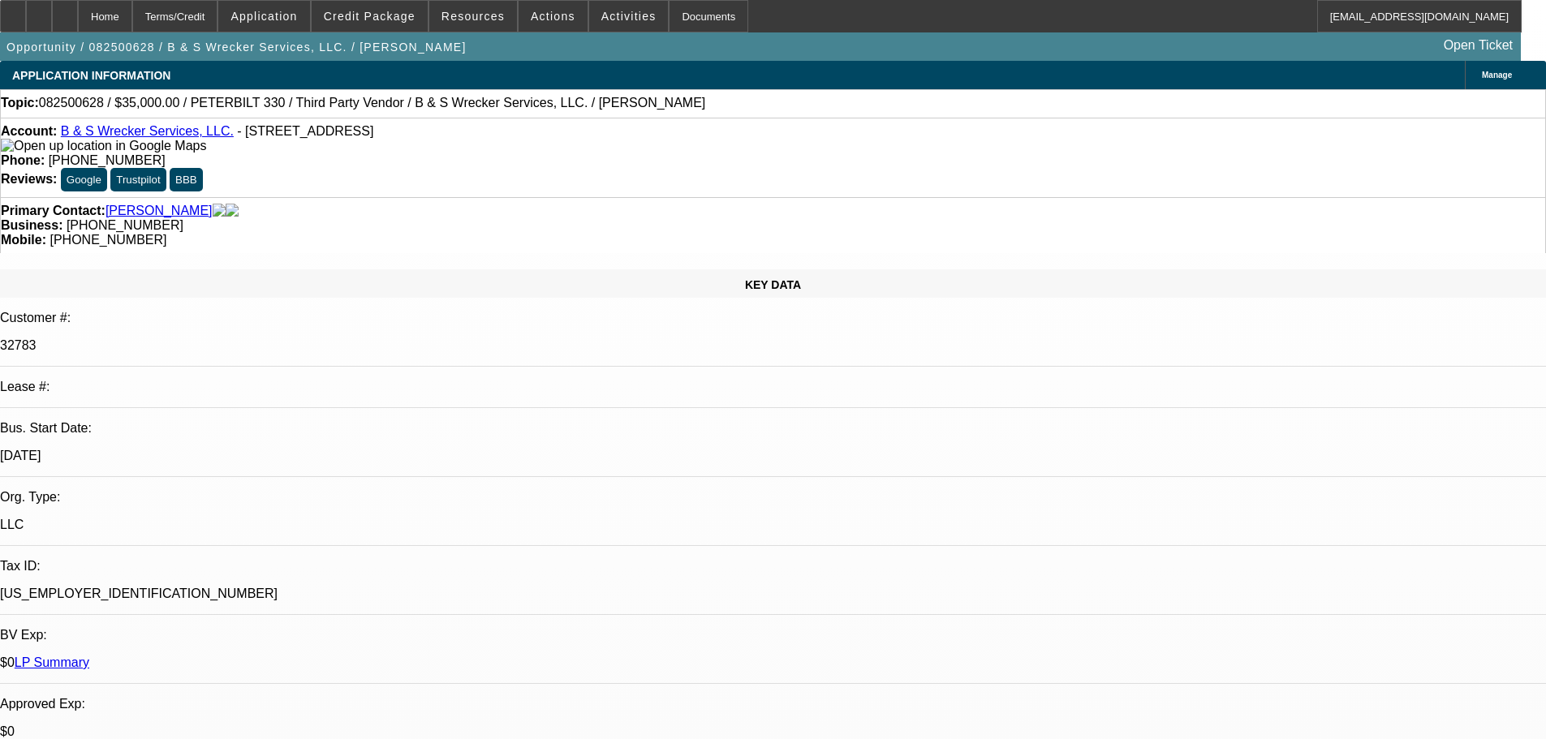
select select "0"
select select "6"
select select "0"
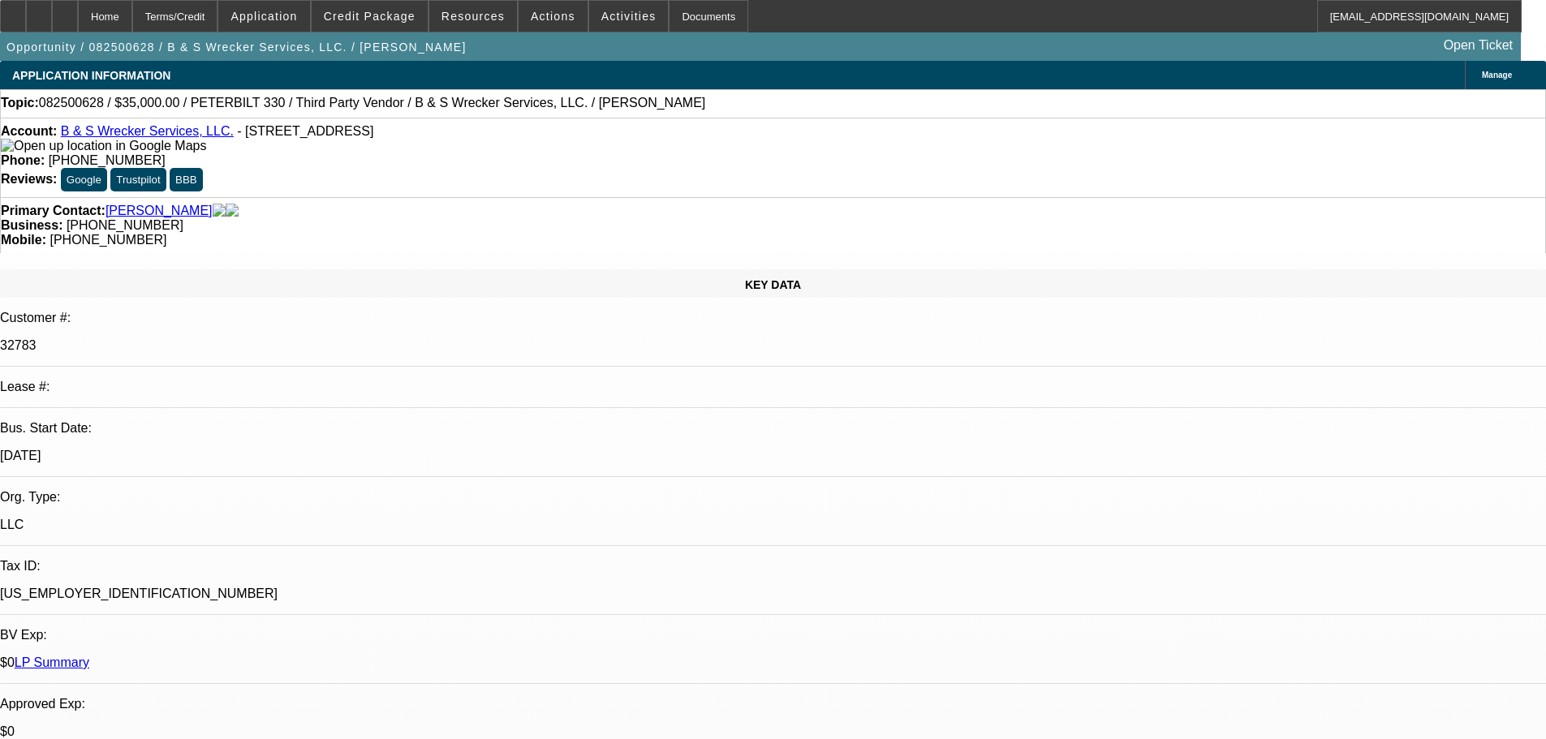
select select "0"
select select "6"
click at [721, 106] on div "Topic: 082500628 / $35,000.00 / PETERBILT 330 / Third Party Vendor / B & S Wrec…" at bounding box center [773, 103] width 1544 height 15
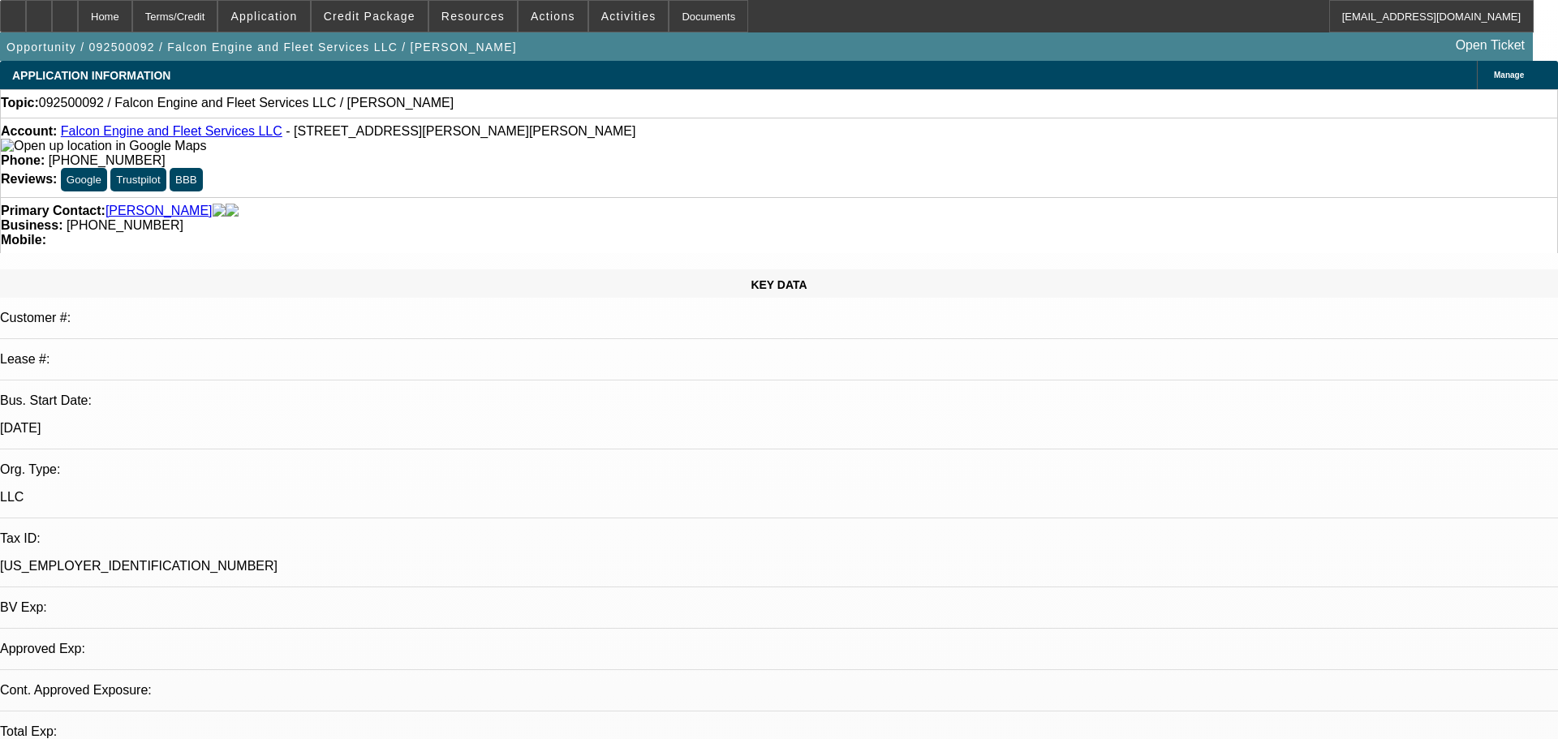
select select "0"
select select "2"
select select "0.1"
select select "1"
select select "2"
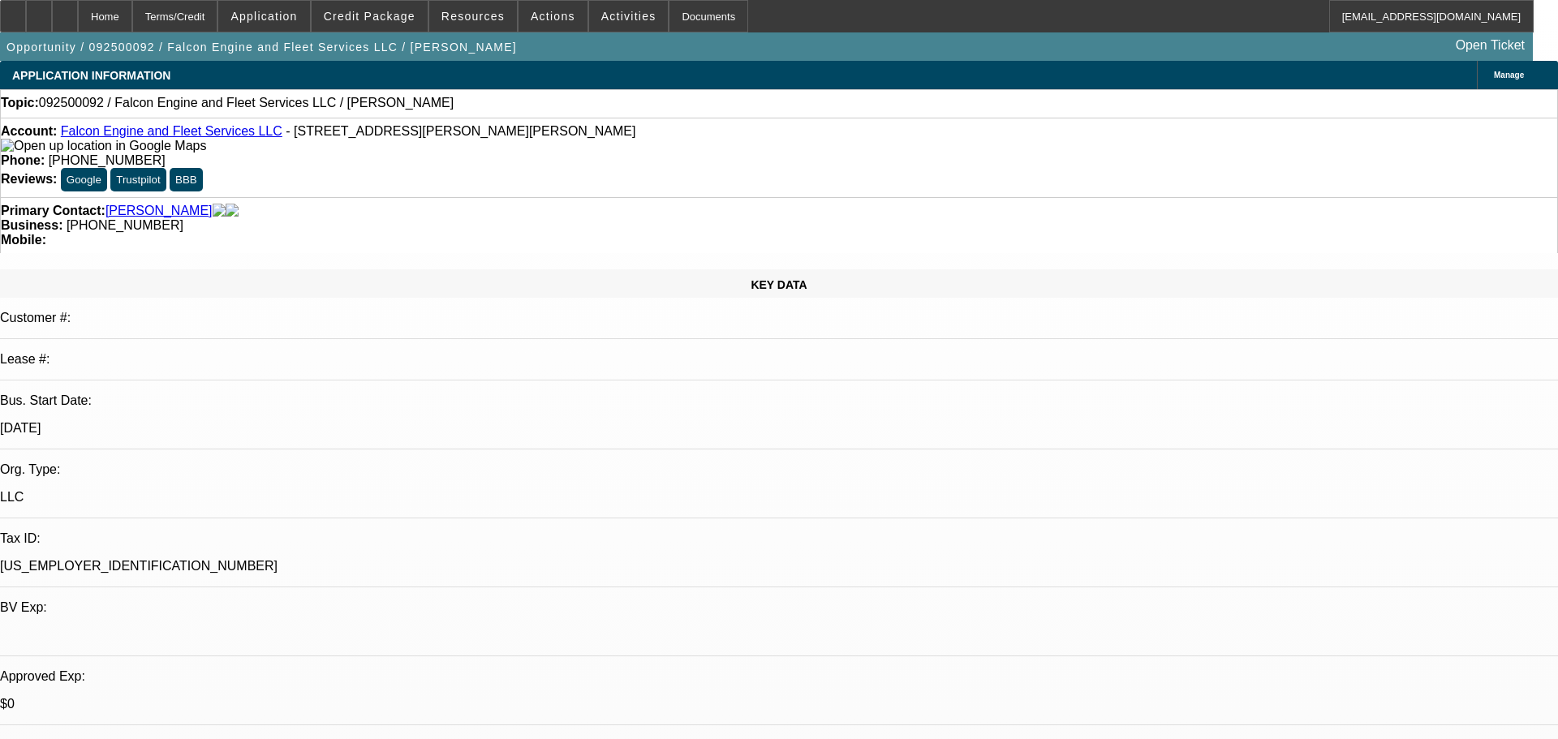
select select "4"
click at [65, 11] on icon at bounding box center [65, 11] width 0 height 0
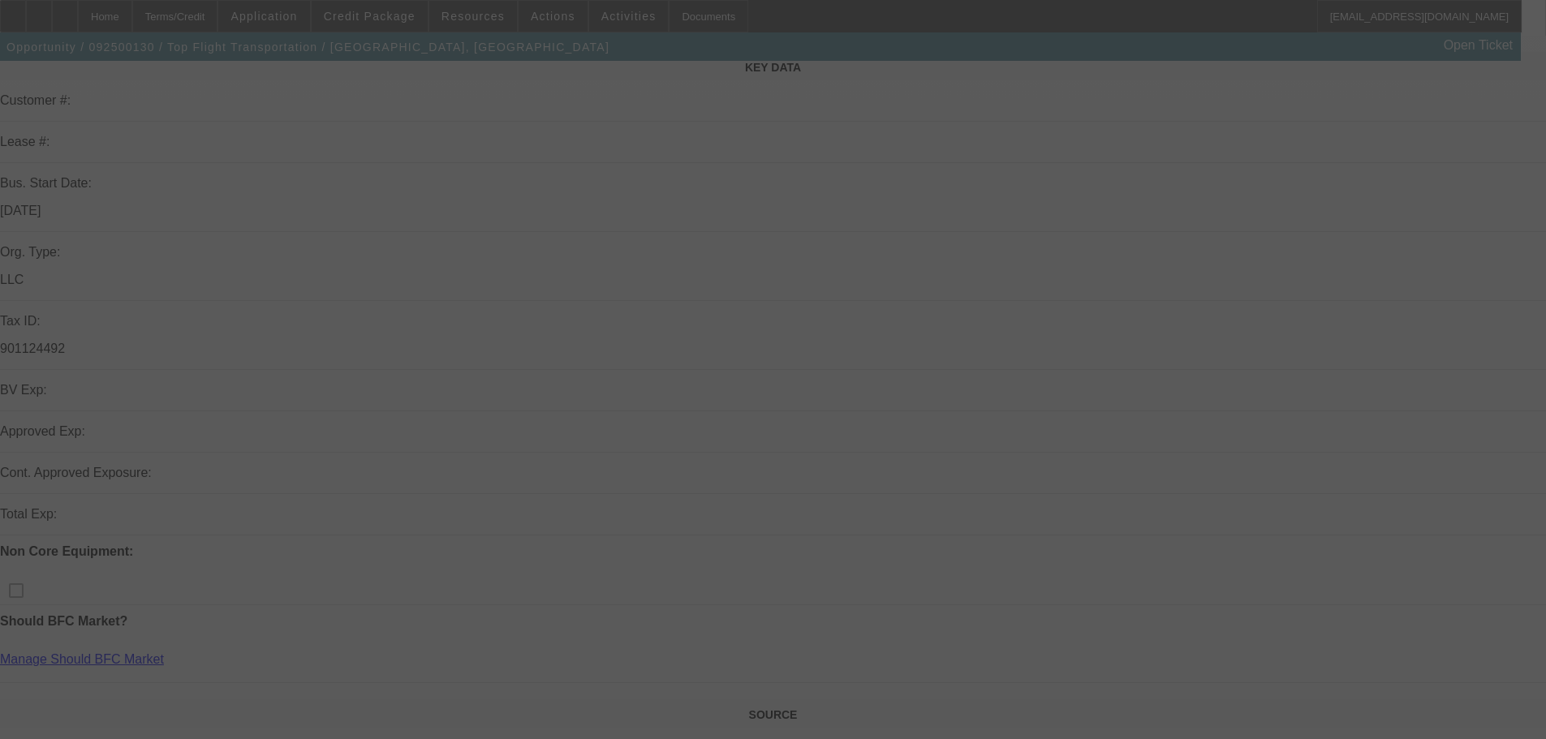
select select "0"
select select "2"
select select "0.1"
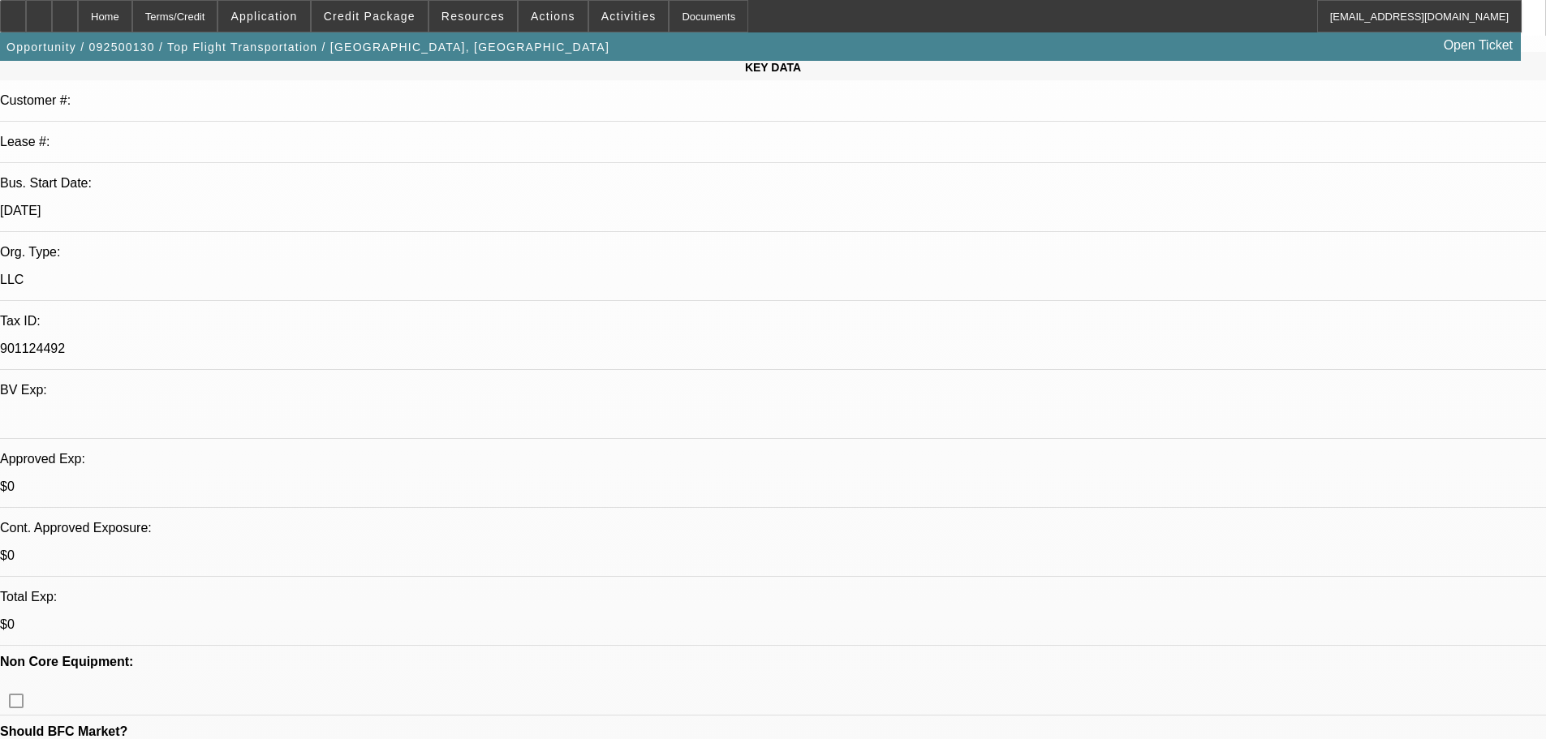
select select "1"
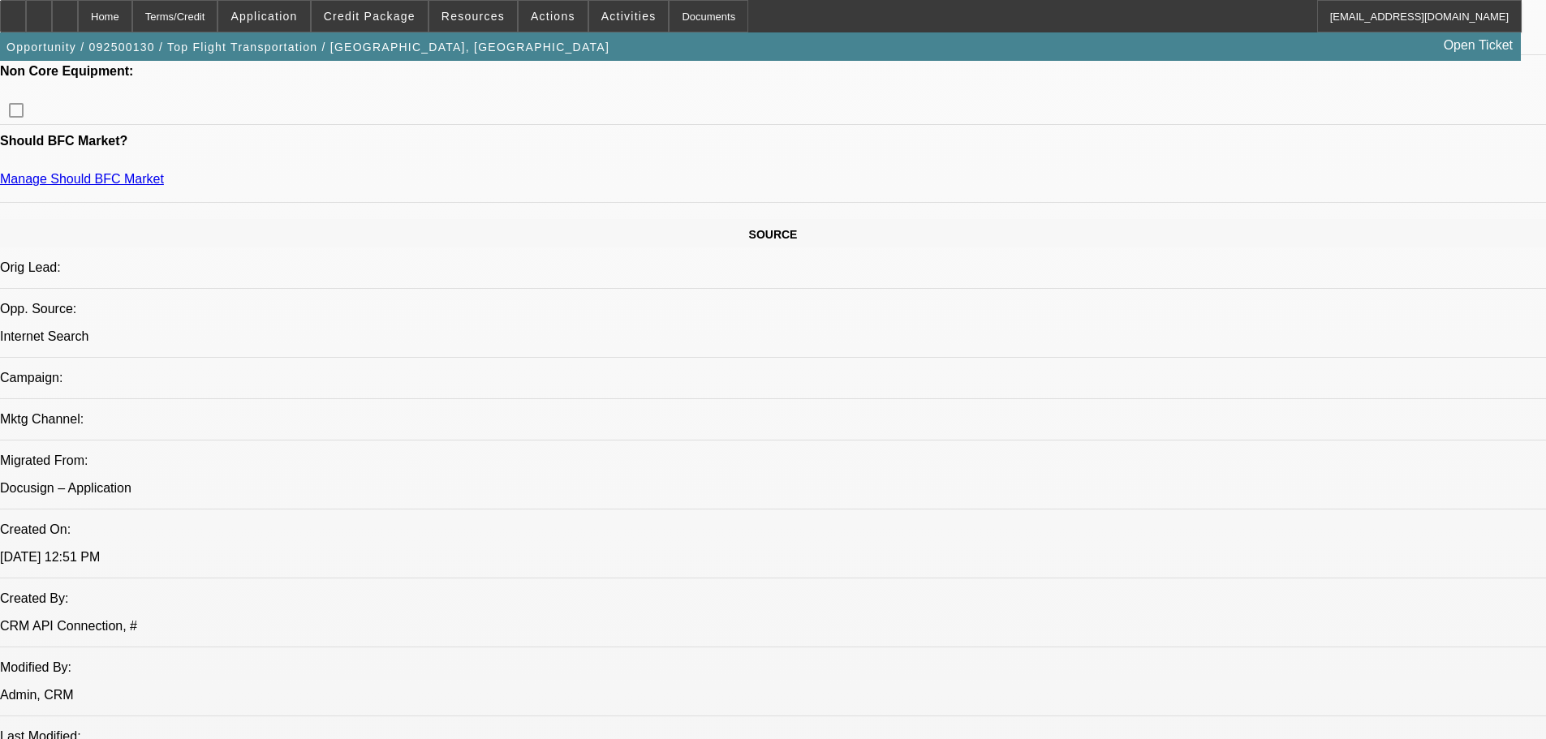
select select "2"
select select "4"
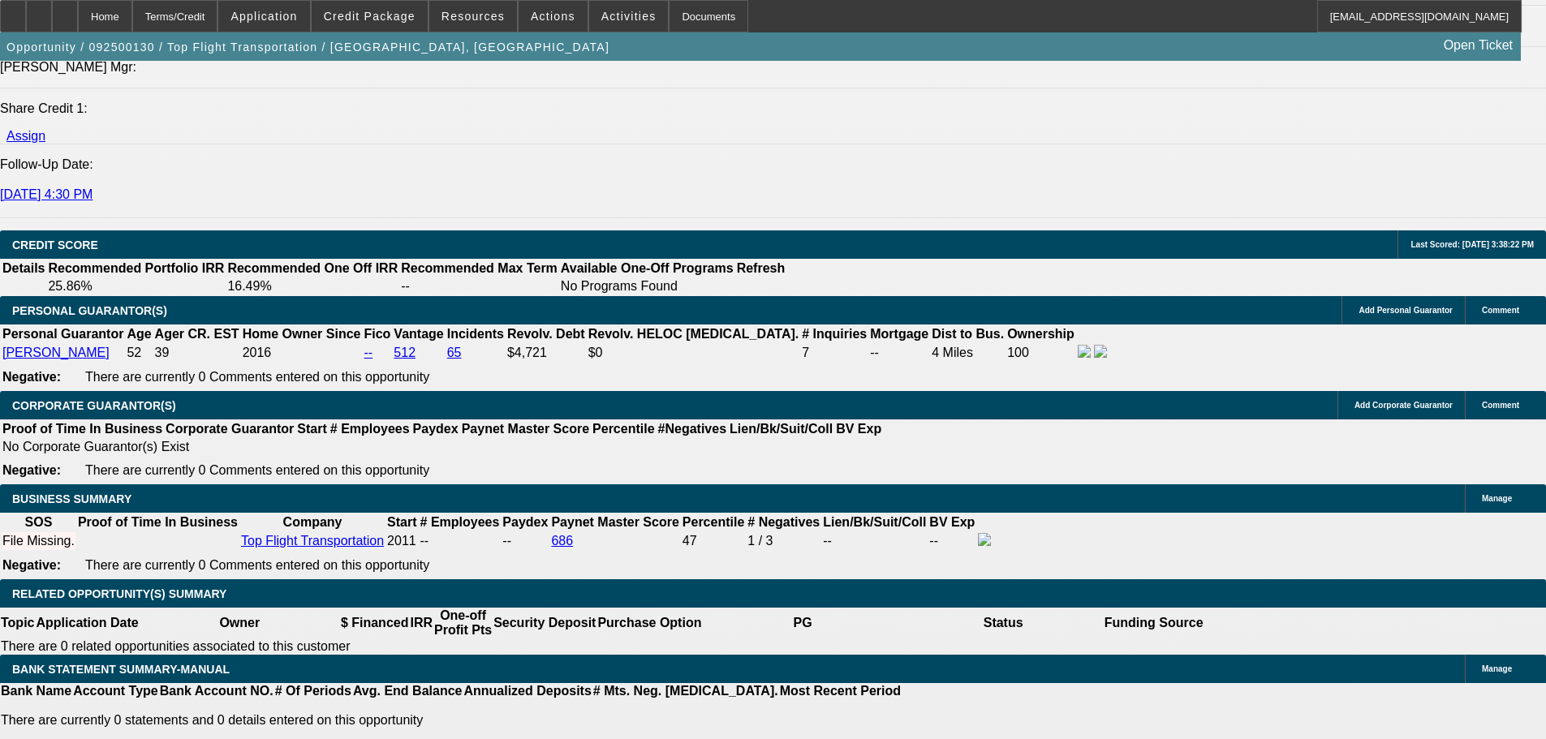
scroll to position [2264, 0]
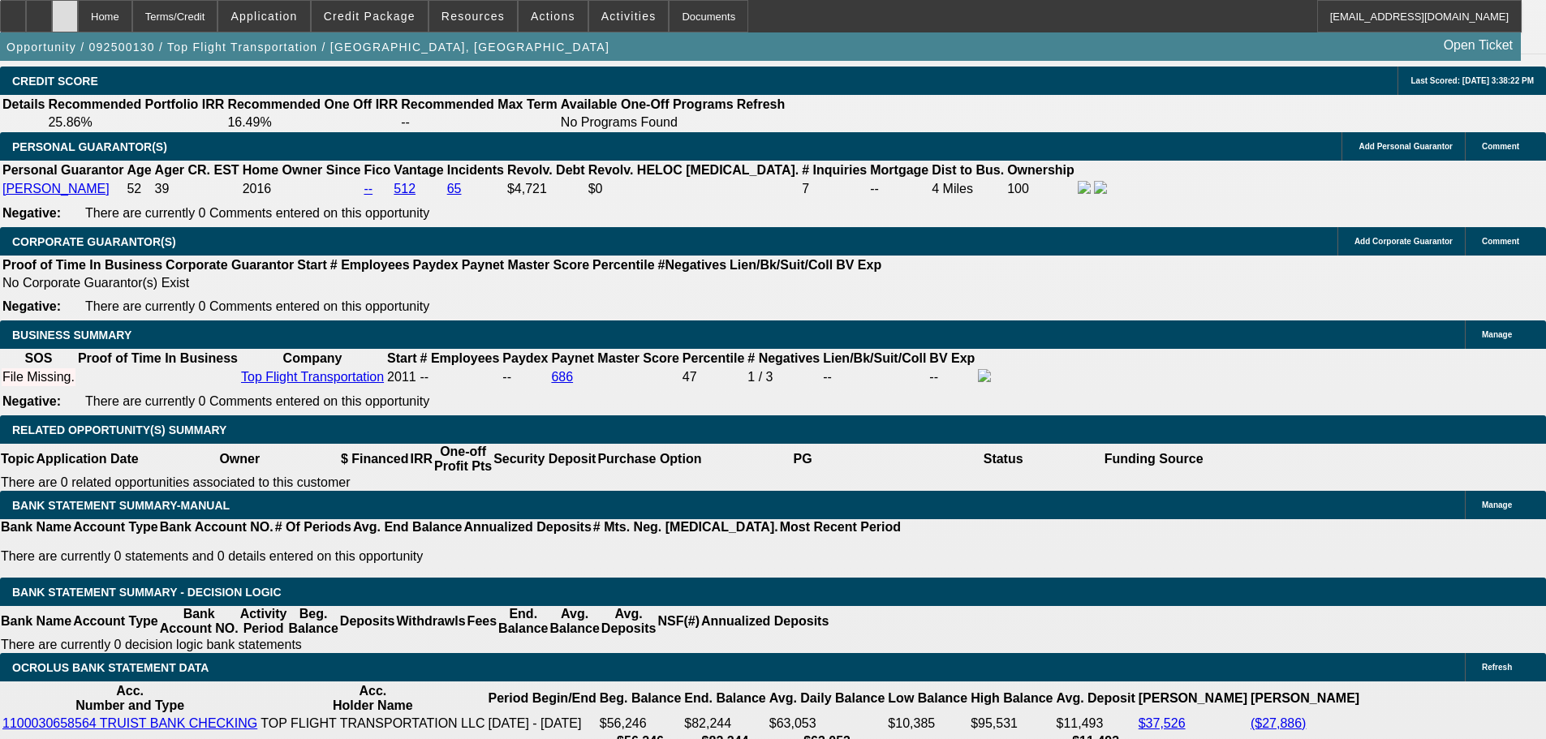
click at [65, 11] on icon at bounding box center [65, 11] width 0 height 0
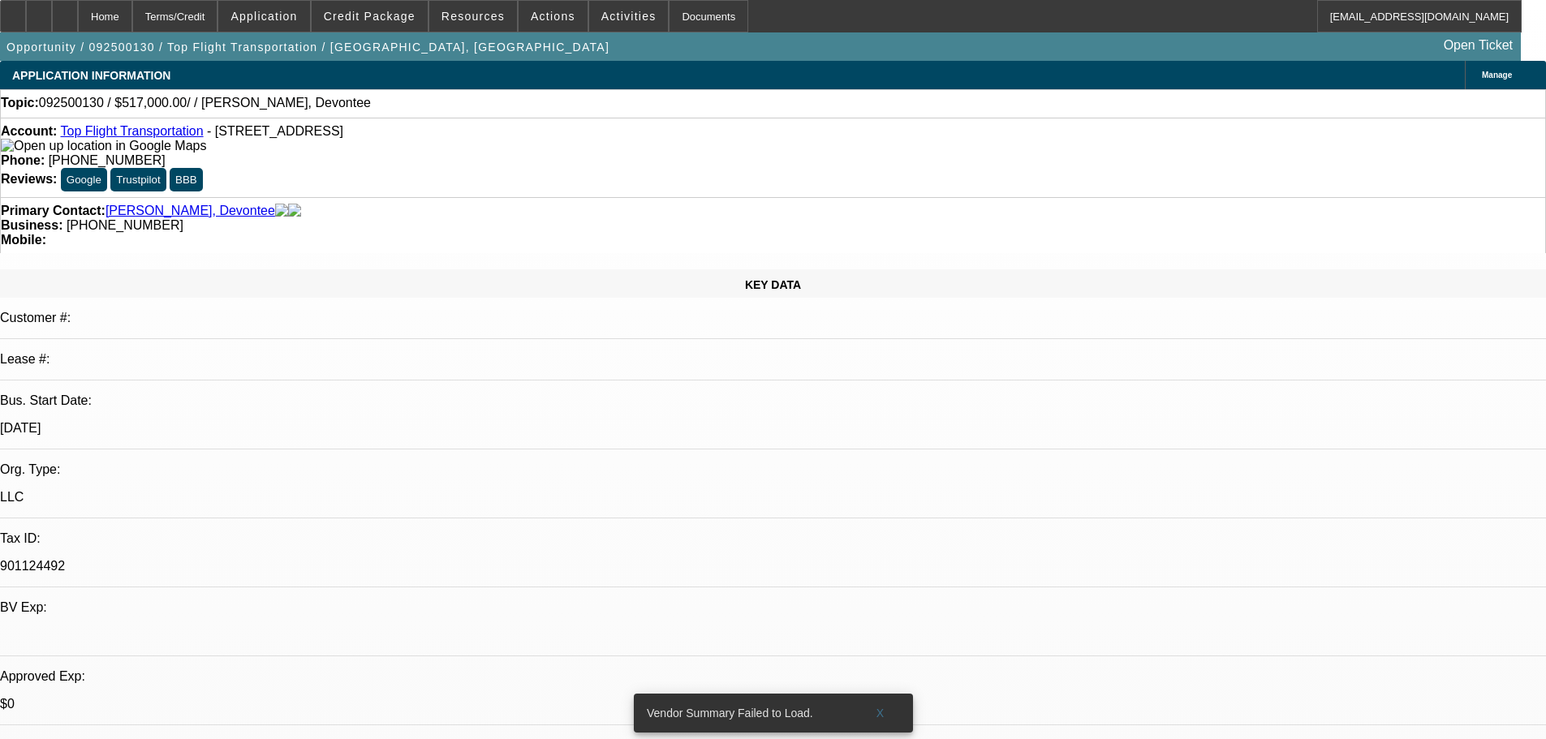
select select "0"
select select "2"
select select "0.1"
select select "4"
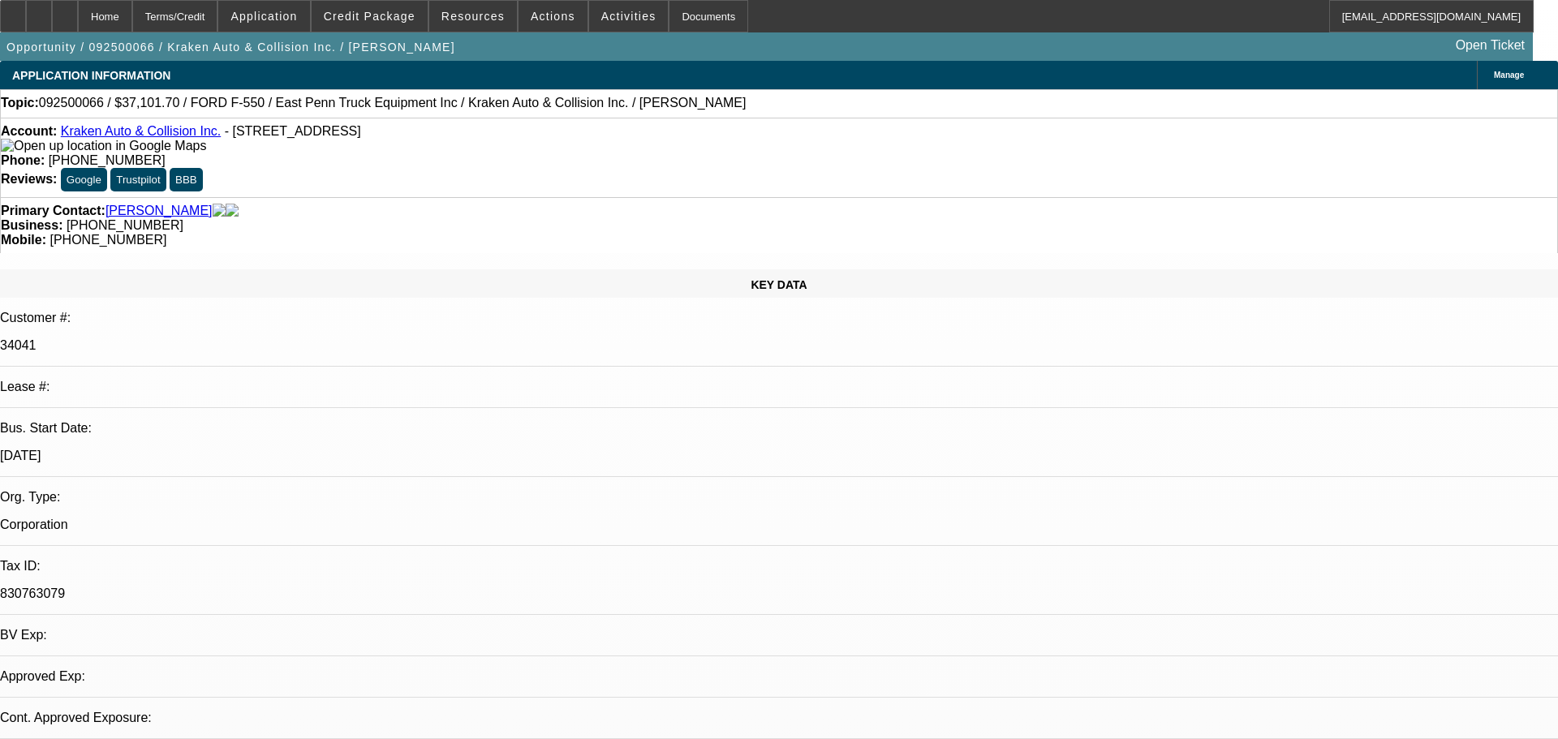
select select "0"
select select "0.1"
select select "0"
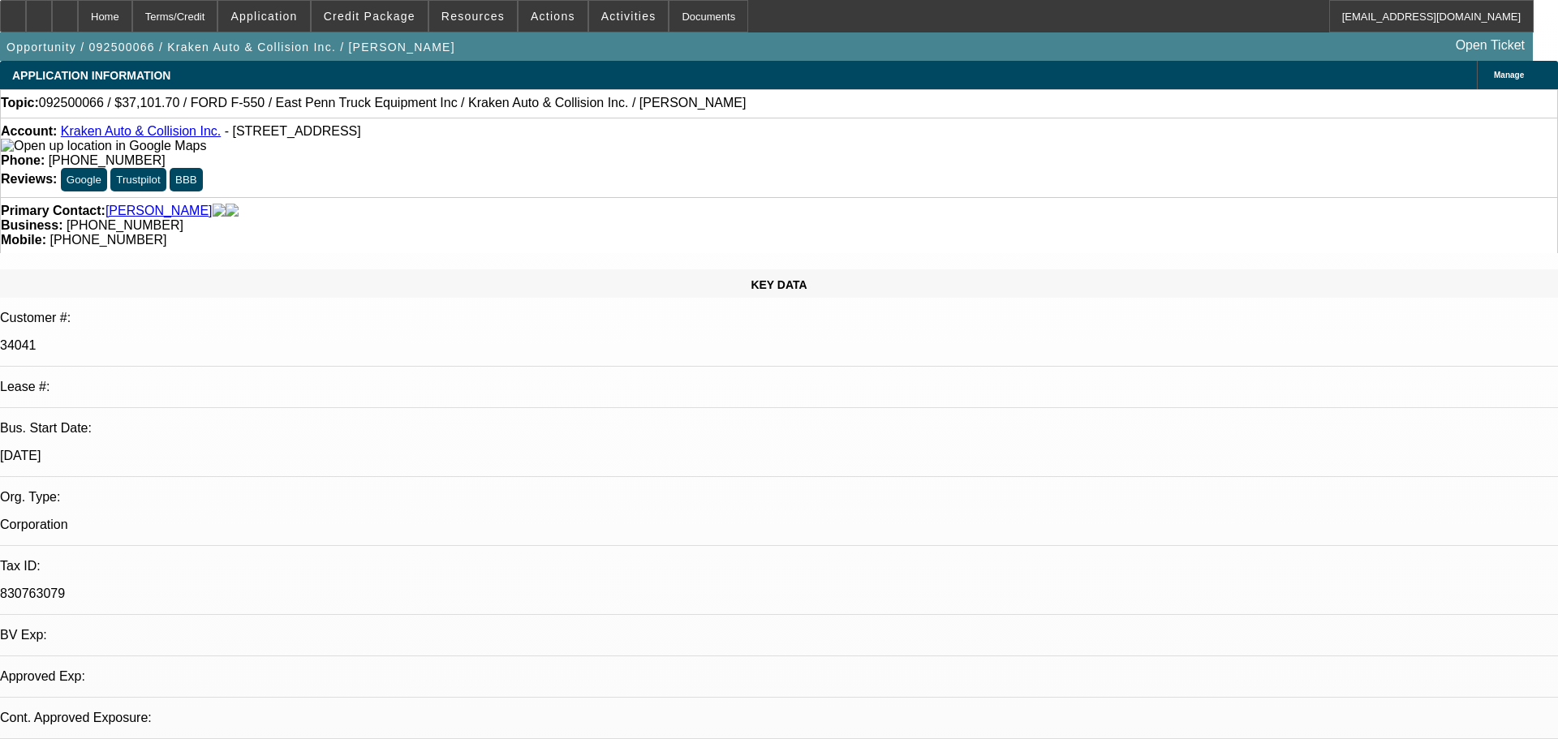
select select "0.1"
select select "0"
select select "0.1"
select select "0"
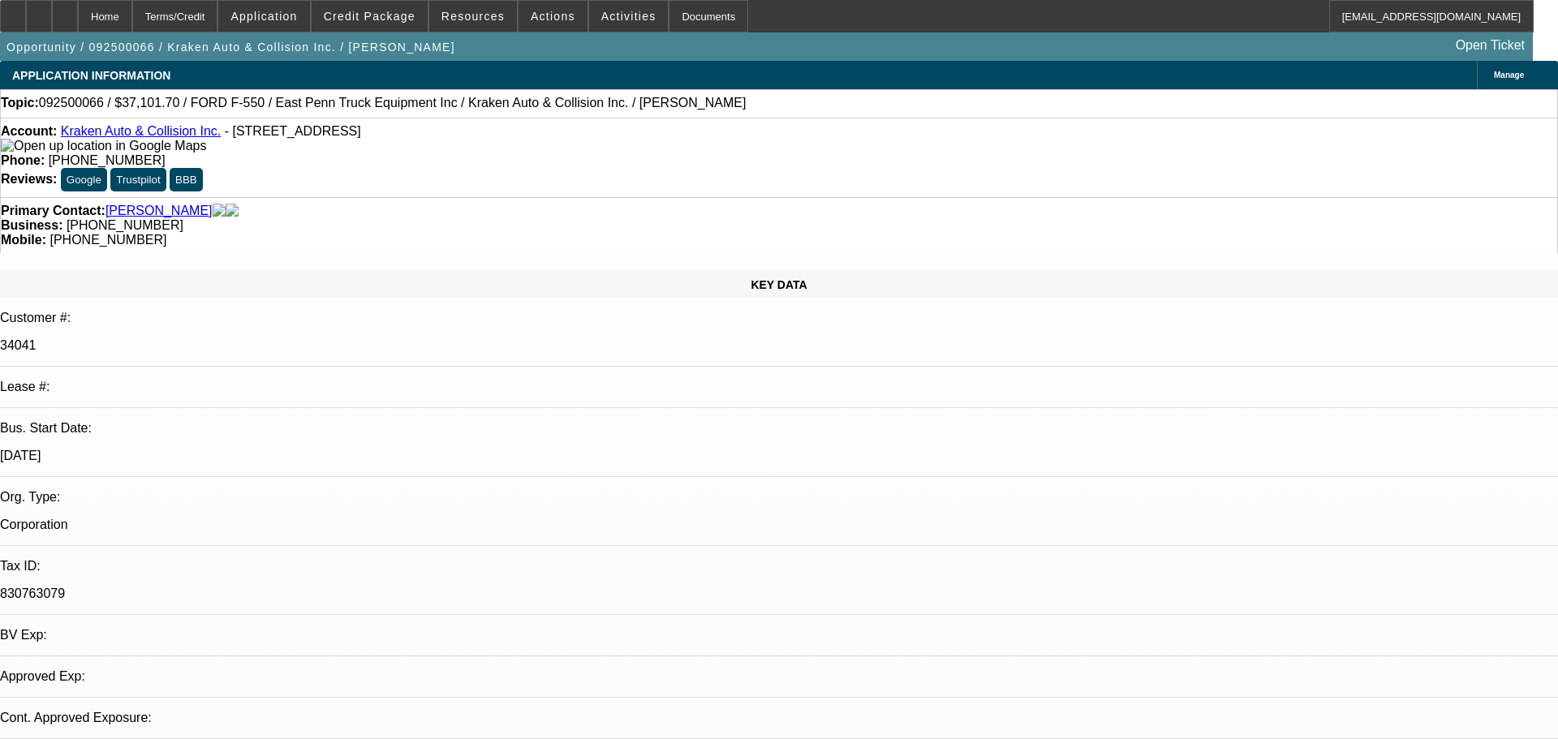
select select "0"
select select "0.1"
select select "1"
select select "4"
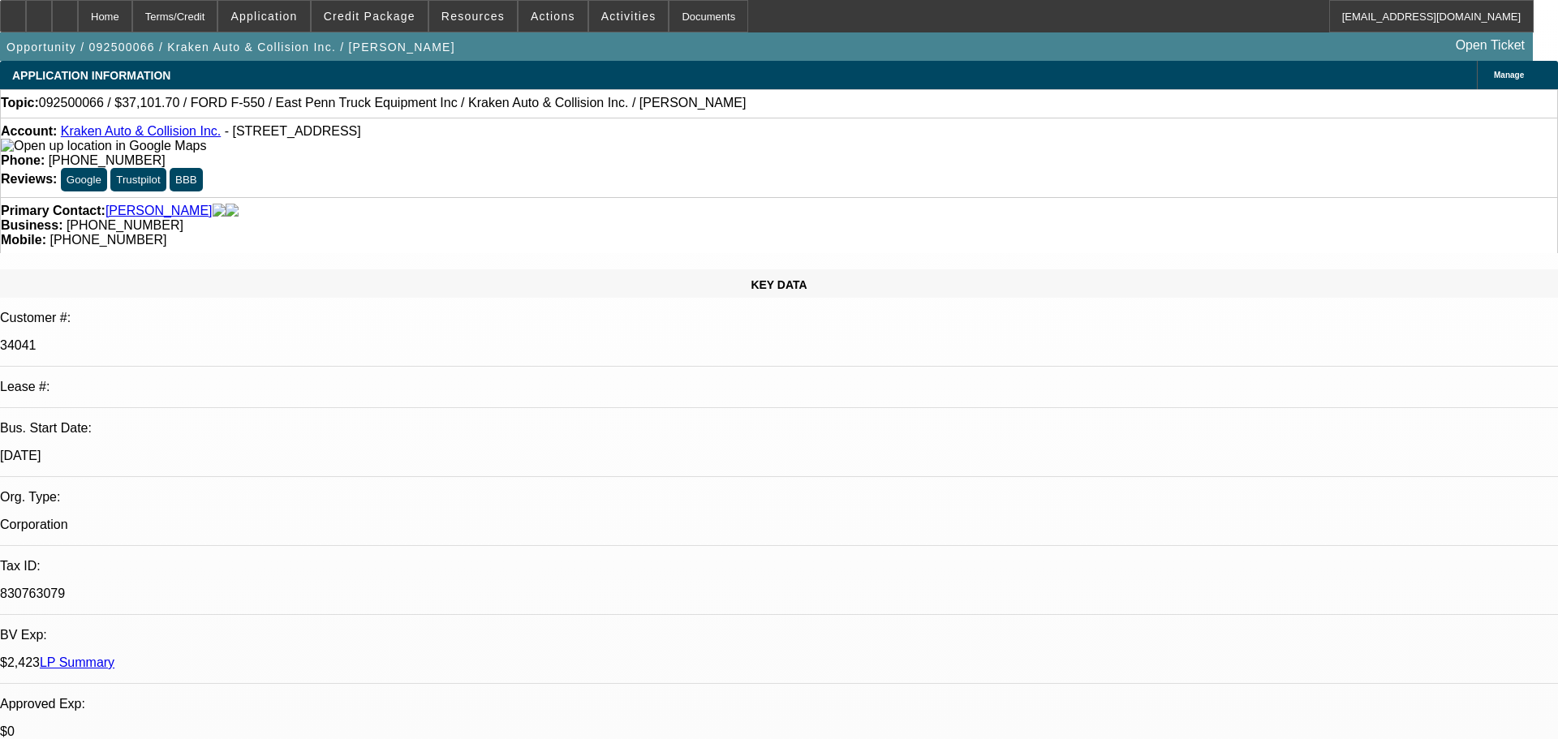
select select "1"
select select "4"
select select "1"
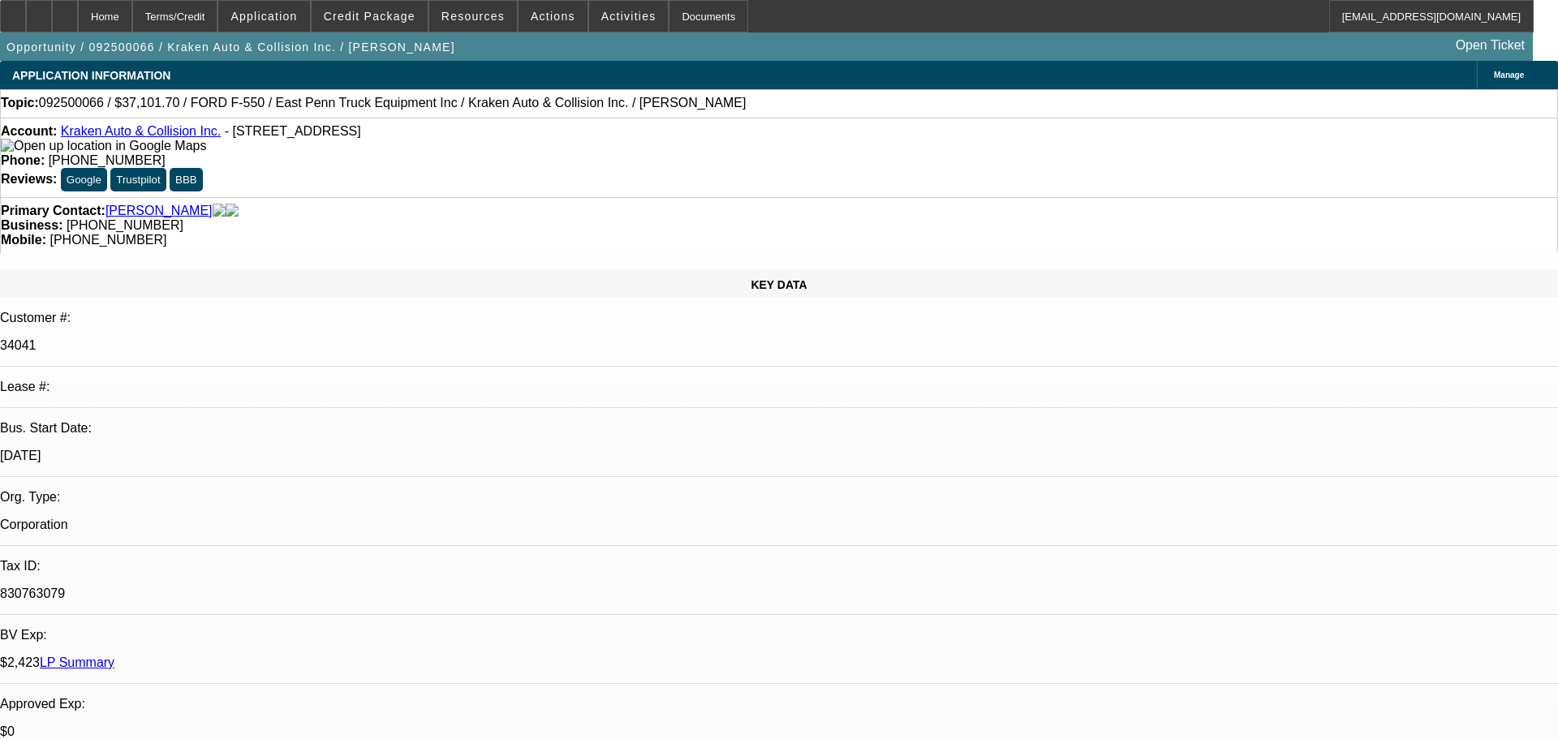
select select "4"
select select "1"
select select "4"
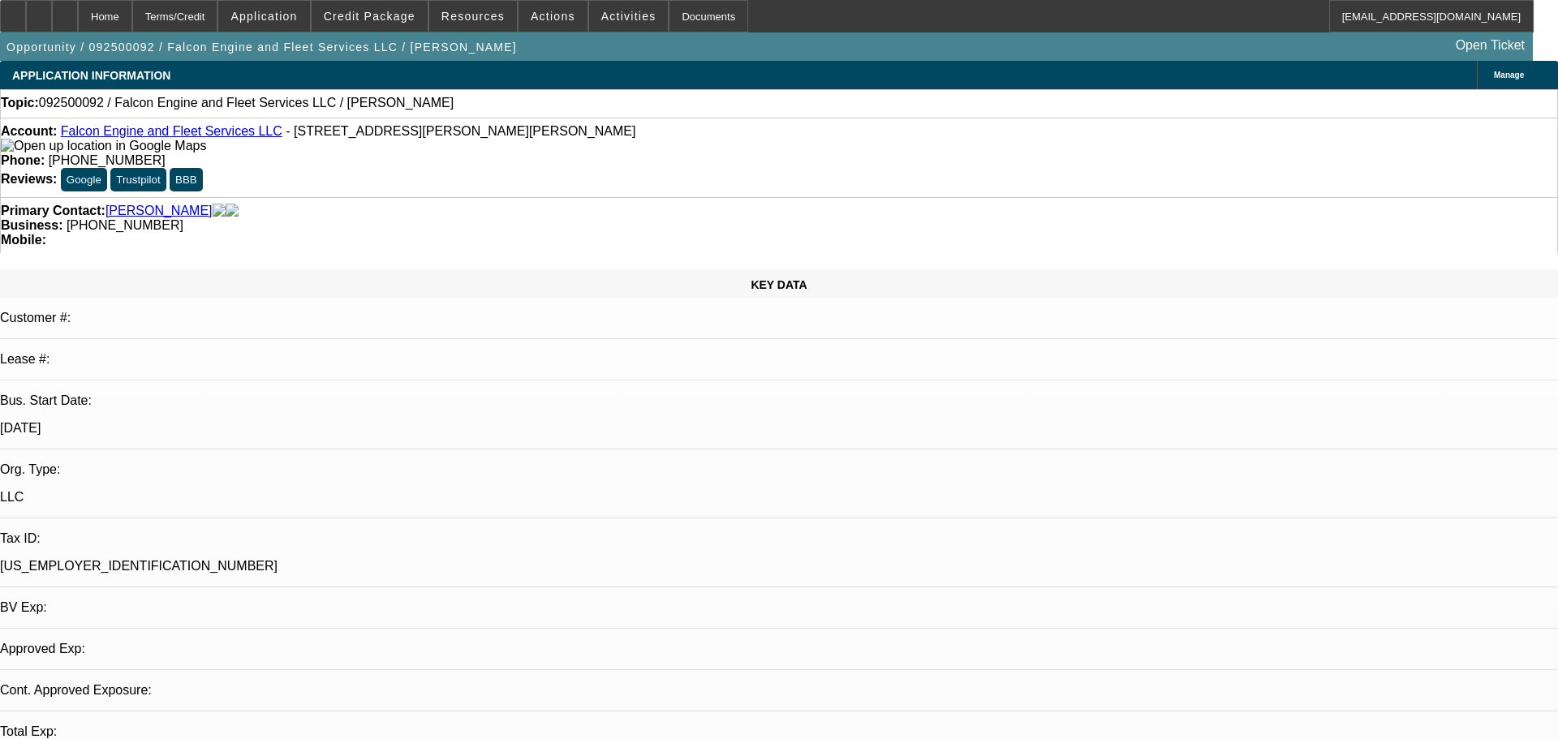
select select "0"
select select "2"
select select "0.1"
select select "4"
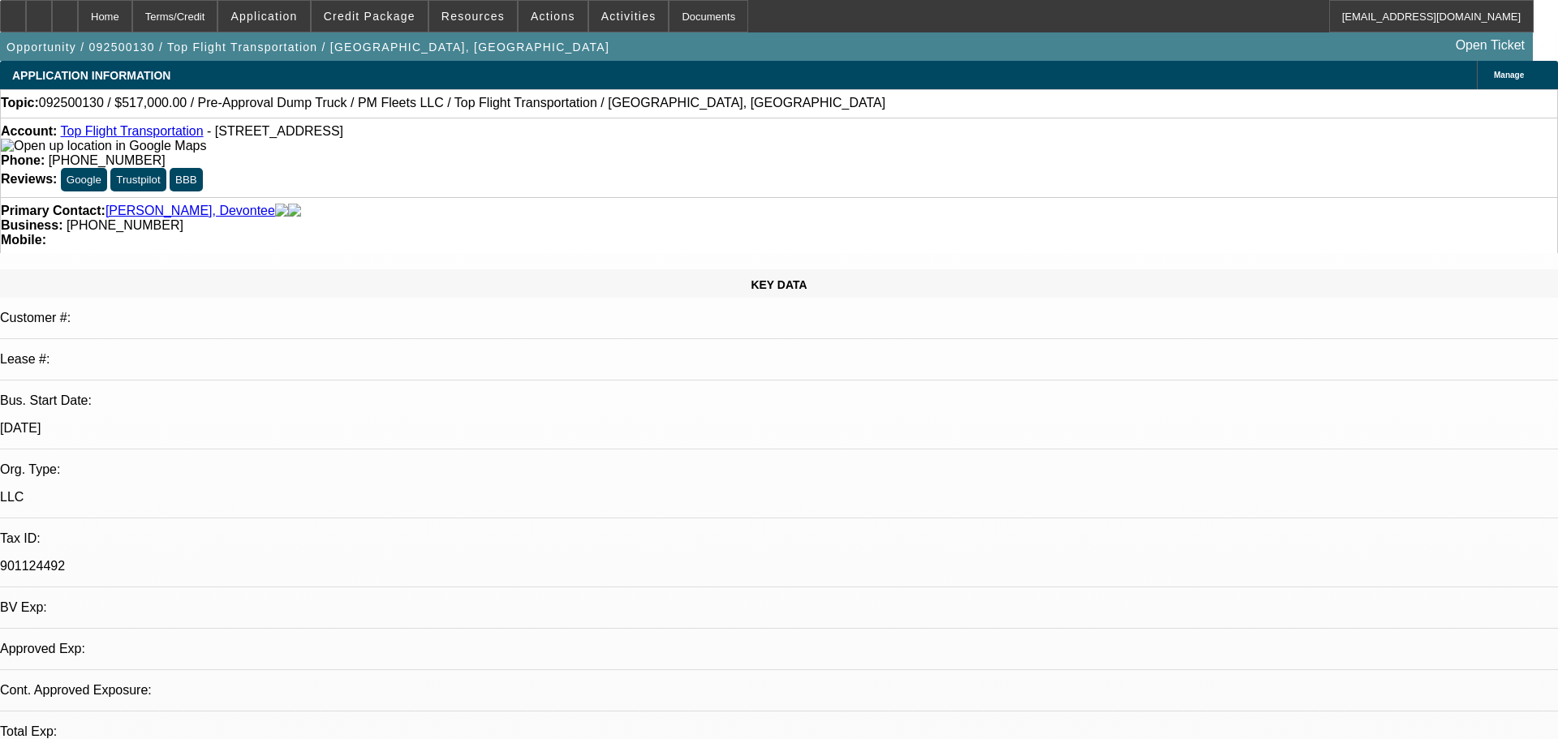
select select "0"
select select "2"
select select "0.1"
select select "4"
